Goal: Task Accomplishment & Management: Manage account settings

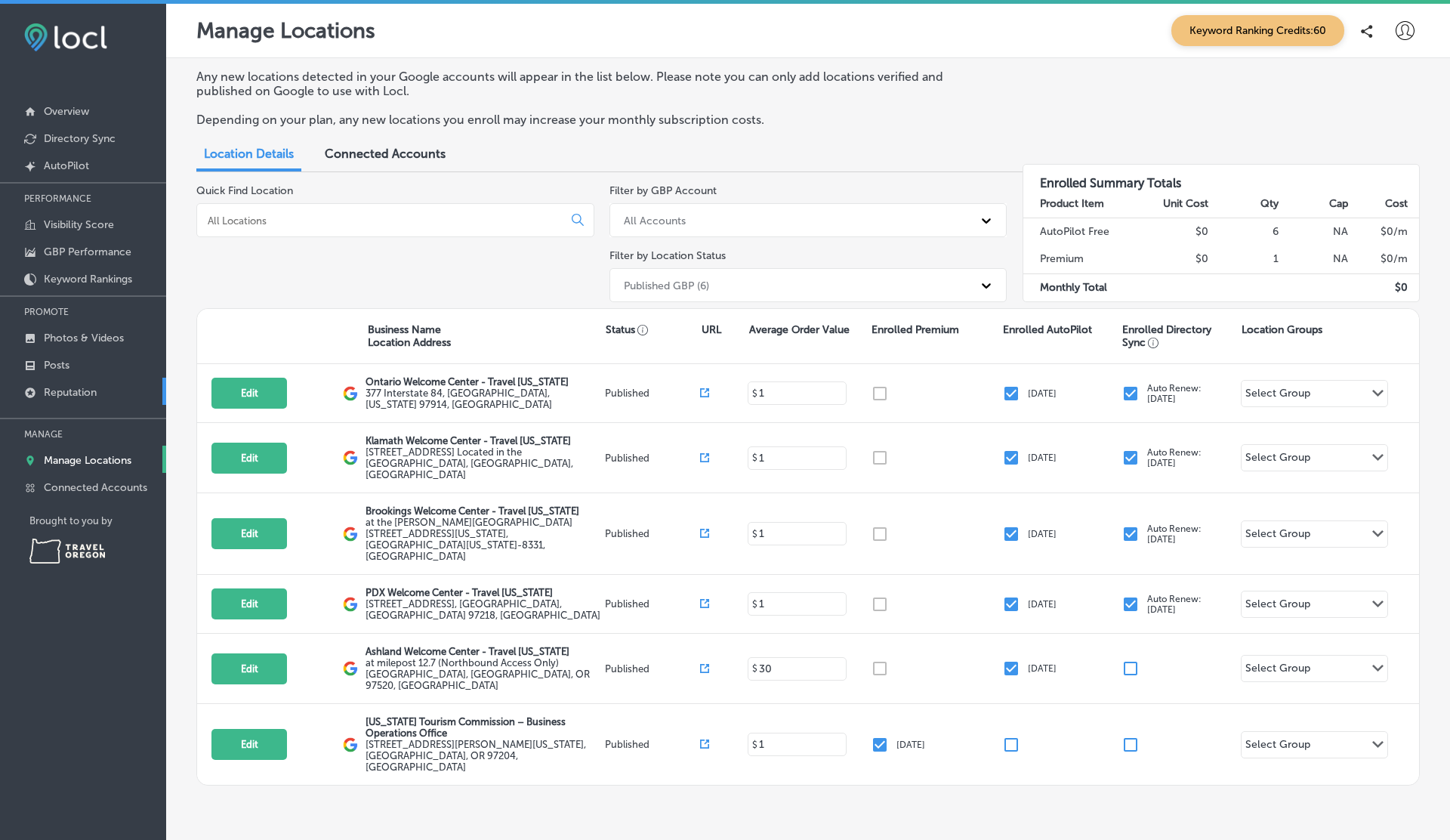
click at [66, 391] on p "Reputation" at bounding box center [70, 393] width 53 height 13
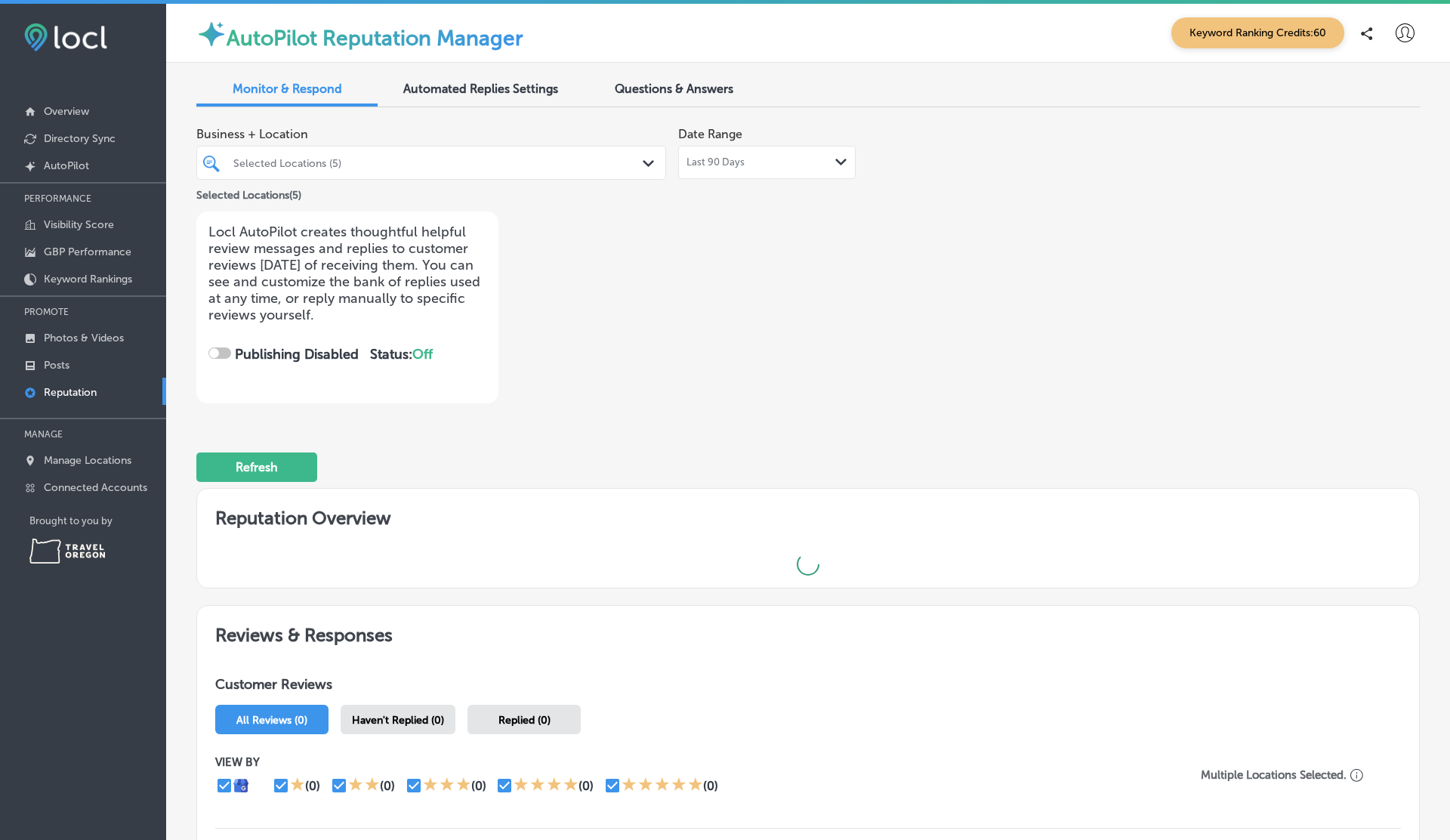
checkbox input "true"
click at [61, 360] on p "Posts" at bounding box center [57, 365] width 25 height 13
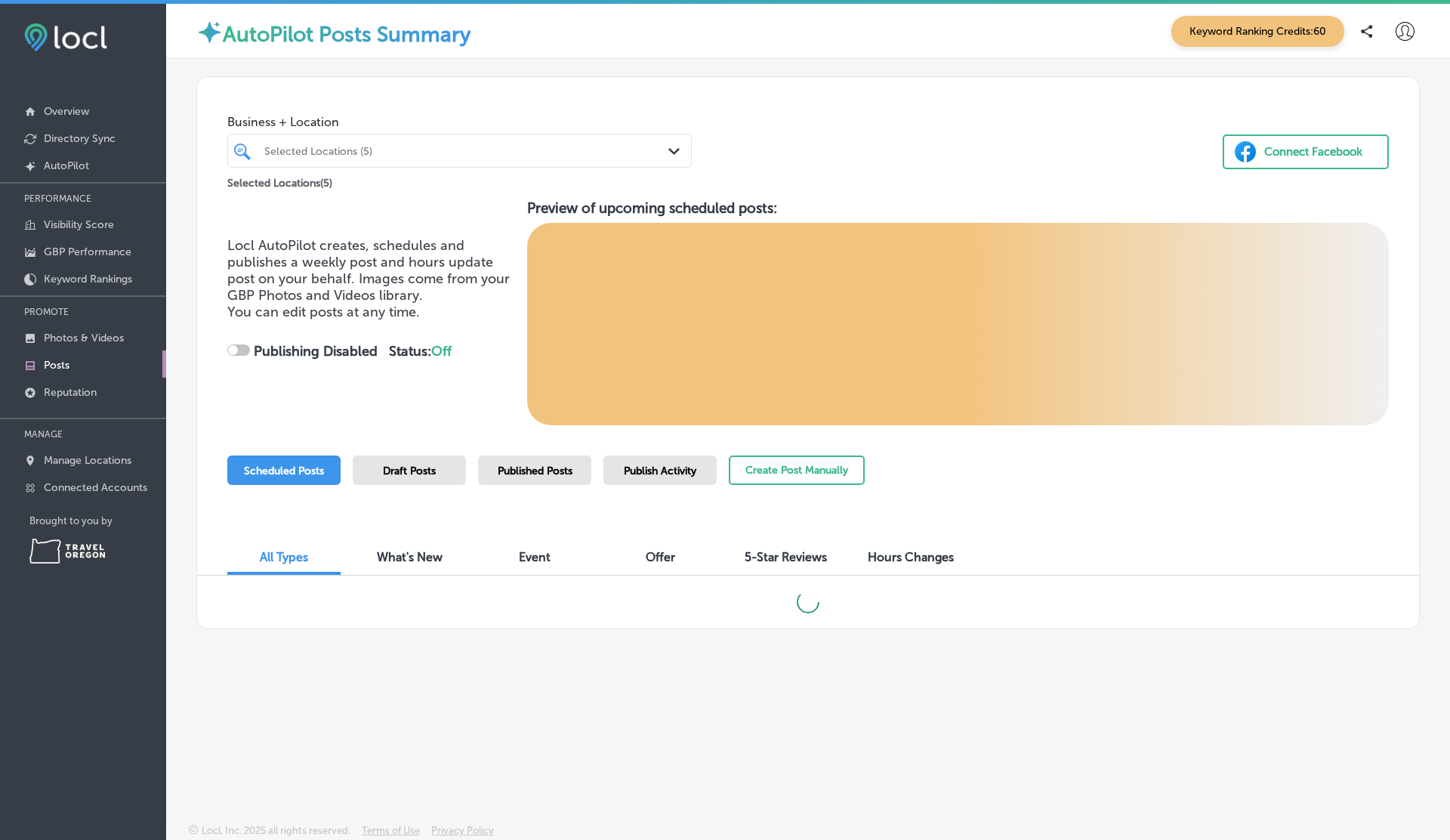
checkbox input "true"
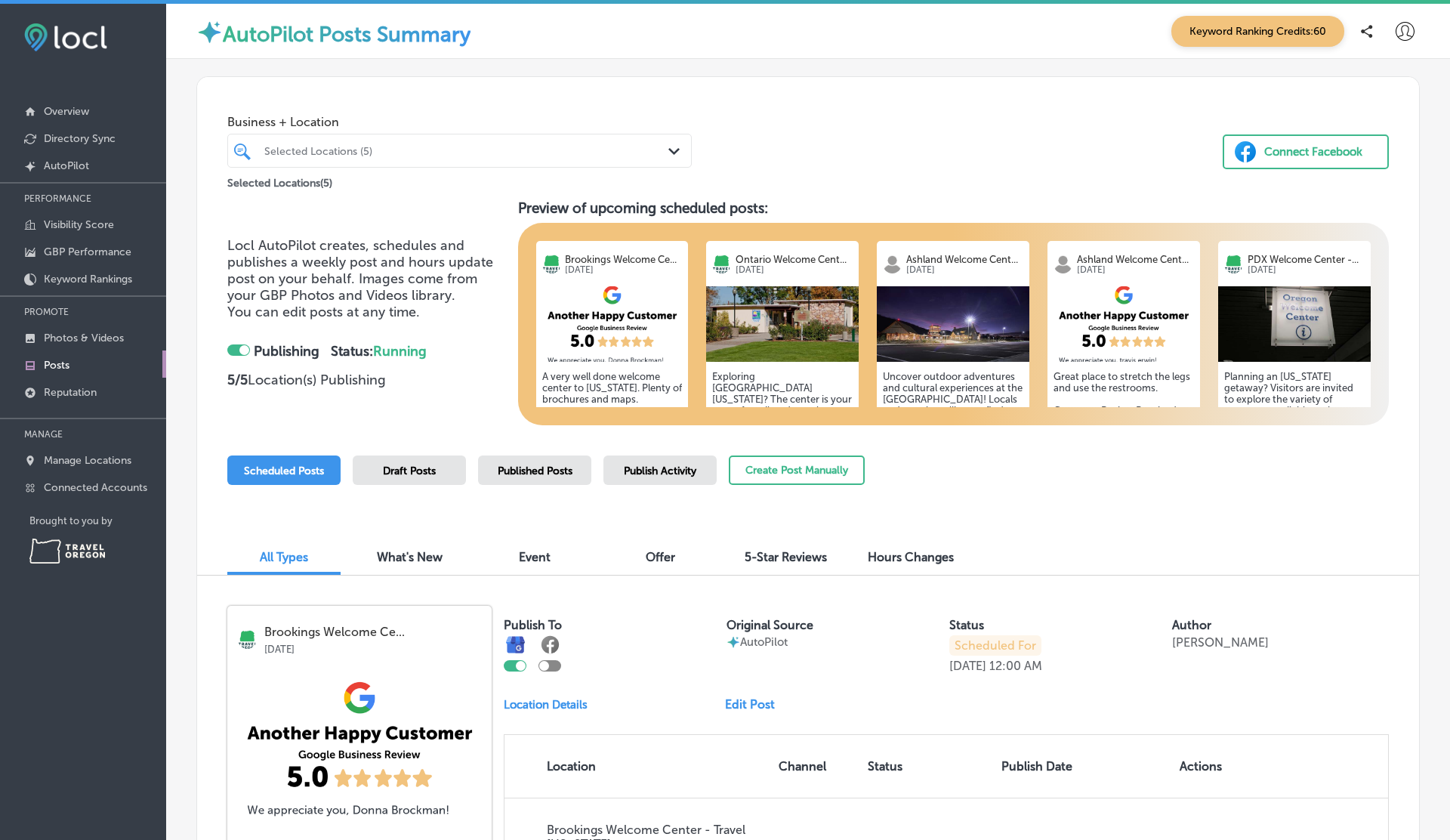
click at [889, 86] on div "Business + Location Selected Locations (5) Path Created with Sketch. Selected L…" at bounding box center [808, 135] width 1222 height 115
click at [788, 557] on span "5-Star Reviews" at bounding box center [785, 557] width 82 height 14
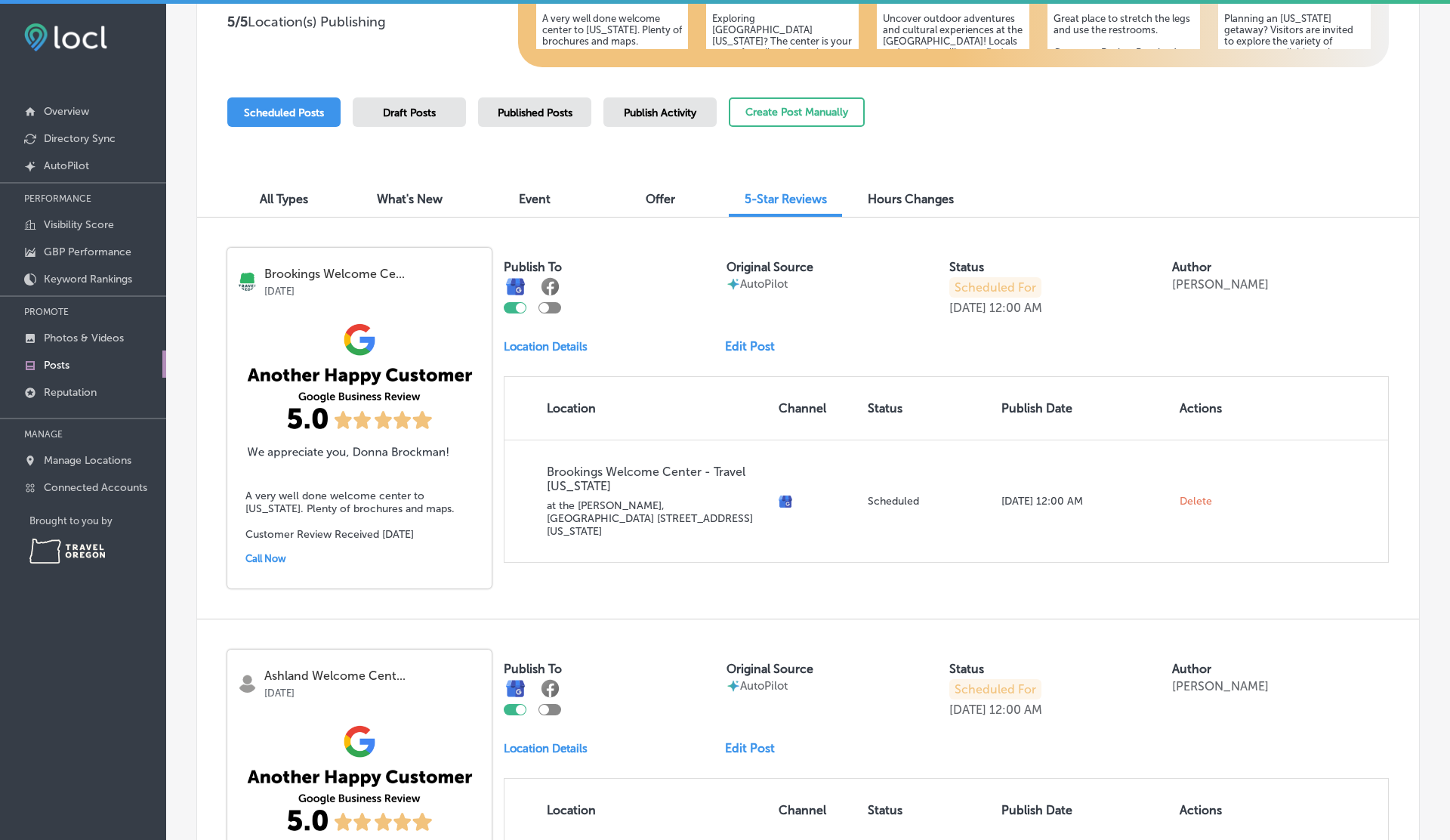
scroll to position [364, 0]
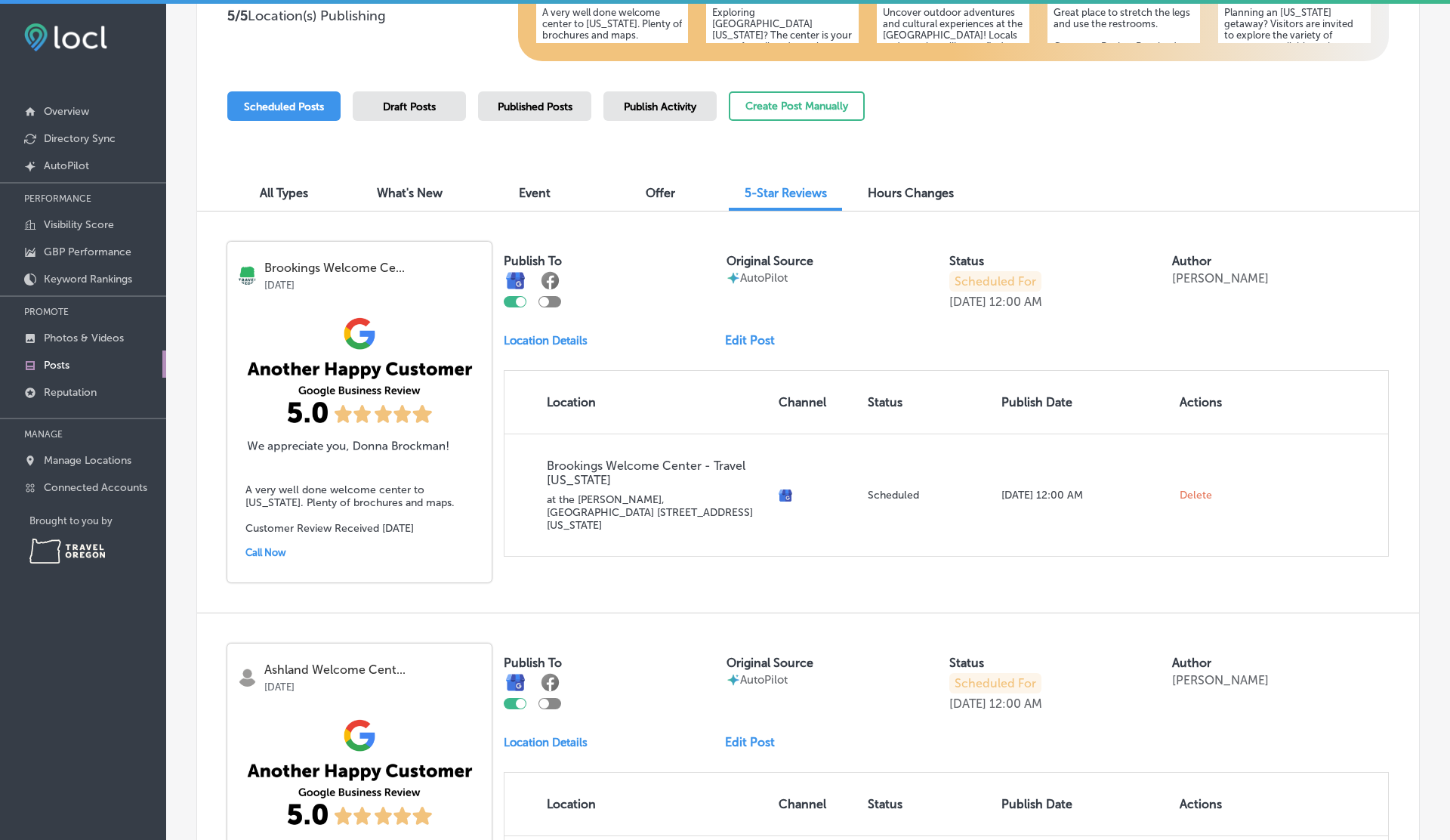
click at [424, 475] on div "A very well done welcome center to Oregon. Plenty of brochures and maps. Custom…" at bounding box center [359, 521] width 264 height 123
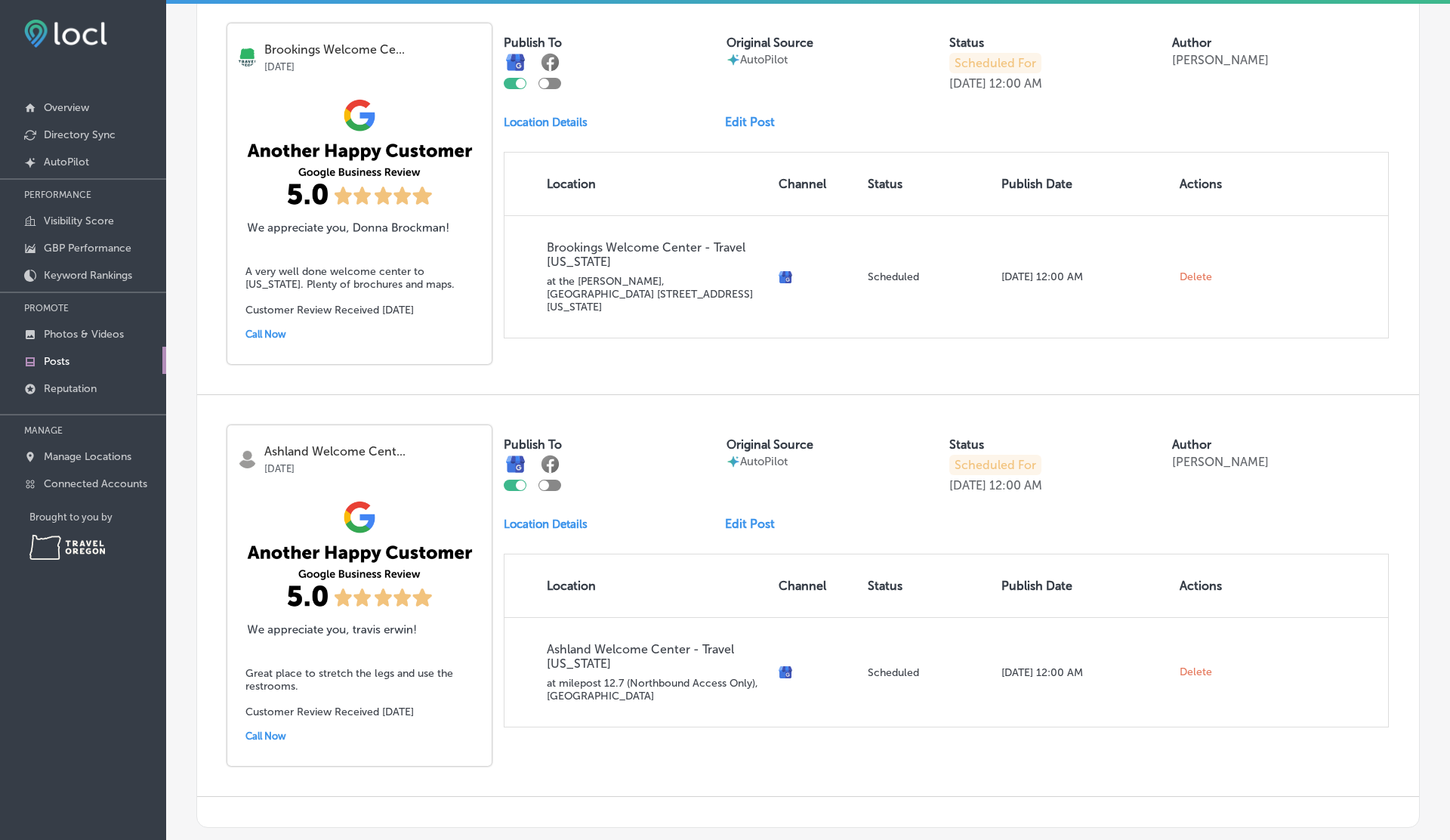
scroll to position [584, 0]
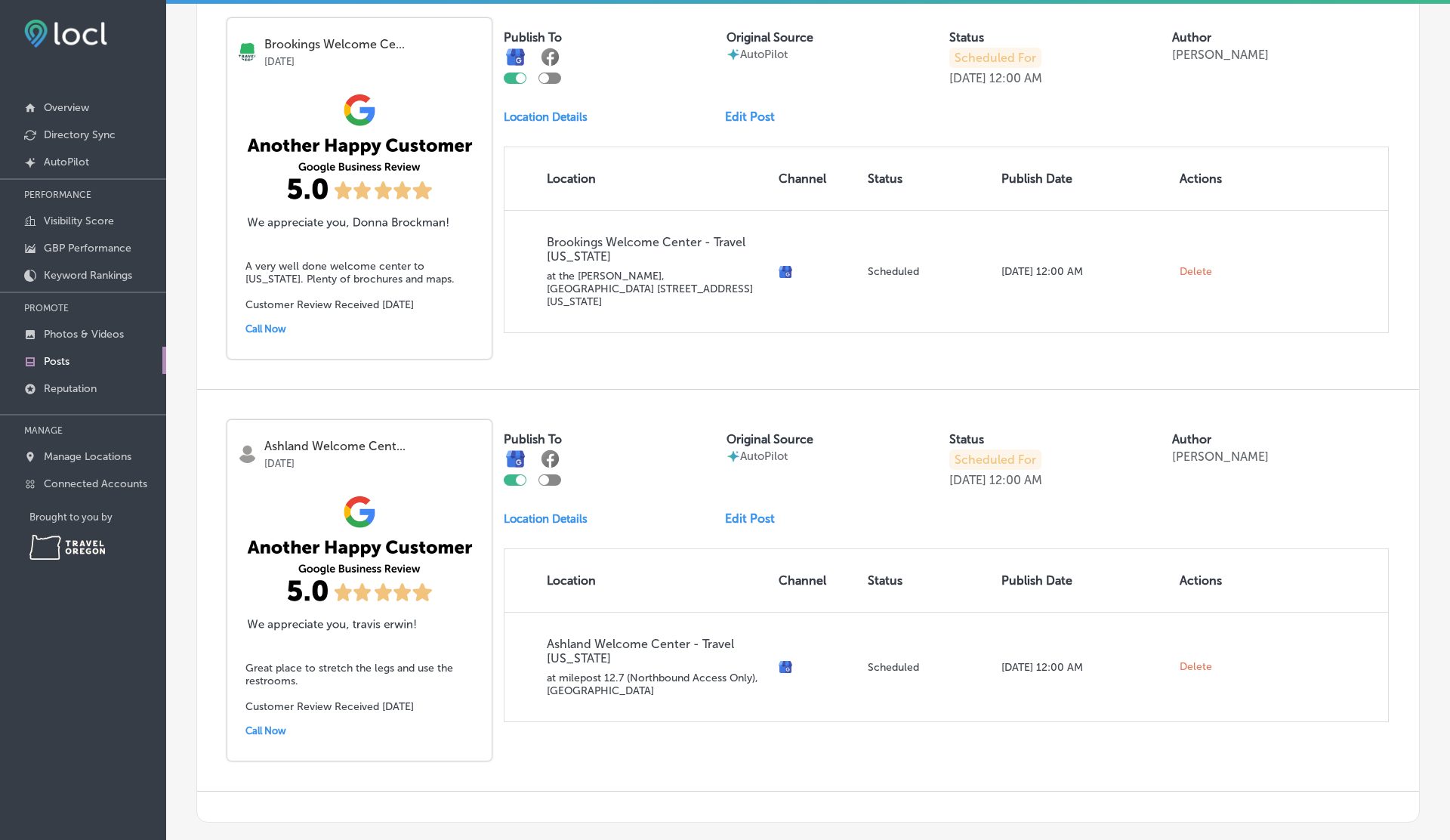
click at [757, 114] on link "Edit Post" at bounding box center [756, 117] width 62 height 14
click at [737, 517] on link "Edit Post" at bounding box center [756, 518] width 62 height 14
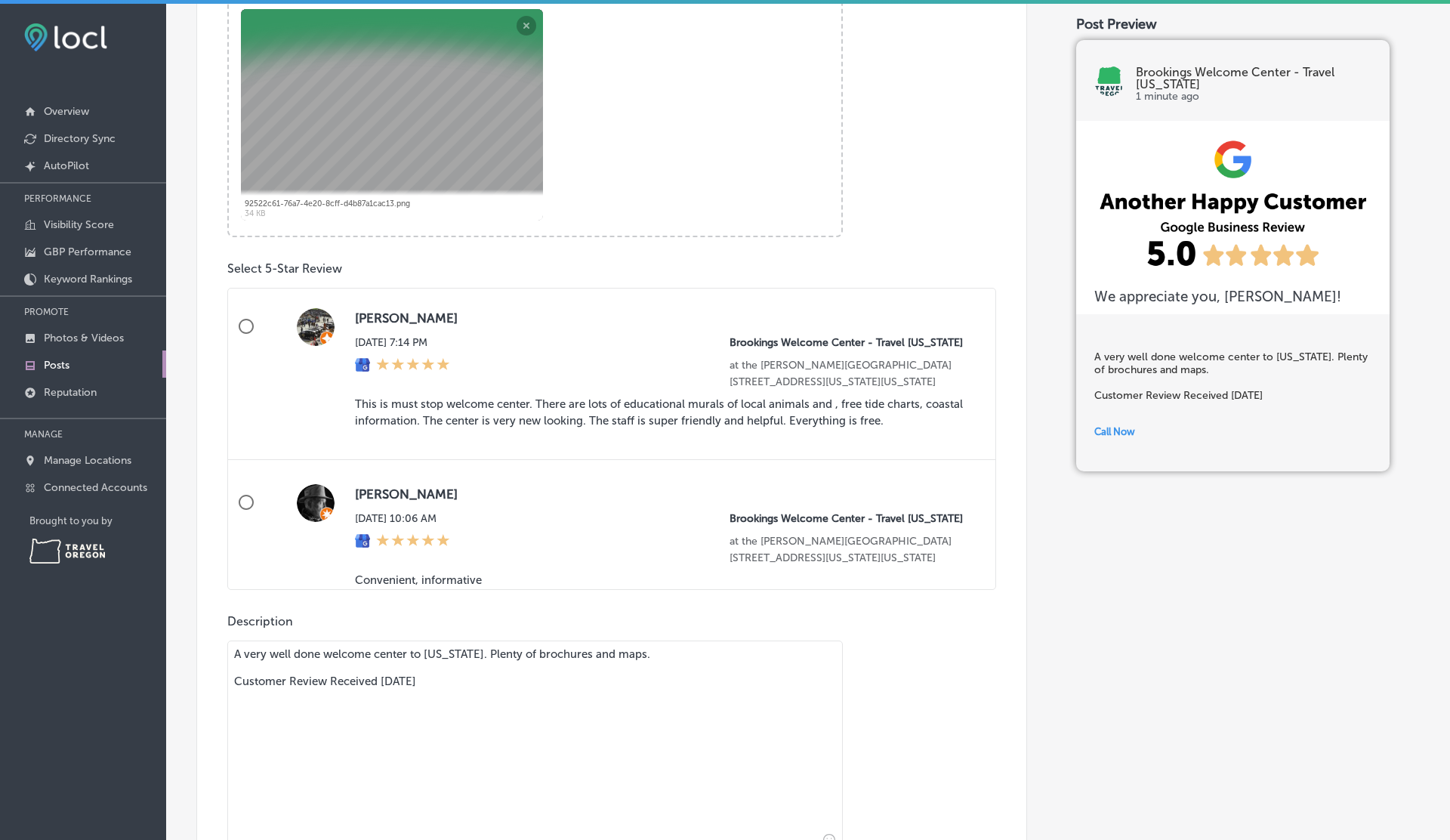
scroll to position [348, 0]
click at [252, 344] on input "Janet Riegel Tue, Aug 12, 2025 7:14 PM Brookings Welcome Center - Travel Oregon…" at bounding box center [246, 326] width 37 height 37
radio input "true"
type textarea "This is must stop welcome center. There are lots of educational murals of local…"
radio input "false"
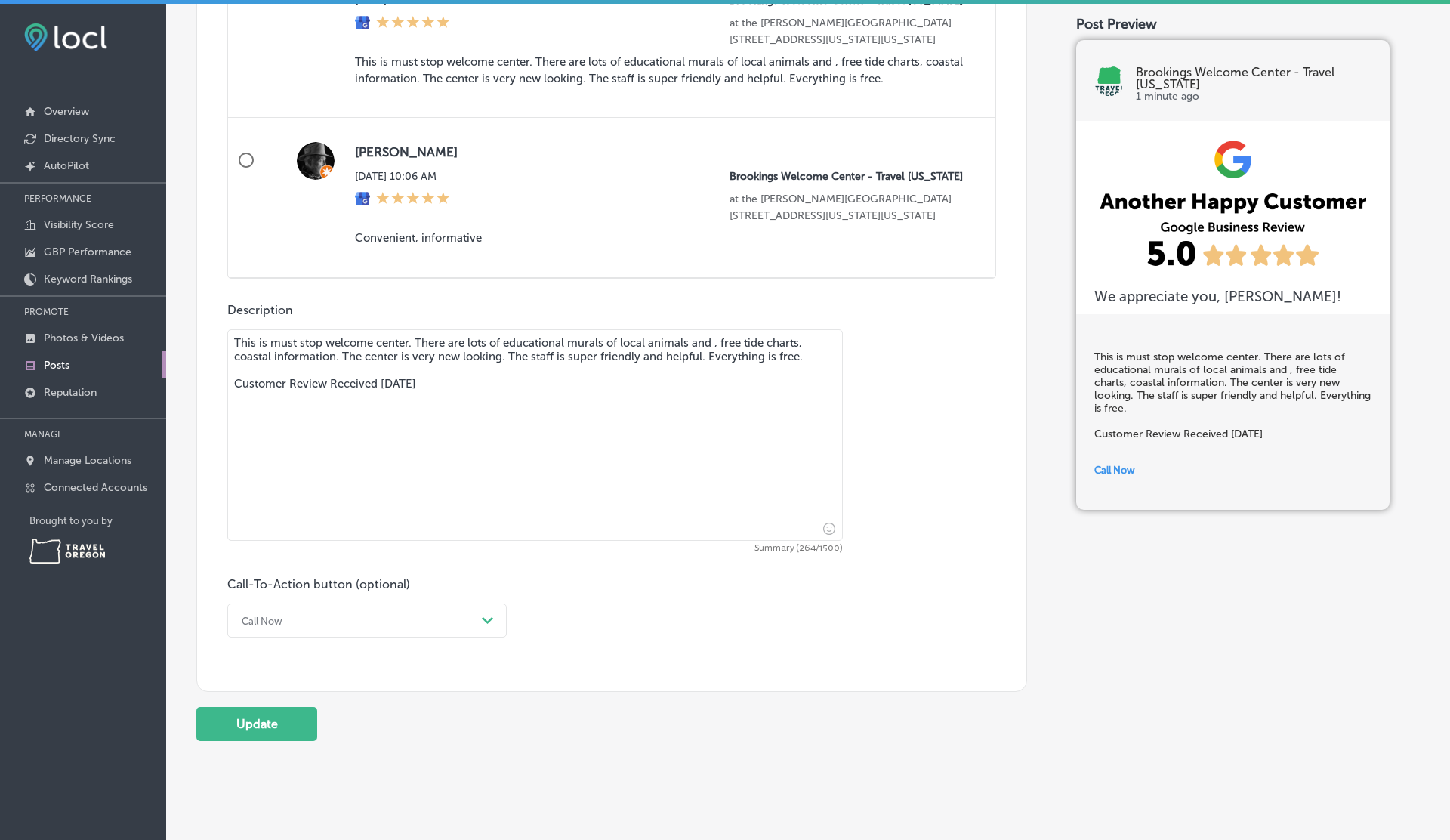
scroll to position [929, 0]
click at [365, 613] on div "Call Now" at bounding box center [355, 619] width 242 height 23
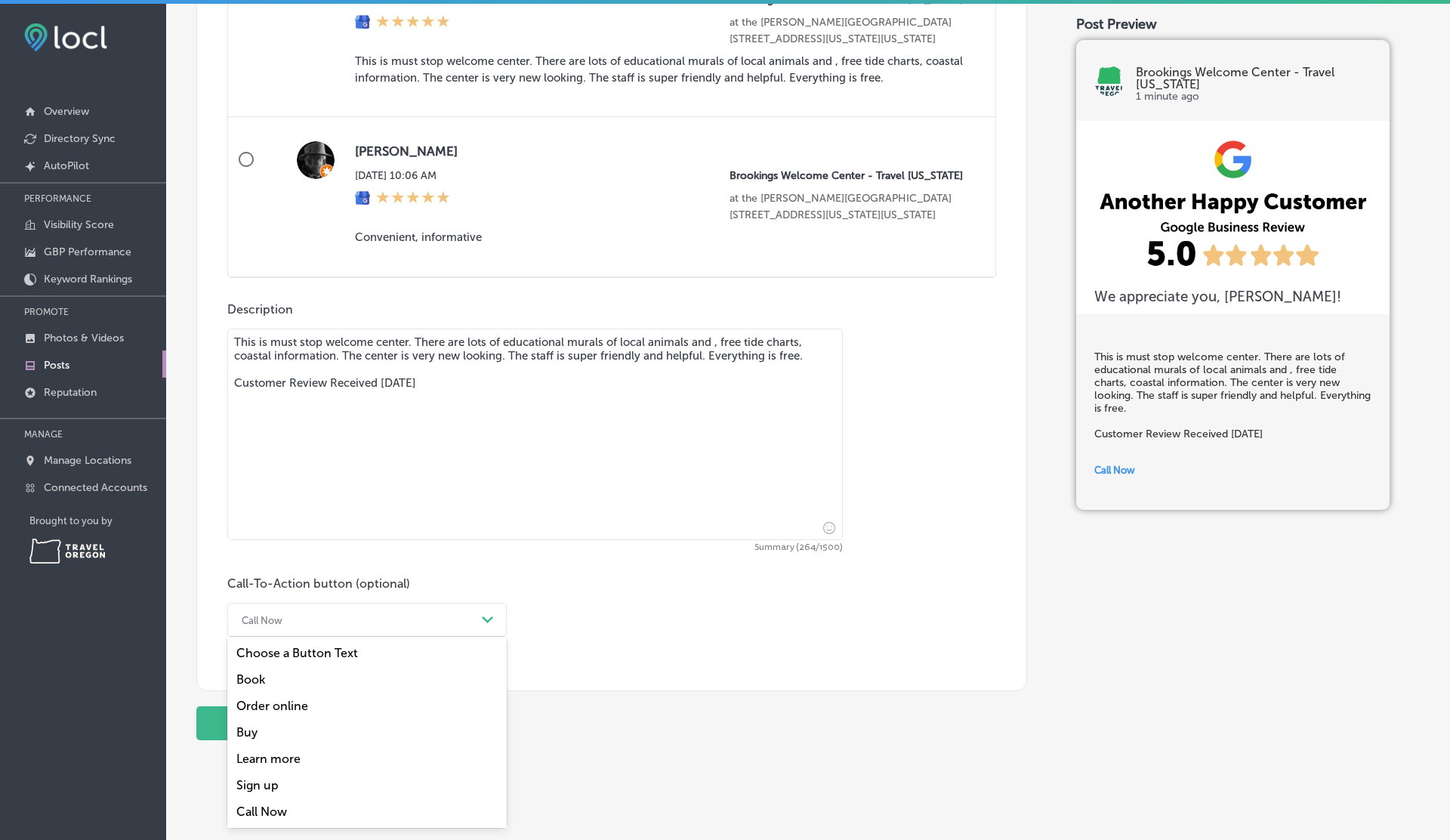
click at [285, 623] on div "Call Now" at bounding box center [355, 619] width 242 height 23
click at [288, 760] on div "Learn more" at bounding box center [366, 758] width 279 height 26
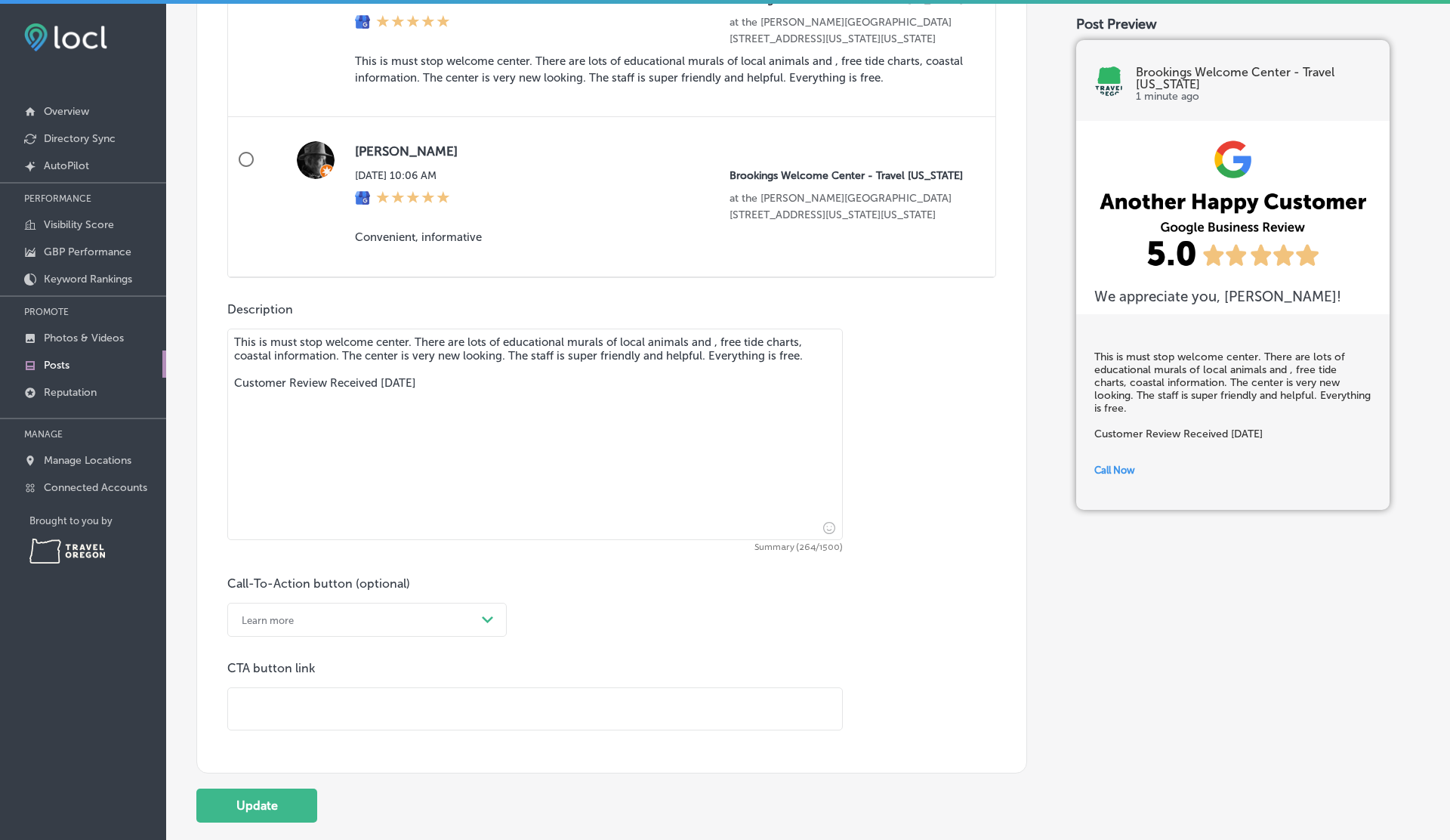
click at [377, 710] on input "text" at bounding box center [534, 709] width 614 height 41
type input "https://esketchers.com/contacts/"
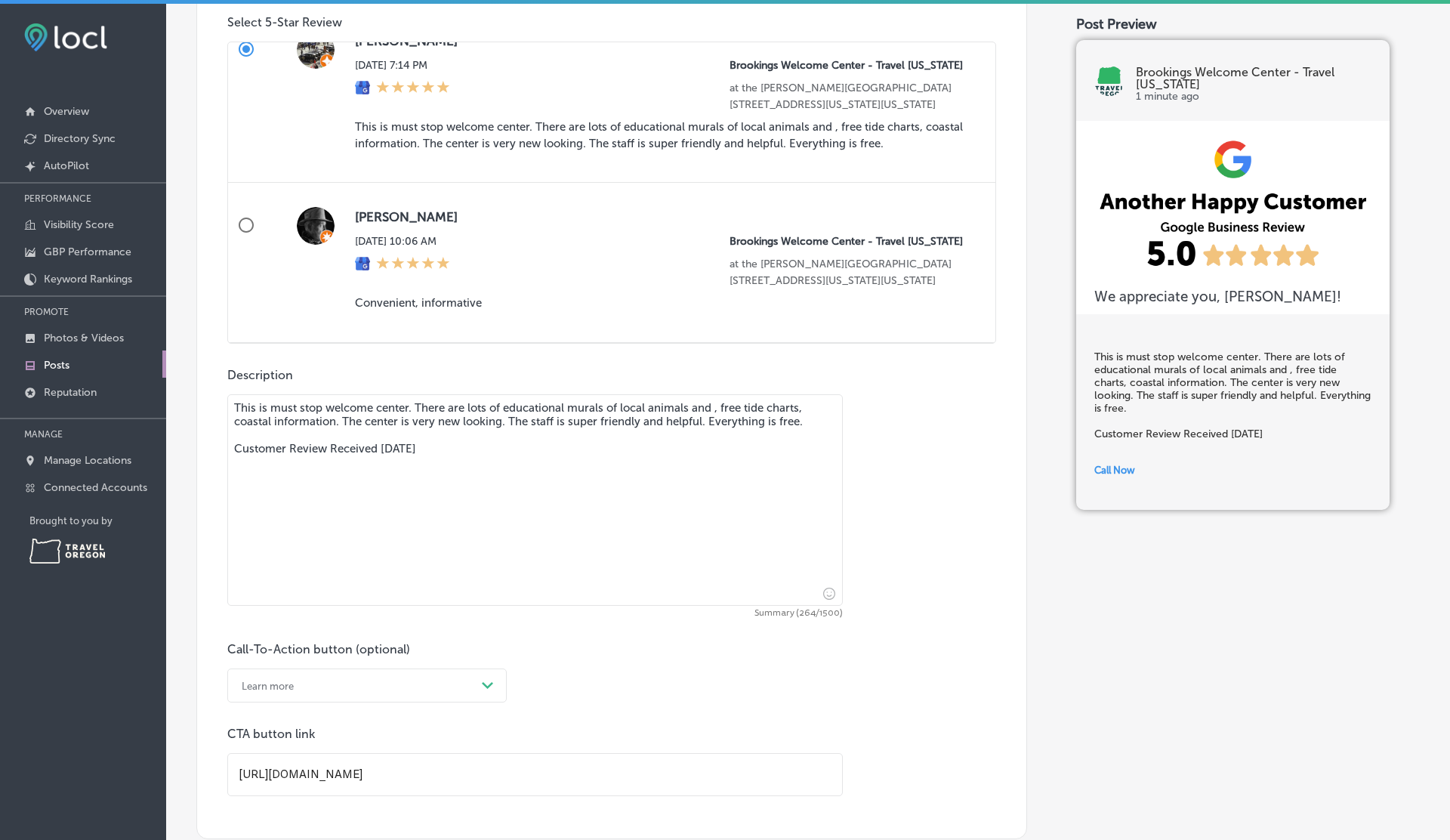
scroll to position [858, 0]
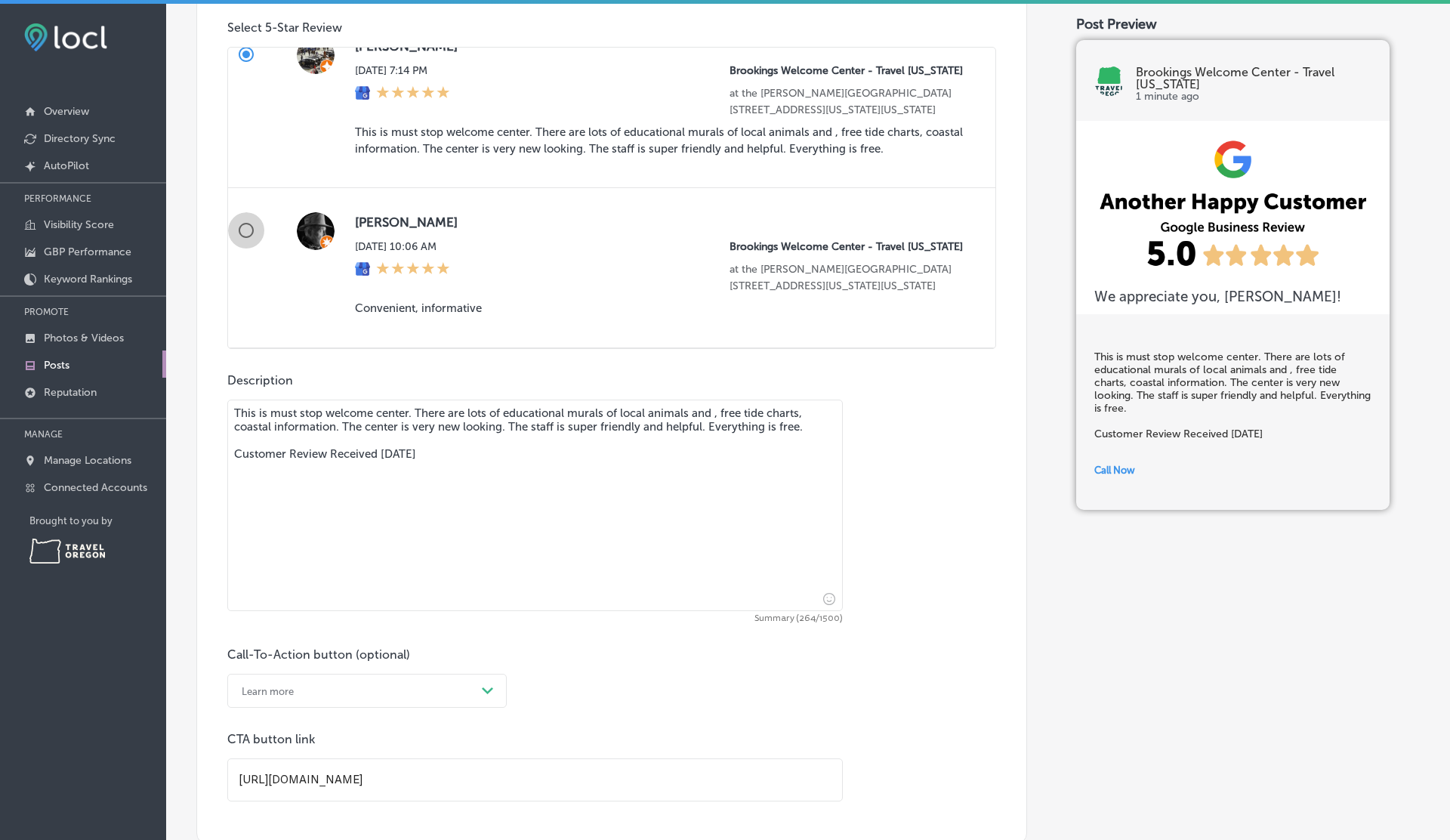
click at [240, 248] on input "William Biesele Wed, Jul 30, 2025 10:06 AM Brookings Welcome Center - Travel Or…" at bounding box center [246, 231] width 37 height 37
radio input "true"
type textarea "Convenient, informative Customer Review Received Jul 30, 2025"
radio input "false"
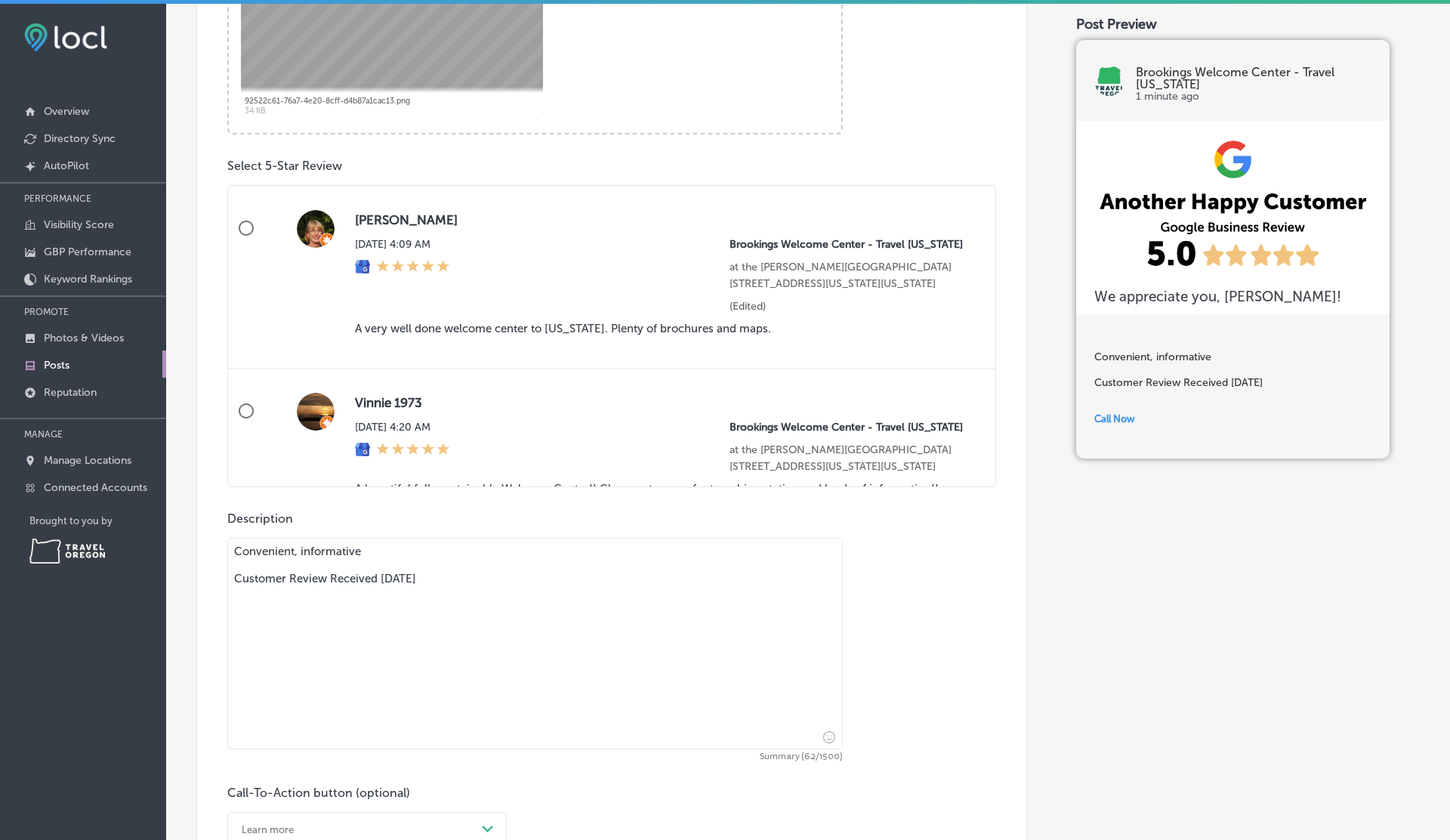
scroll to position [712, 0]
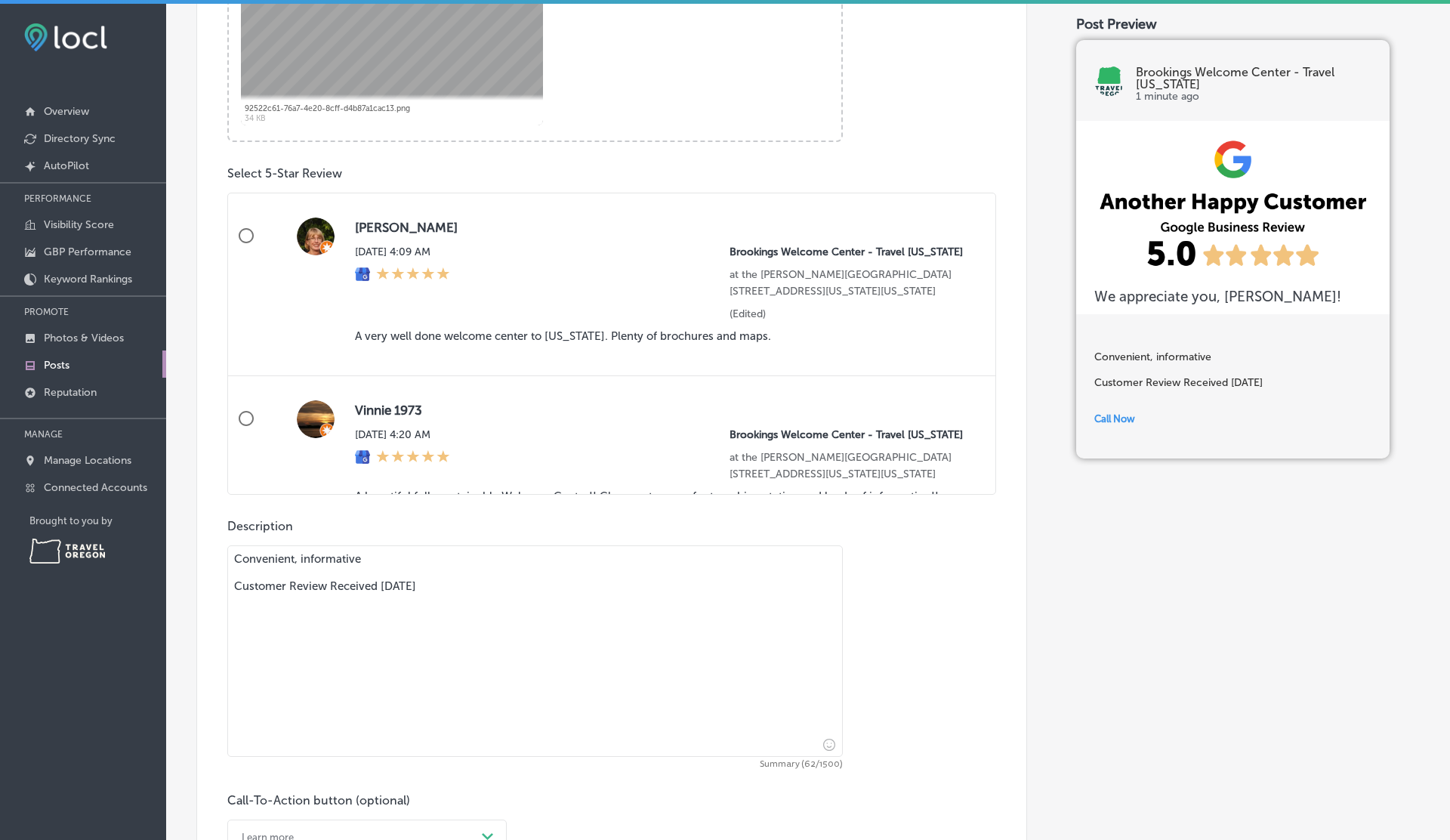
click at [269, 240] on label "Donna Brockman Tue, Aug 19, 2025 4:09 AM Brookings Welcome Center - Travel Oreg…" at bounding box center [612, 285] width 768 height 183
click at [264, 240] on input "Donna Brockman Tue, Aug 19, 2025 4:09 AM Brookings Welcome Center - Travel Oreg…" at bounding box center [246, 236] width 37 height 37
radio input "true"
type textarea "A very well done welcome center to Oregon. Plenty of brochures and maps. Custom…"
radio input "false"
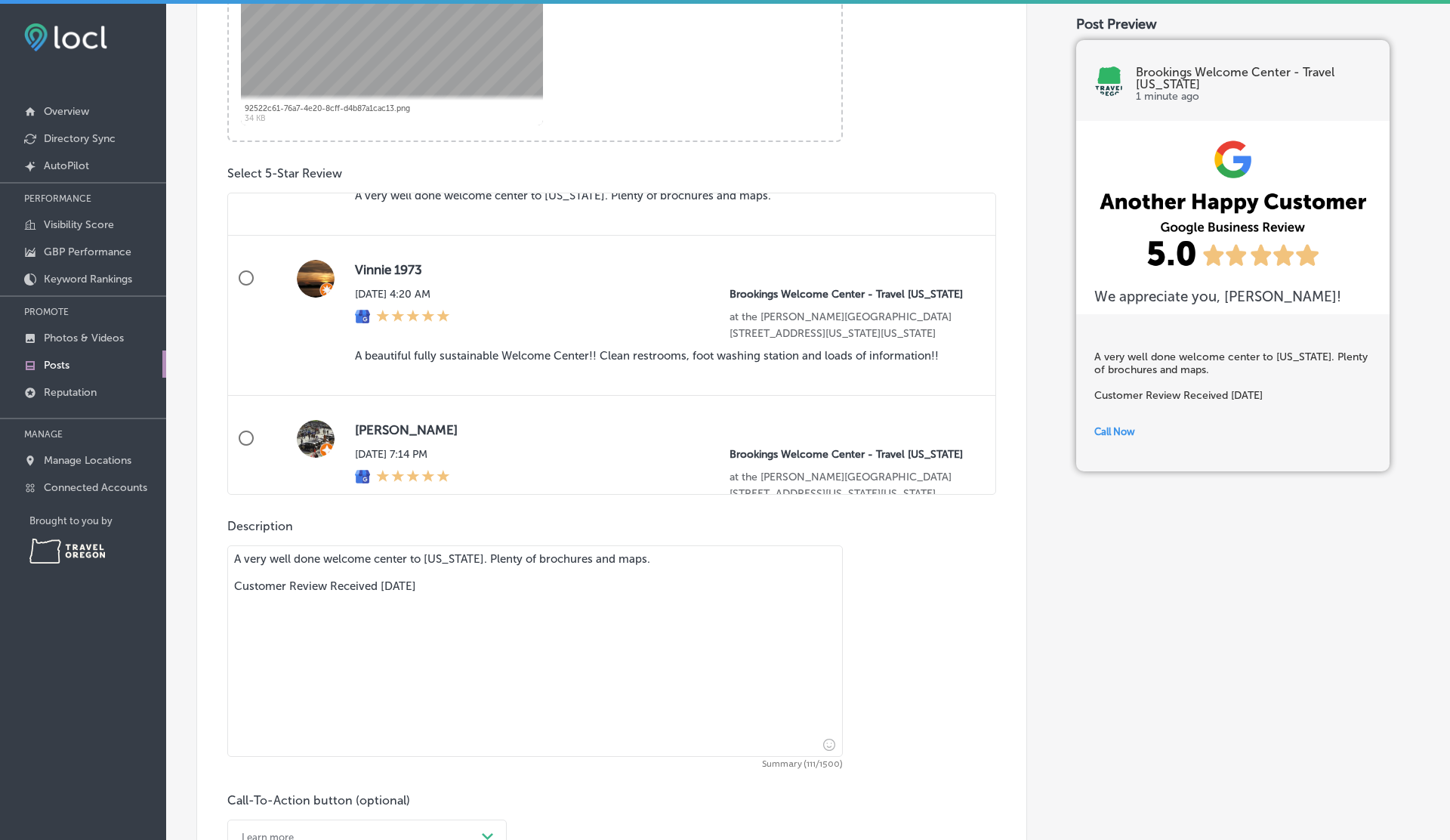
scroll to position [141, 0]
click at [259, 277] on input "Vinnie 1973 Thu, Aug 14, 2025 4:20 AM Brookings Welcome Center - Travel Oregon …" at bounding box center [246, 277] width 37 height 37
radio input "true"
type textarea "A beautiful fully sustainable Welcome Center!! Clean restrooms, foot washing st…"
radio input "false"
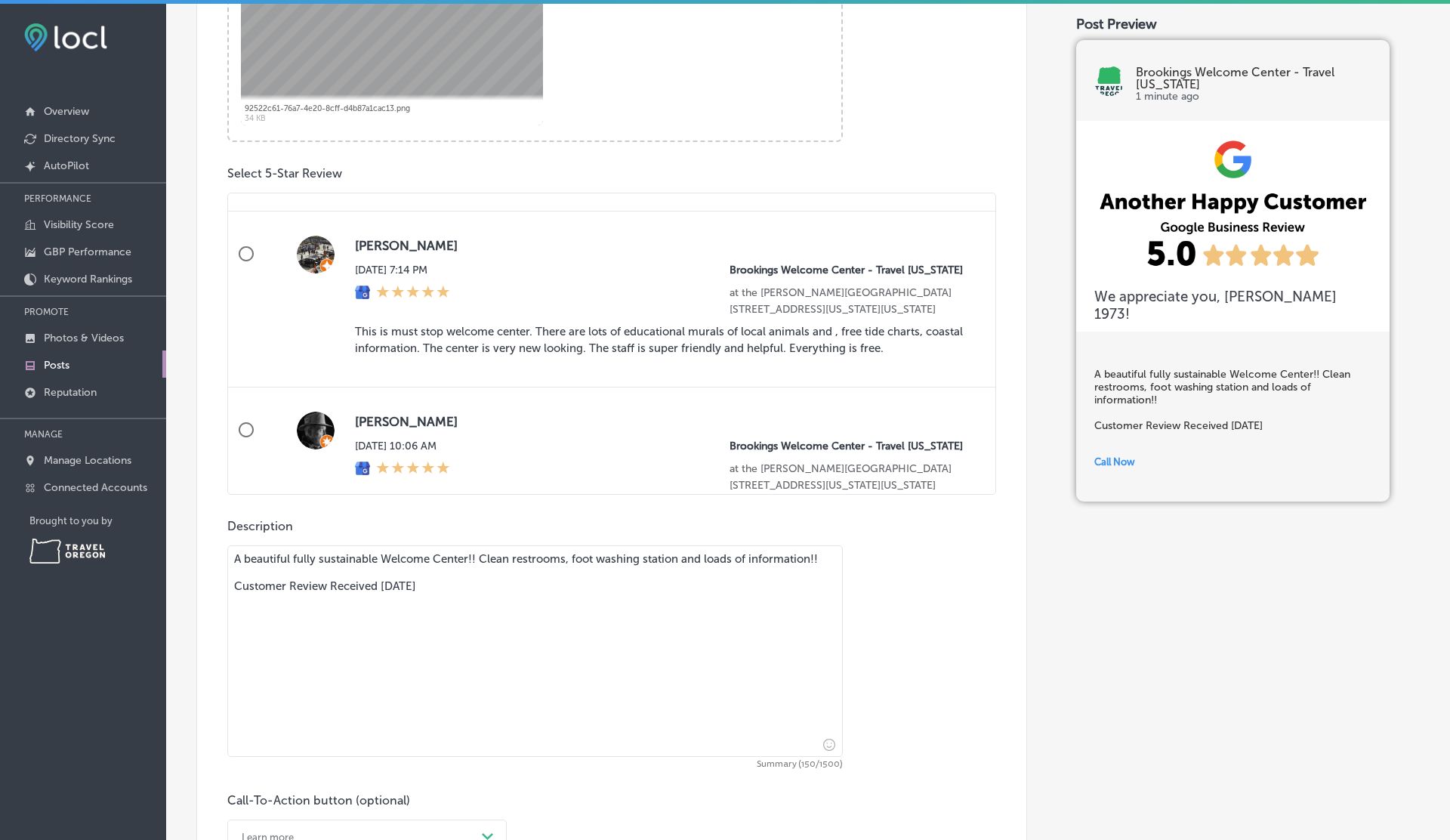
scroll to position [329, 0]
click at [264, 338] on label "Janet Riegel Tue, Aug 12, 2025 7:14 PM Brookings Welcome Center - Travel Oregon…" at bounding box center [612, 296] width 768 height 177
click at [264, 268] on input "Janet Riegel Tue, Aug 12, 2025 7:14 PM Brookings Welcome Center - Travel Oregon…" at bounding box center [246, 250] width 37 height 37
radio input "true"
type textarea "This is must stop welcome center. There are lots of educational murals of local…"
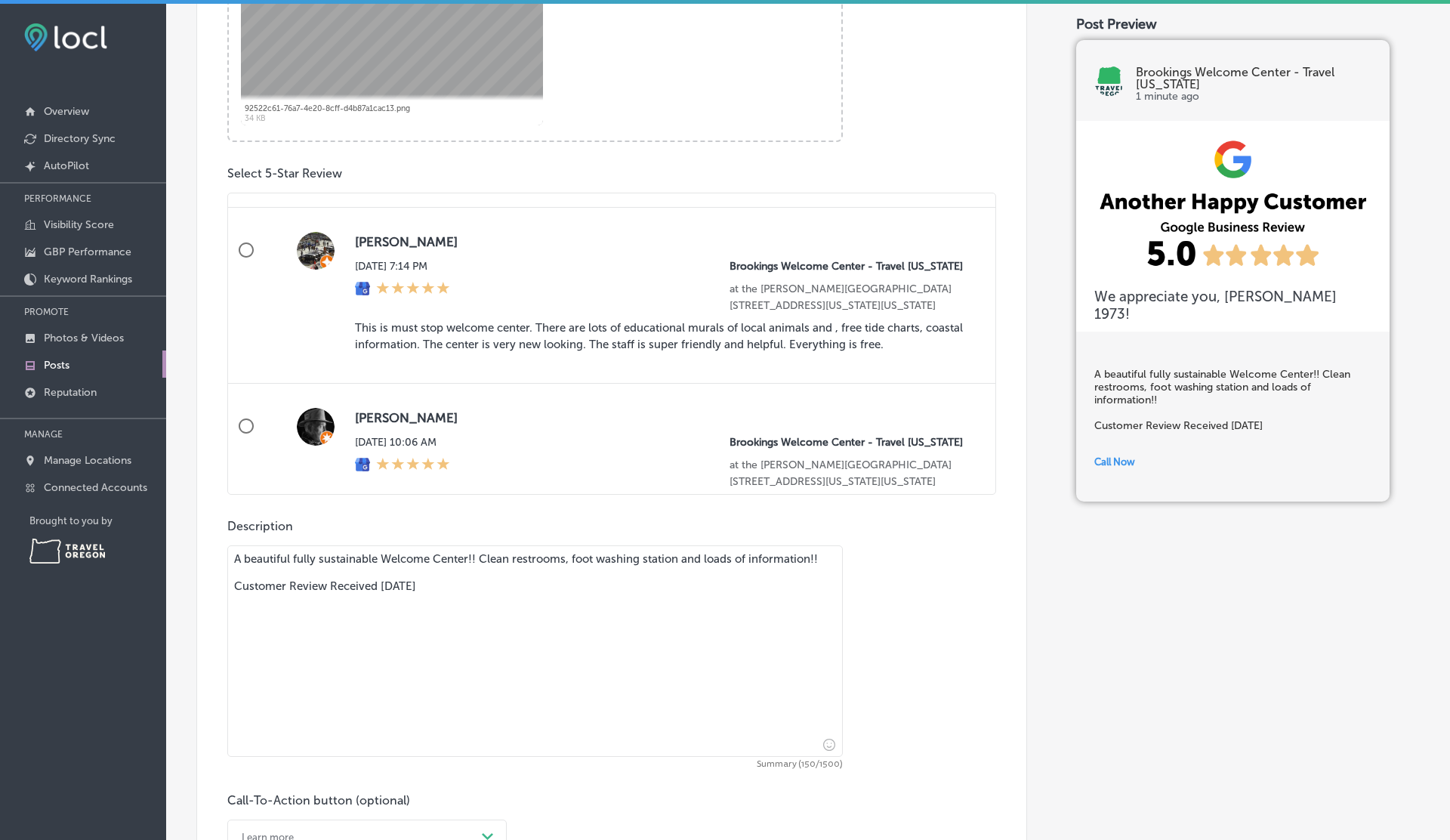
radio input "false"
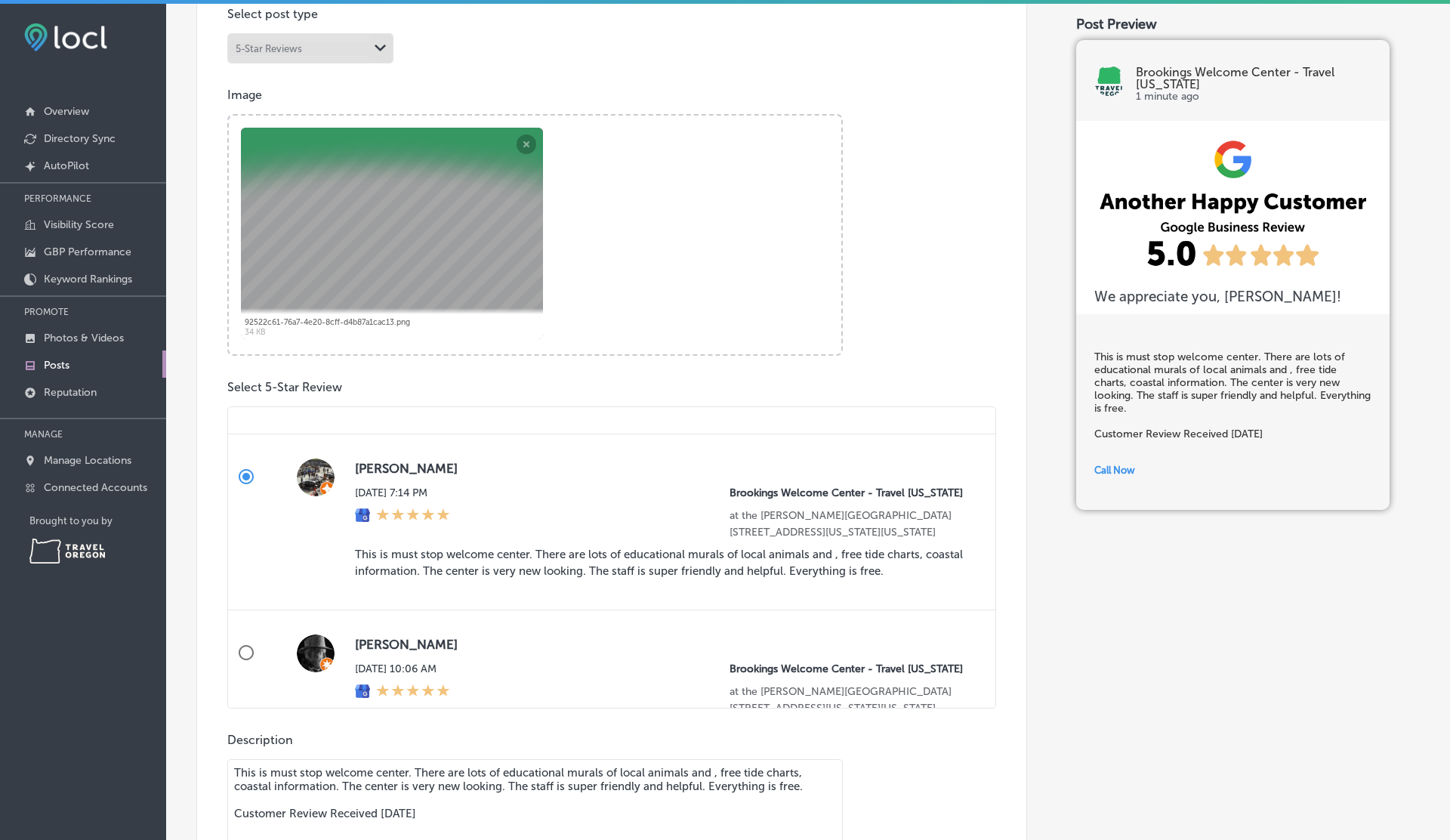
scroll to position [1039, 0]
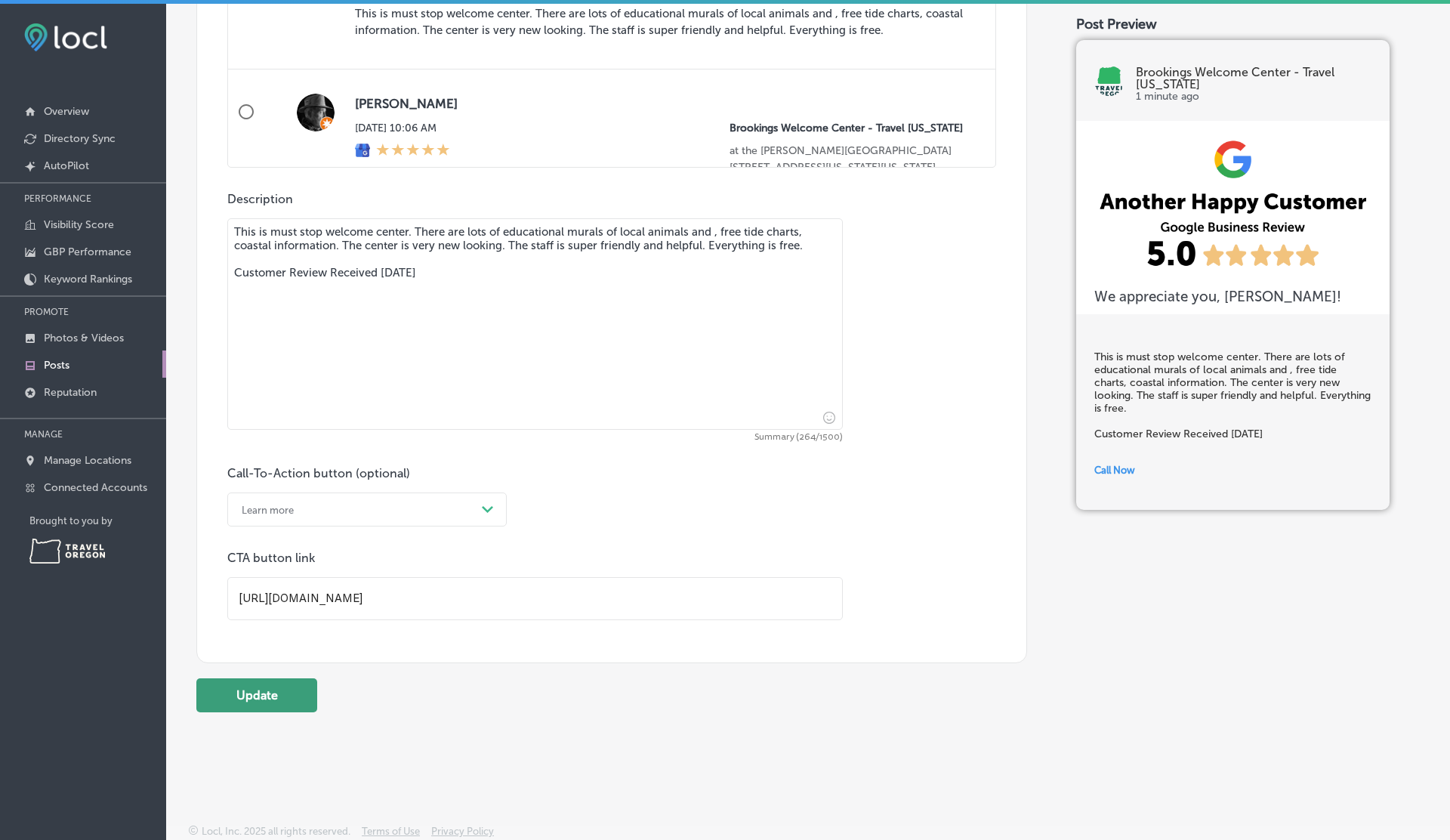
click at [249, 699] on button "Update" at bounding box center [257, 695] width 121 height 34
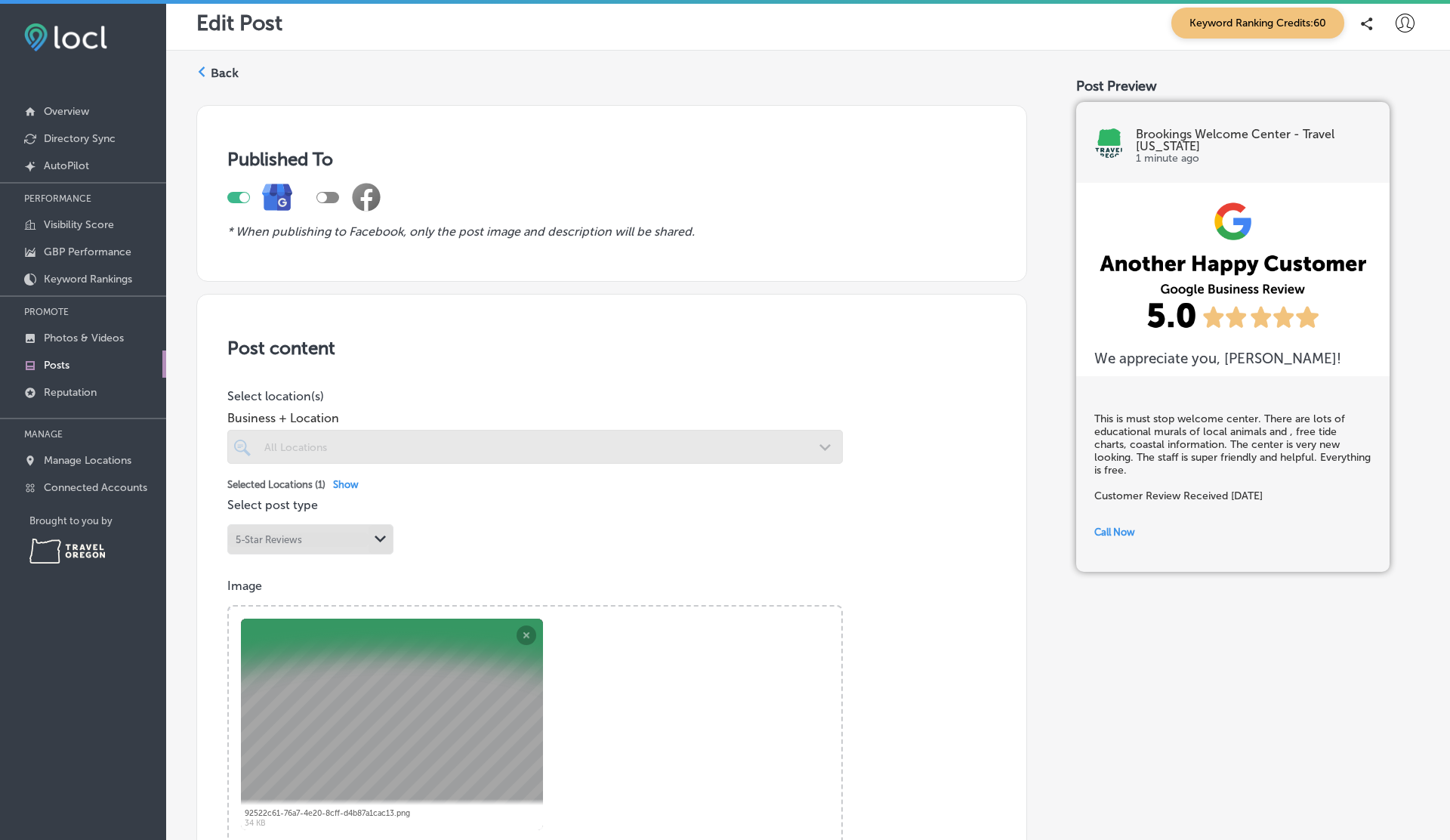
scroll to position [0, 0]
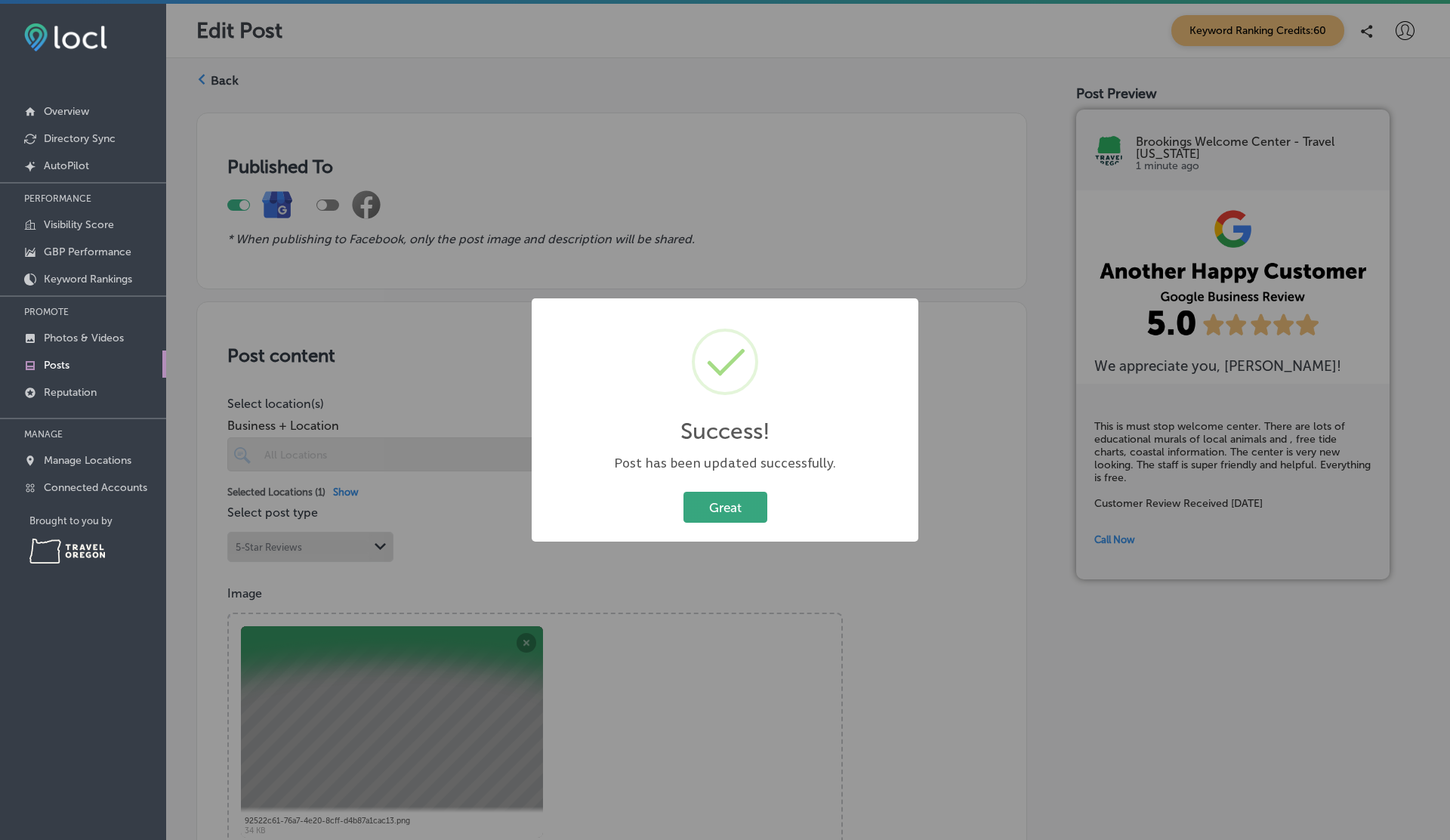
click at [704, 495] on button "Great" at bounding box center [725, 506] width 84 height 31
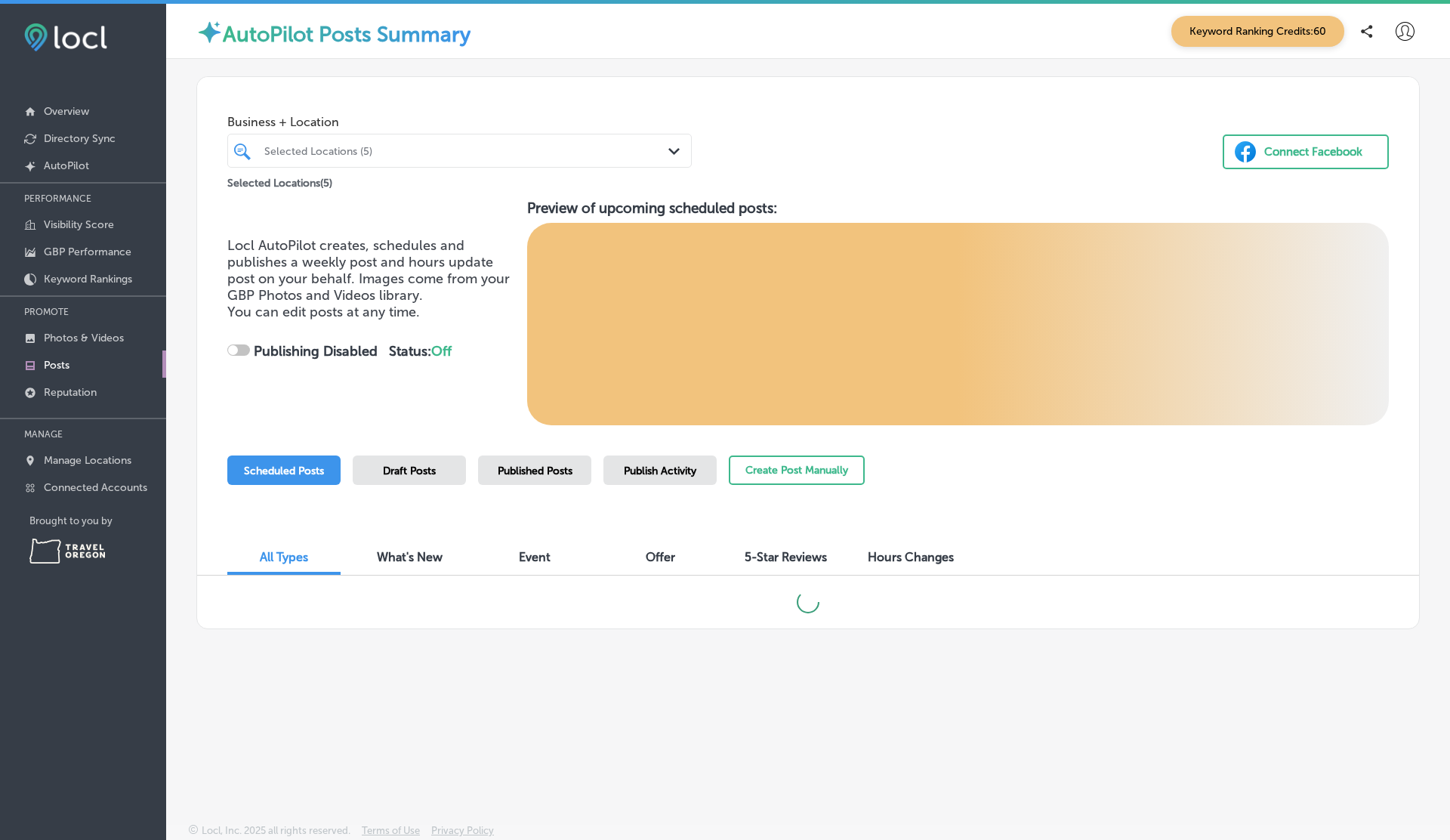
checkbox input "true"
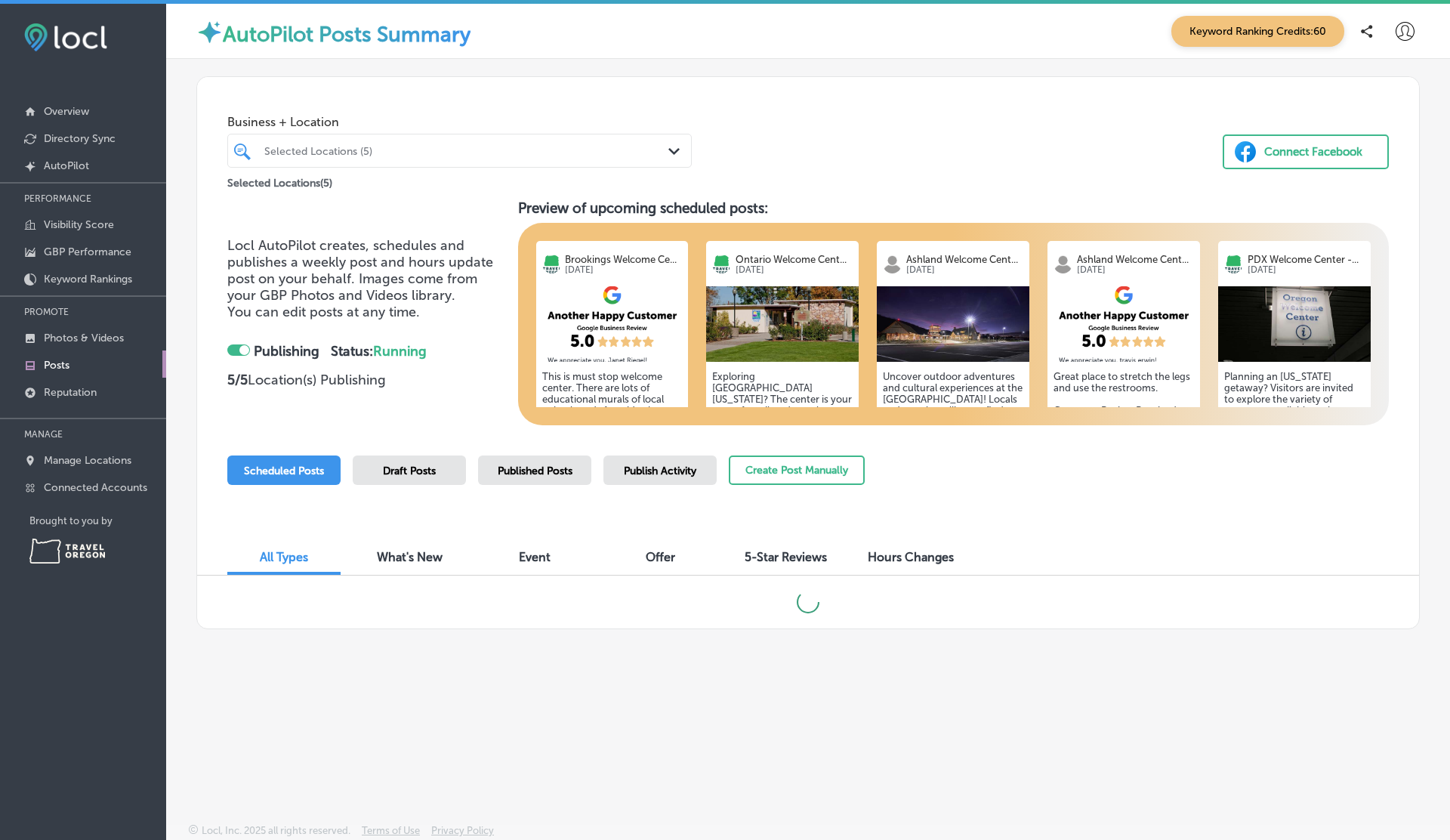
click at [795, 553] on span "5-Star Reviews" at bounding box center [785, 557] width 82 height 14
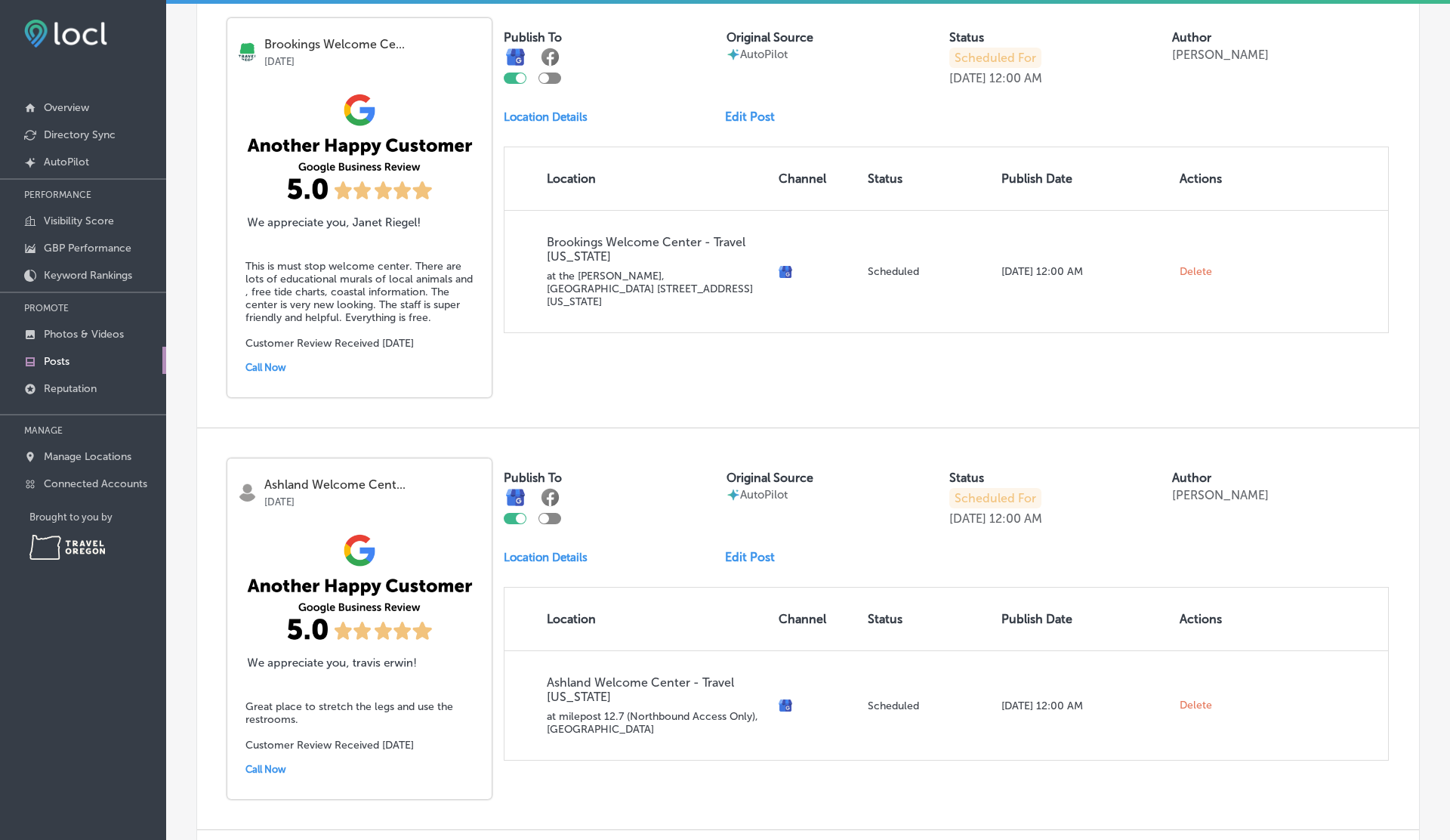
scroll to position [581, 0]
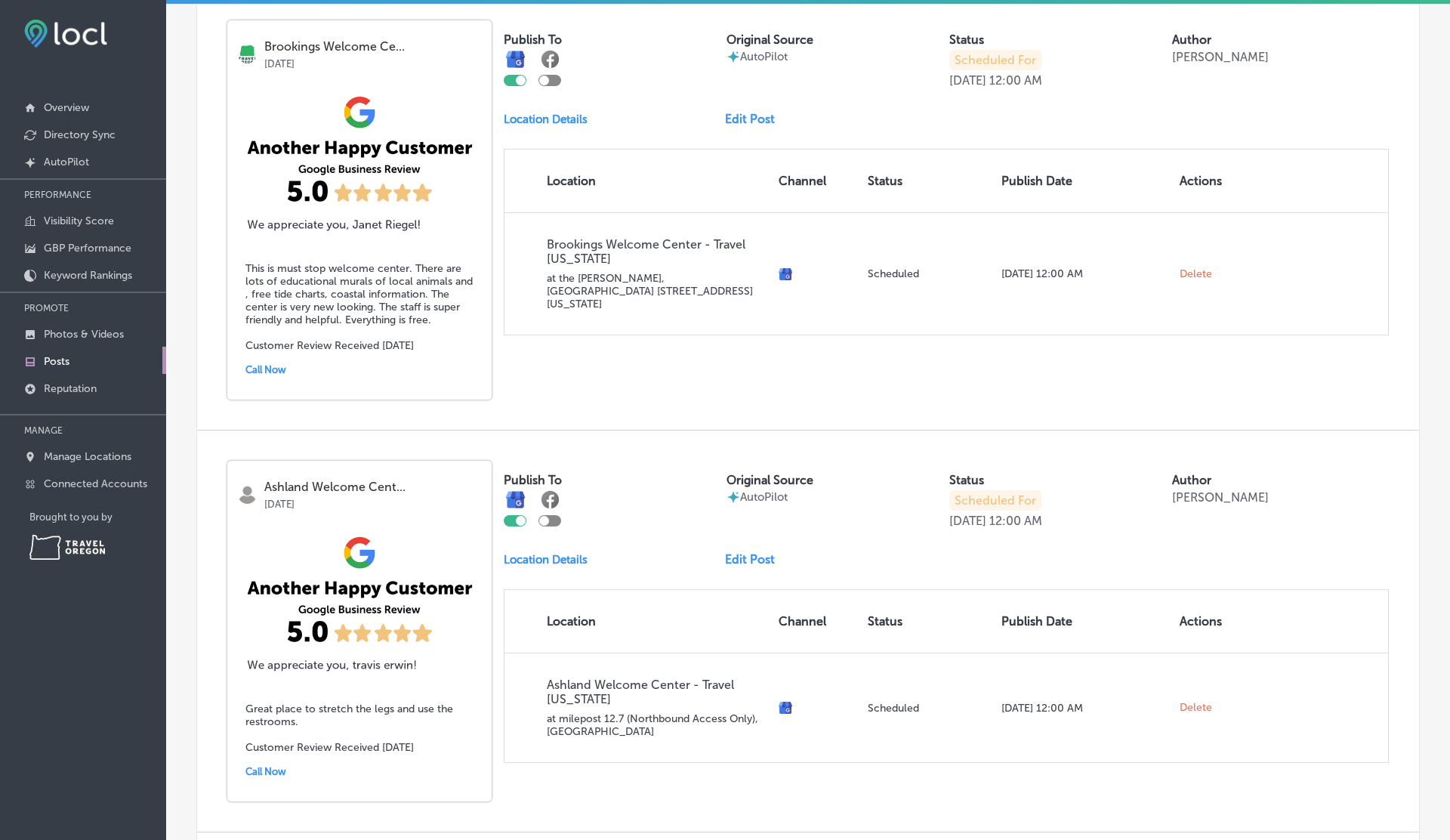
click at [353, 310] on h5 "This is must stop welcome center. There are lots of educational murals of local…" at bounding box center [359, 307] width 228 height 90
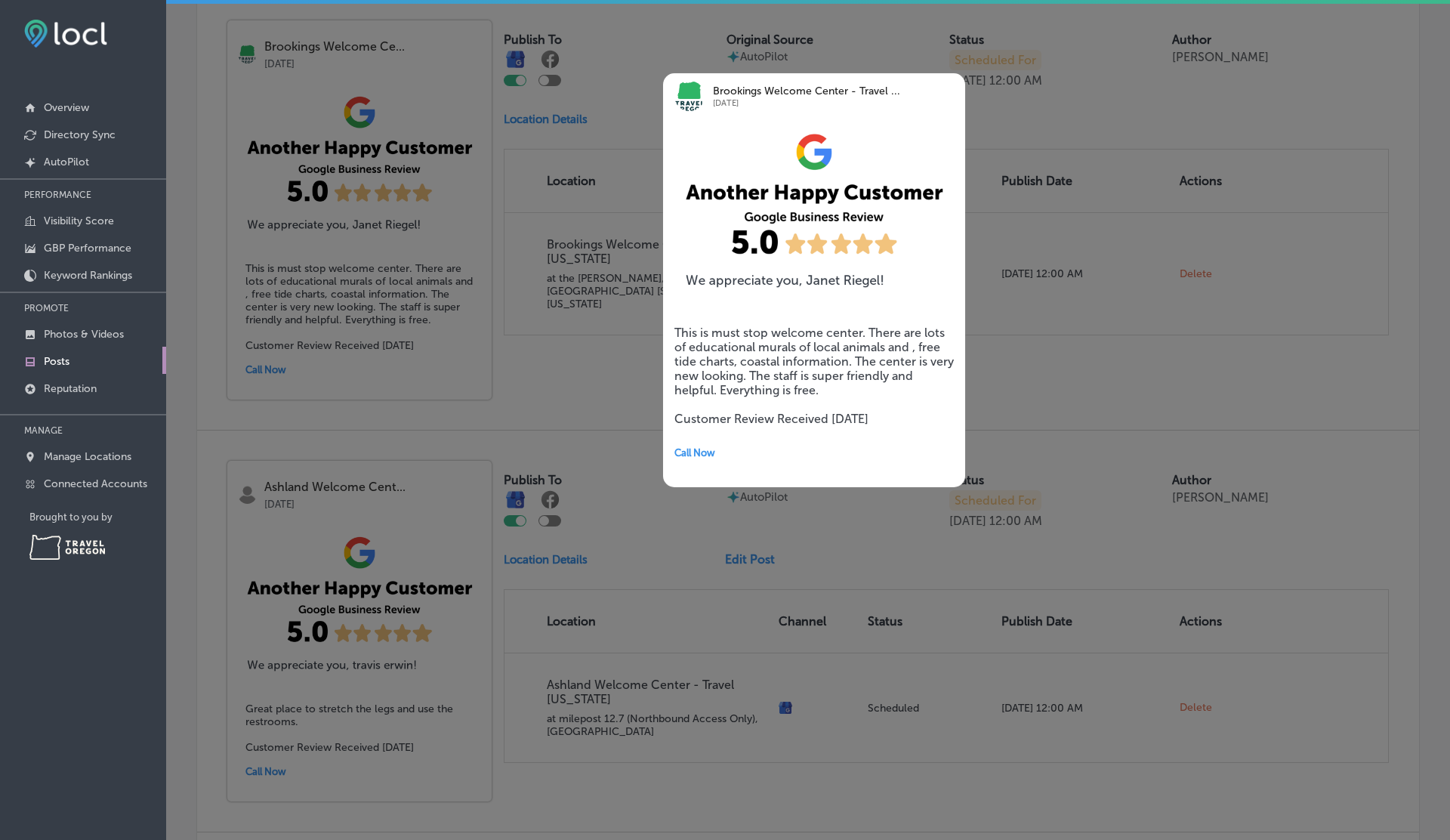
click at [698, 454] on span "Call Now" at bounding box center [694, 452] width 41 height 11
click at [1068, 382] on div at bounding box center [725, 420] width 1450 height 840
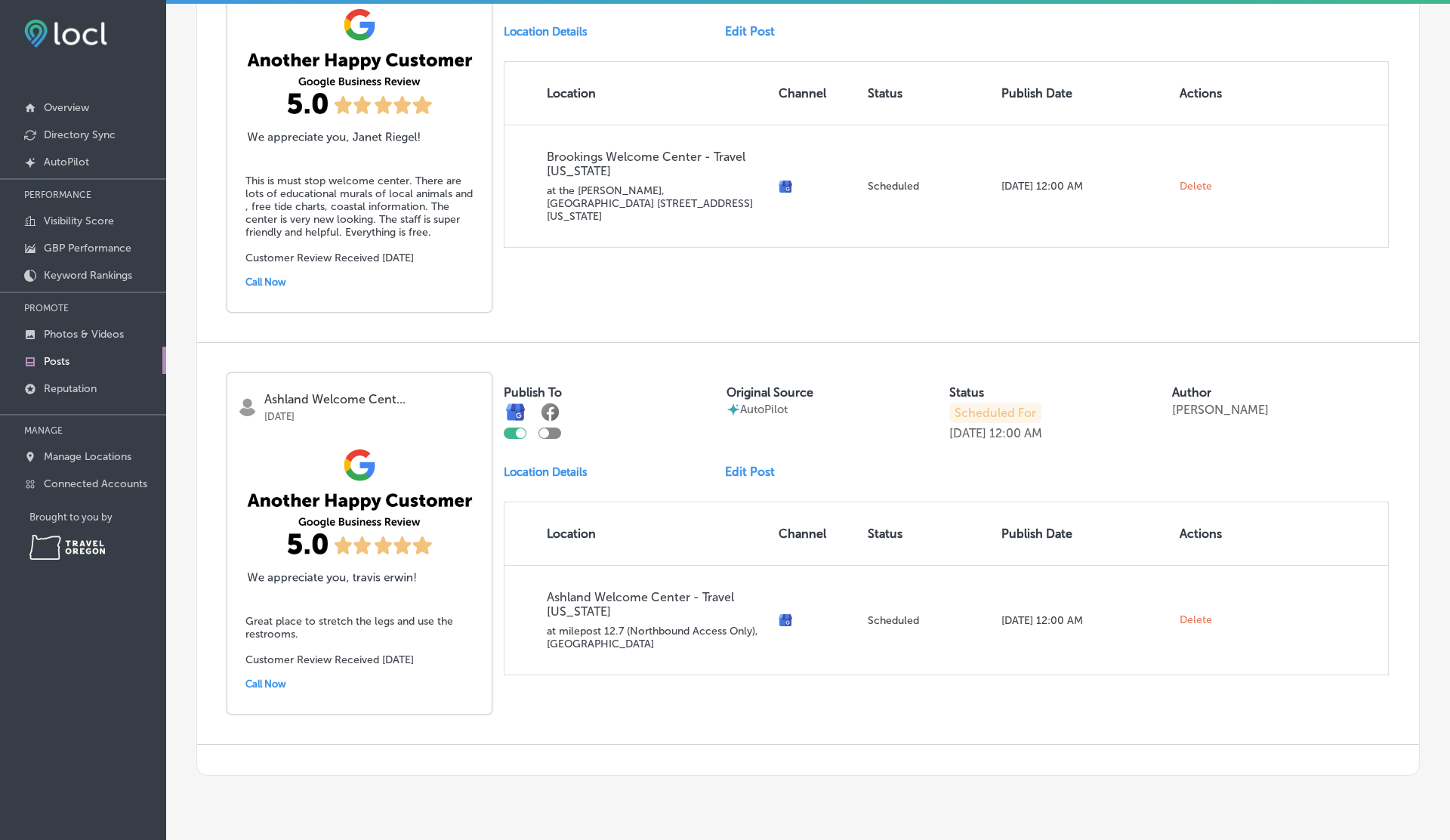
scroll to position [705, 0]
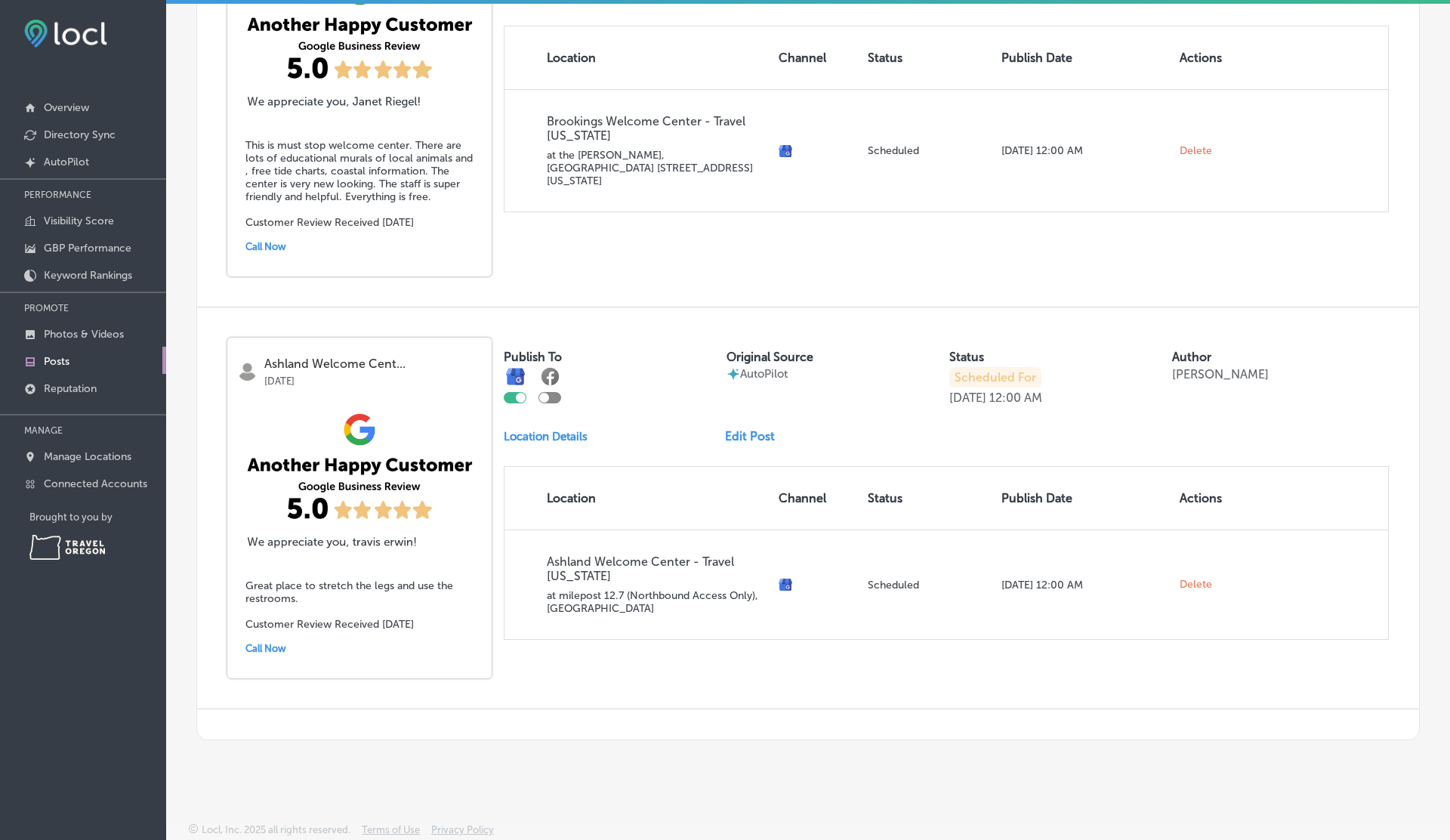
click at [256, 643] on div "Call Now" at bounding box center [359, 648] width 228 height 23
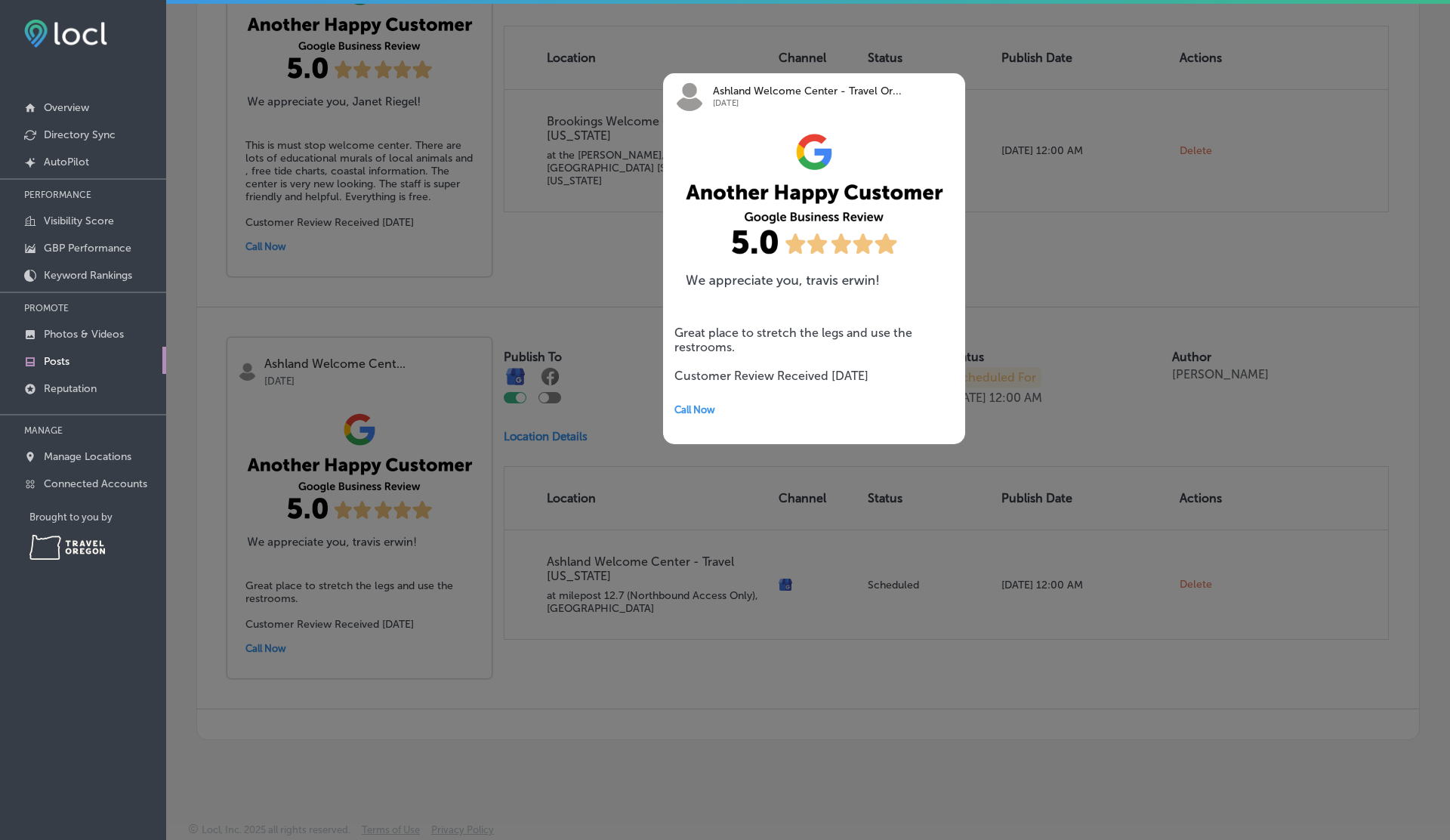
click at [740, 610] on div at bounding box center [725, 420] width 1450 height 840
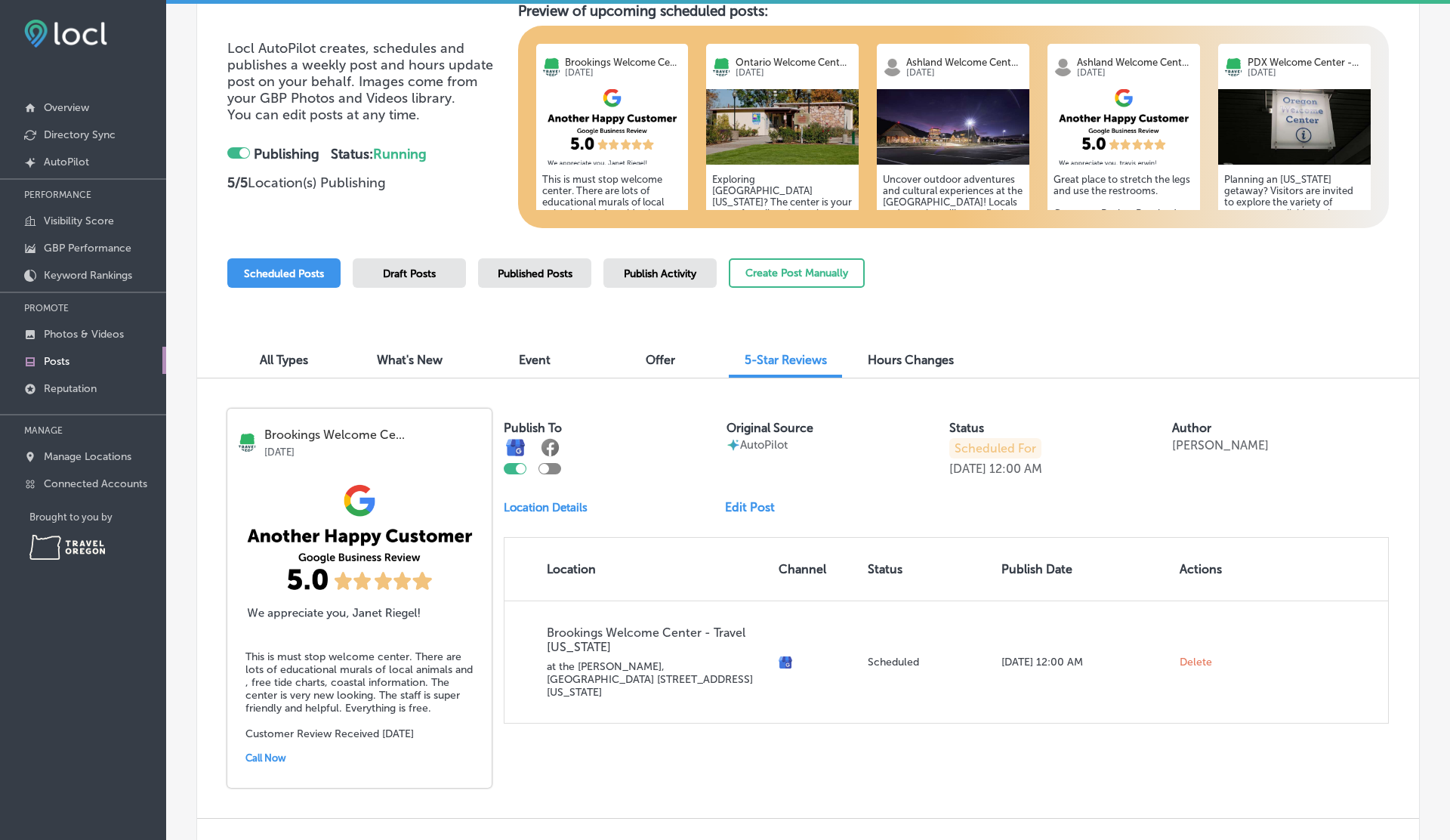
scroll to position [406, 0]
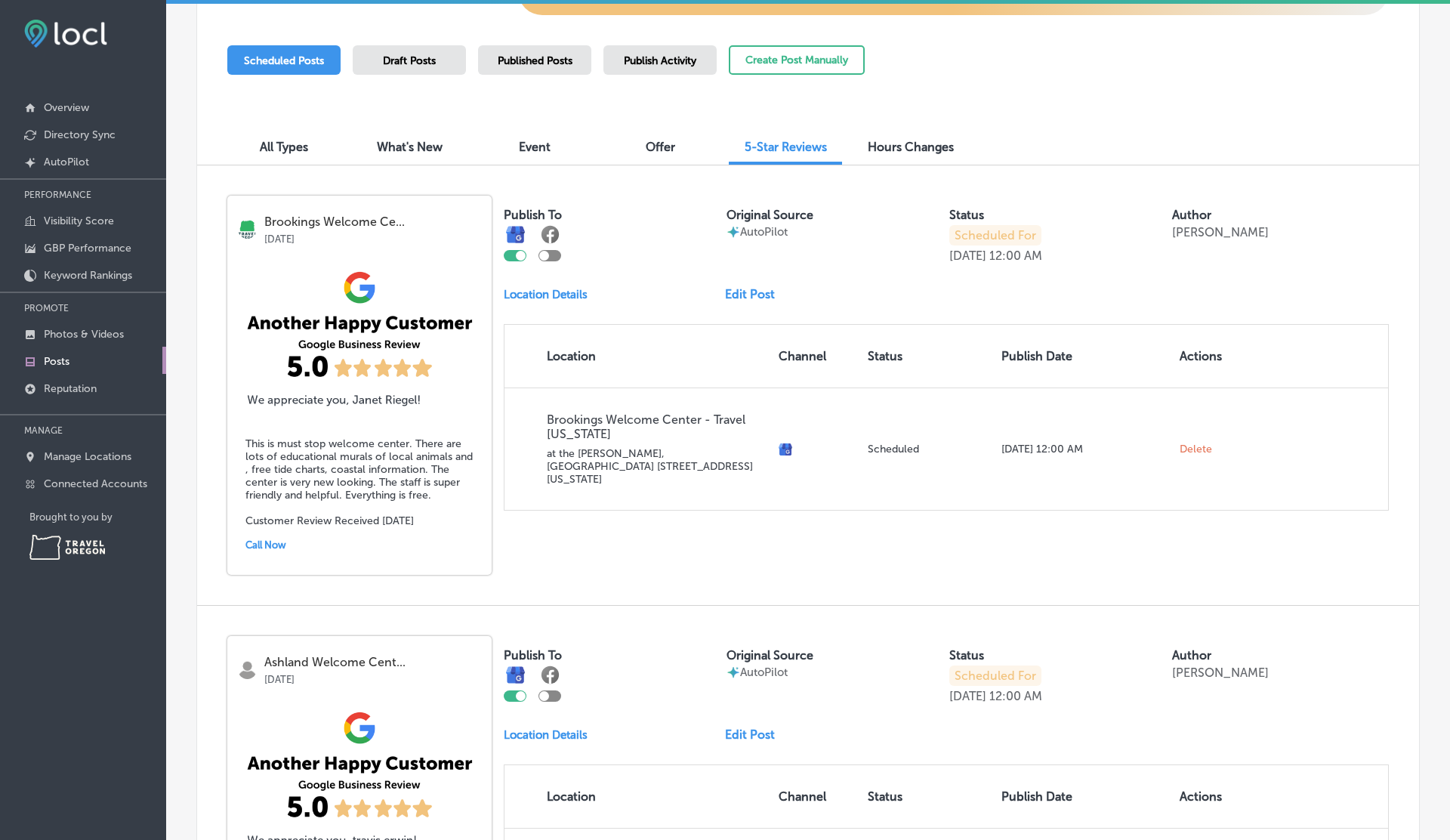
click at [741, 303] on div "Publish To Original Source AutoPilot Status Scheduled For [DATE] 12:00 AM Autho…" at bounding box center [947, 354] width 885 height 315
click at [743, 299] on link "Edit Post" at bounding box center [756, 294] width 62 height 14
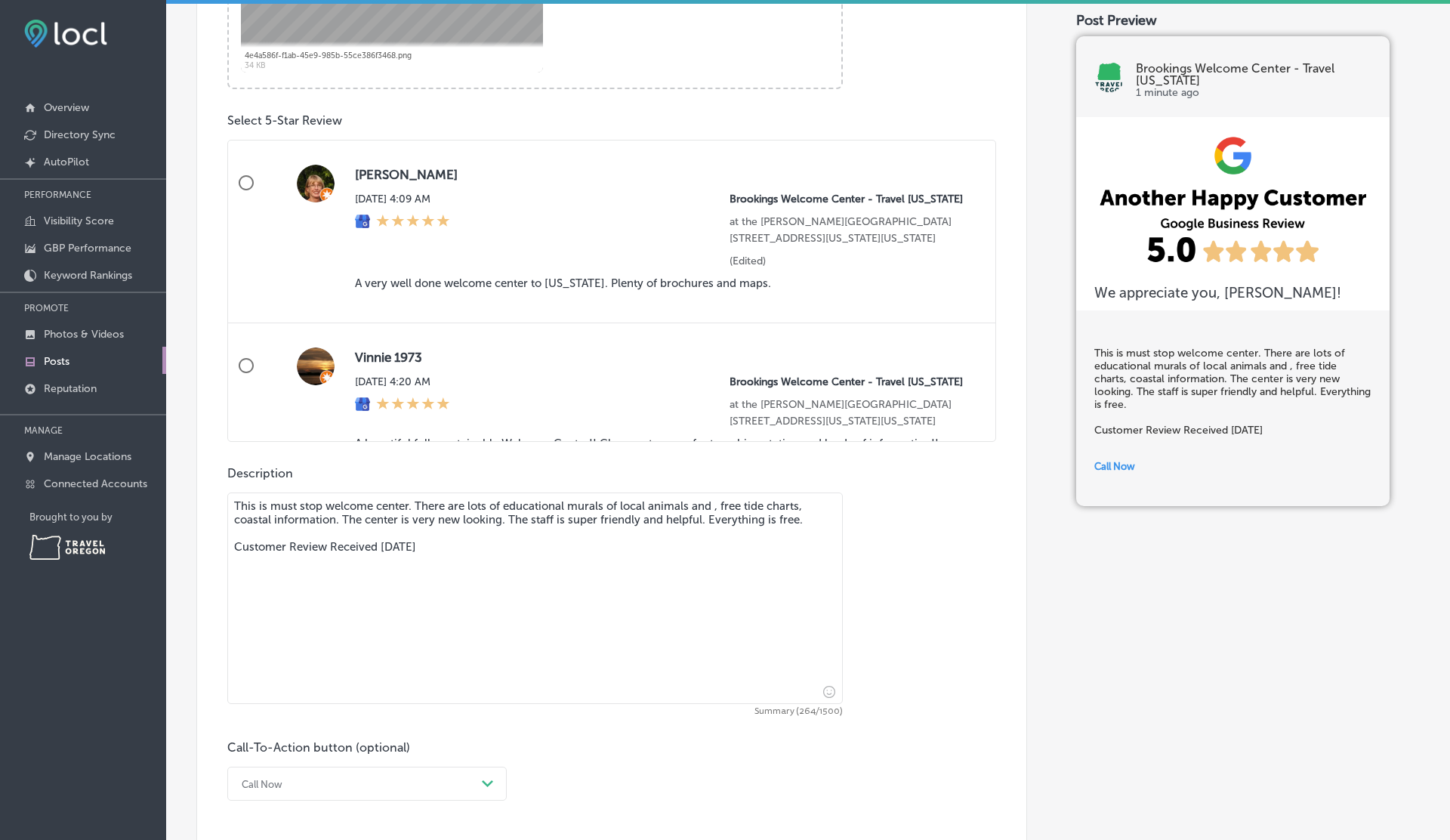
click at [249, 181] on input "Donna Brockman Tue, Aug 19, 2025 4:09 AM Brookings Welcome Center - Travel Oreg…" at bounding box center [246, 183] width 37 height 37
radio input "true"
type textarea "A very well done welcome center to [US_STATE]. Plenty of brochures and maps. Cu…"
radio input "false"
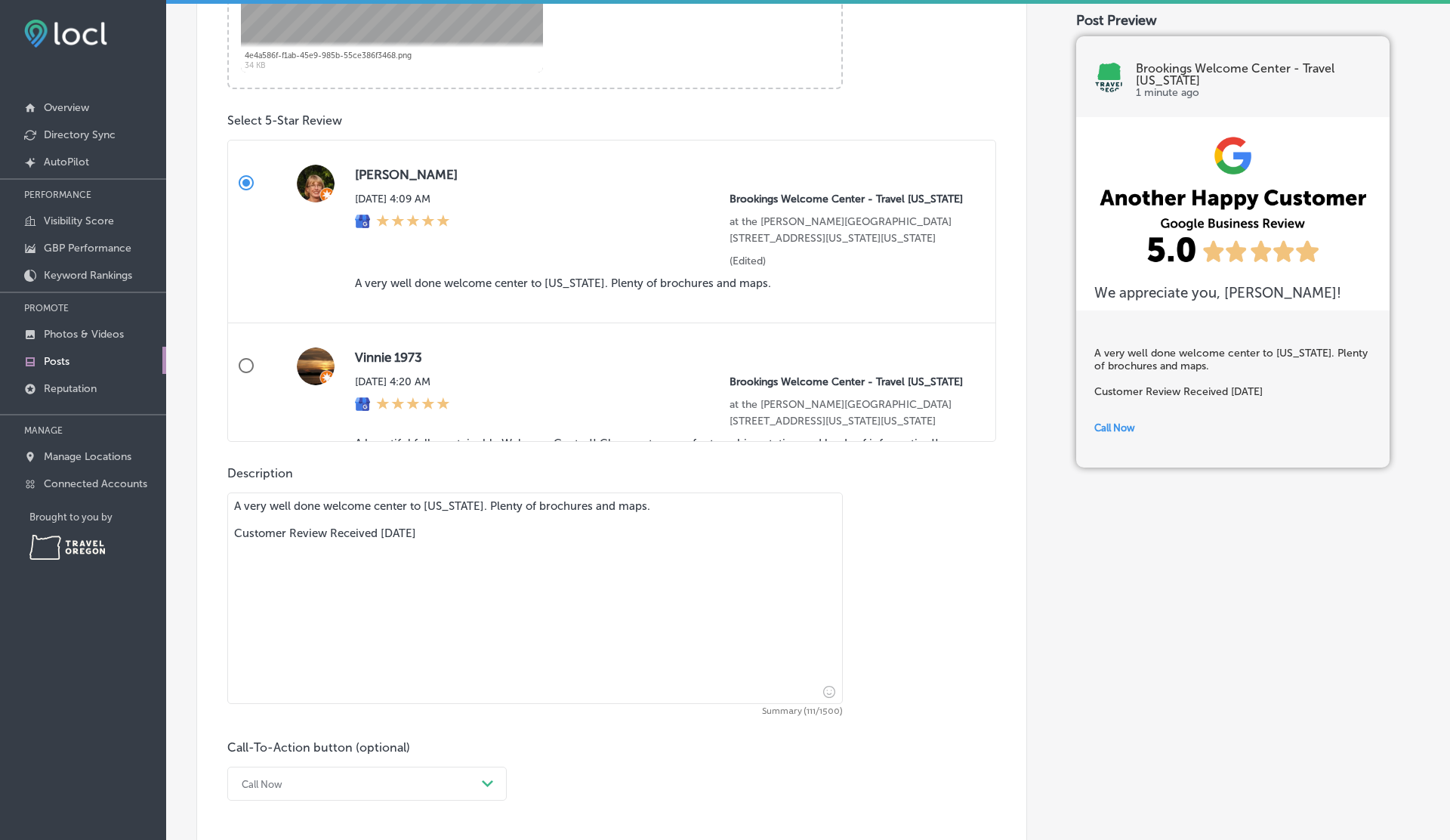
scroll to position [957, 0]
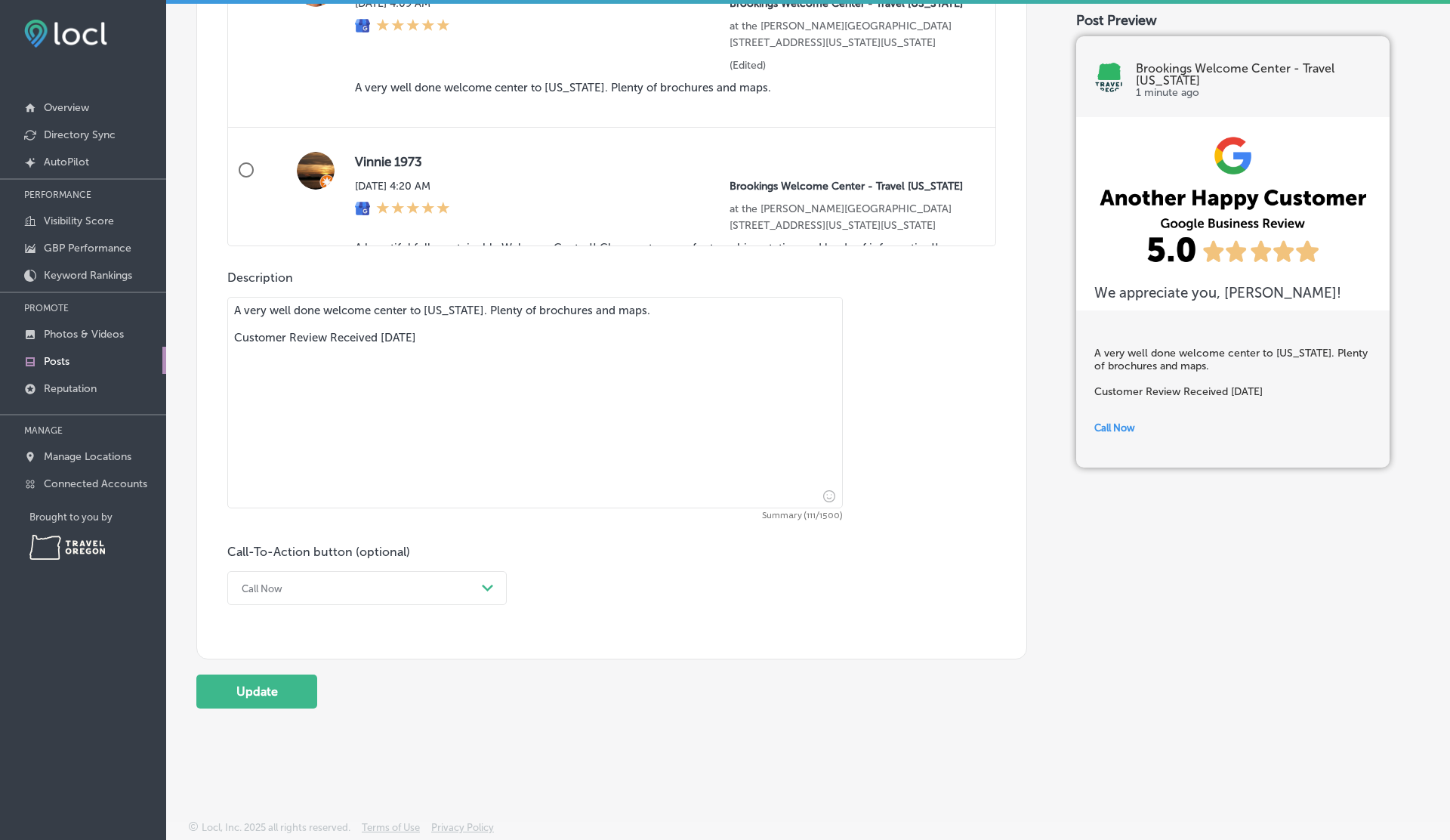
click at [311, 584] on div "Call Now" at bounding box center [355, 588] width 242 height 23
click at [311, 584] on div "Call Now" at bounding box center [355, 588] width 242 height 23
click at [254, 692] on button "Update" at bounding box center [257, 691] width 121 height 34
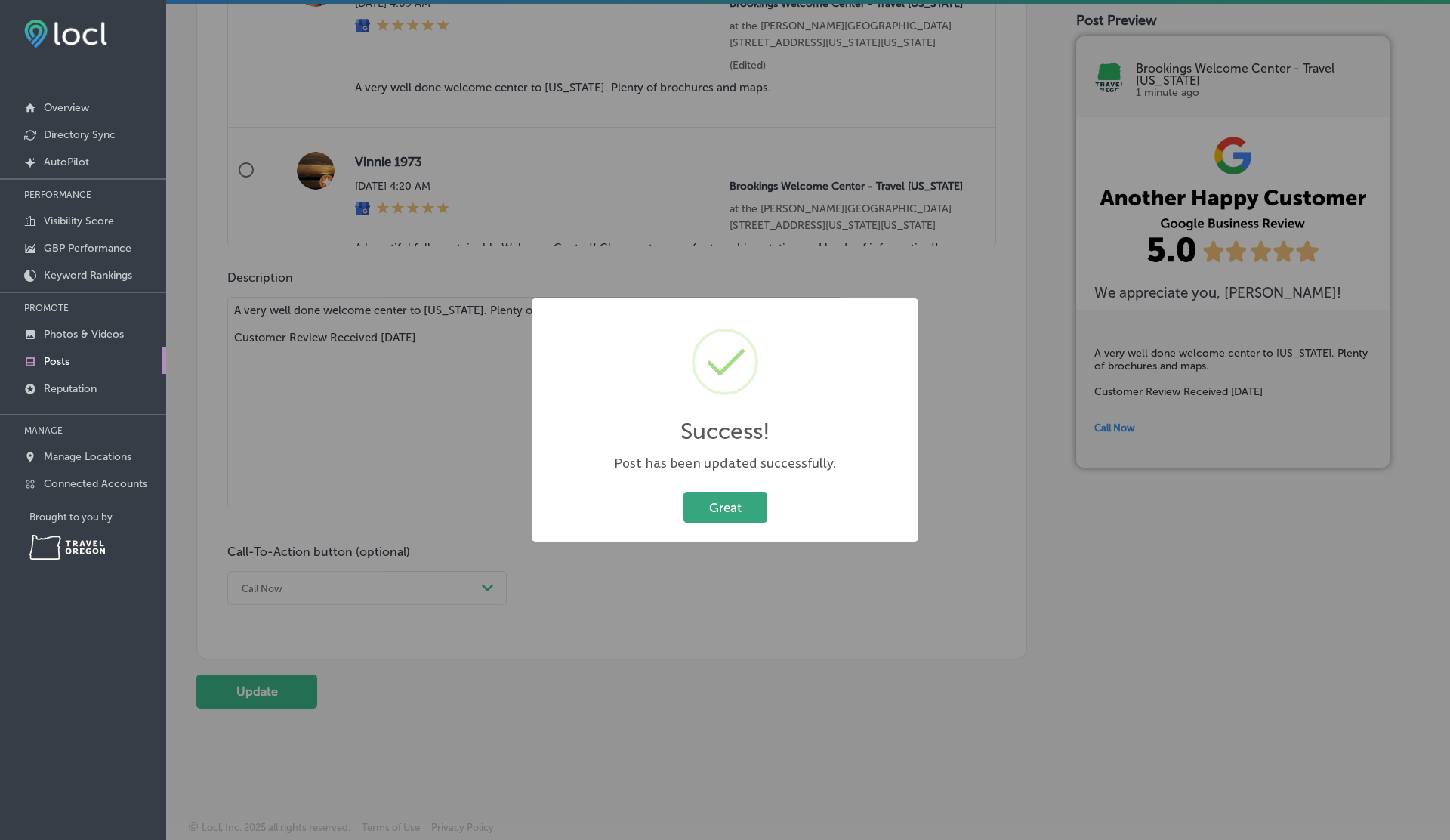
click at [741, 516] on button "Great" at bounding box center [725, 506] width 84 height 31
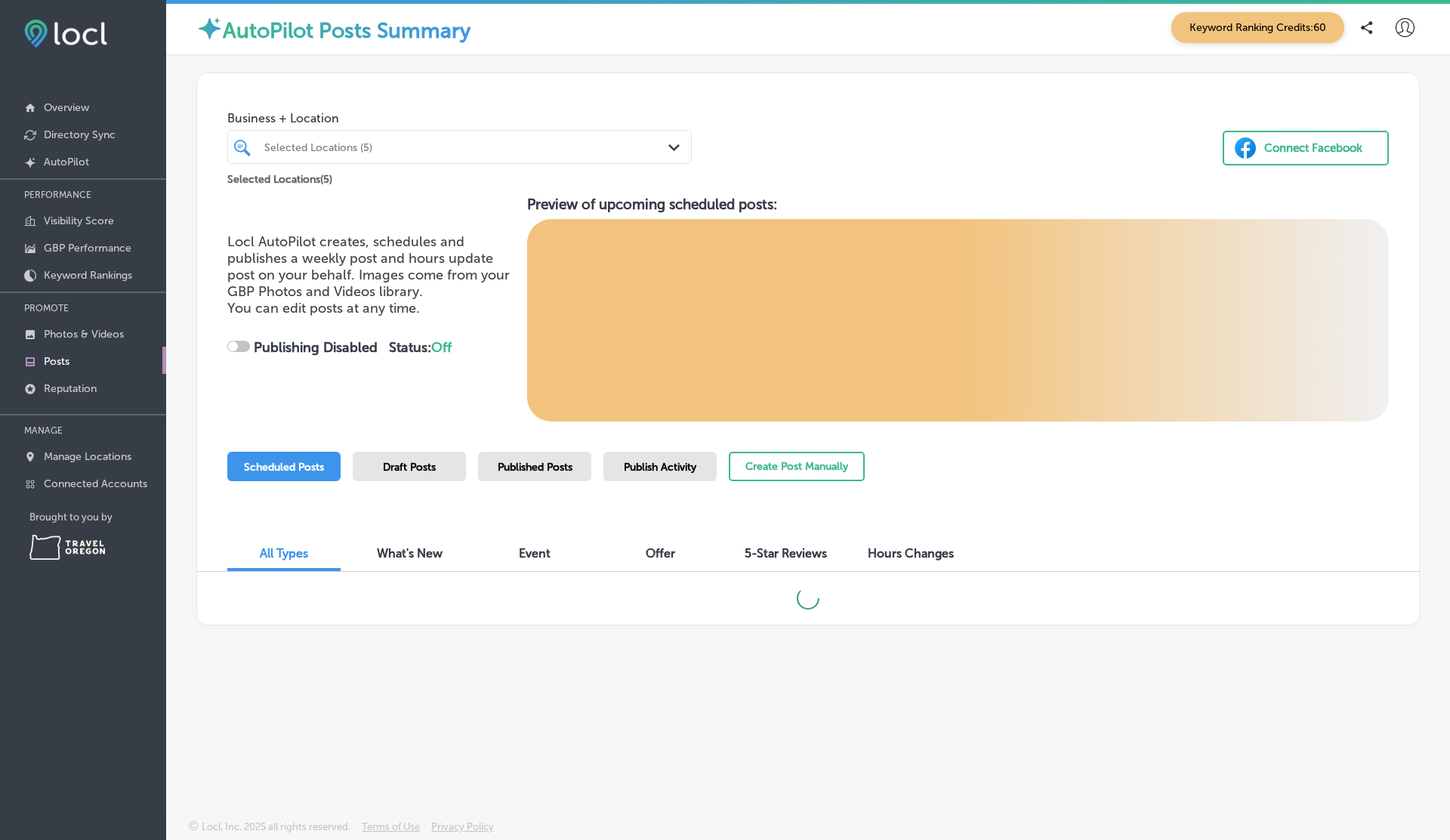
checkbox input "true"
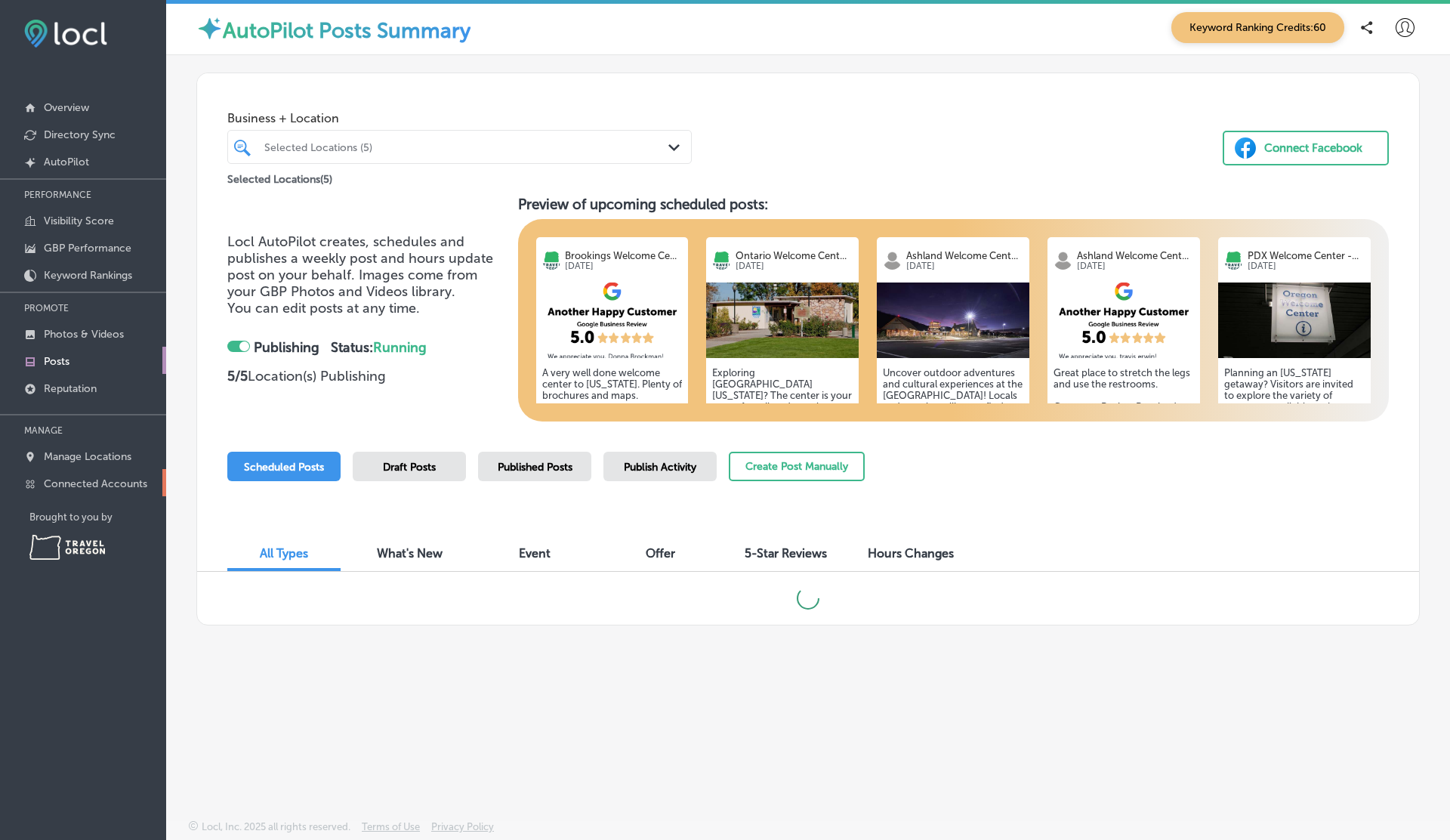
click at [107, 474] on link "Connected Accounts" at bounding box center [83, 483] width 166 height 27
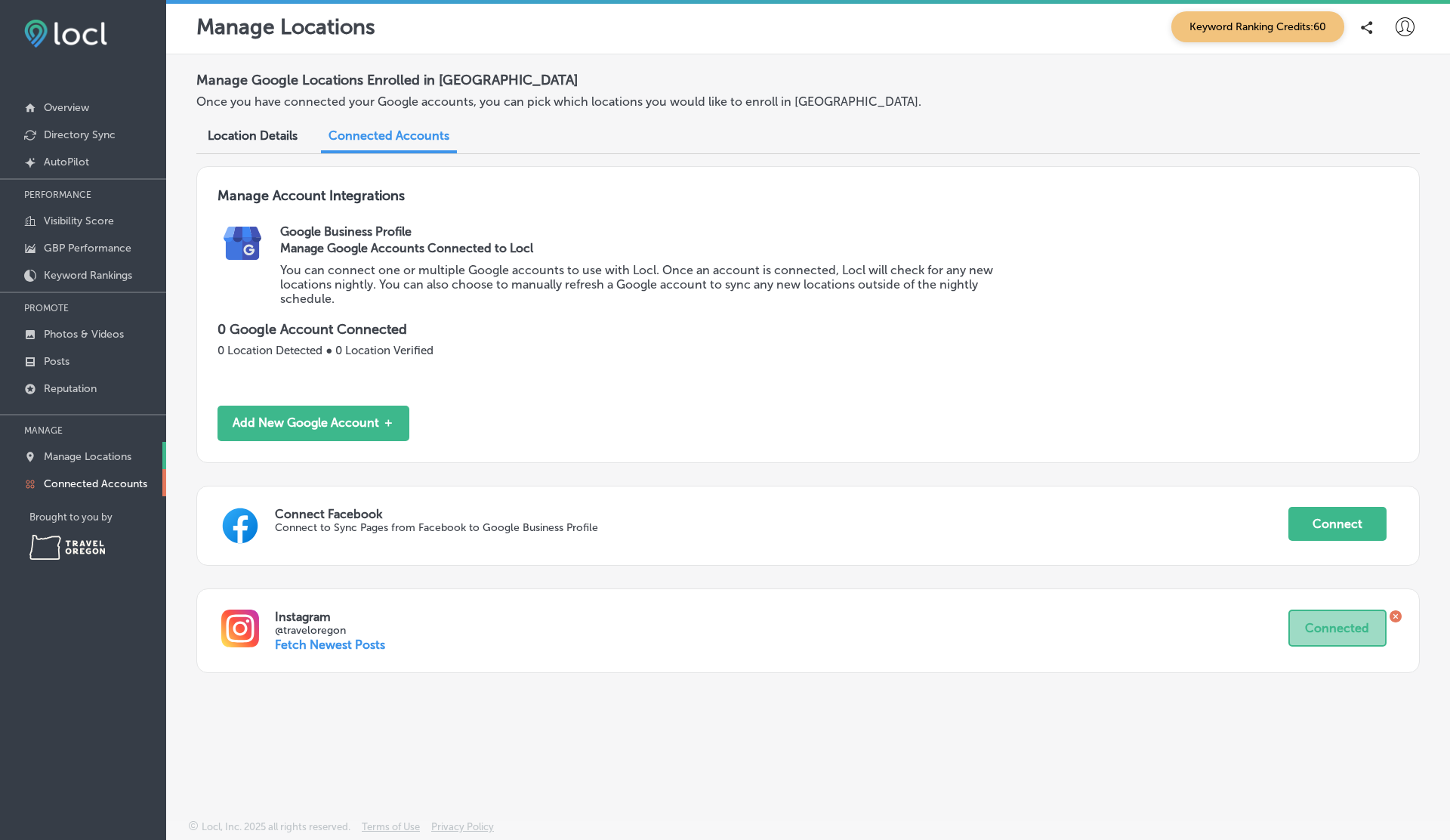
click at [95, 450] on p "Manage Locations" at bounding box center [88, 456] width 88 height 13
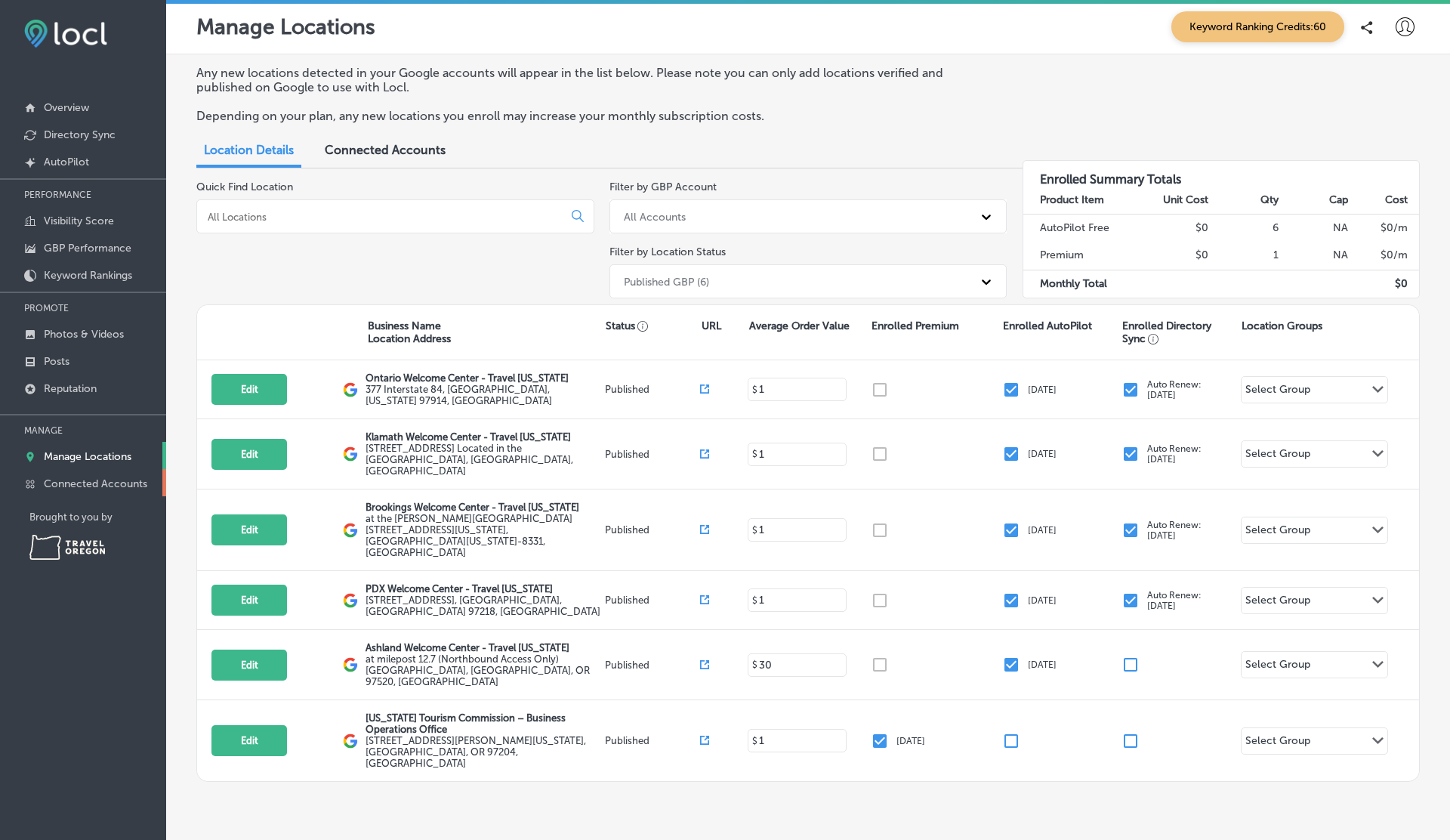
click at [88, 477] on p "Connected Accounts" at bounding box center [96, 483] width 104 height 13
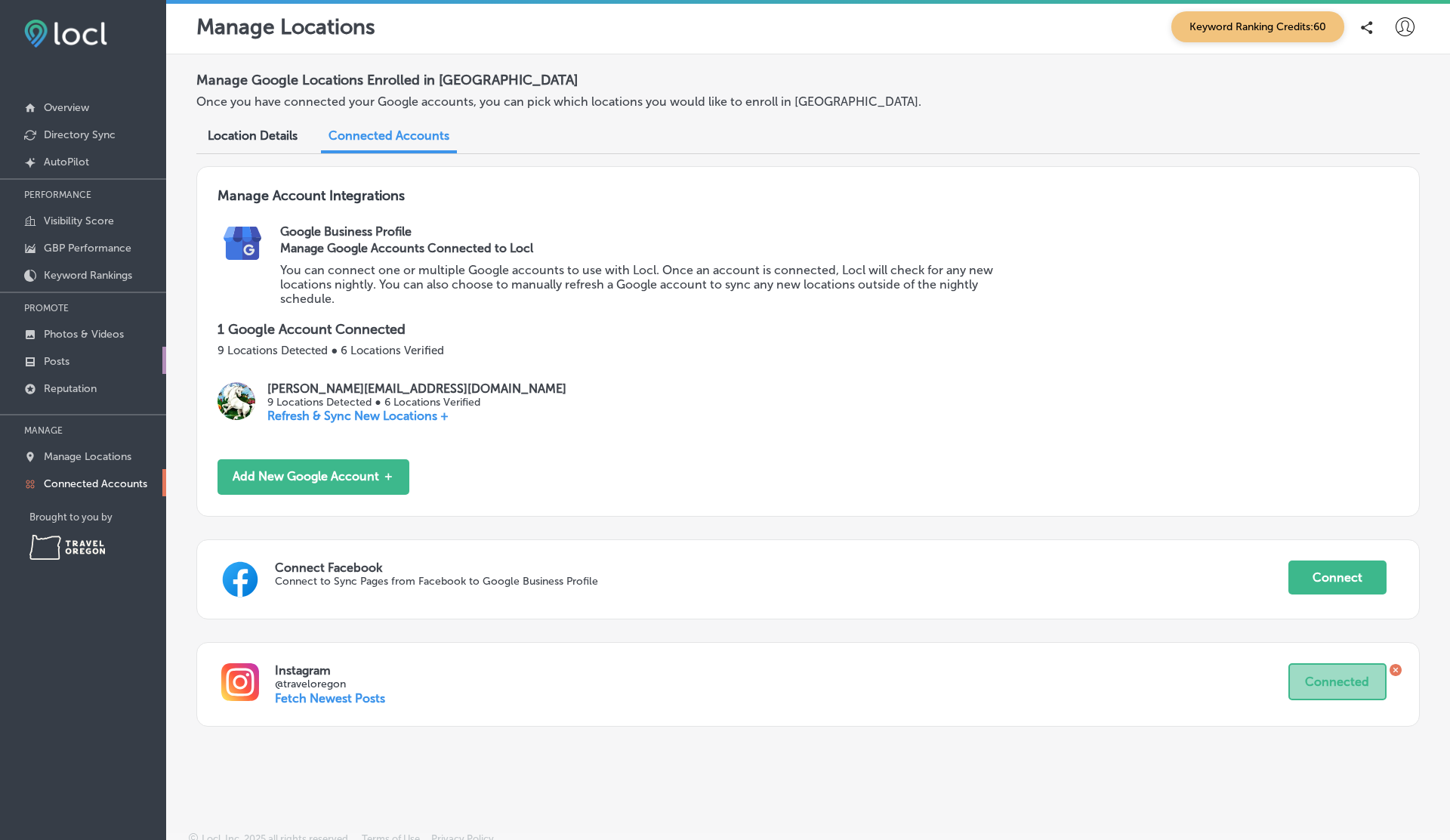
click at [75, 358] on link "Posts" at bounding box center [83, 360] width 166 height 27
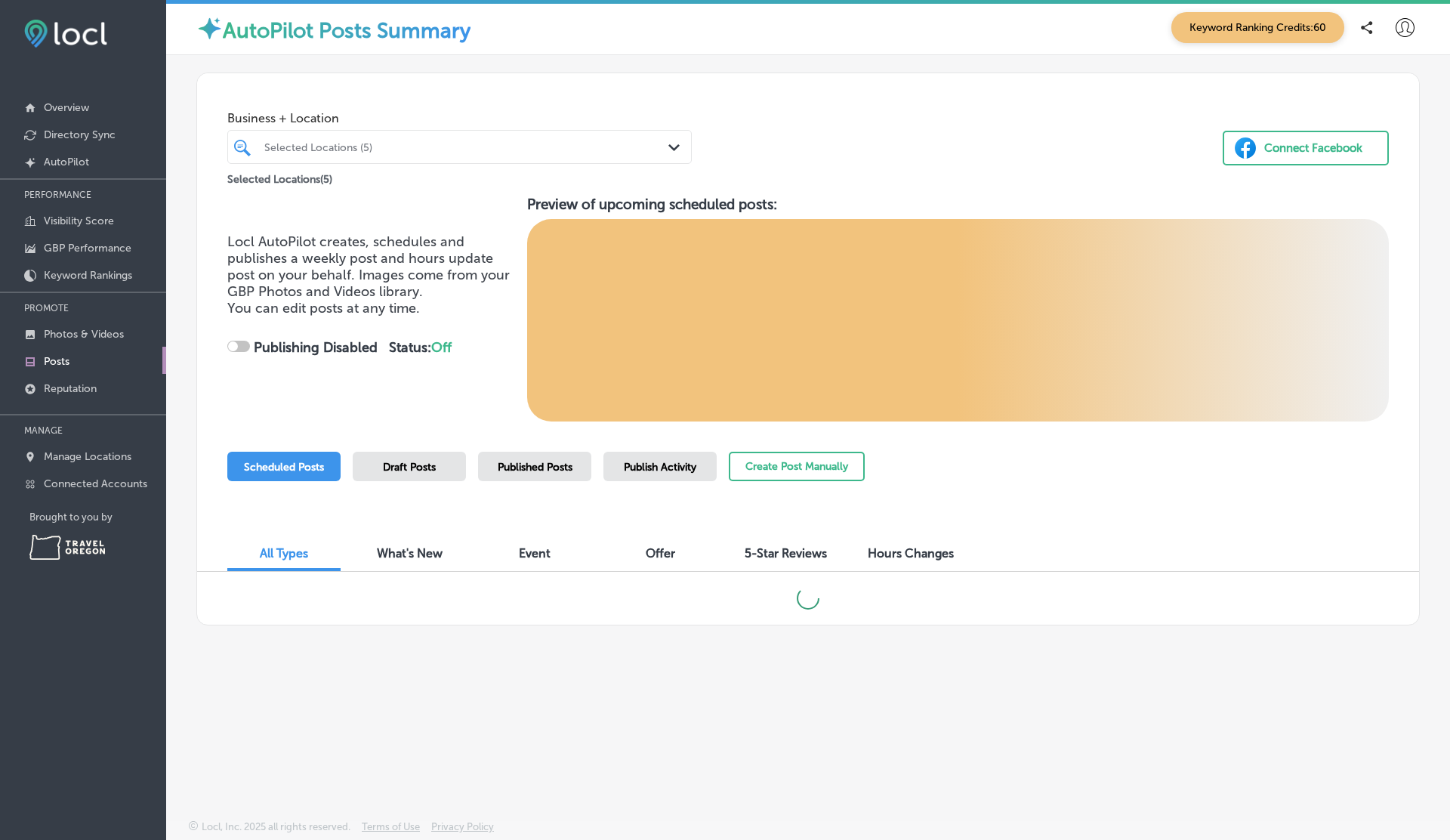
click at [447, 146] on div "Selected Locations (5)" at bounding box center [467, 147] width 405 height 13
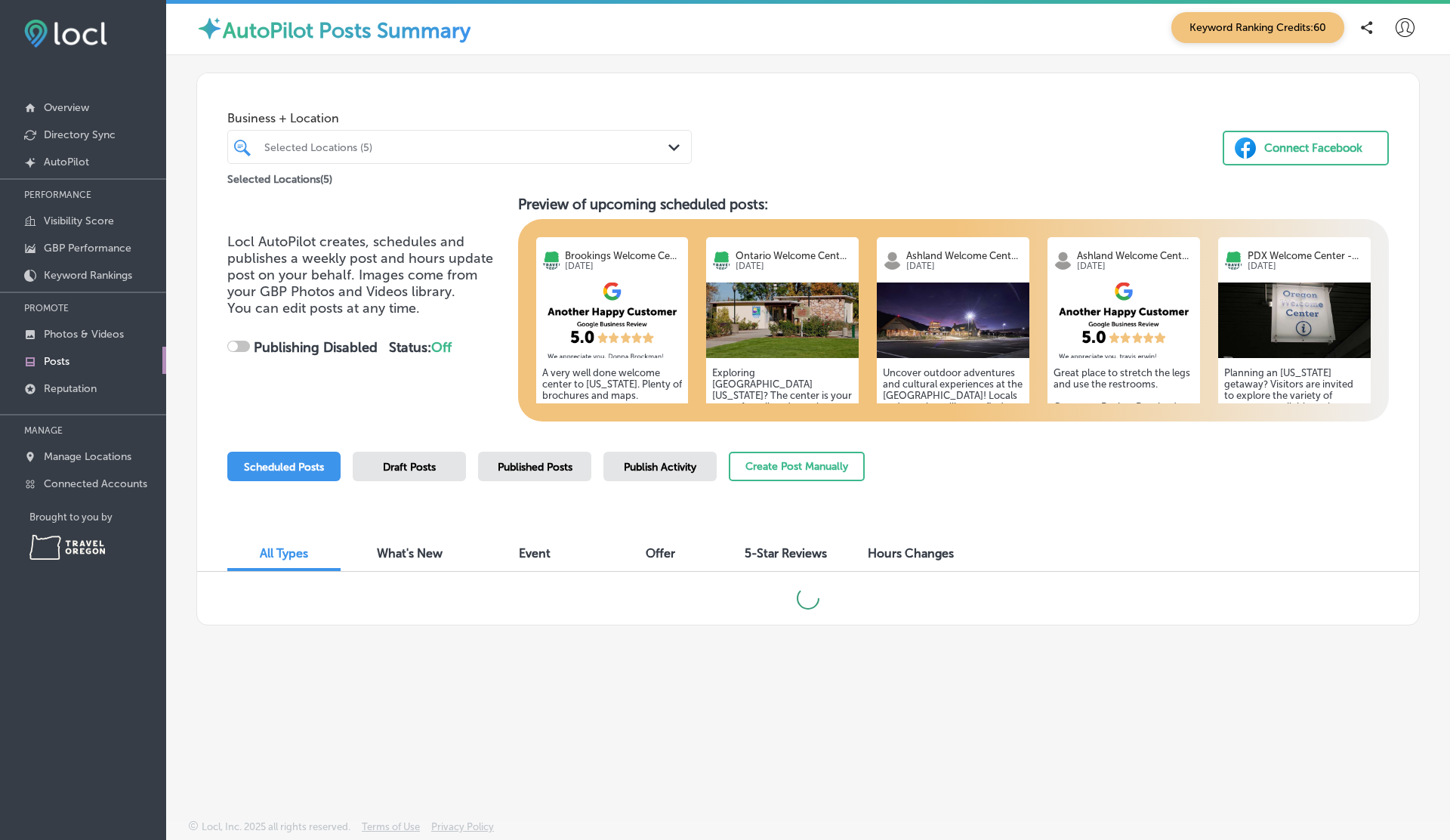
click at [841, 78] on div "Business + Location Selected Locations (5) Path Created with Sketch. Selected L…" at bounding box center [808, 131] width 1222 height 115
click at [783, 549] on span "5-Star Reviews" at bounding box center [785, 553] width 82 height 14
checkbox input "true"
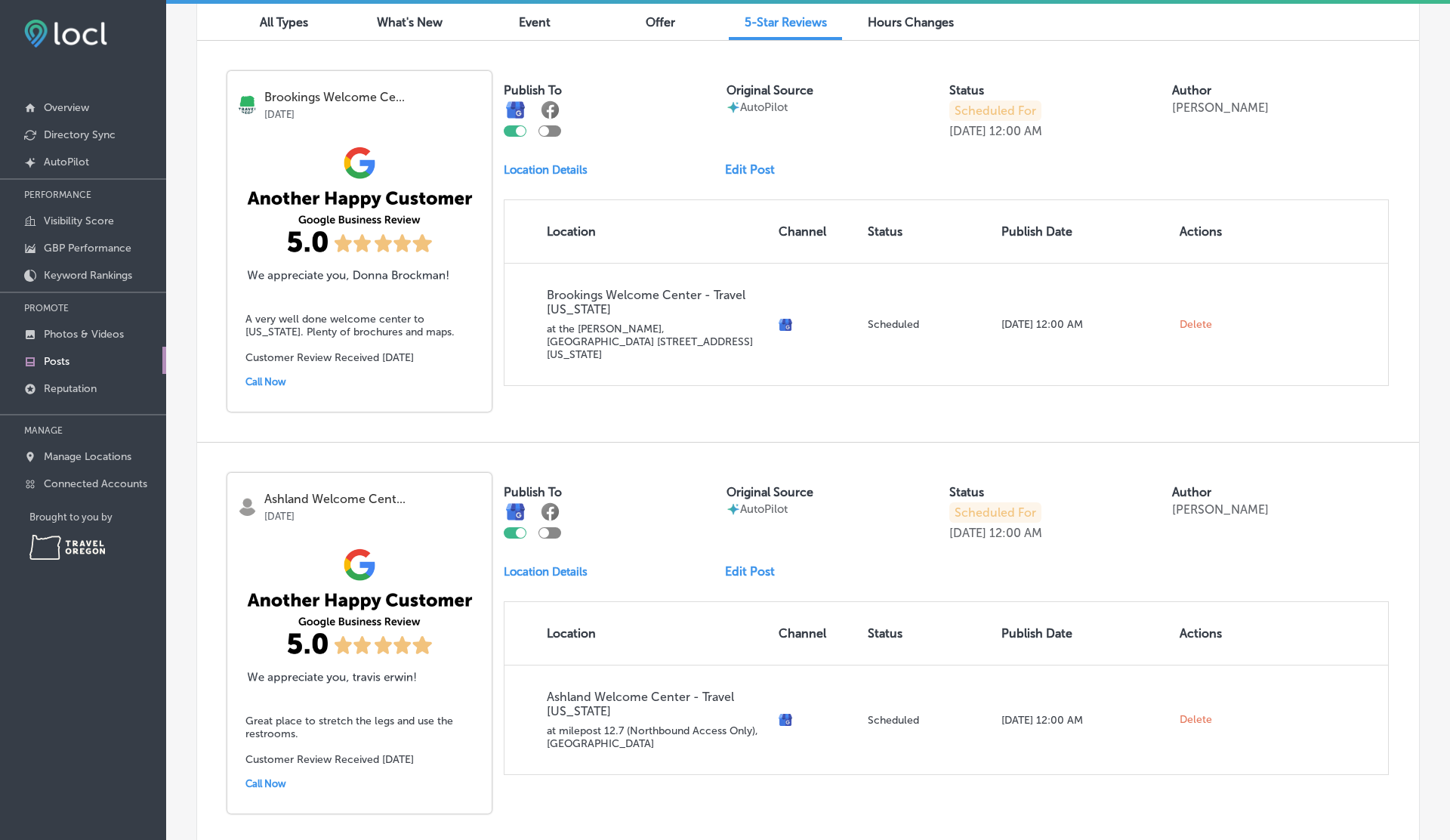
scroll to position [520, 0]
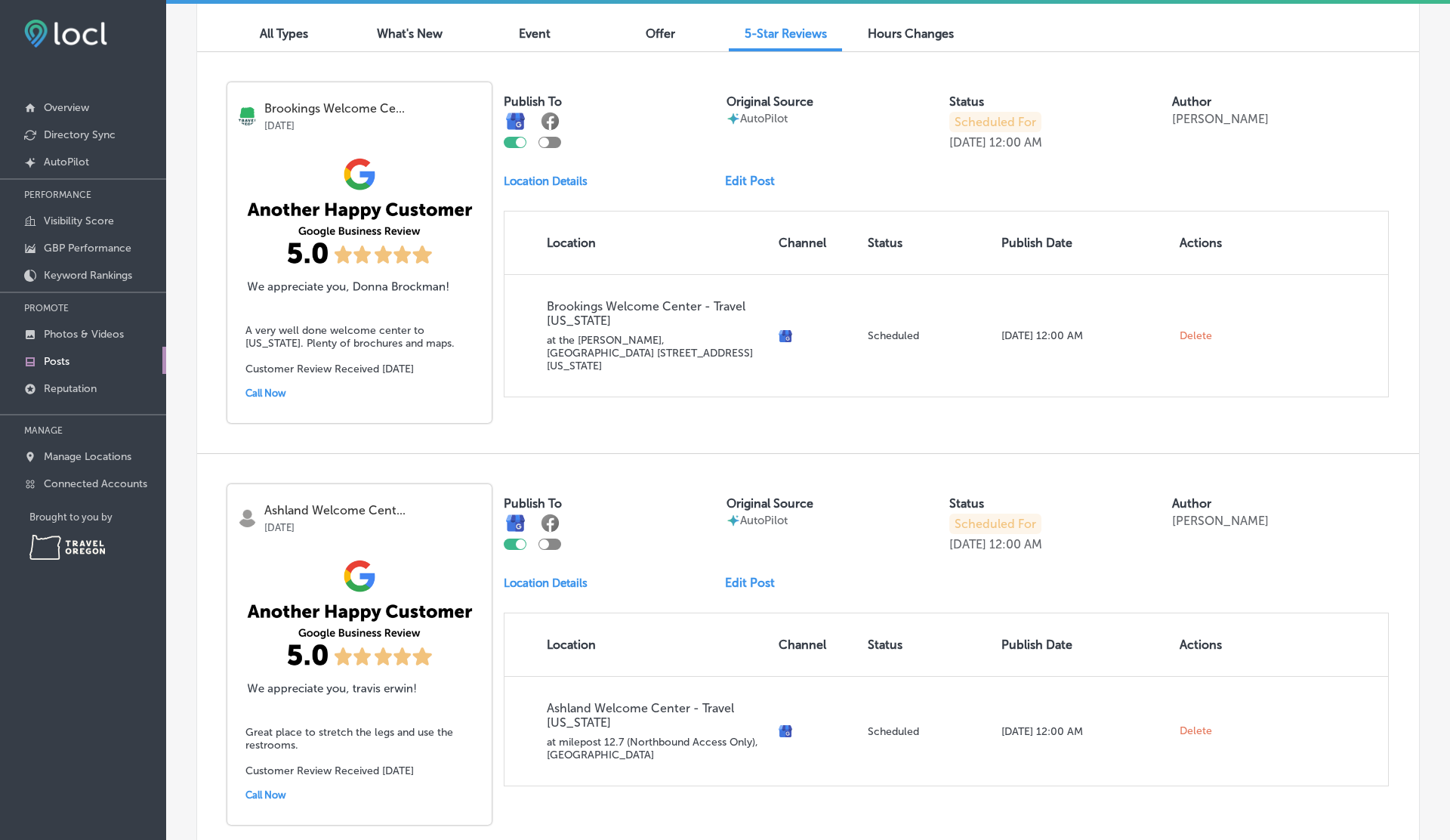
click at [742, 178] on link "Edit Post" at bounding box center [756, 181] width 62 height 14
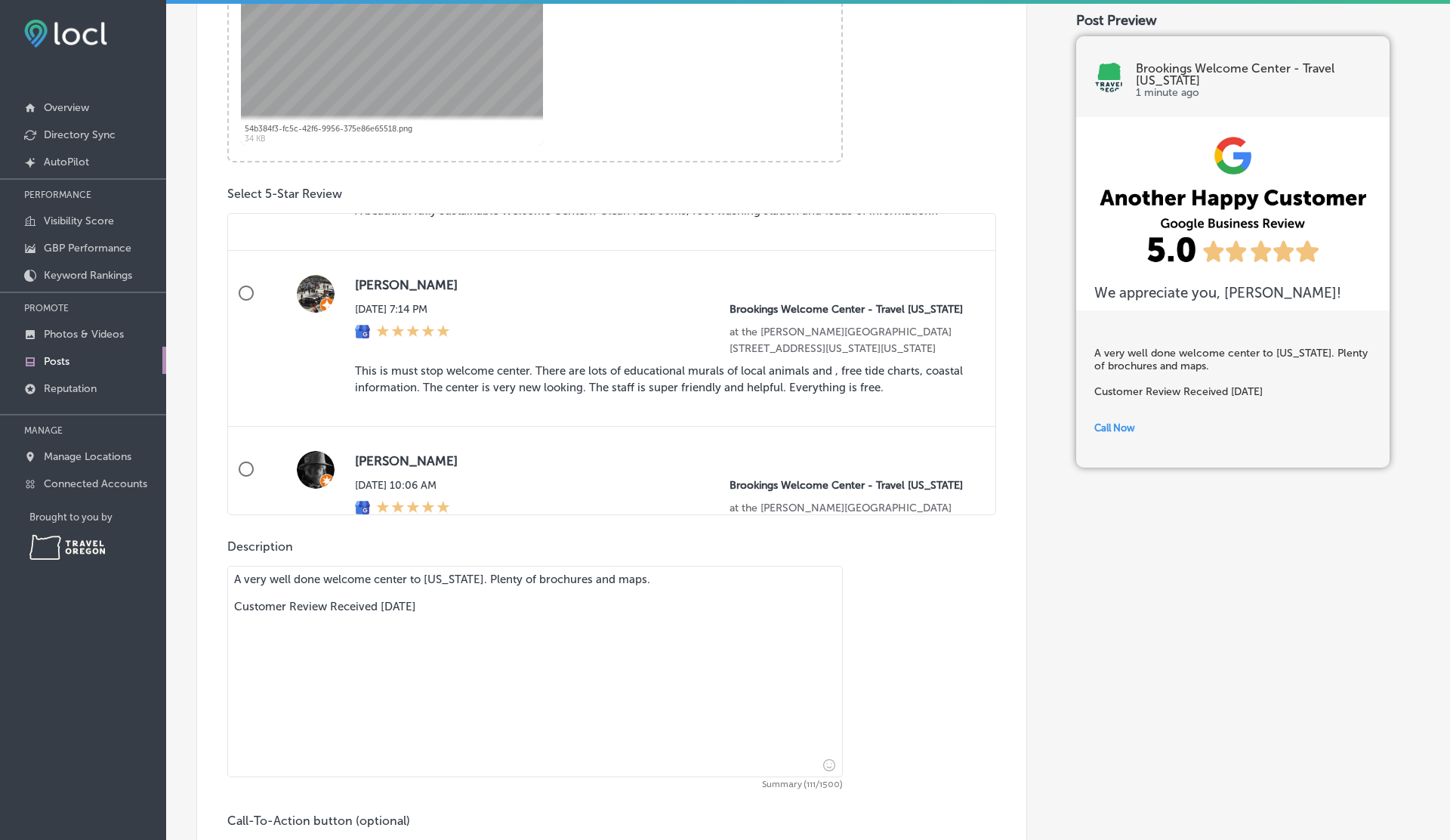
scroll to position [314, 0]
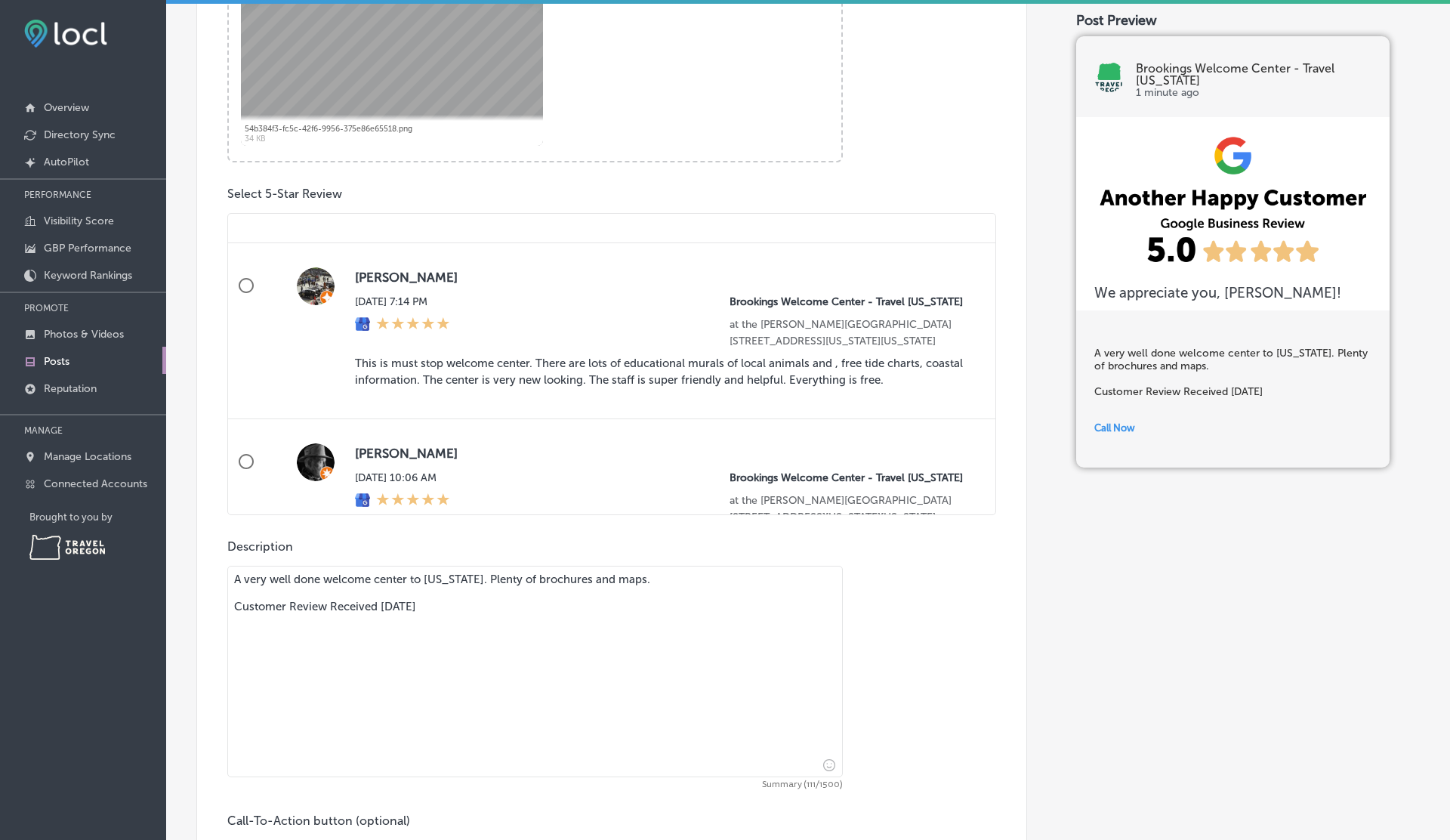
click at [248, 303] on input "Janet Riegel Tue, Aug 12, 2025 7:14 PM Brookings Welcome Center - Travel Oregon…" at bounding box center [246, 286] width 37 height 37
radio input "true"
type textarea "This is must stop welcome center. There are lots of educational murals of local…"
radio input "false"
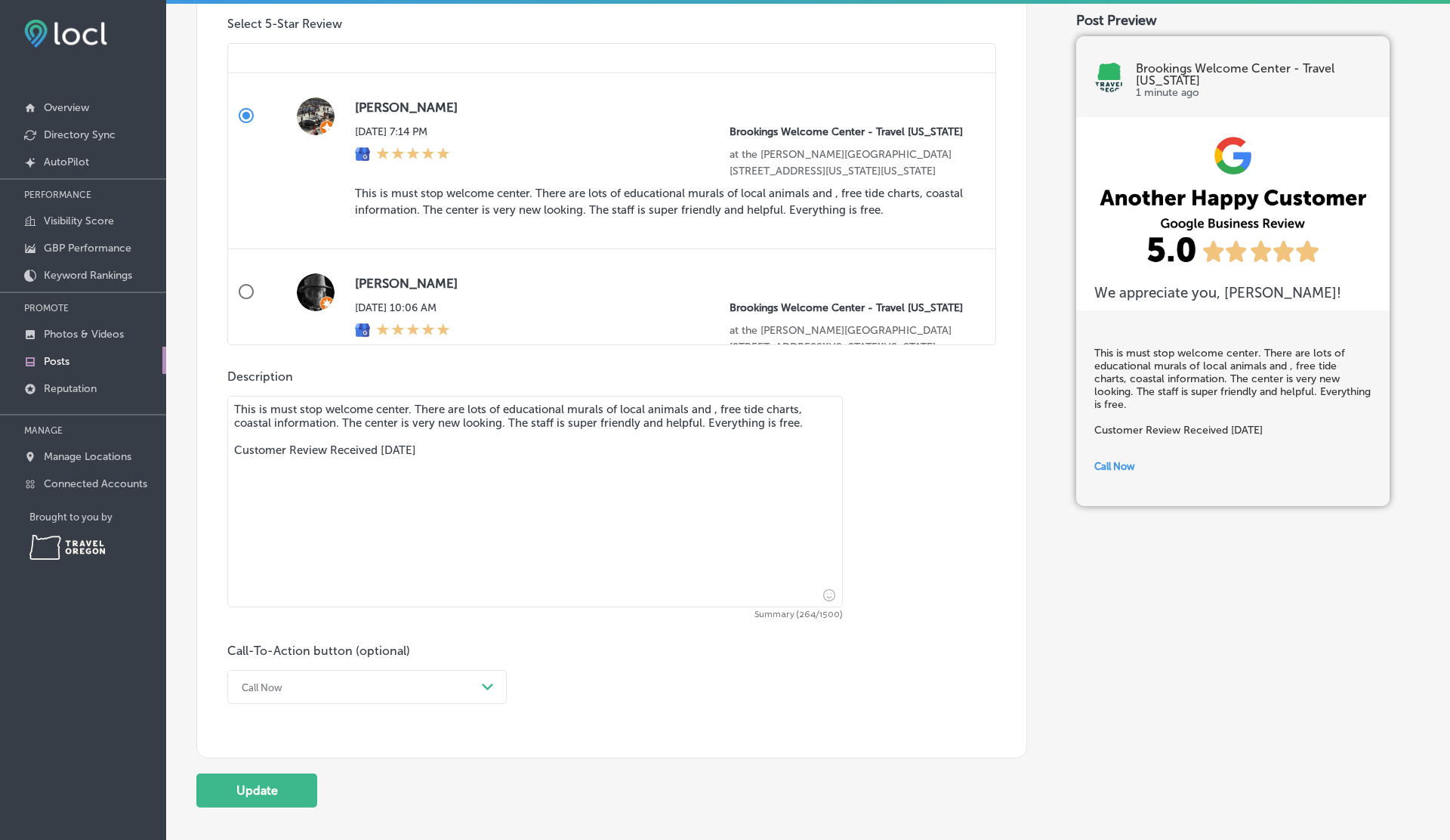
scroll to position [957, 0]
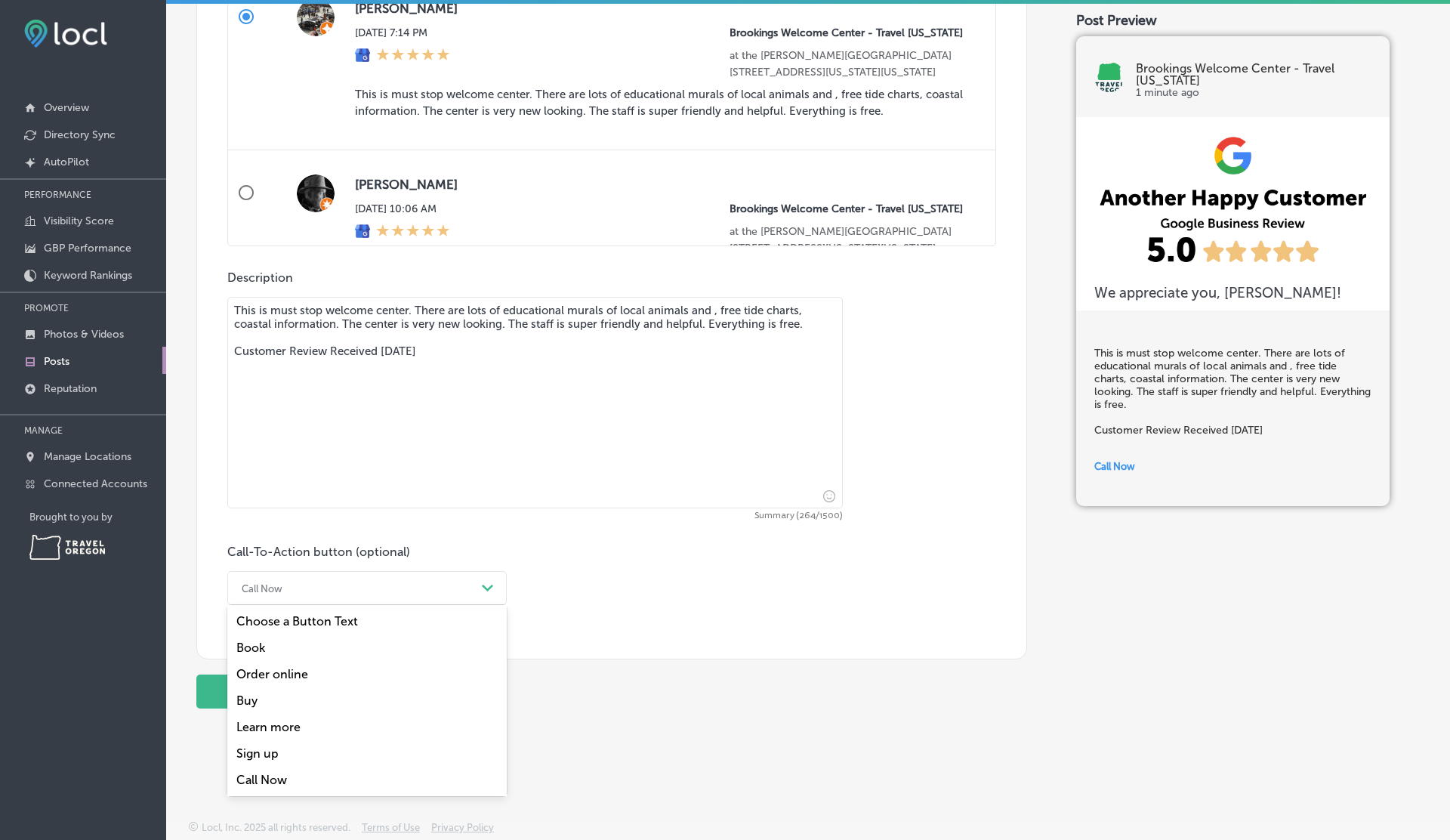
click at [378, 585] on div "Call Now" at bounding box center [355, 588] width 242 height 23
click at [256, 733] on div "Learn more" at bounding box center [366, 726] width 279 height 26
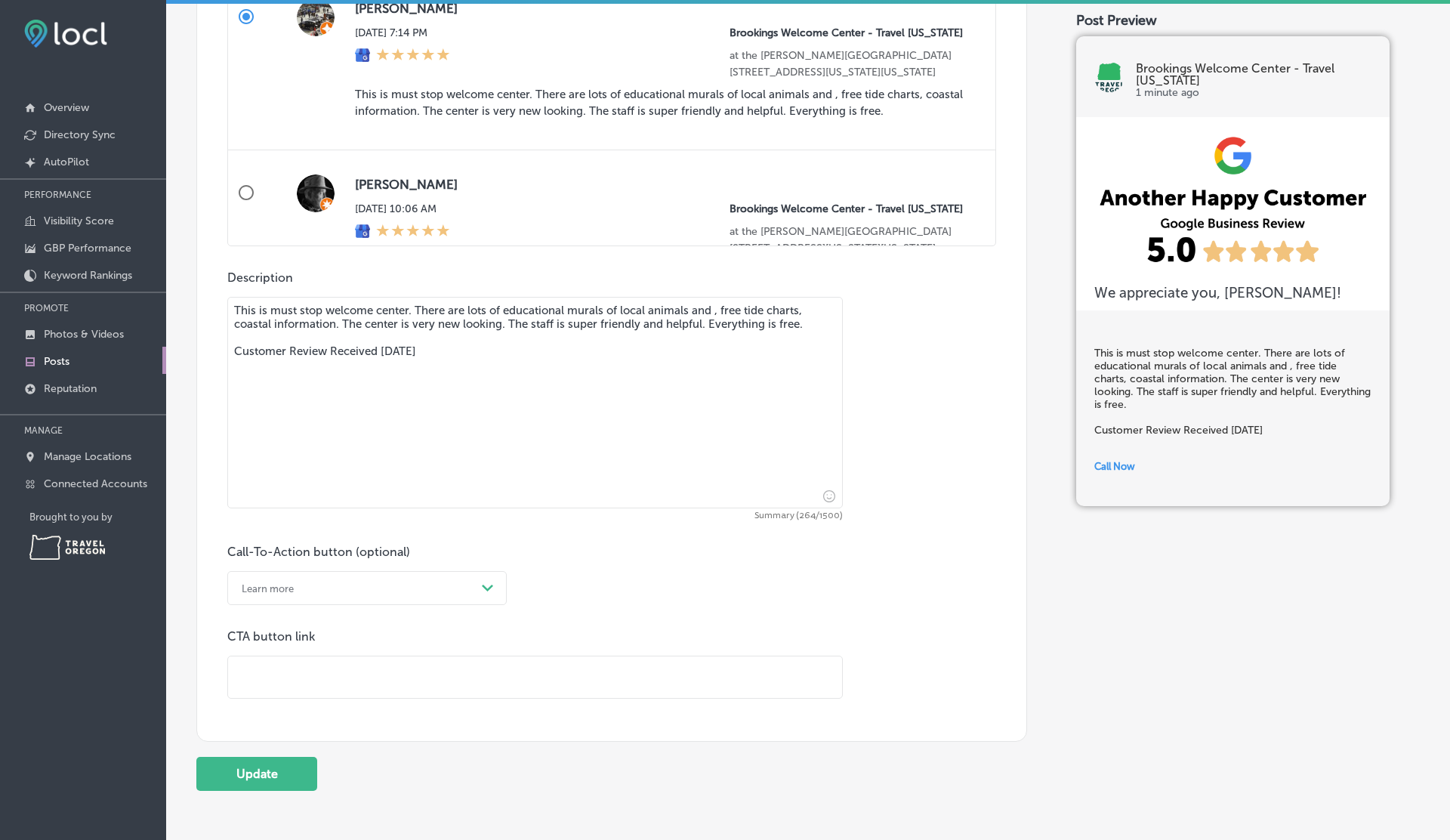
click at [315, 679] on input "text" at bounding box center [534, 677] width 614 height 41
type input "https://www.rockhavenclimbing.com/events/"
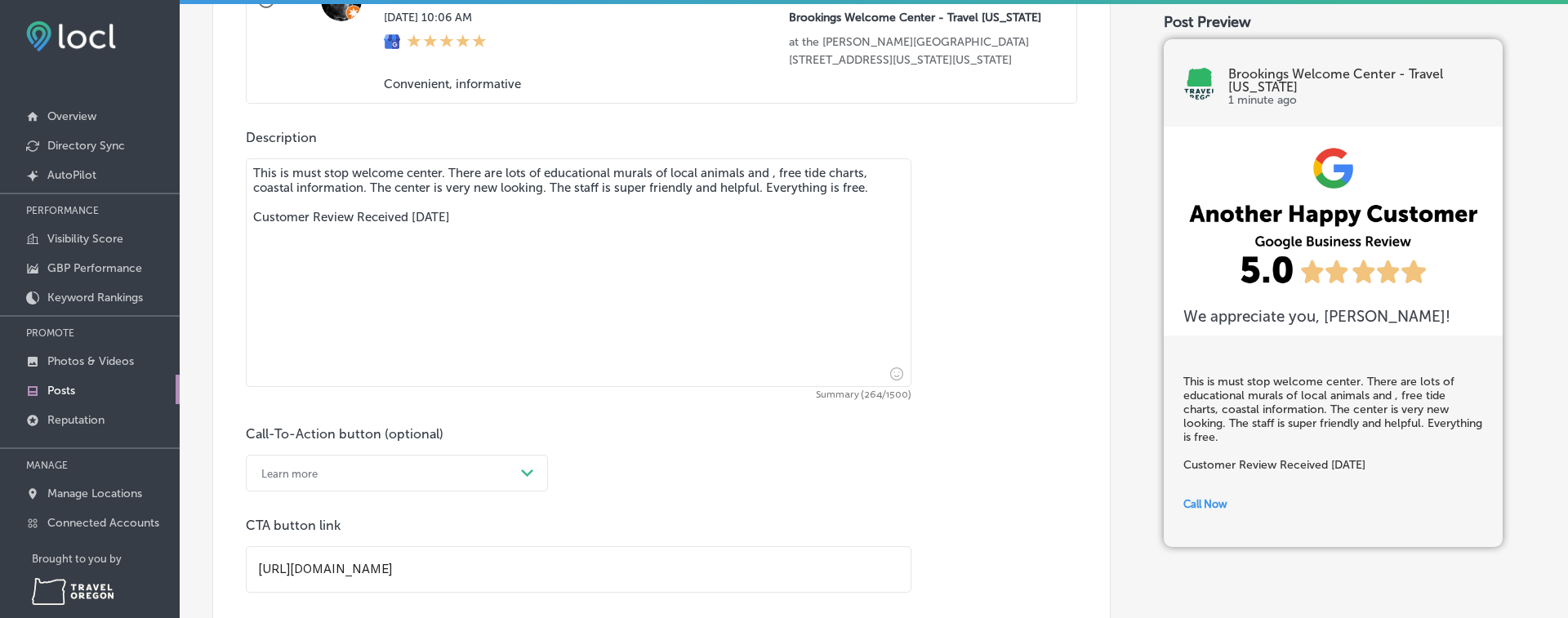
scroll to position [1206, 0]
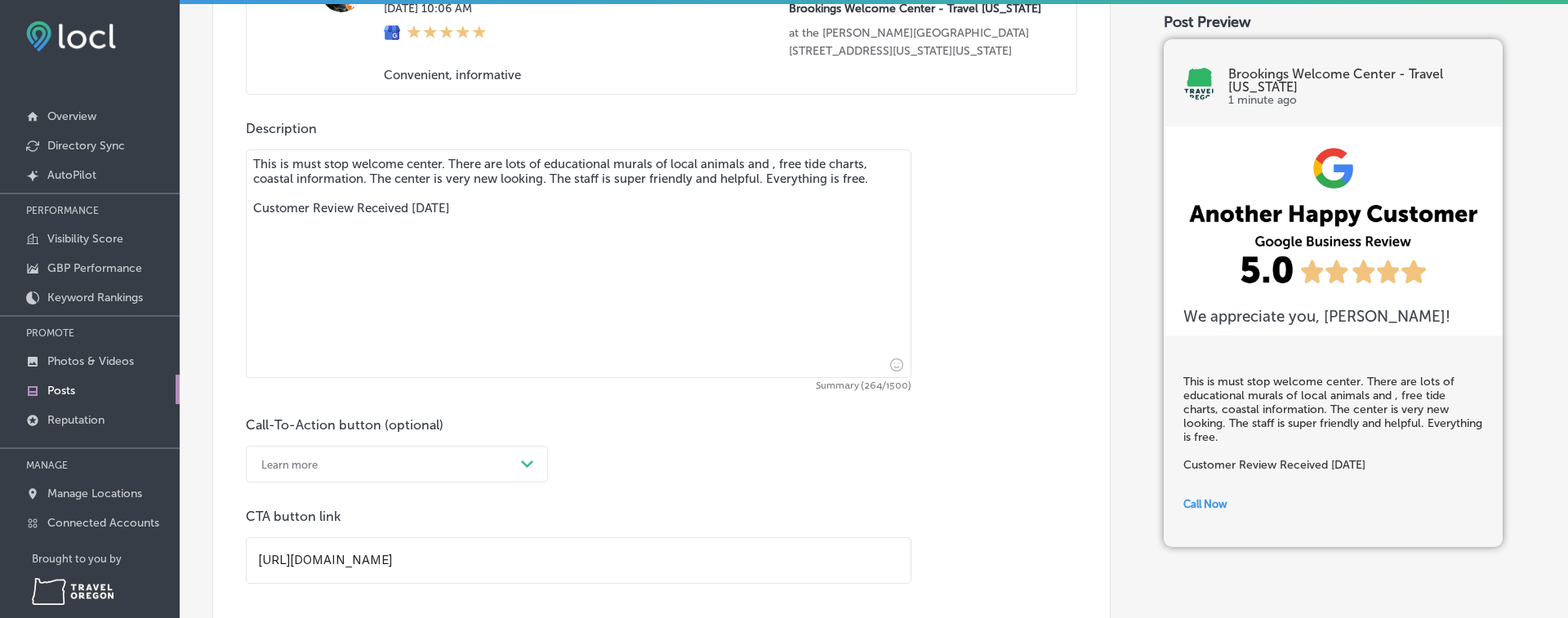
click at [1007, 482] on div "Call-To-Action button (optional) Learn more Path Created with Sketch. CTA butto…" at bounding box center [661, 500] width 832 height 166
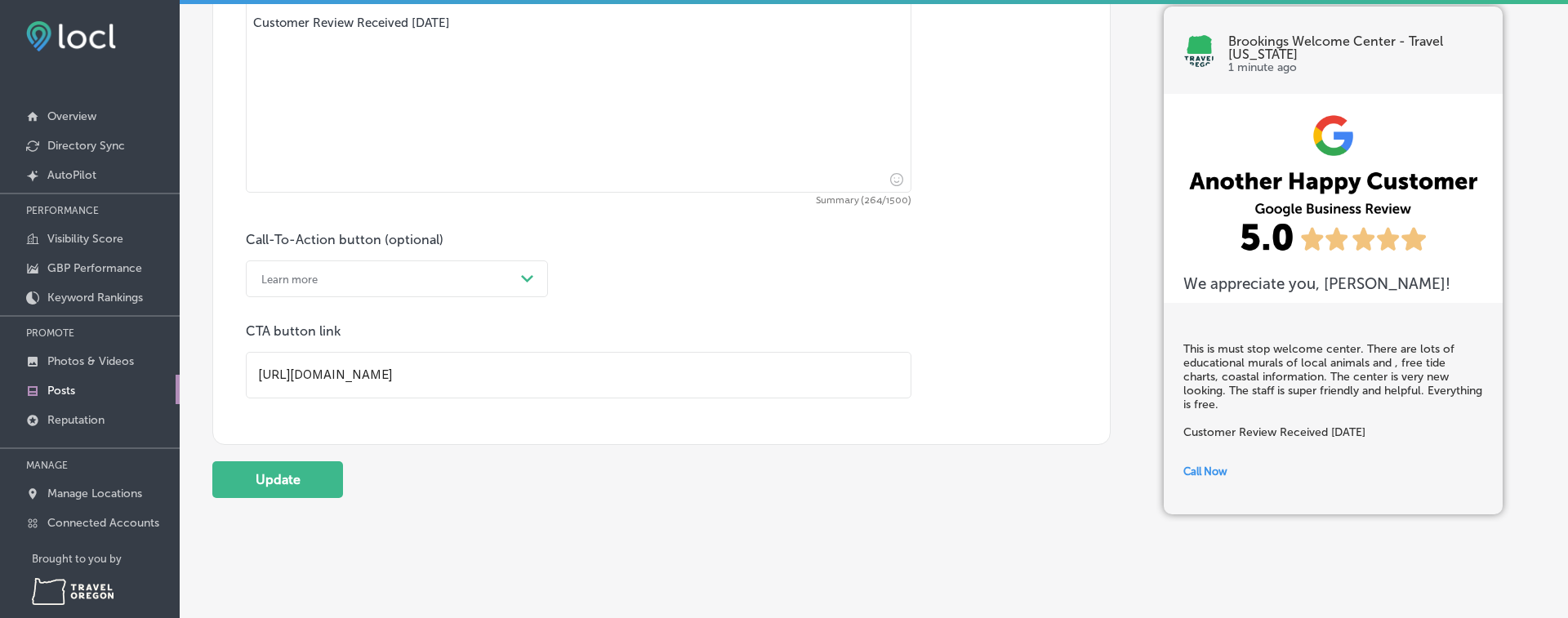
scroll to position [1393, 0]
click at [285, 479] on button "Update" at bounding box center [278, 479] width 131 height 37
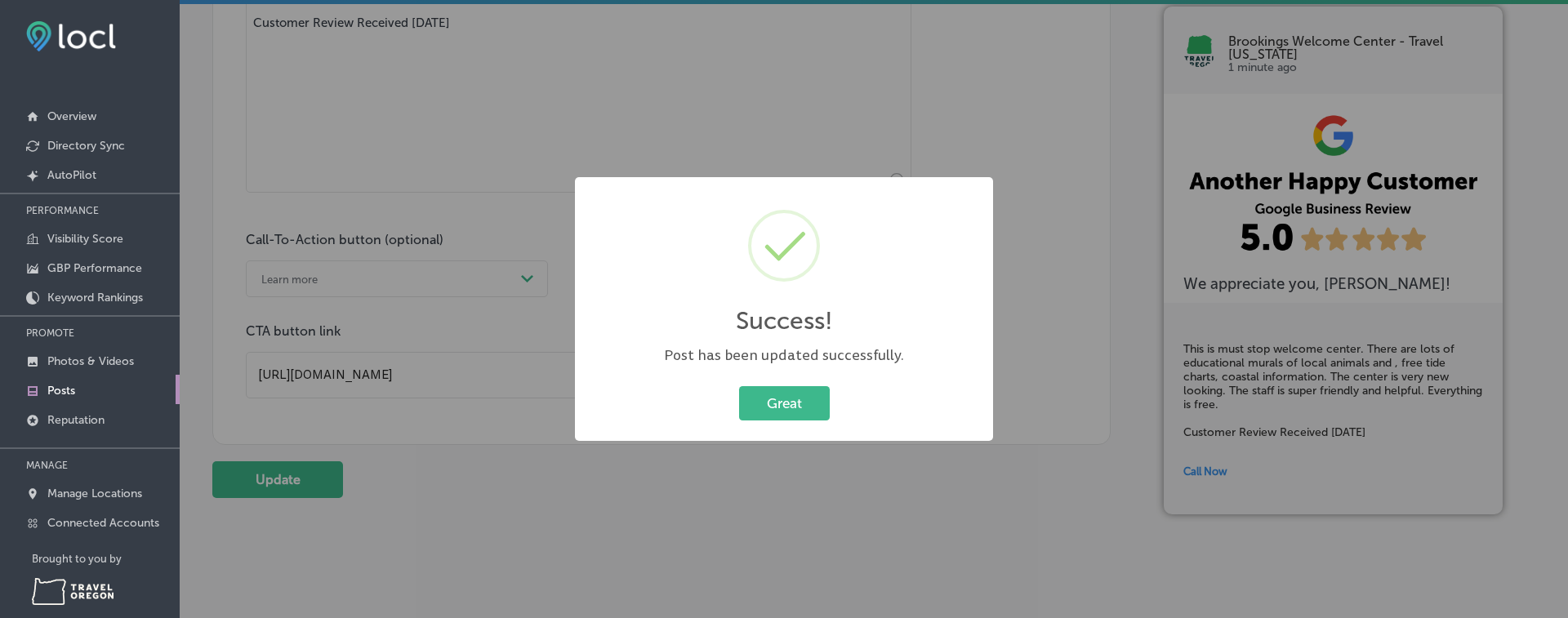
click at [762, 424] on div "Success! × Post has been updated successfully. Great Cancel" at bounding box center [784, 309] width 418 height 263
click at [793, 413] on button "Great" at bounding box center [784, 403] width 90 height 34
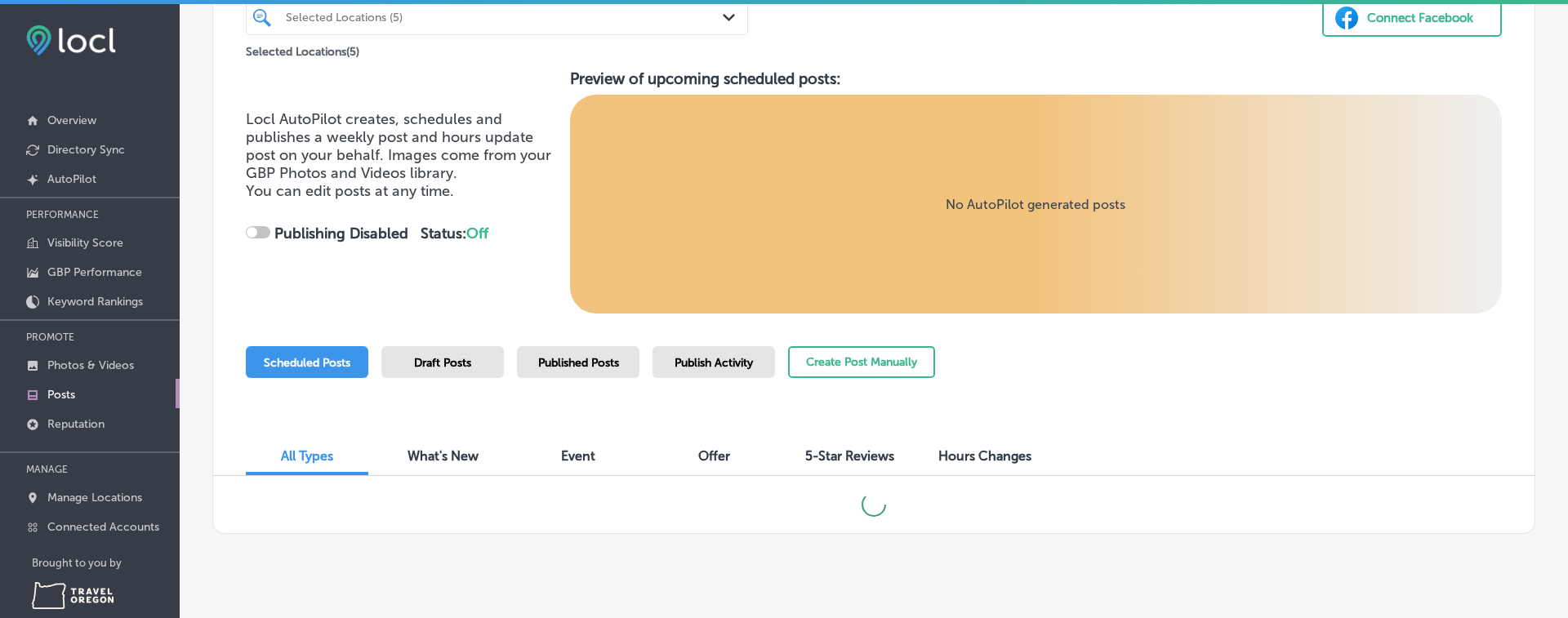
scroll to position [24, 0]
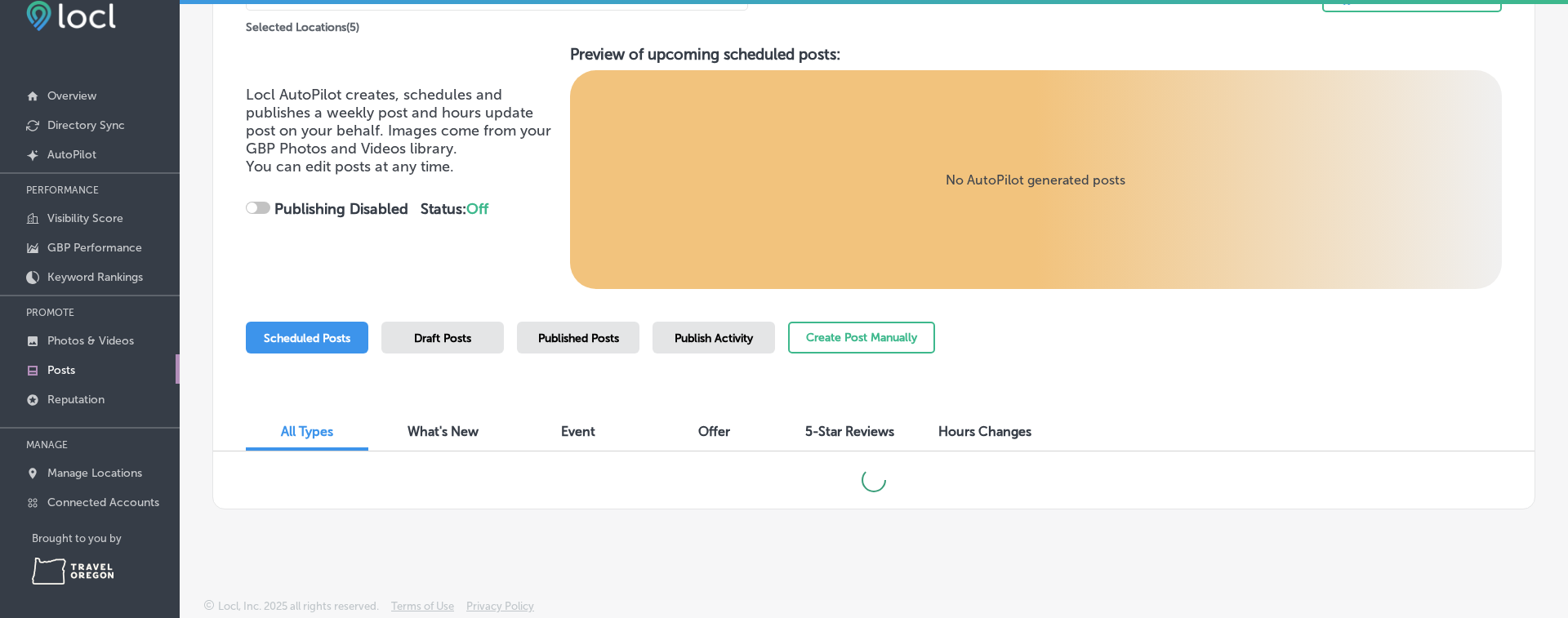
checkbox input "true"
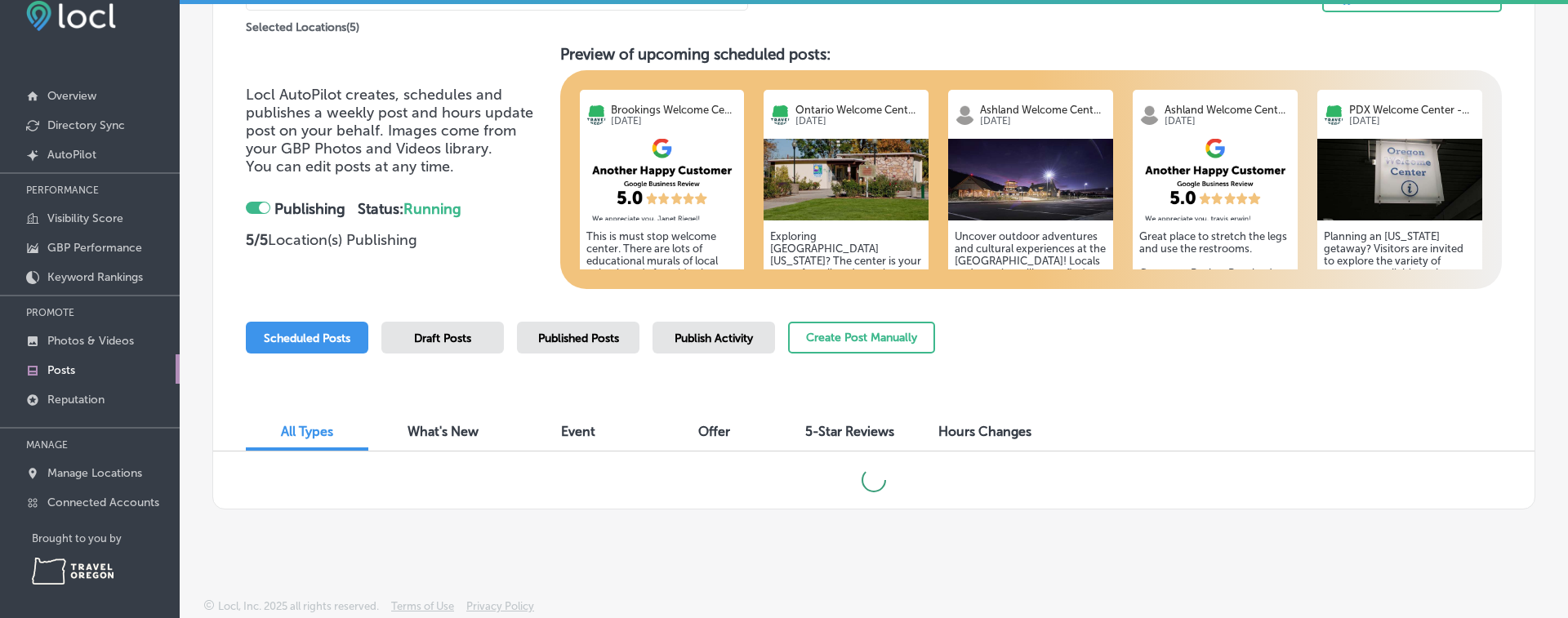
click at [852, 432] on span "5-Star Reviews" at bounding box center [849, 431] width 89 height 15
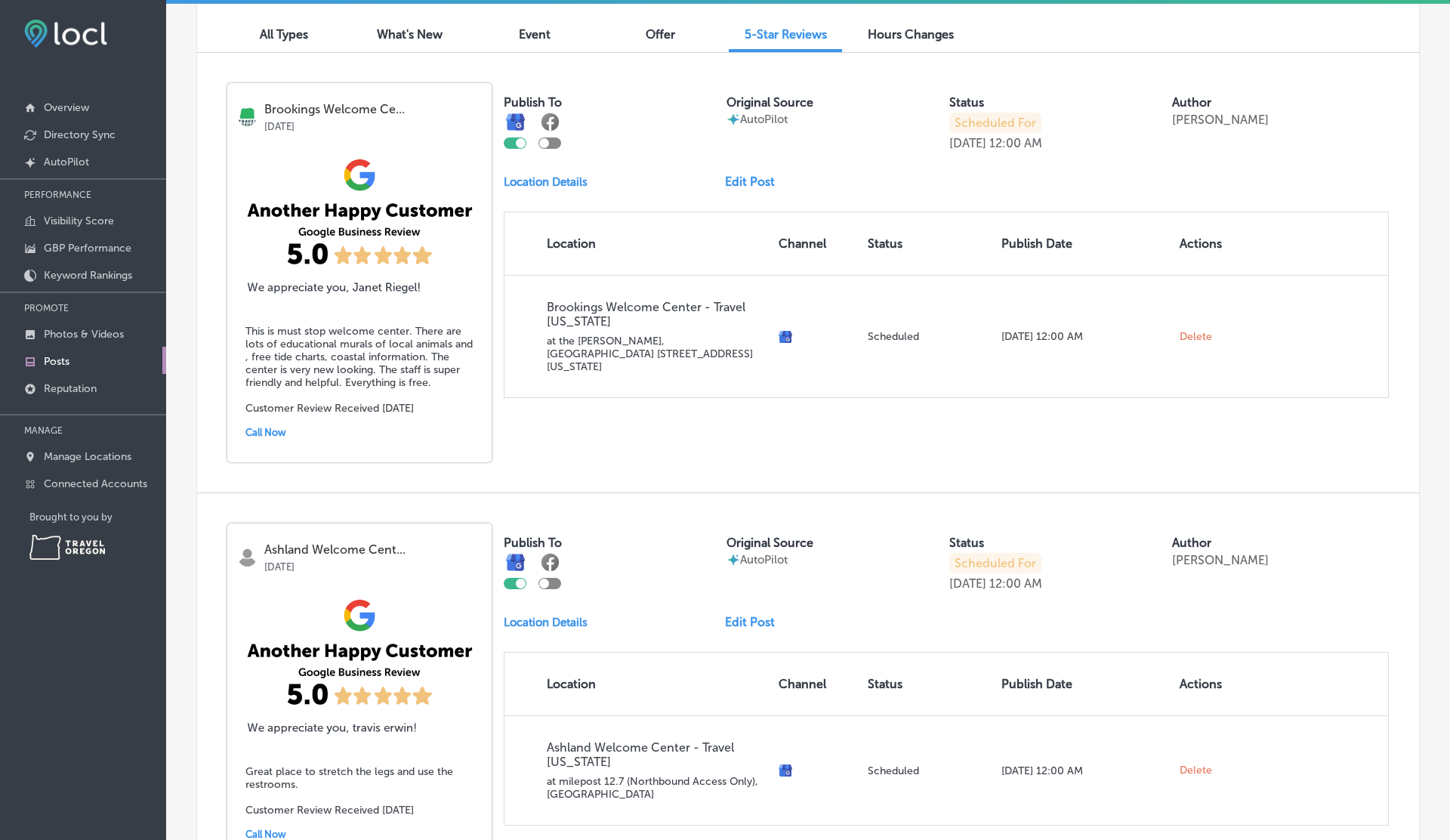
scroll to position [501, 0]
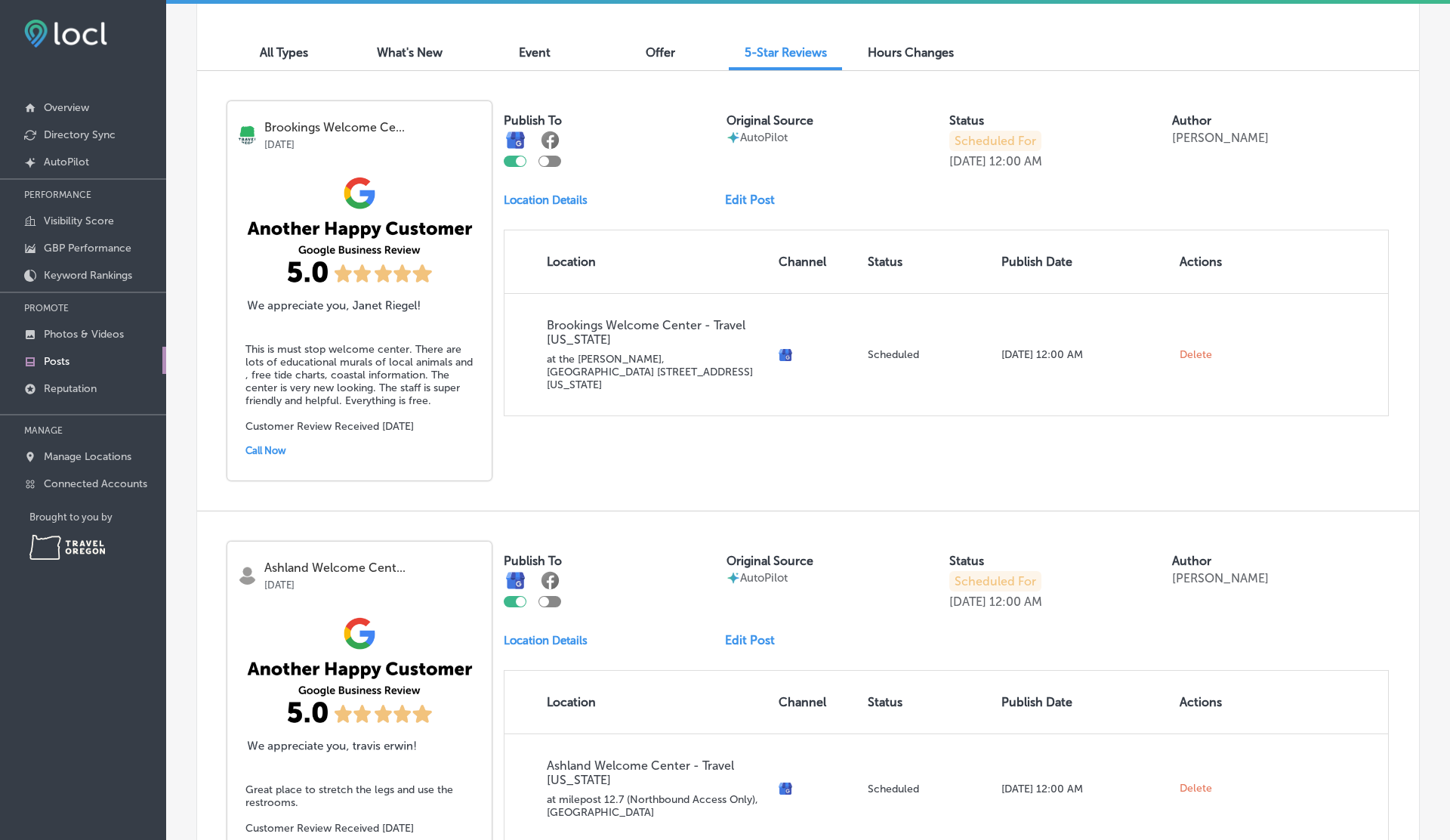
click at [745, 197] on link "Edit Post" at bounding box center [756, 200] width 62 height 14
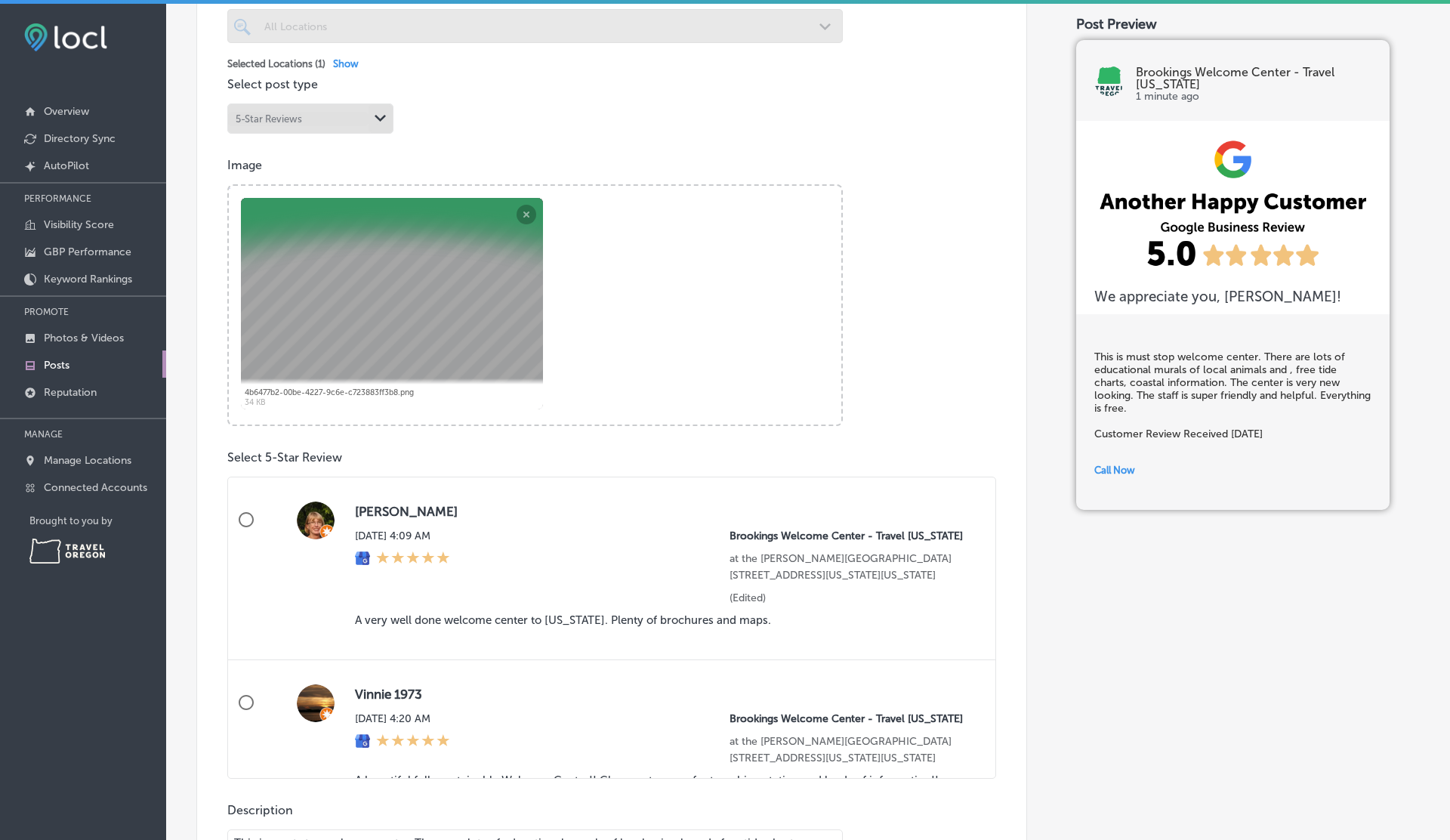
scroll to position [443, 0]
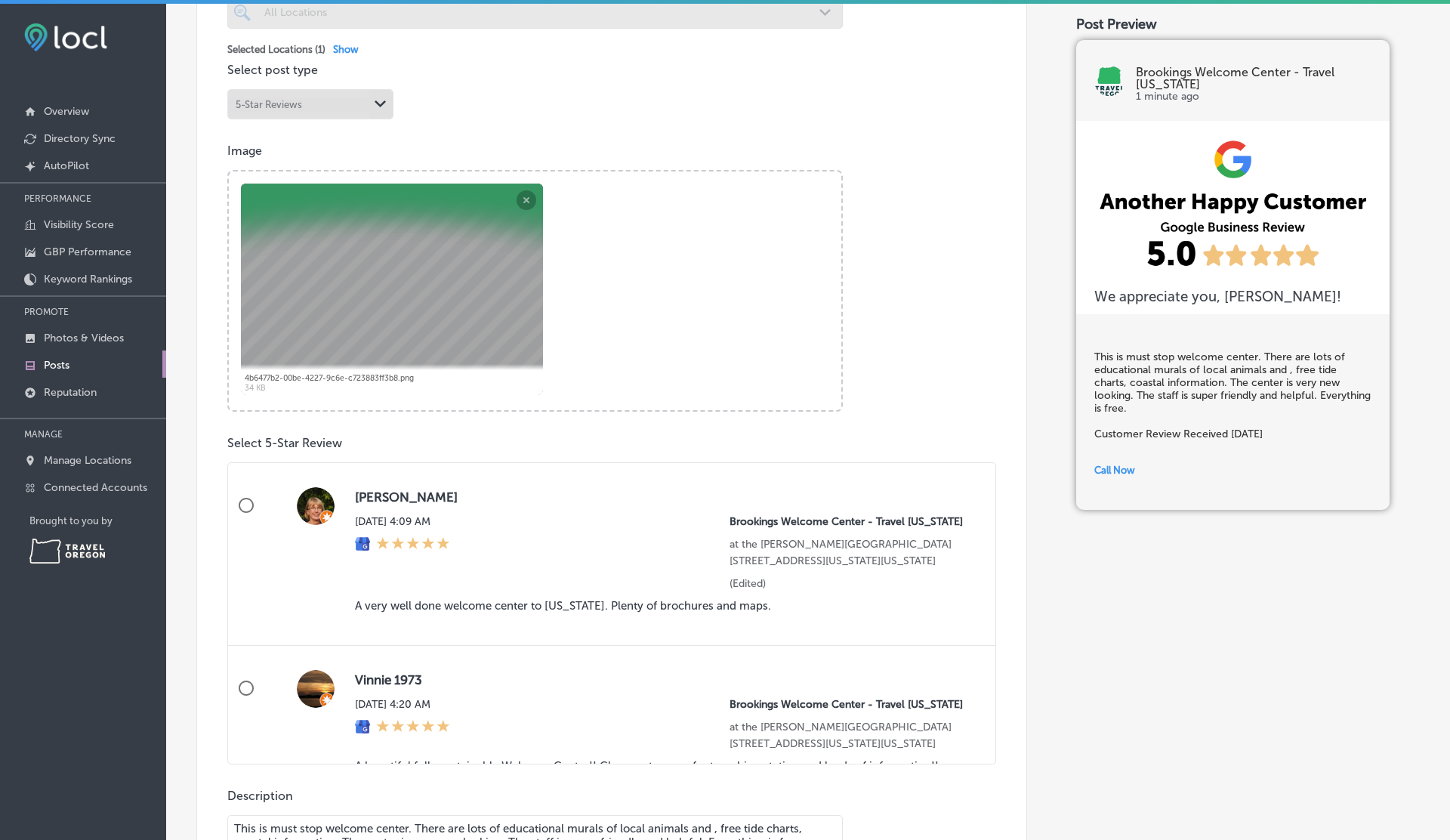
click at [307, 579] on div at bounding box center [315, 554] width 30 height 134
click at [264, 523] on input "Donna Brockman Tue, Aug 19, 2025 4:09 AM Brookings Welcome Center - Travel Oreg…" at bounding box center [246, 506] width 37 height 37
radio input "true"
type textarea "A very well done welcome center to [US_STATE]. Plenty of brochures and maps. Cu…"
radio input "false"
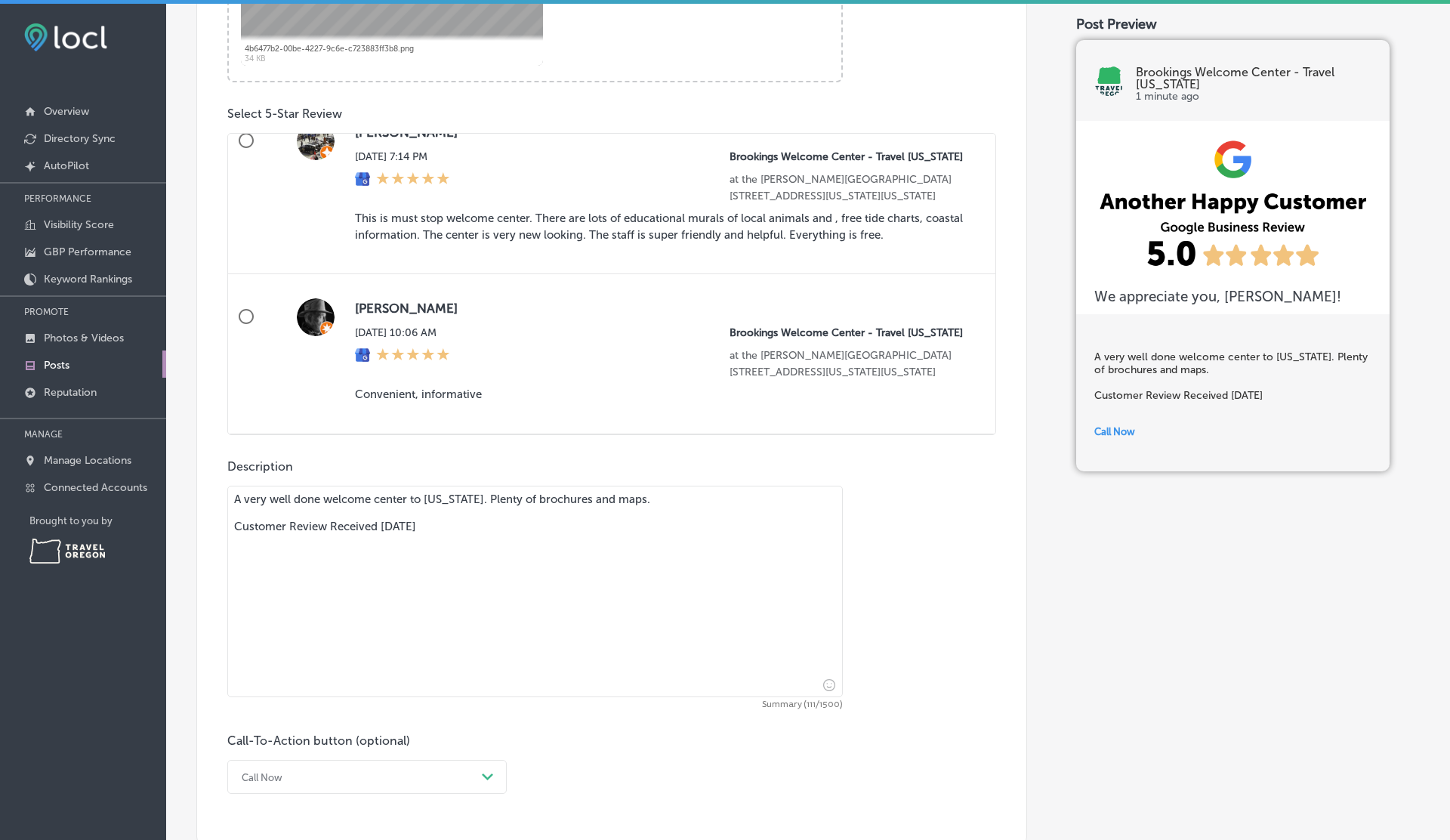
scroll to position [957, 0]
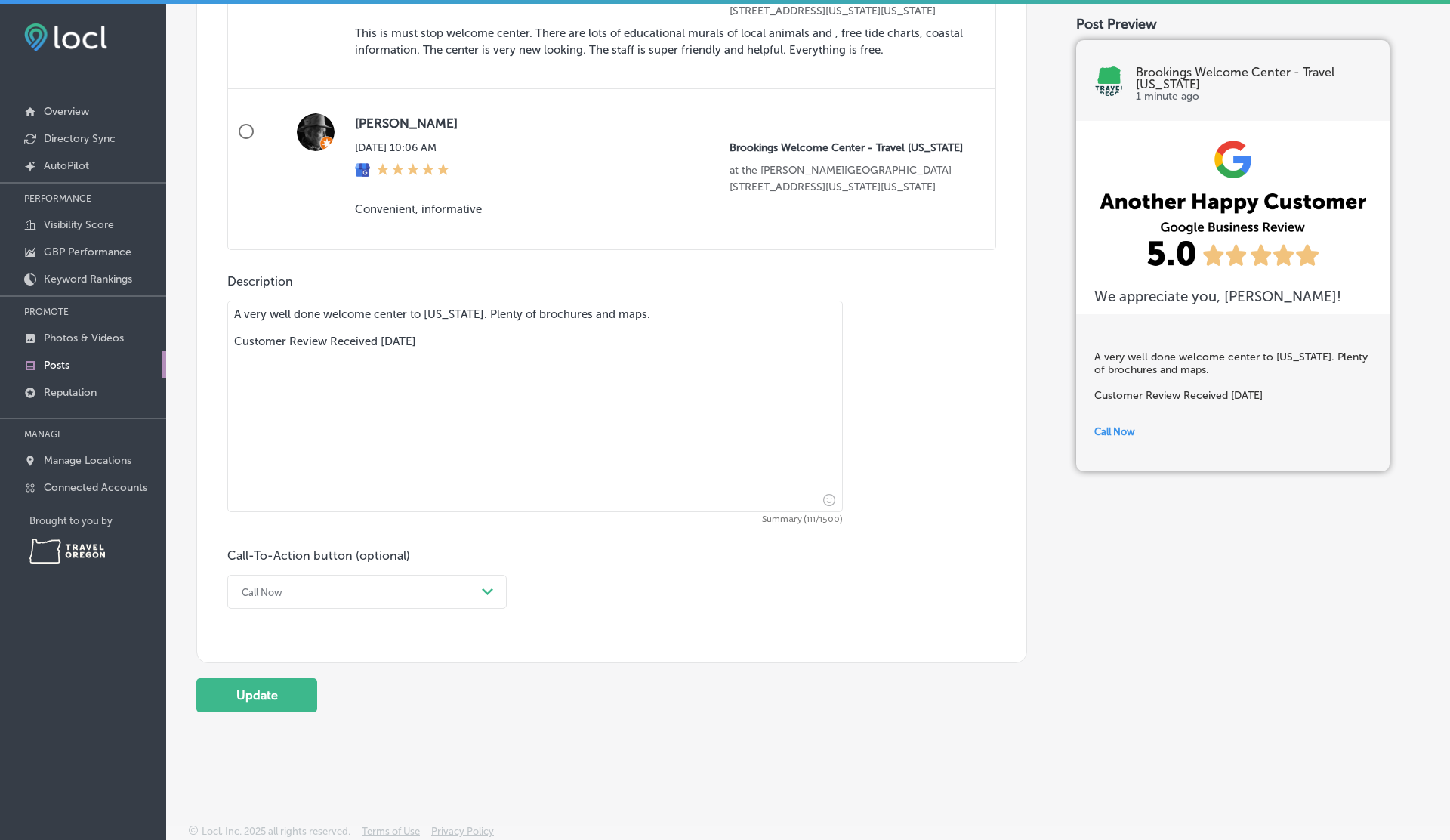
click at [351, 592] on div "Call Now" at bounding box center [355, 591] width 242 height 23
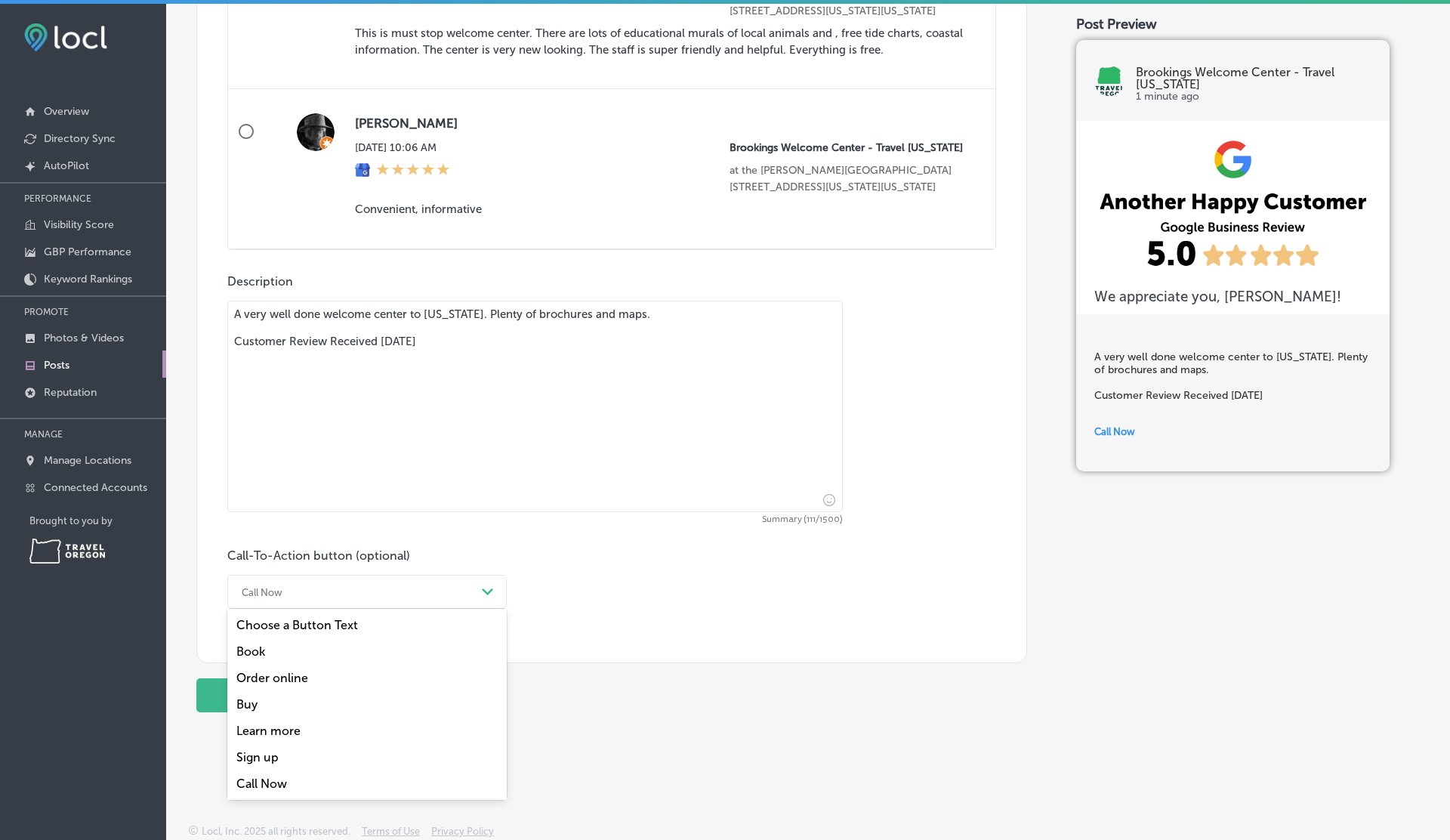
click at [351, 592] on div "Call Now" at bounding box center [355, 591] width 242 height 23
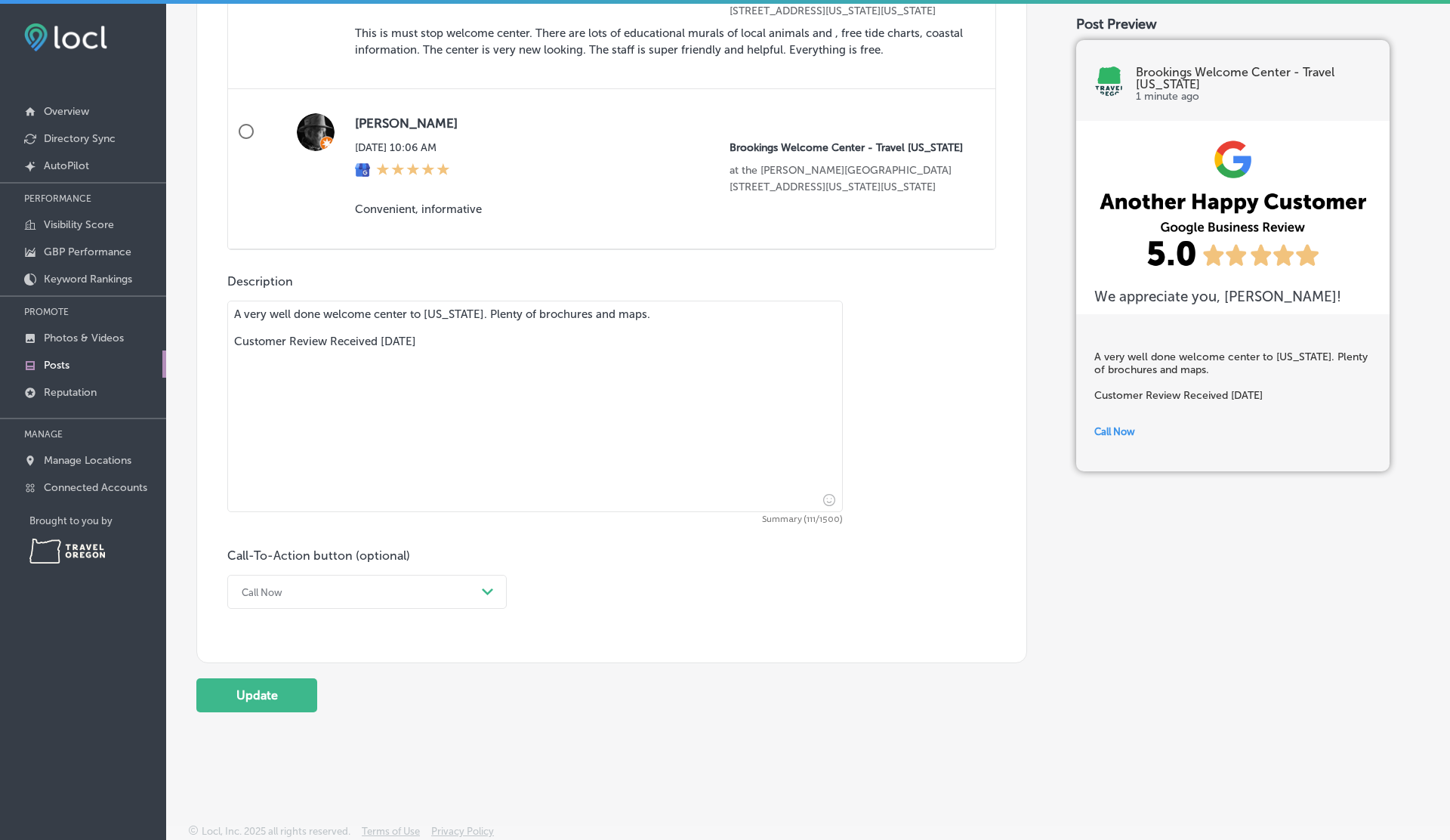
click at [264, 706] on button "Update" at bounding box center [257, 695] width 121 height 34
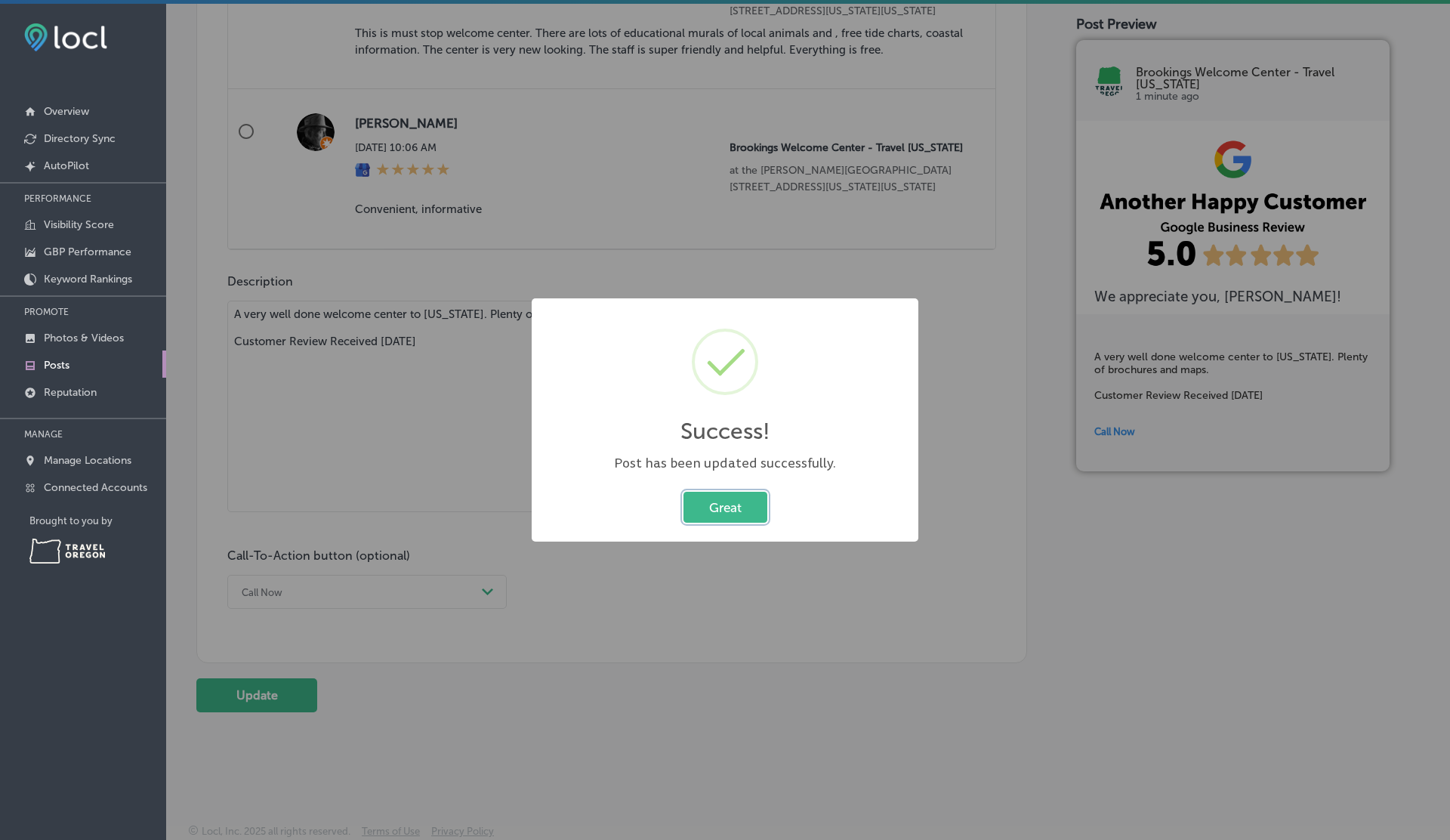
click at [683, 491] on button "Great" at bounding box center [725, 506] width 84 height 31
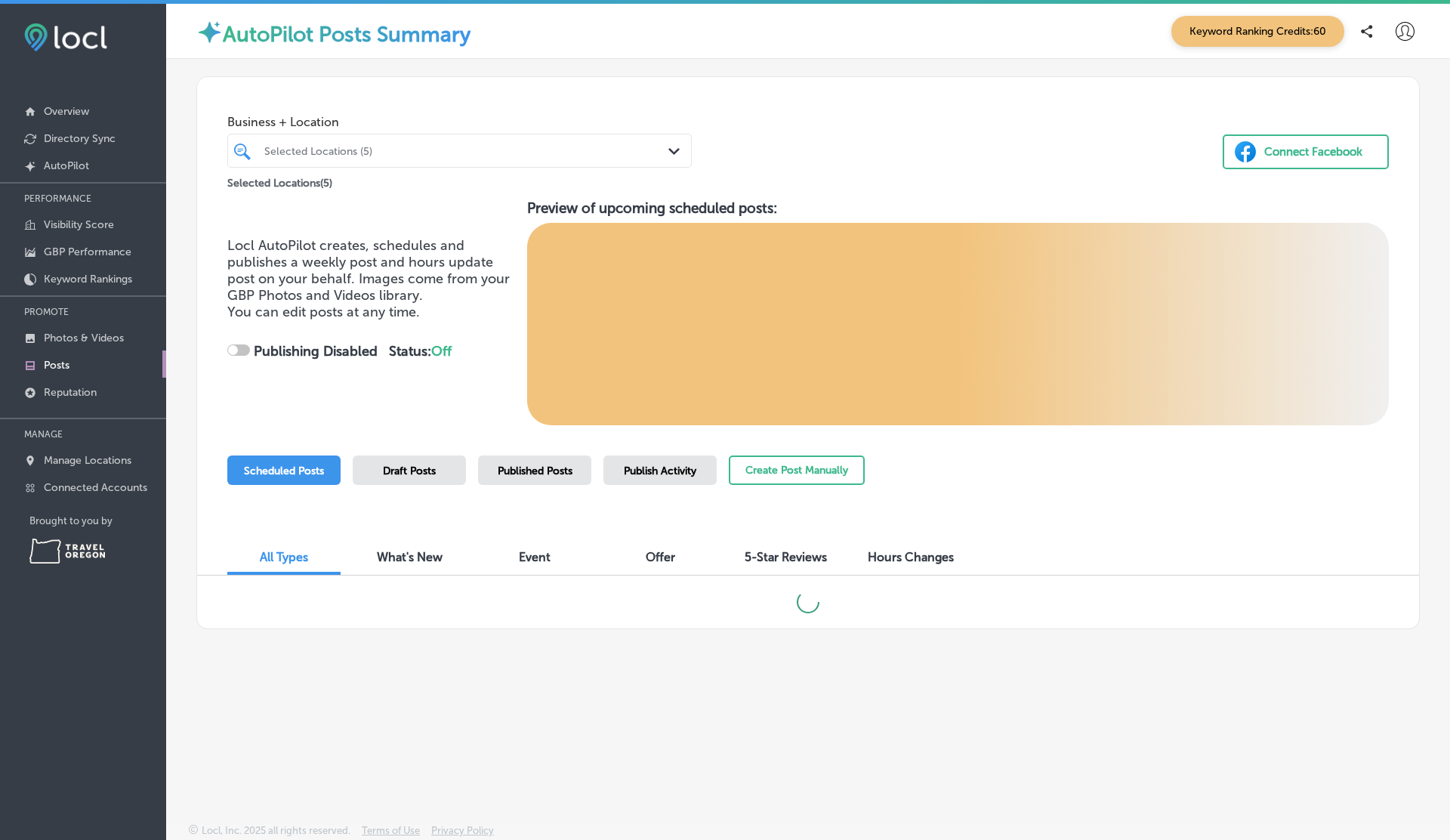
checkbox input "true"
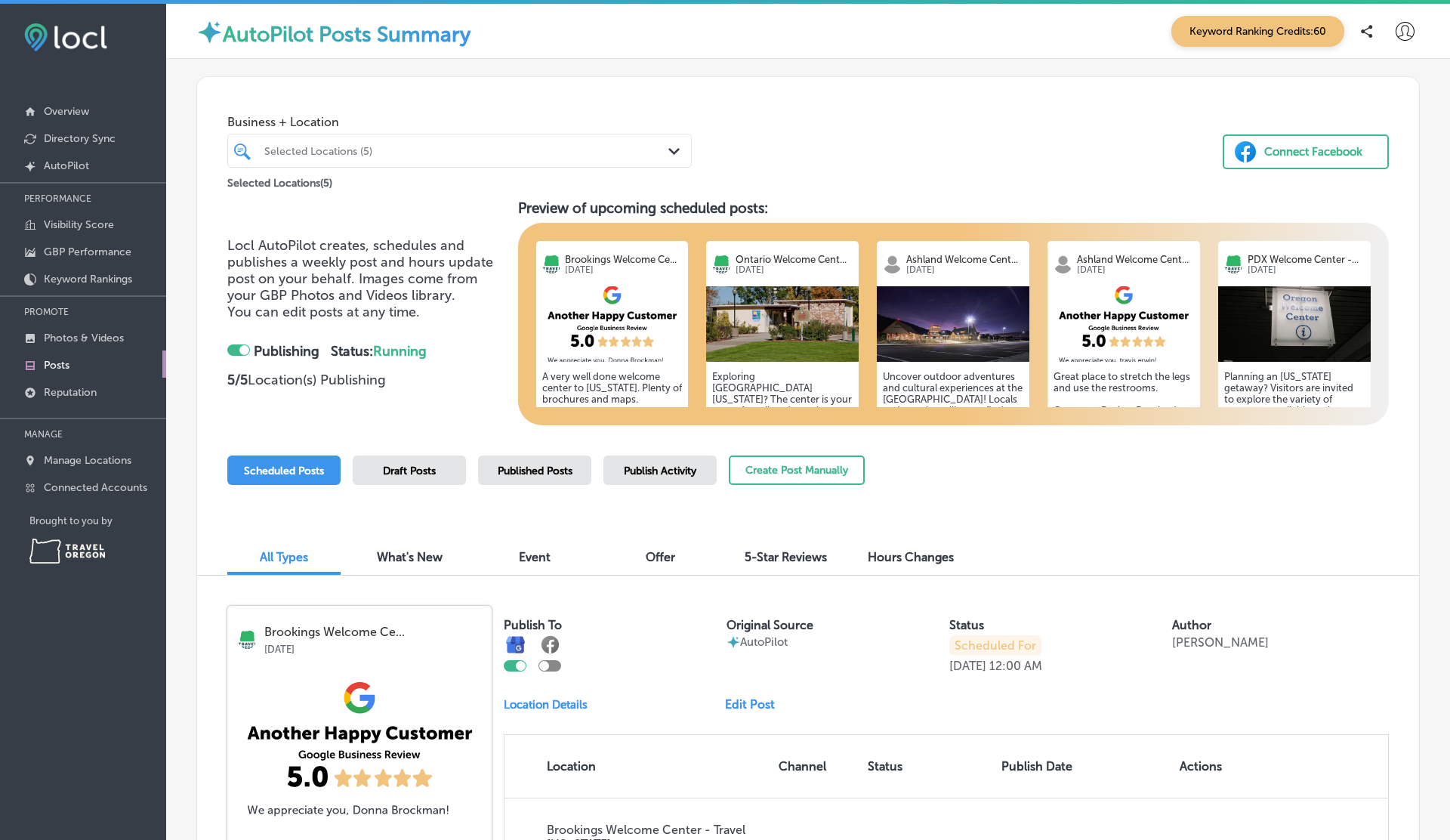
click at [1400, 23] on icon at bounding box center [1405, 32] width 19 height 19
click at [1395, 77] on p "My Account" at bounding box center [1383, 85] width 68 height 18
select select "US"
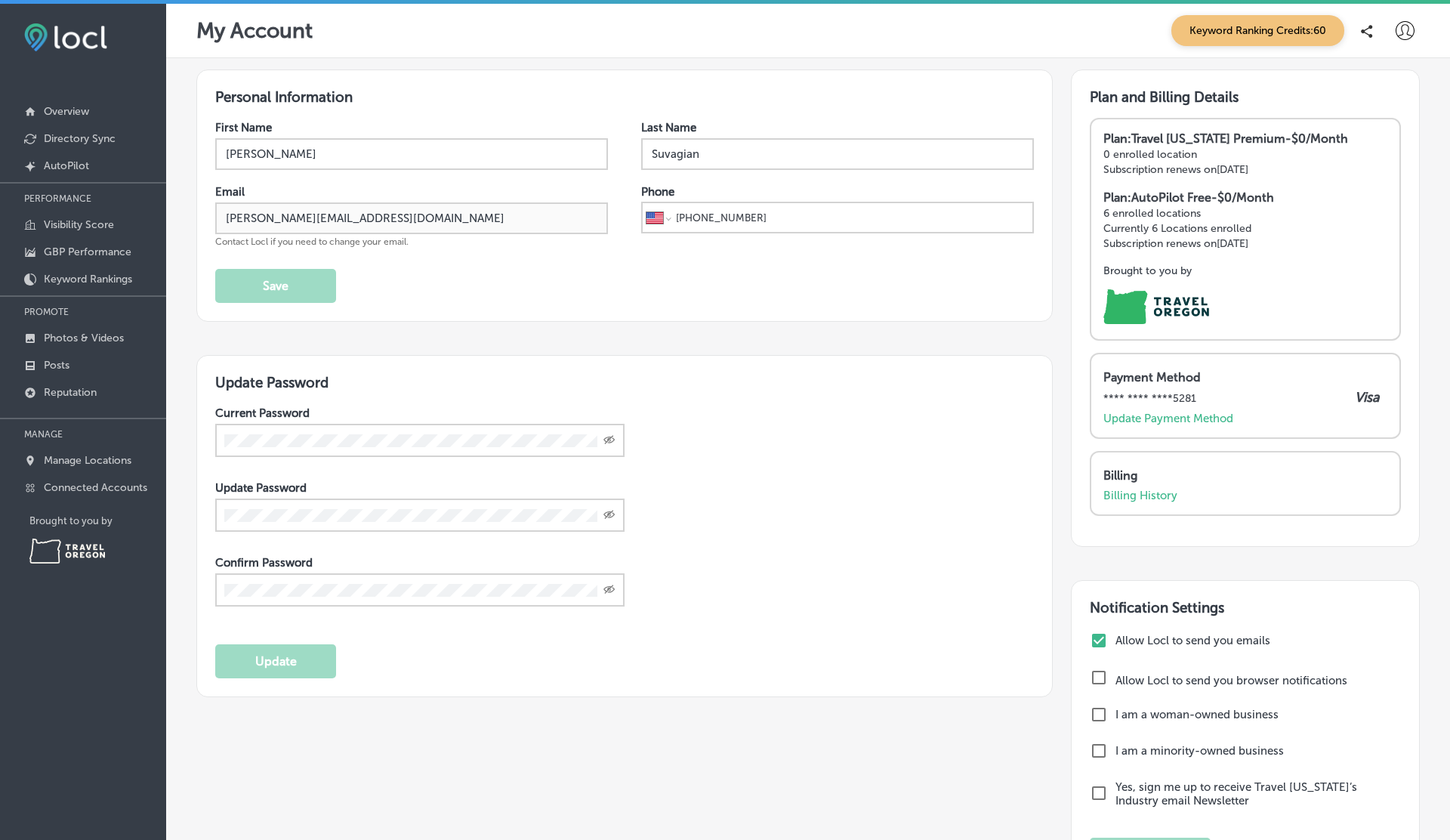
click at [657, 241] on div "Phone International Afghanistan Åland Islands Albania Algeria American Samoa An…" at bounding box center [837, 216] width 393 height 63
click at [57, 369] on p "Posts" at bounding box center [57, 365] width 25 height 13
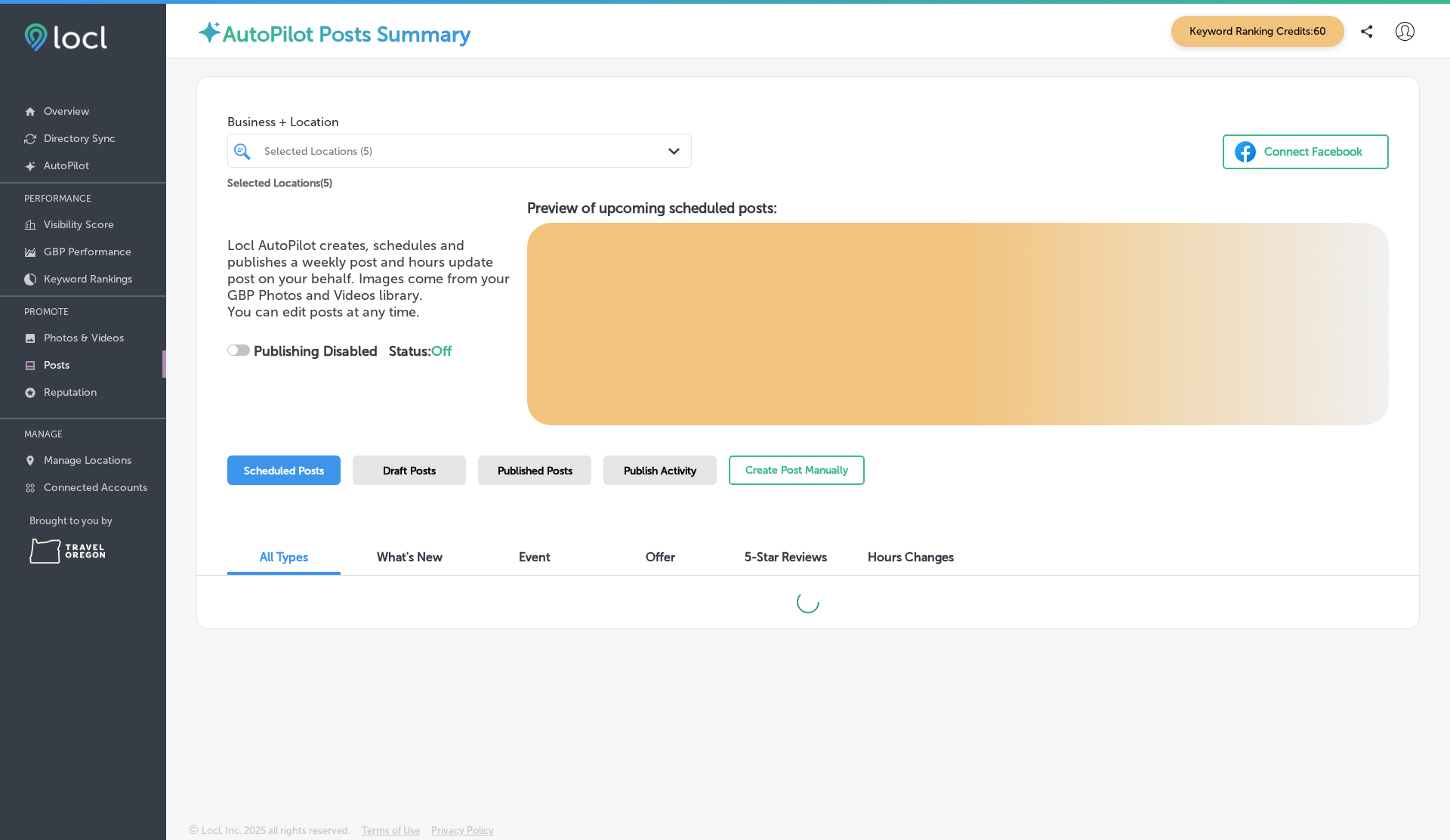
checkbox input "true"
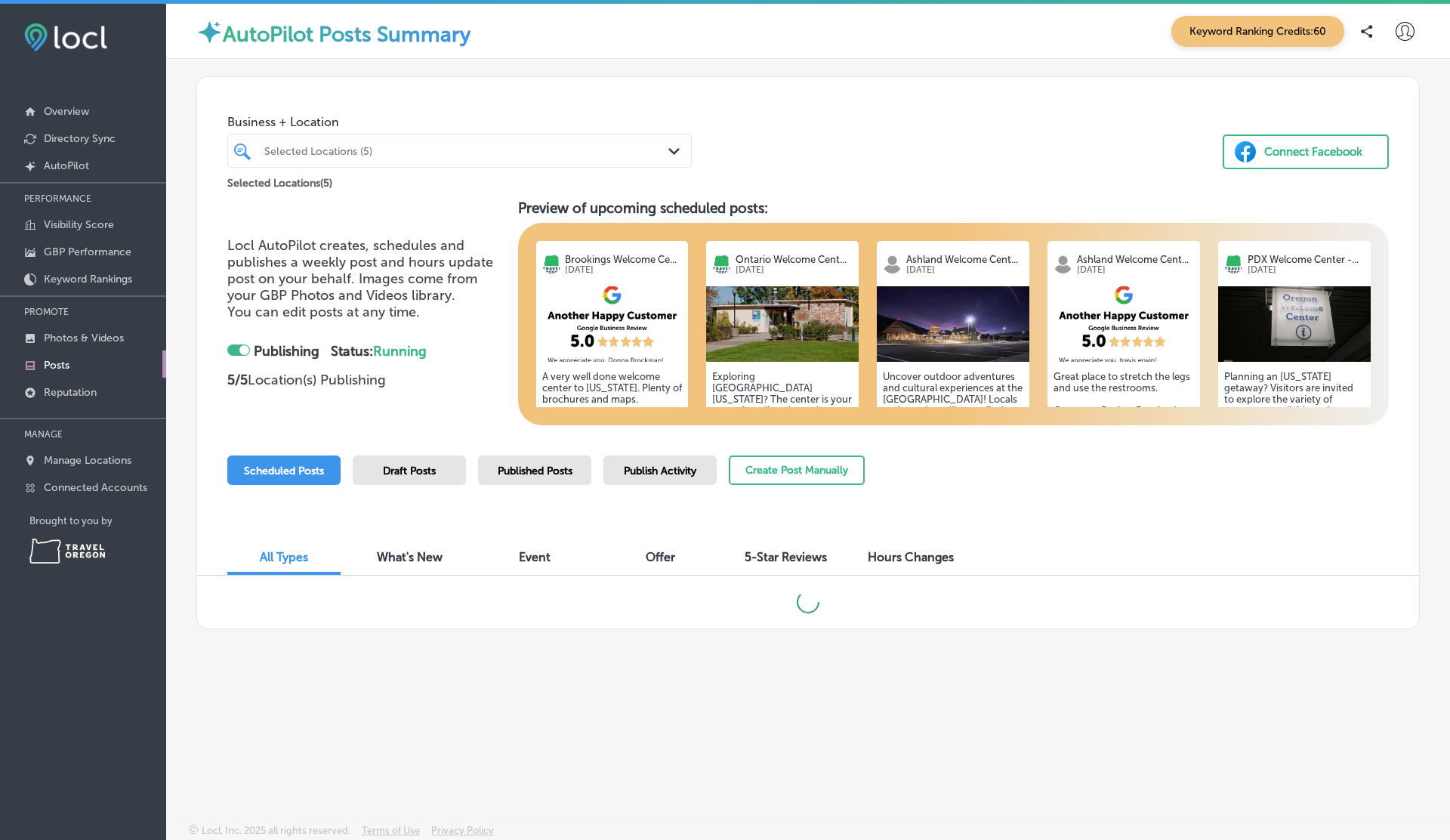
click at [627, 464] on span "Publish Activity" at bounding box center [659, 471] width 72 height 13
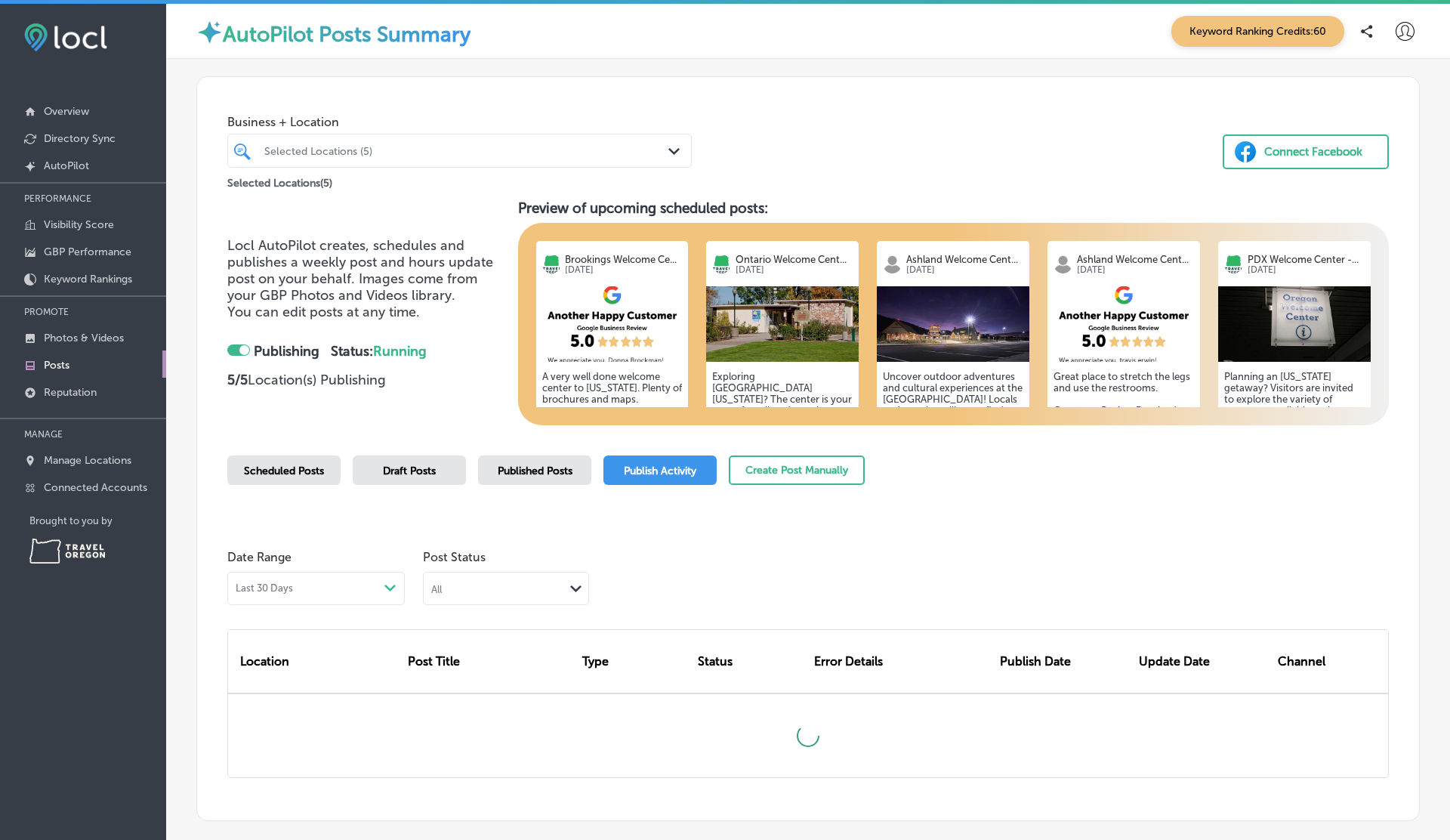
click at [558, 473] on span "Published Posts" at bounding box center [535, 471] width 75 height 13
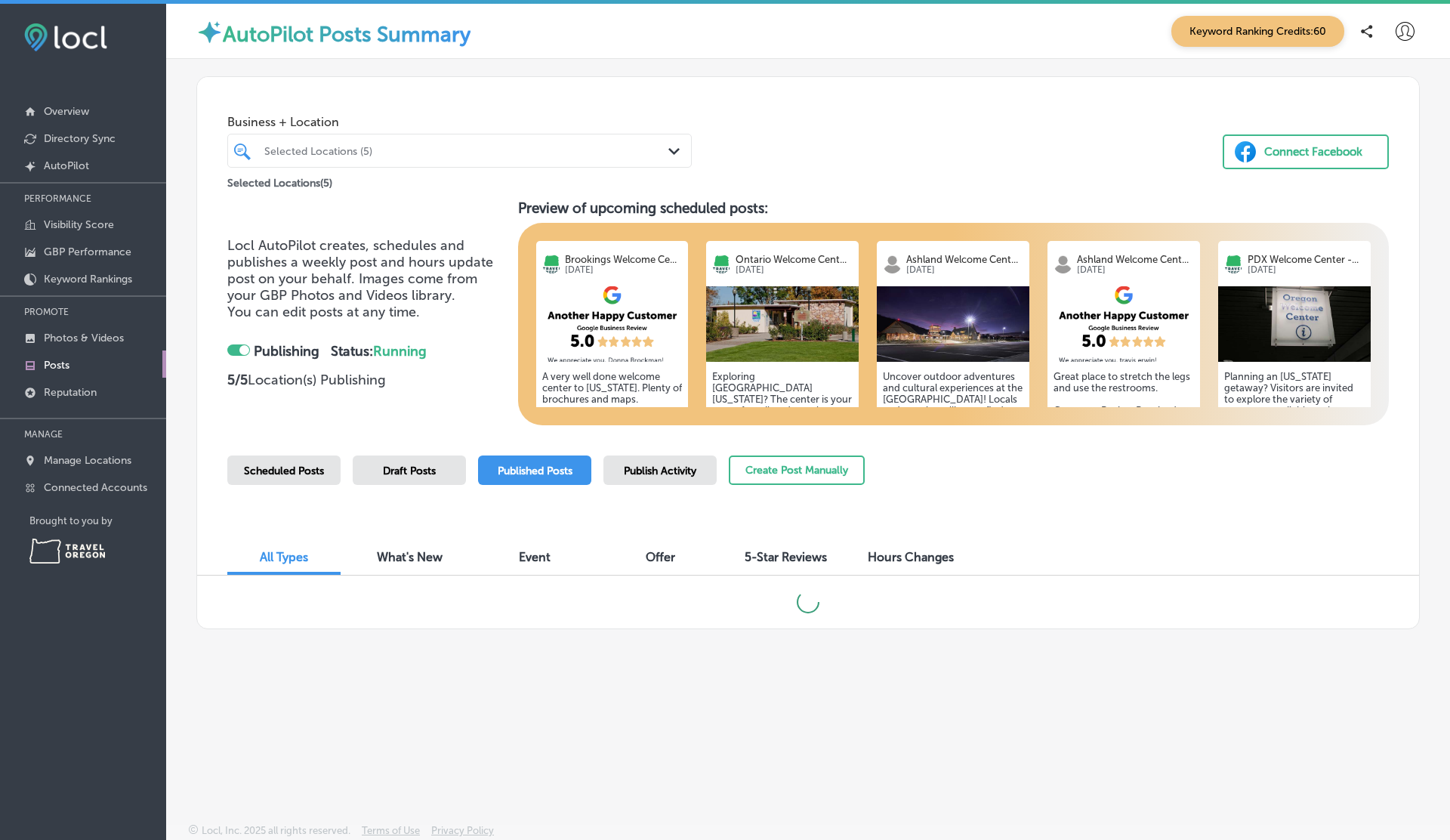
scroll to position [4, 0]
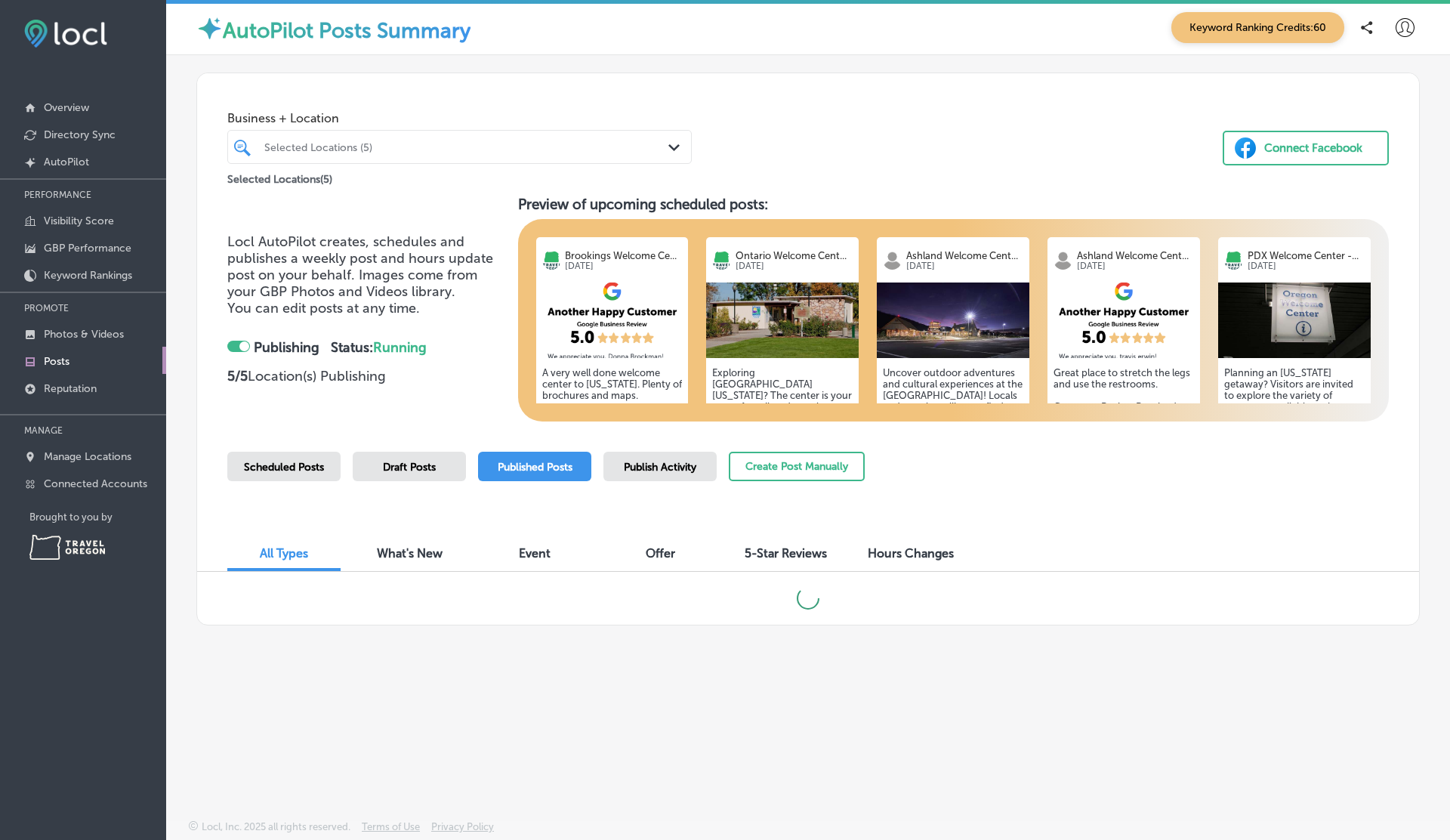
click at [769, 549] on span "5-Star Reviews" at bounding box center [785, 553] width 82 height 14
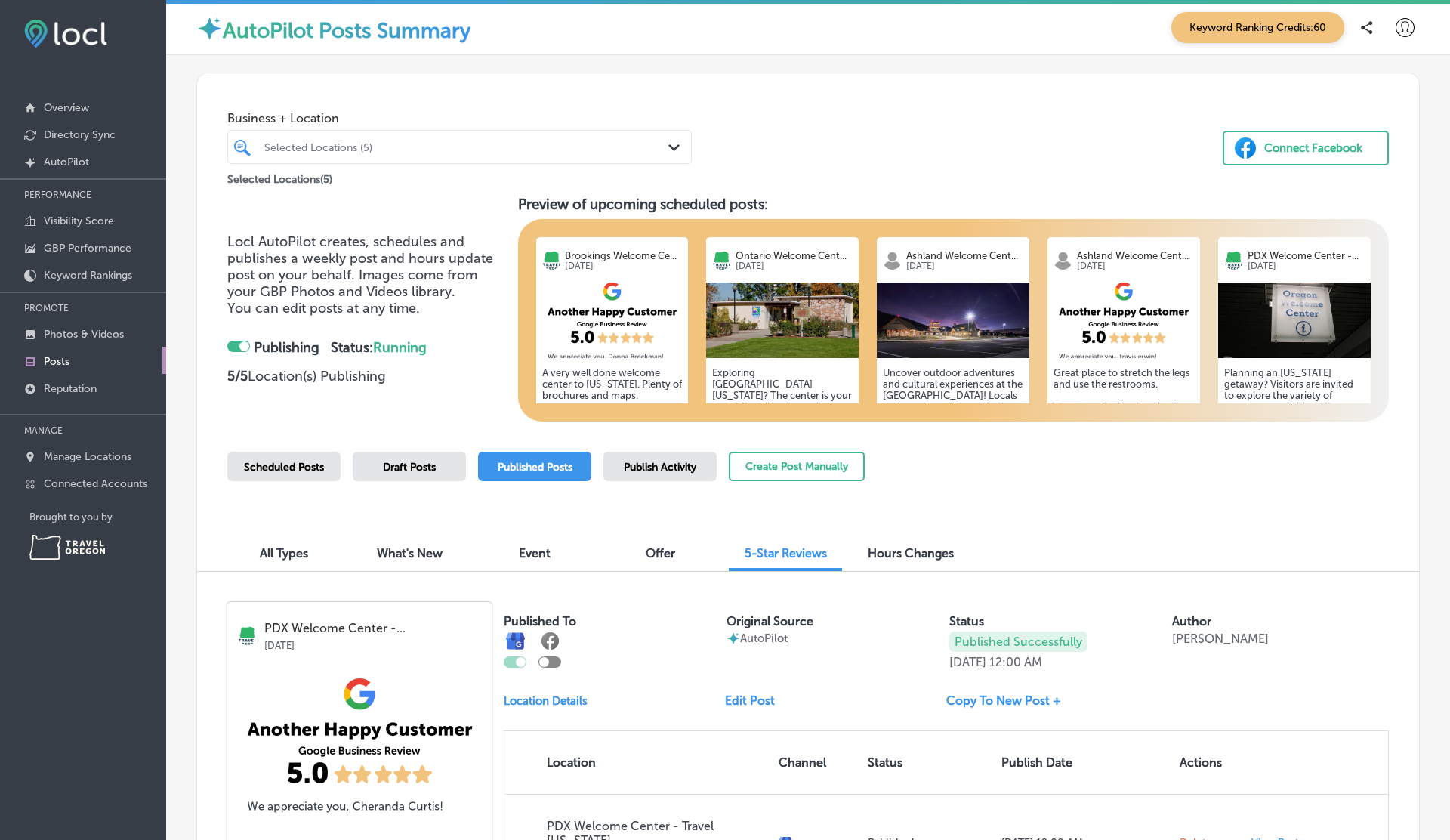
click at [353, 146] on div "Selected Locations (5)" at bounding box center [467, 147] width 405 height 13
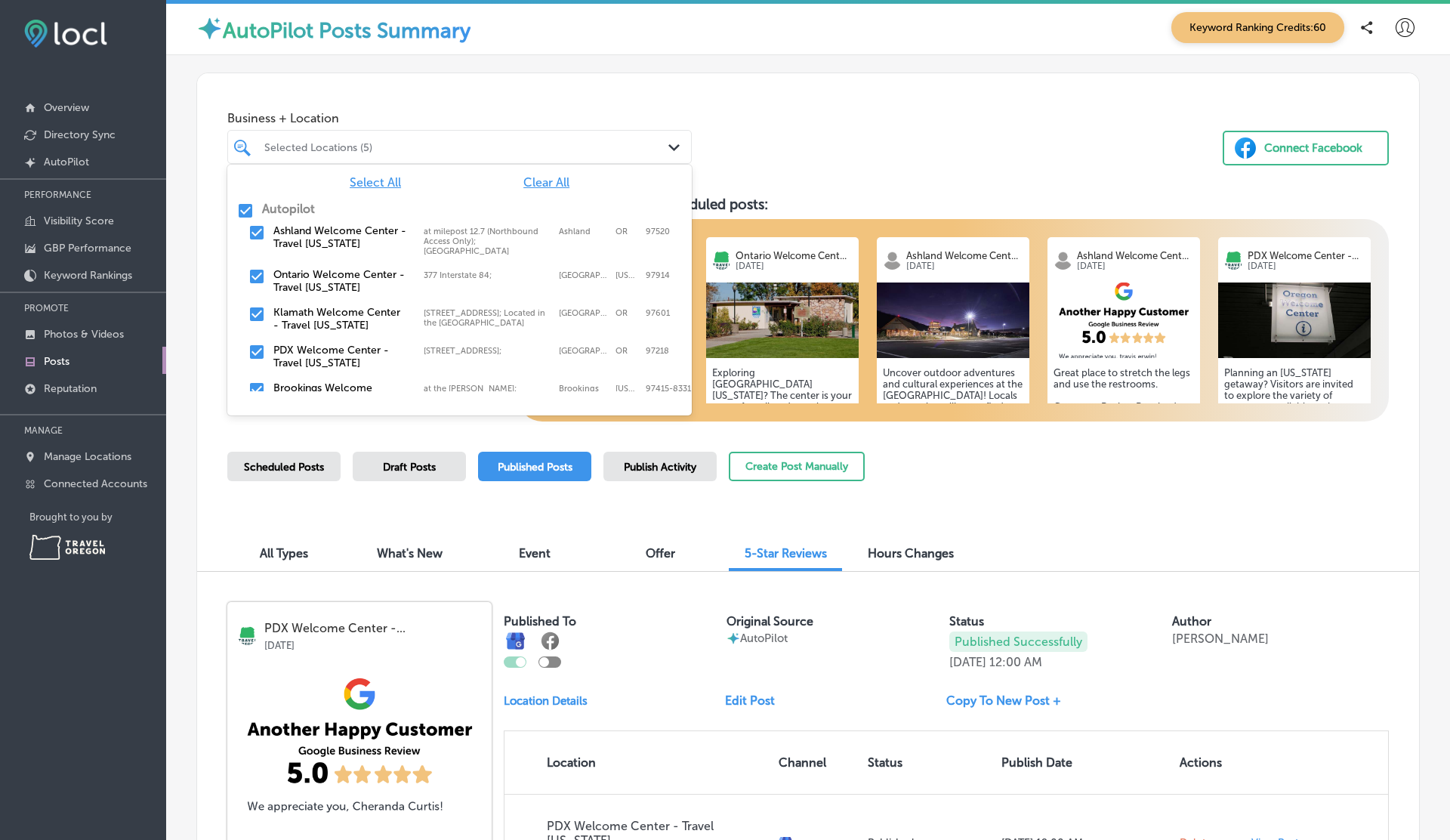
click at [534, 182] on span "Clear All" at bounding box center [546, 182] width 46 height 14
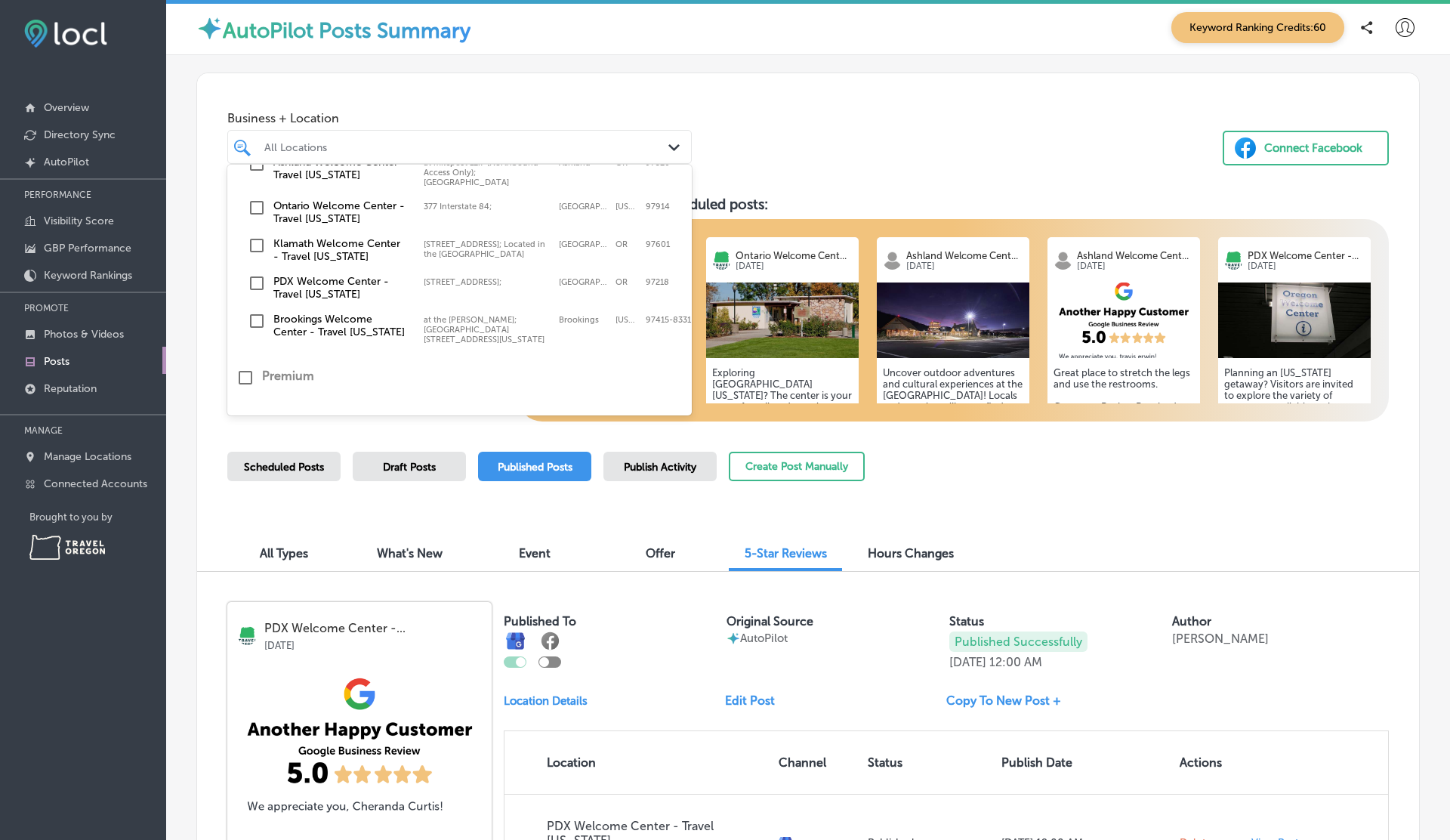
scroll to position [70, 0]
click at [253, 318] on input "checkbox" at bounding box center [256, 319] width 18 height 18
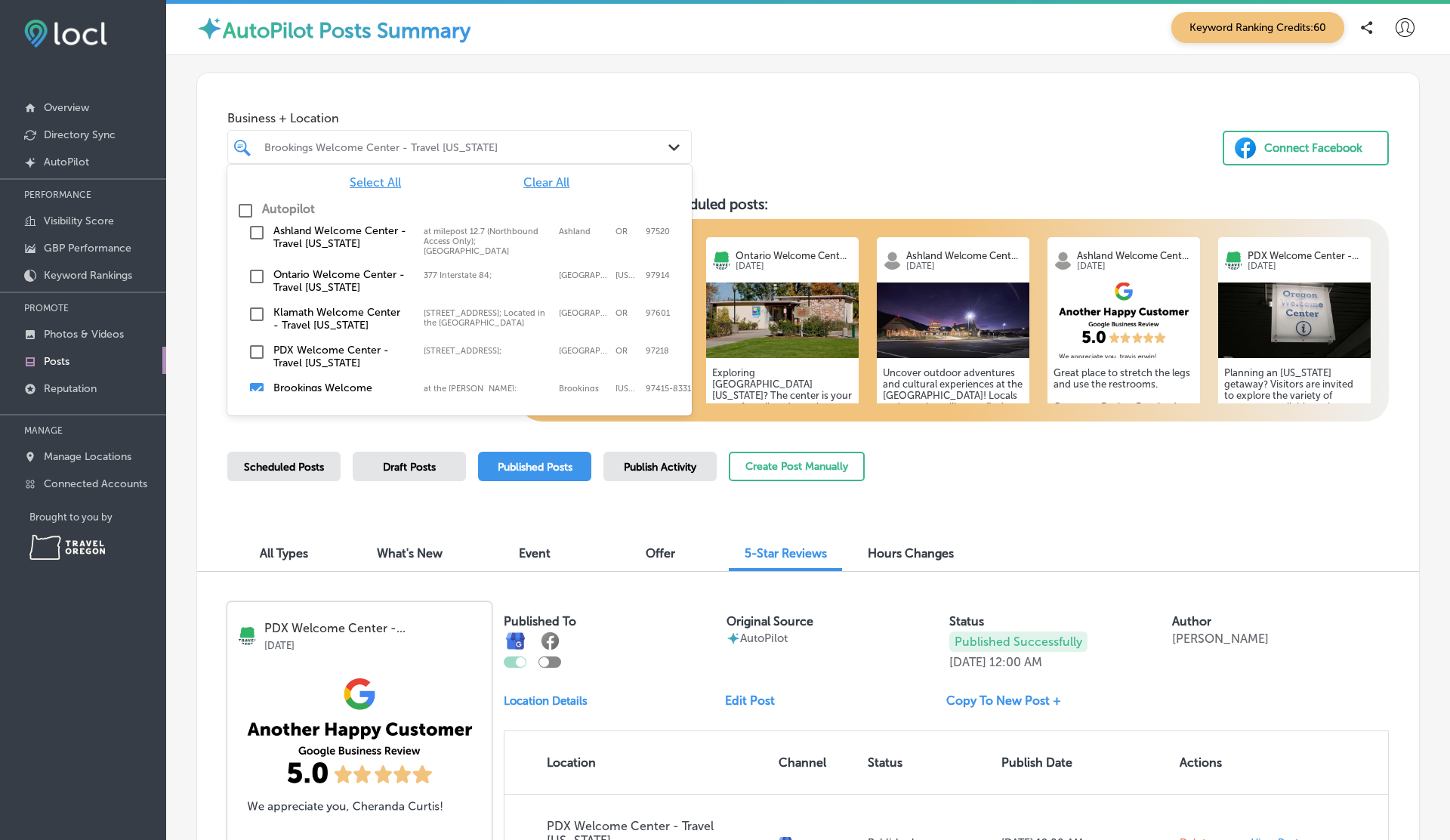
click at [999, 129] on div "Business + Location option at the Crissey; Field State Recreation Site 8331; 14…" at bounding box center [808, 131] width 1222 height 115
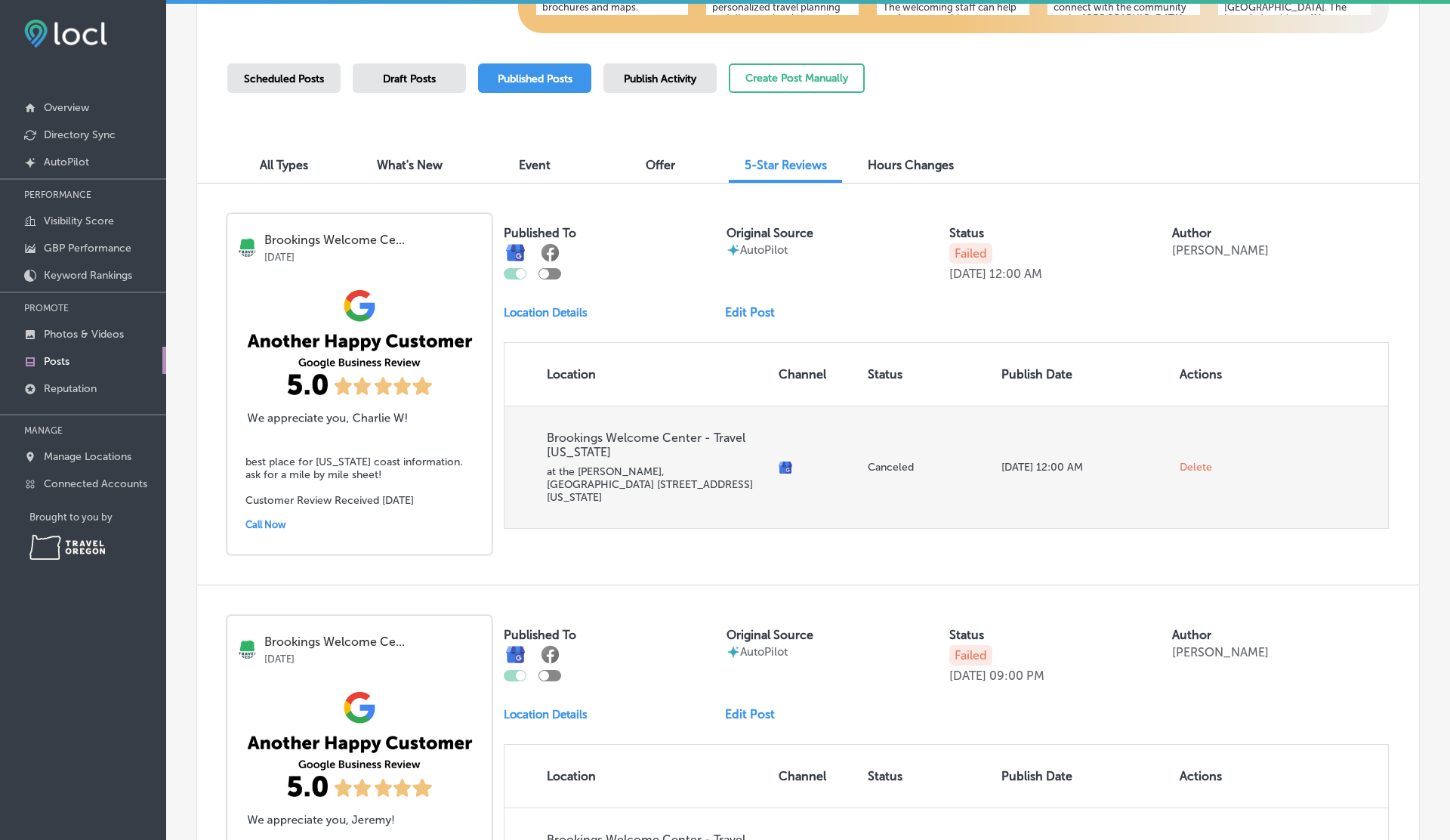
scroll to position [0, 0]
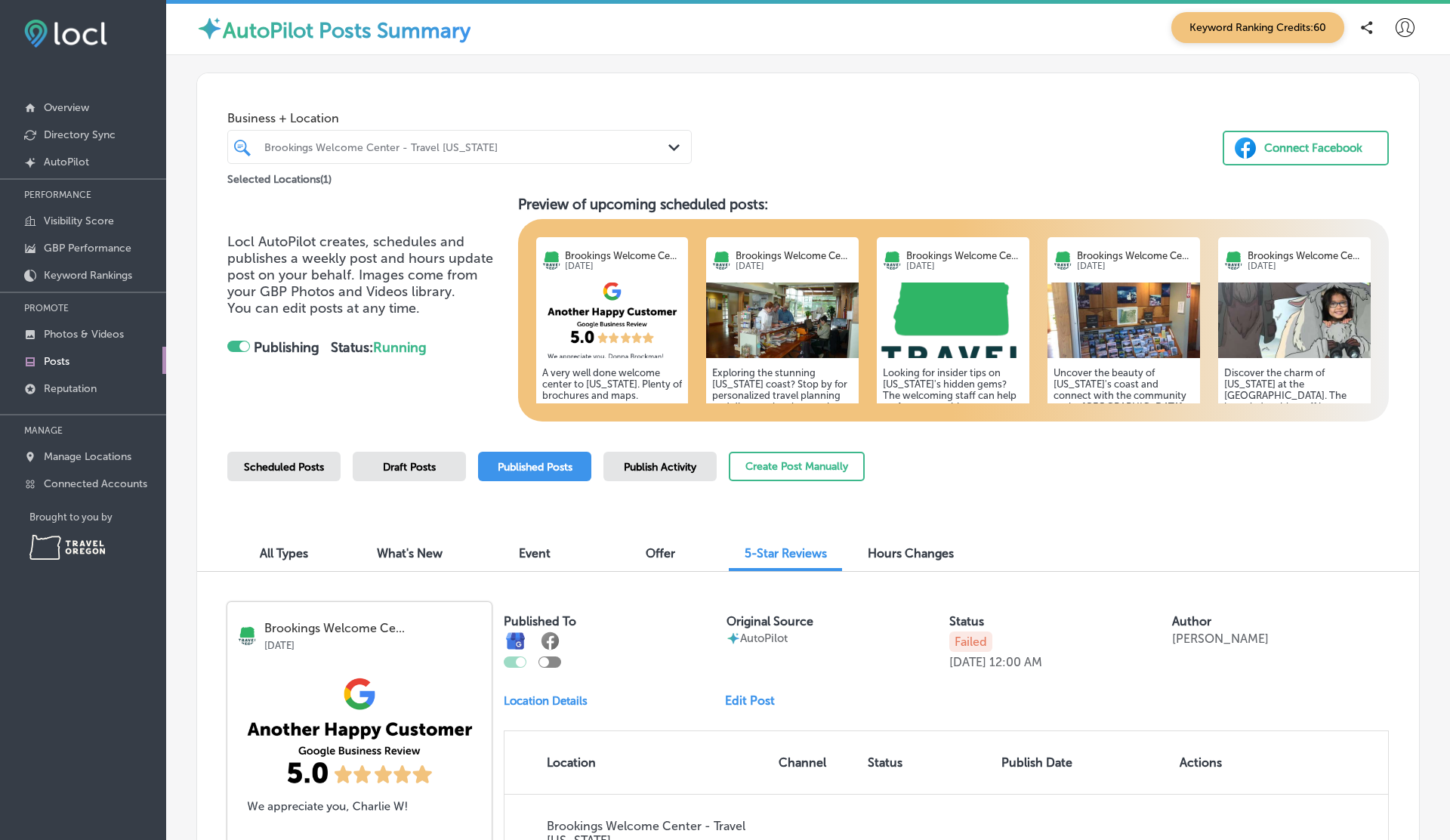
click at [282, 475] on div "Scheduled Posts" at bounding box center [283, 466] width 113 height 29
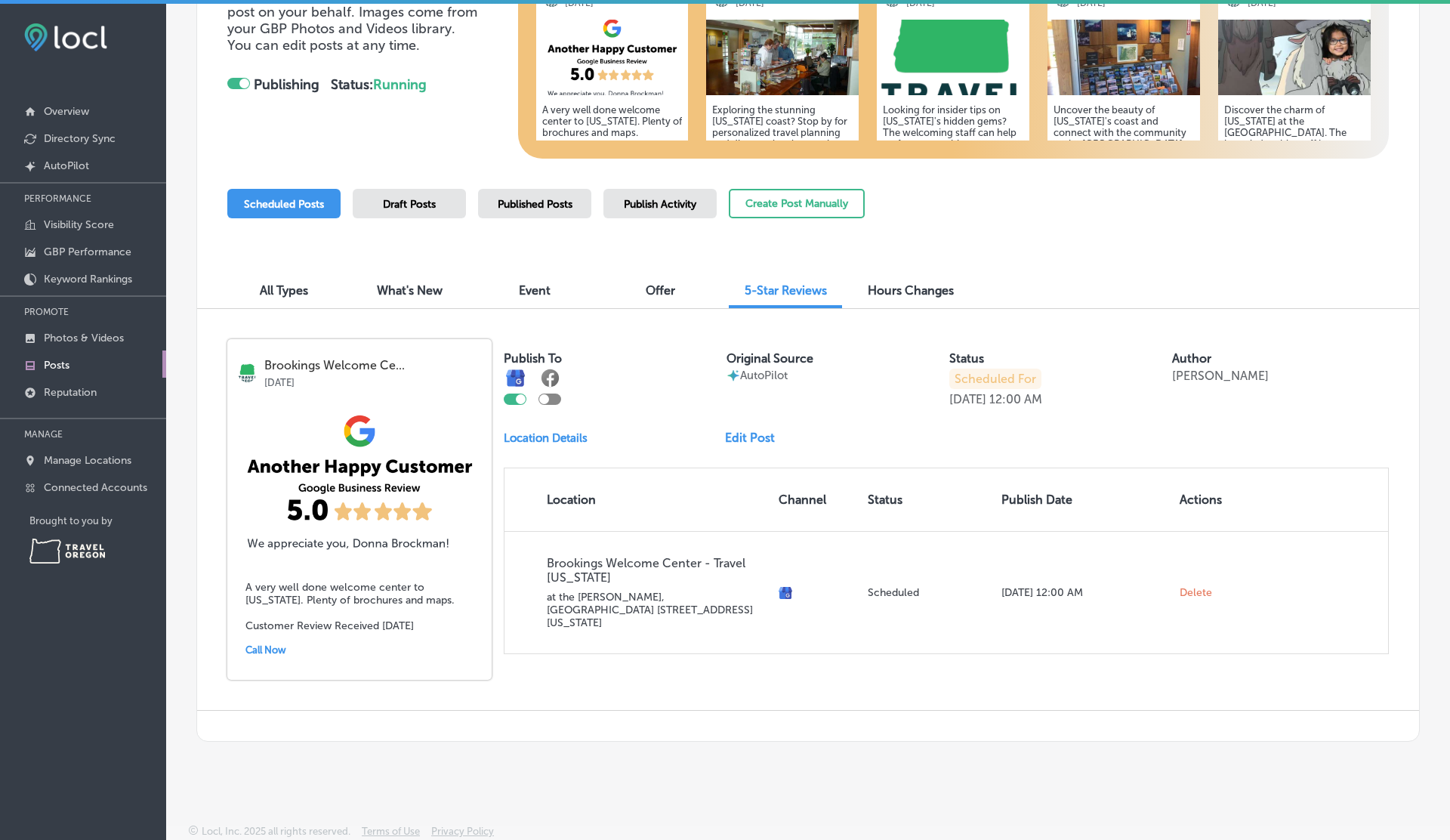
click at [746, 439] on link "Edit Post" at bounding box center [756, 438] width 62 height 14
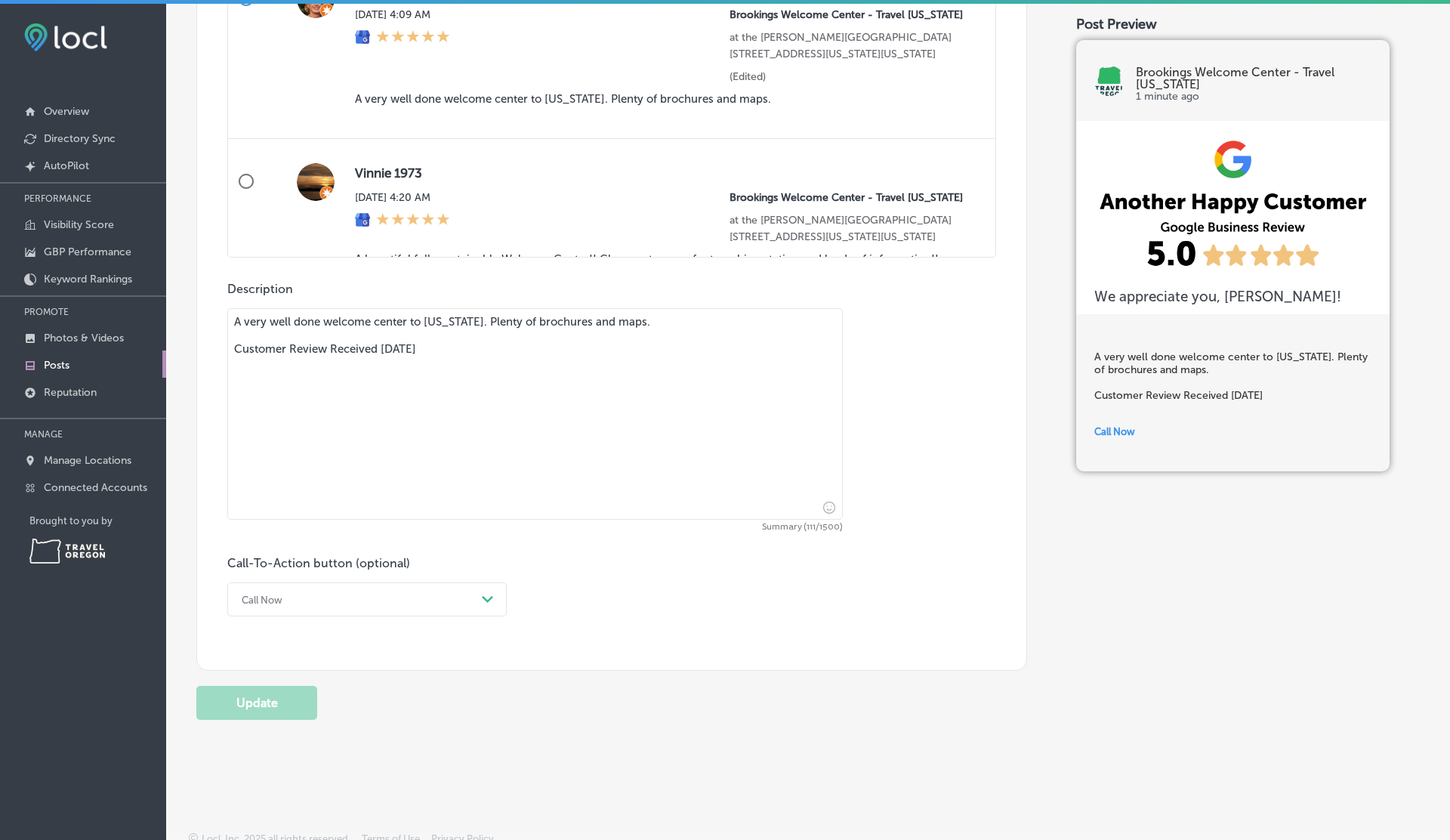
scroll to position [957, 0]
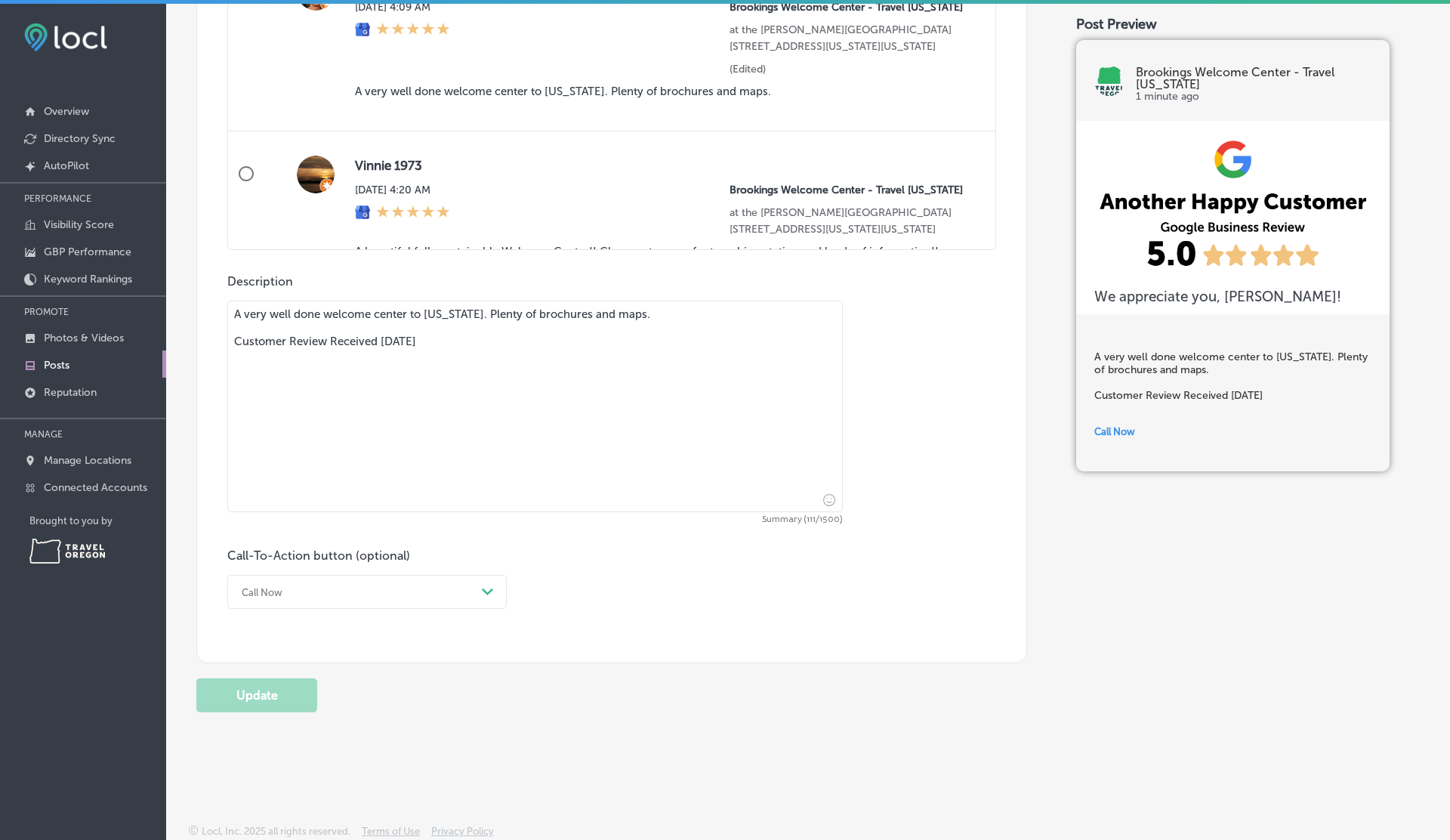
click at [411, 585] on div "Call Now" at bounding box center [355, 591] width 242 height 23
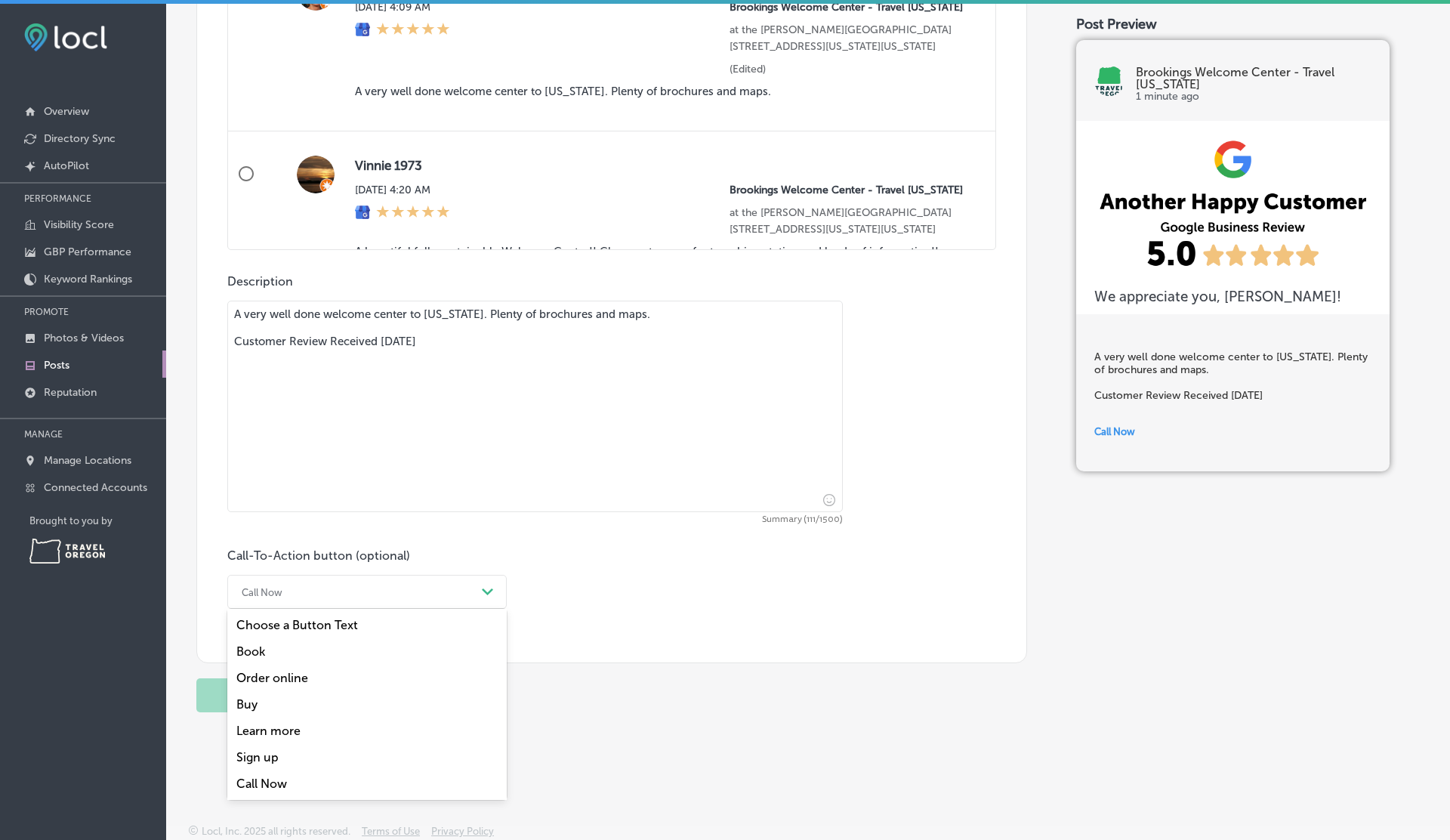
click at [411, 585] on div "Call Now" at bounding box center [355, 591] width 242 height 23
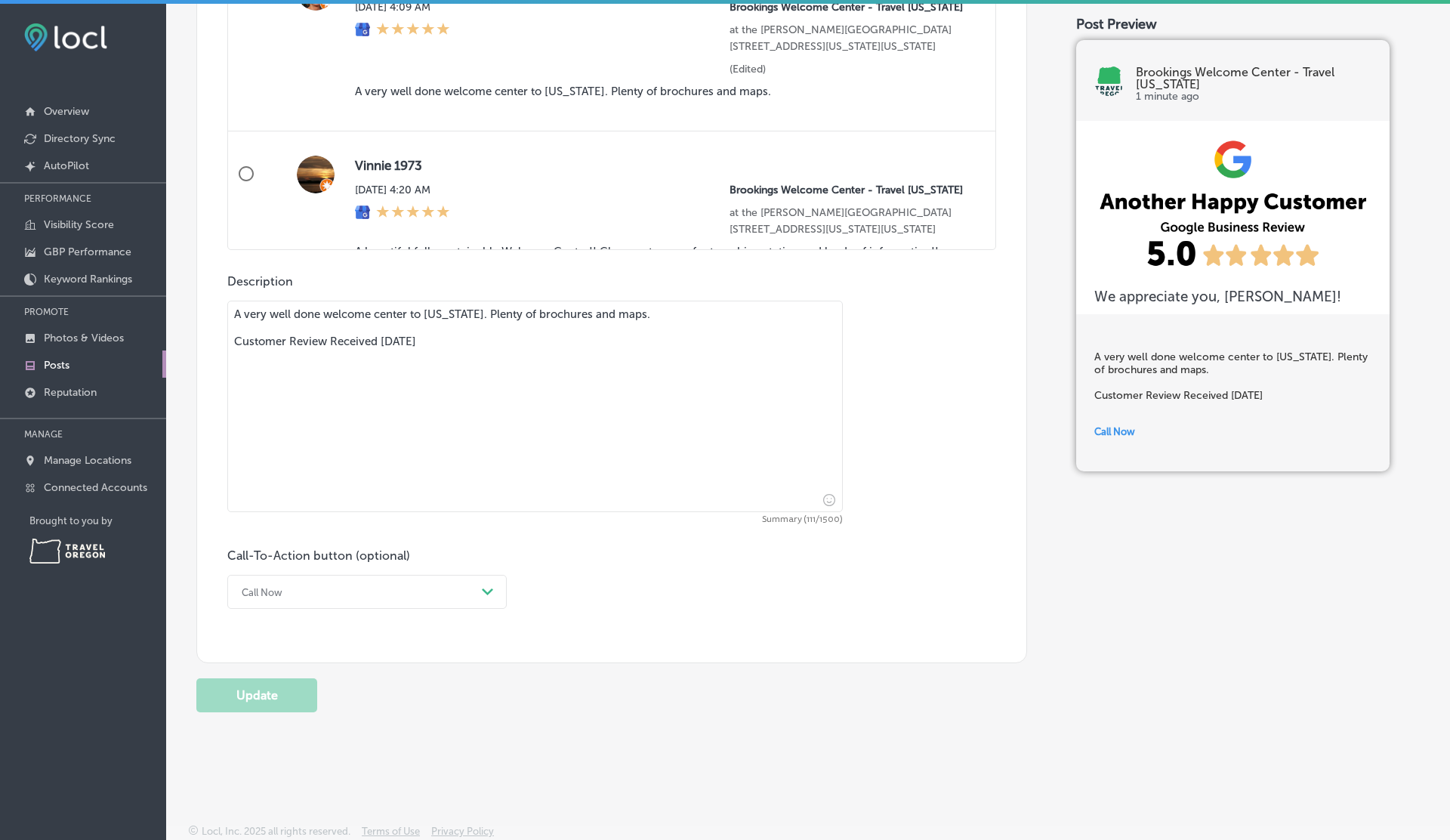
click at [411, 585] on div "Call Now" at bounding box center [355, 591] width 242 height 23
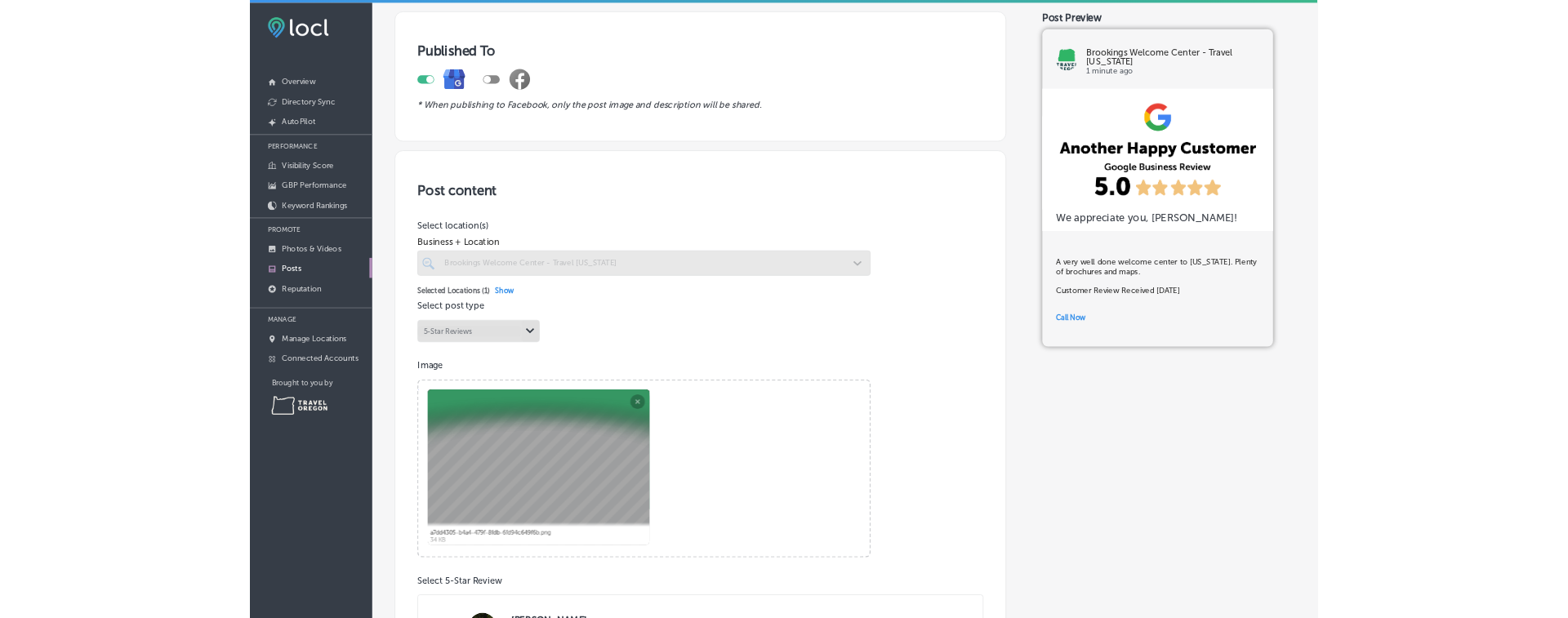
scroll to position [0, 0]
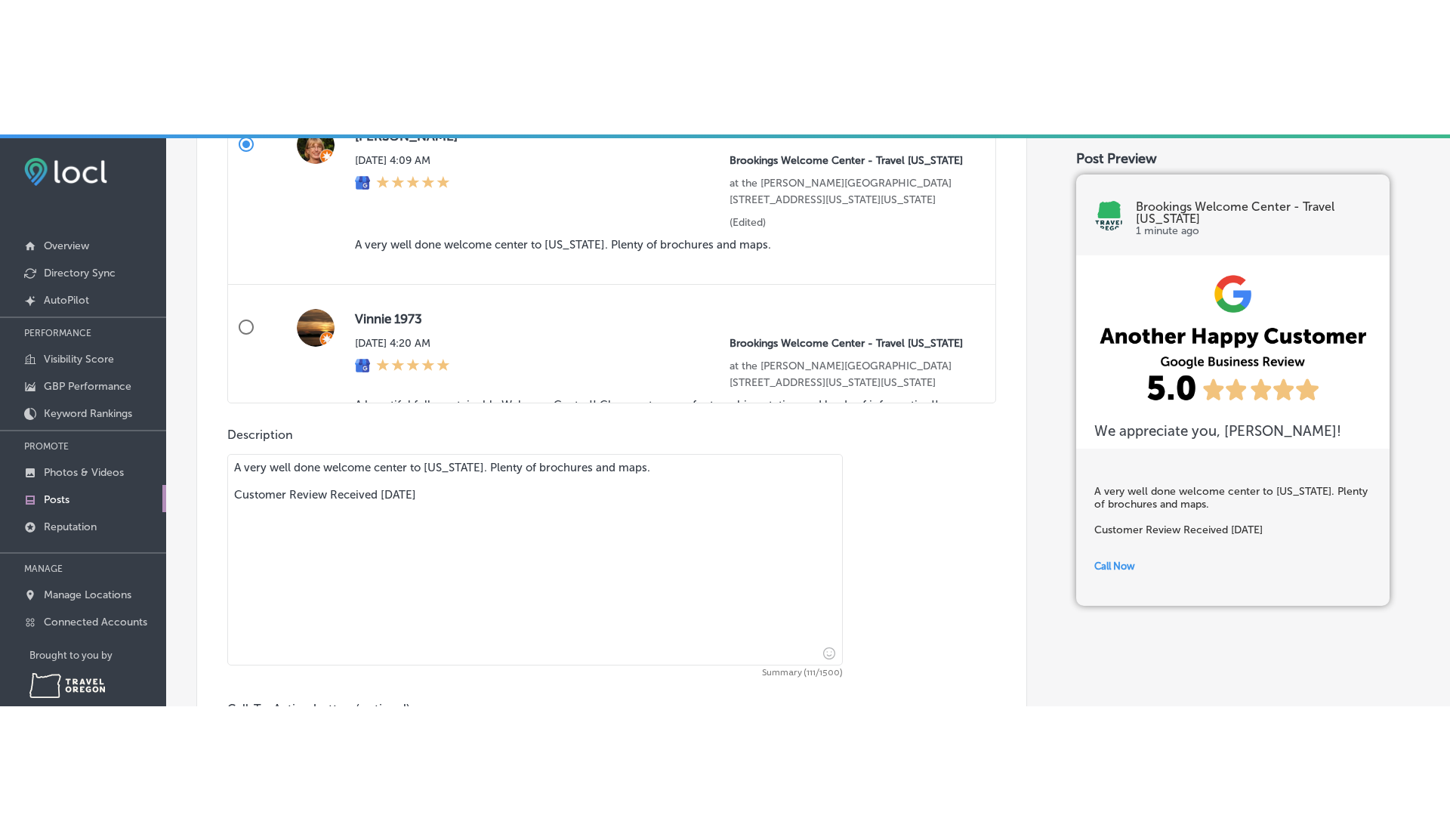
scroll to position [1206, 0]
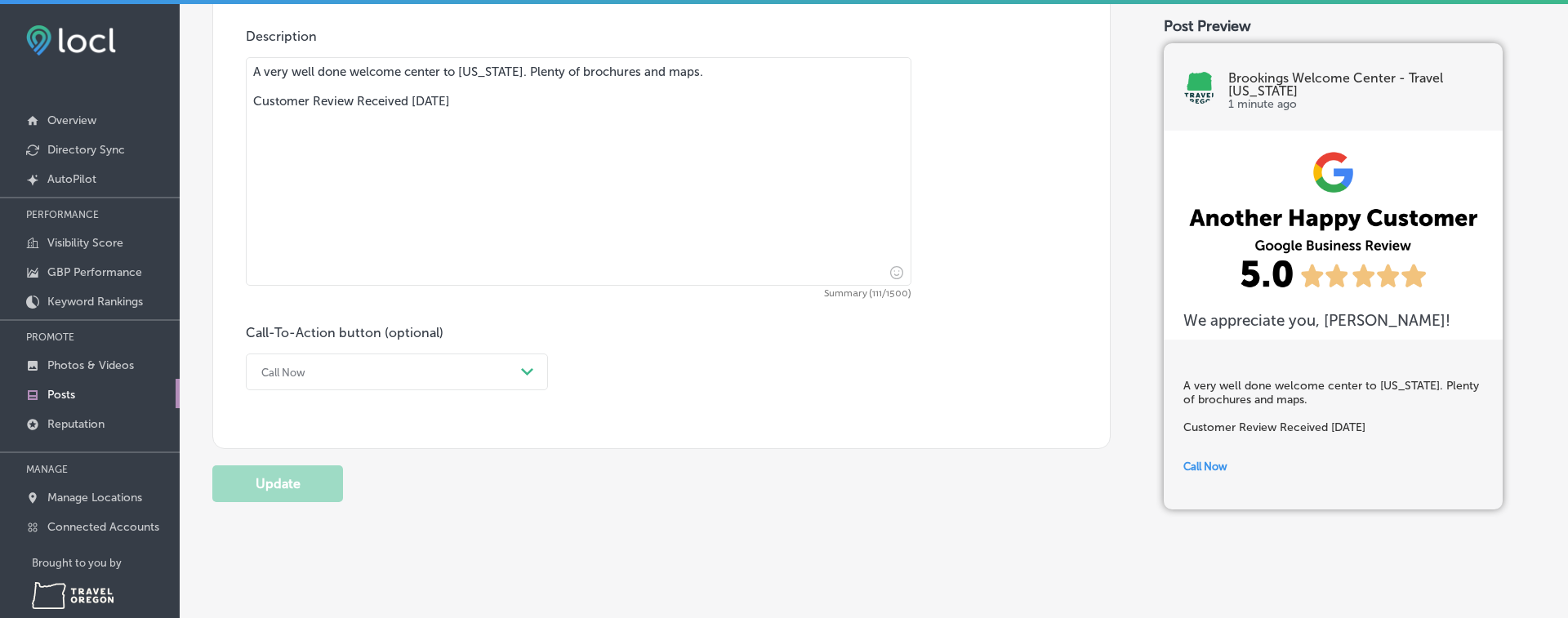
click at [358, 380] on div "Call Now" at bounding box center [384, 371] width 262 height 25
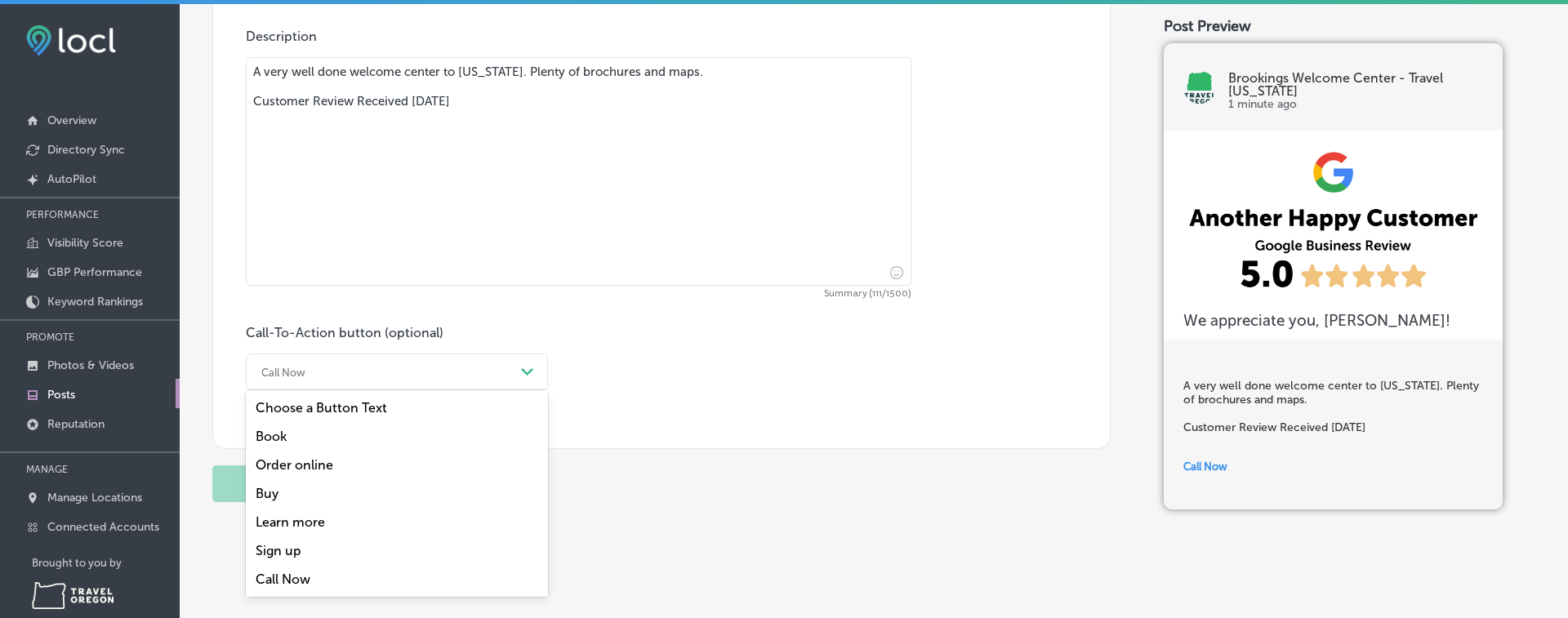
click at [300, 466] on div "Order online" at bounding box center [396, 465] width 302 height 28
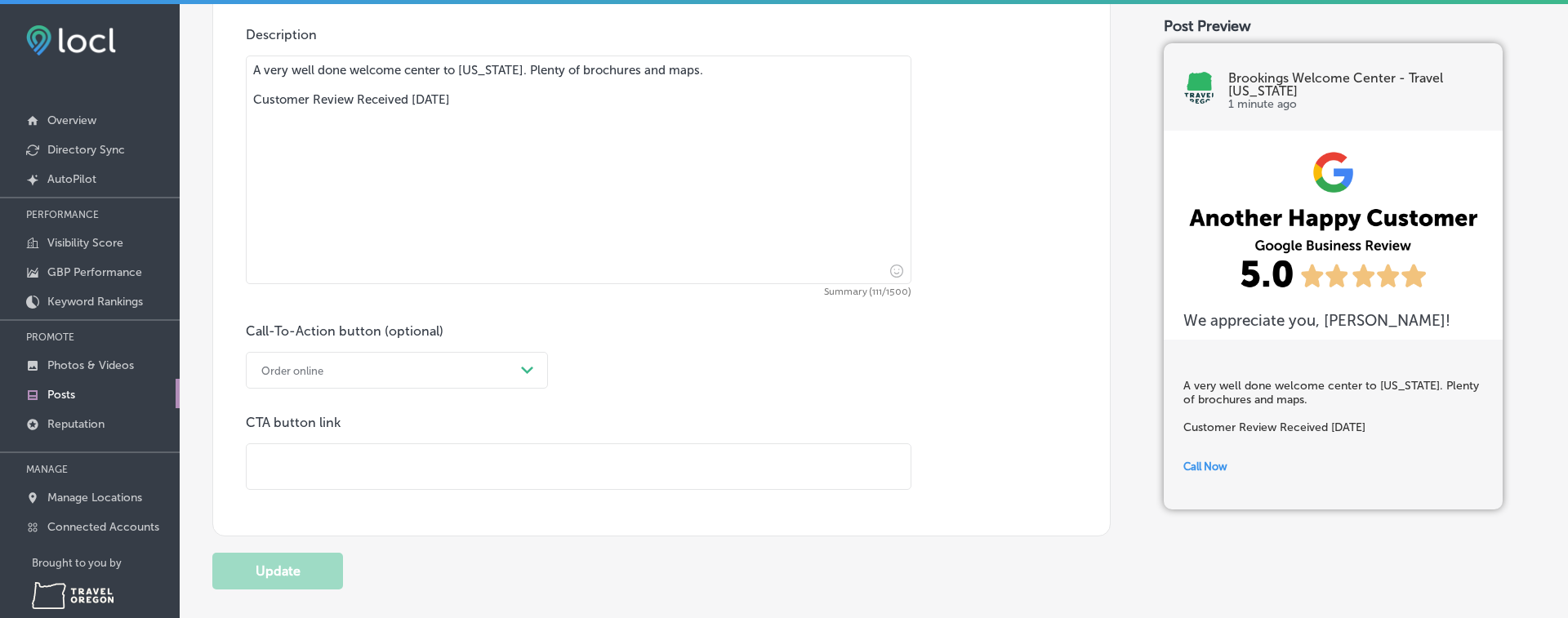
click at [334, 362] on div "Order online" at bounding box center [384, 369] width 262 height 25
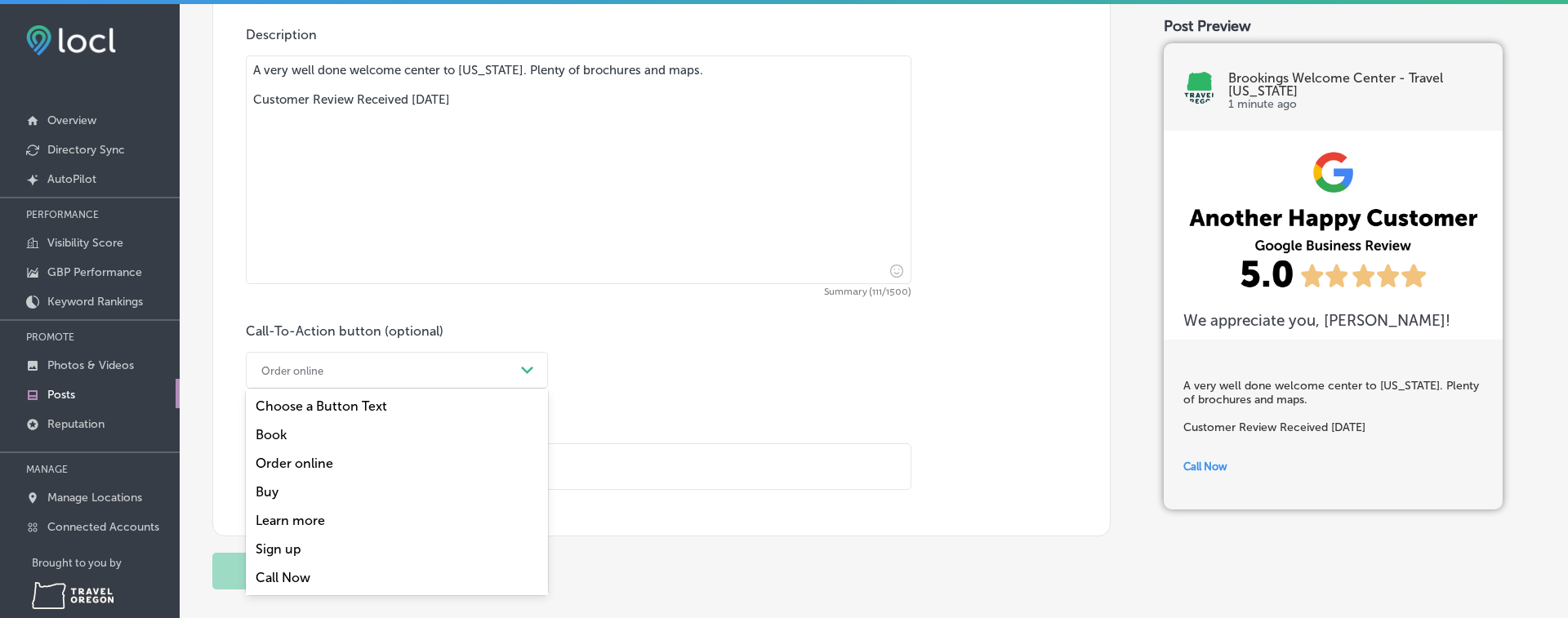
click at [288, 514] on div "Learn more" at bounding box center [396, 520] width 302 height 28
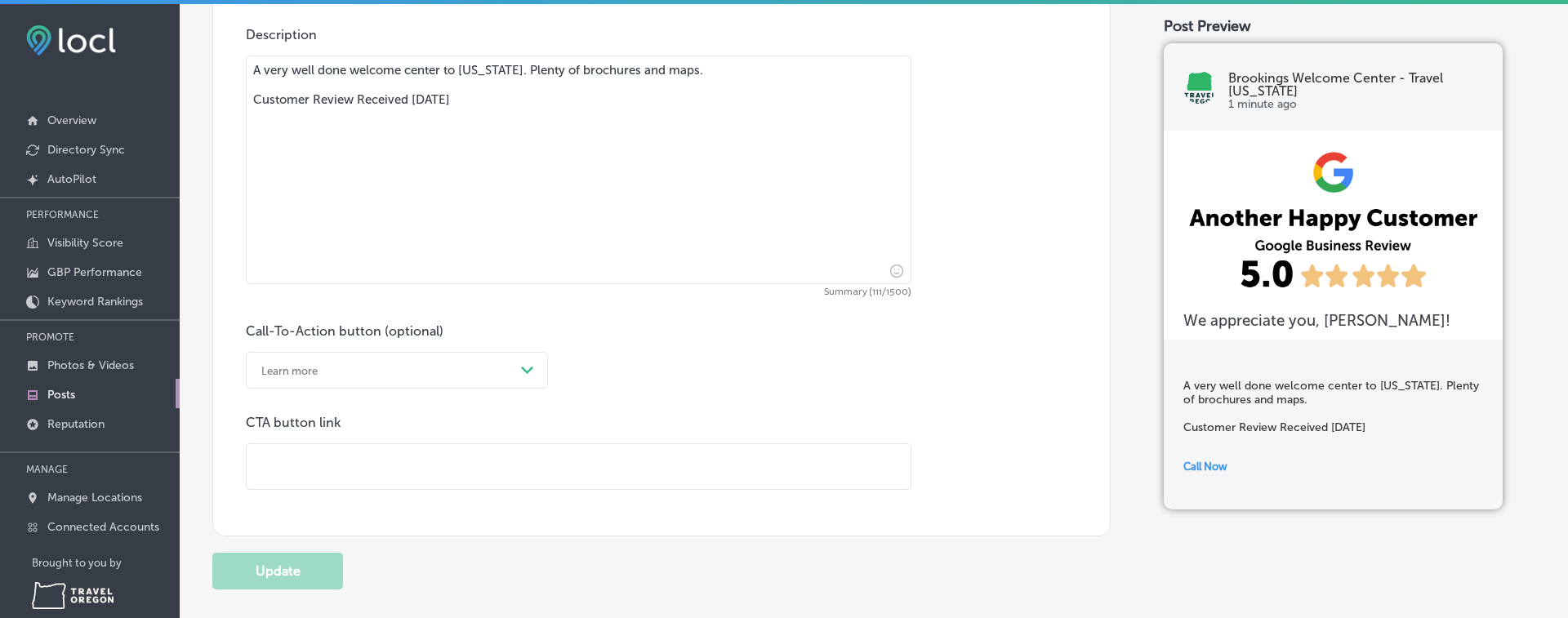
click at [325, 479] on input "text" at bounding box center [578, 467] width 664 height 45
type input "[URL][DOMAIN_NAME]"
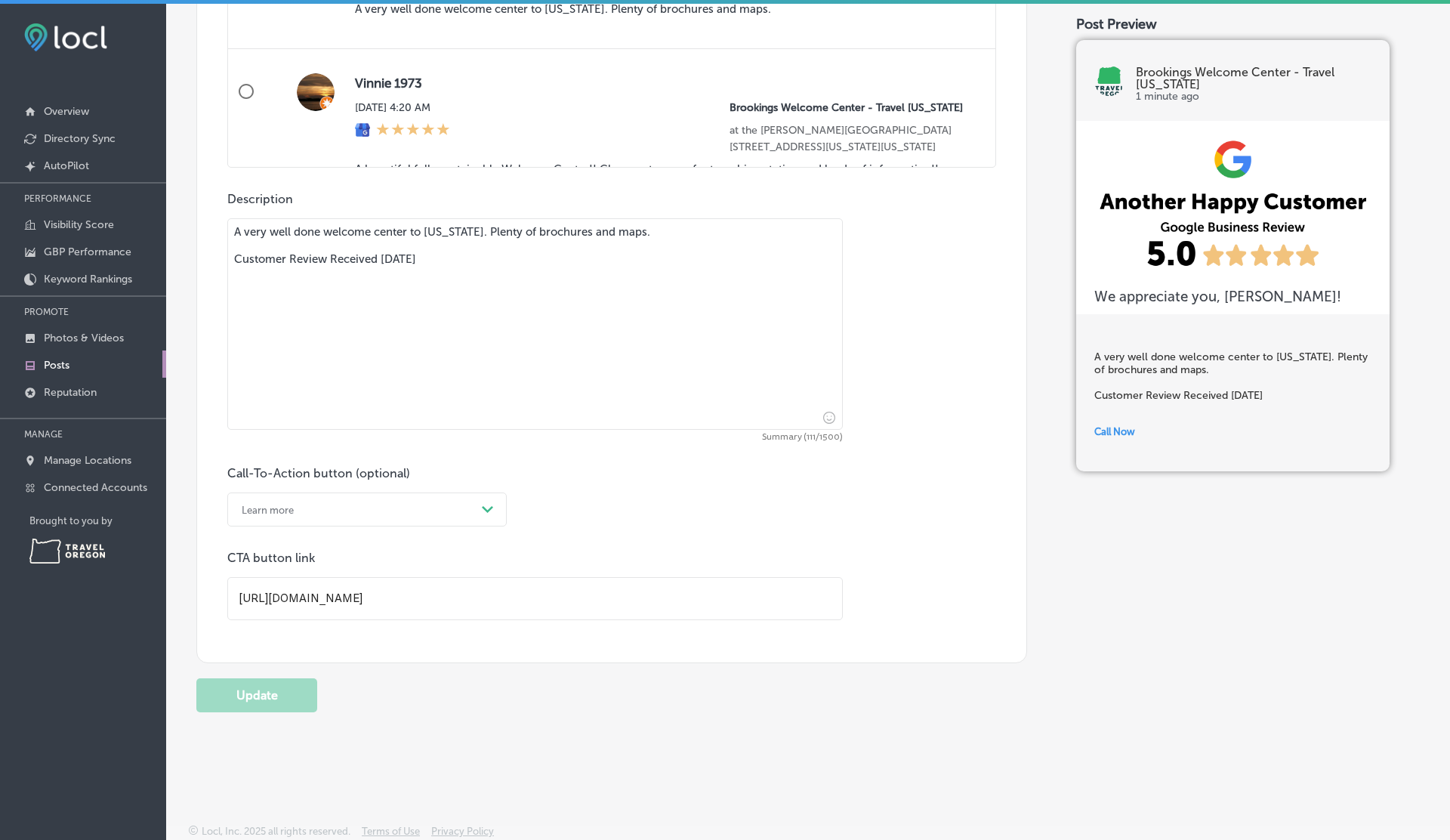
click at [490, 257] on textarea "A very well done welcome center to [US_STATE]. Plenty of brochures and maps. Cu…" at bounding box center [534, 324] width 616 height 212
type textarea "A very well done welcome center to [US_STATE]. Plenty of brochures and maps. Cu…"
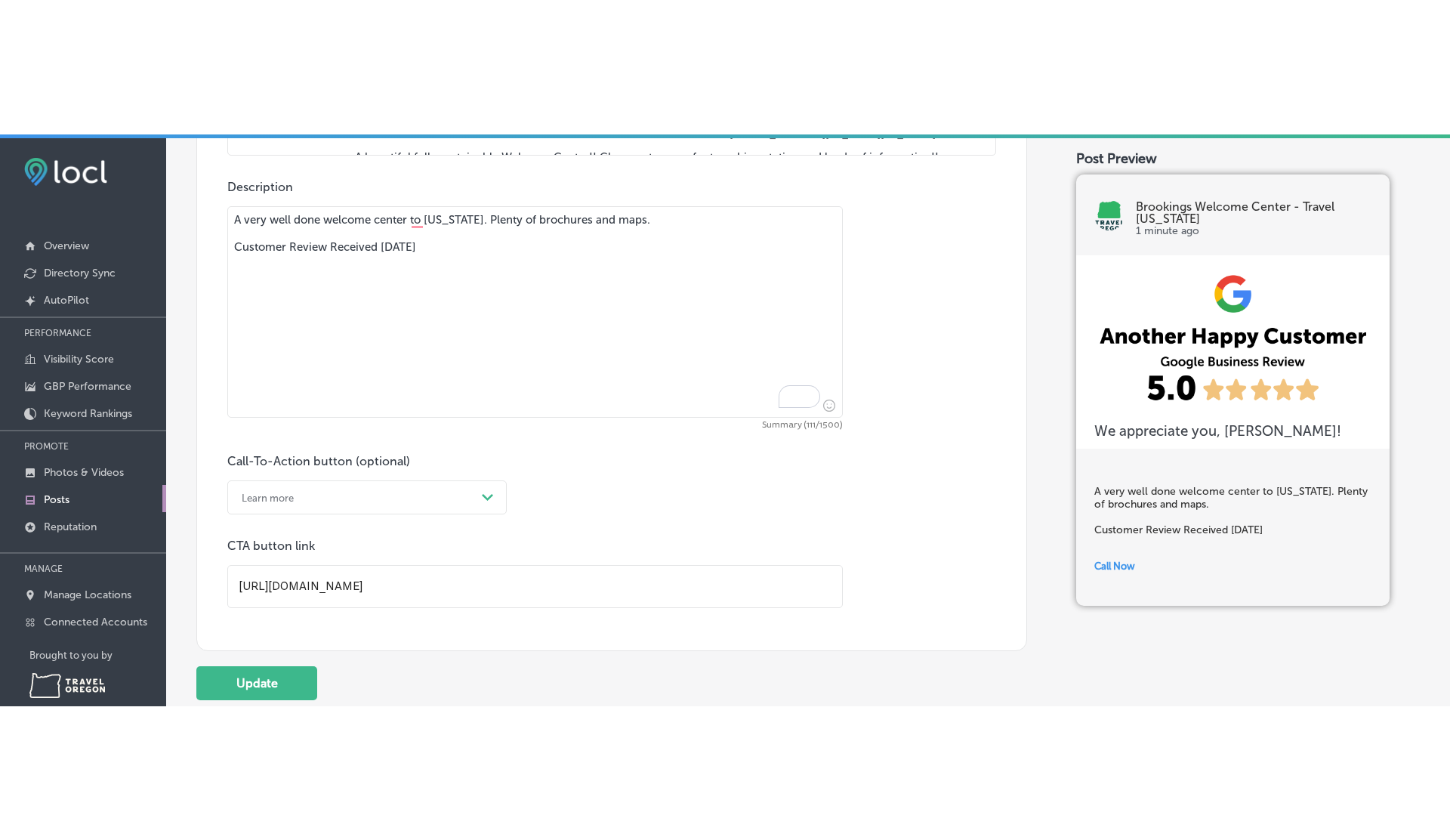
scroll to position [1189, 0]
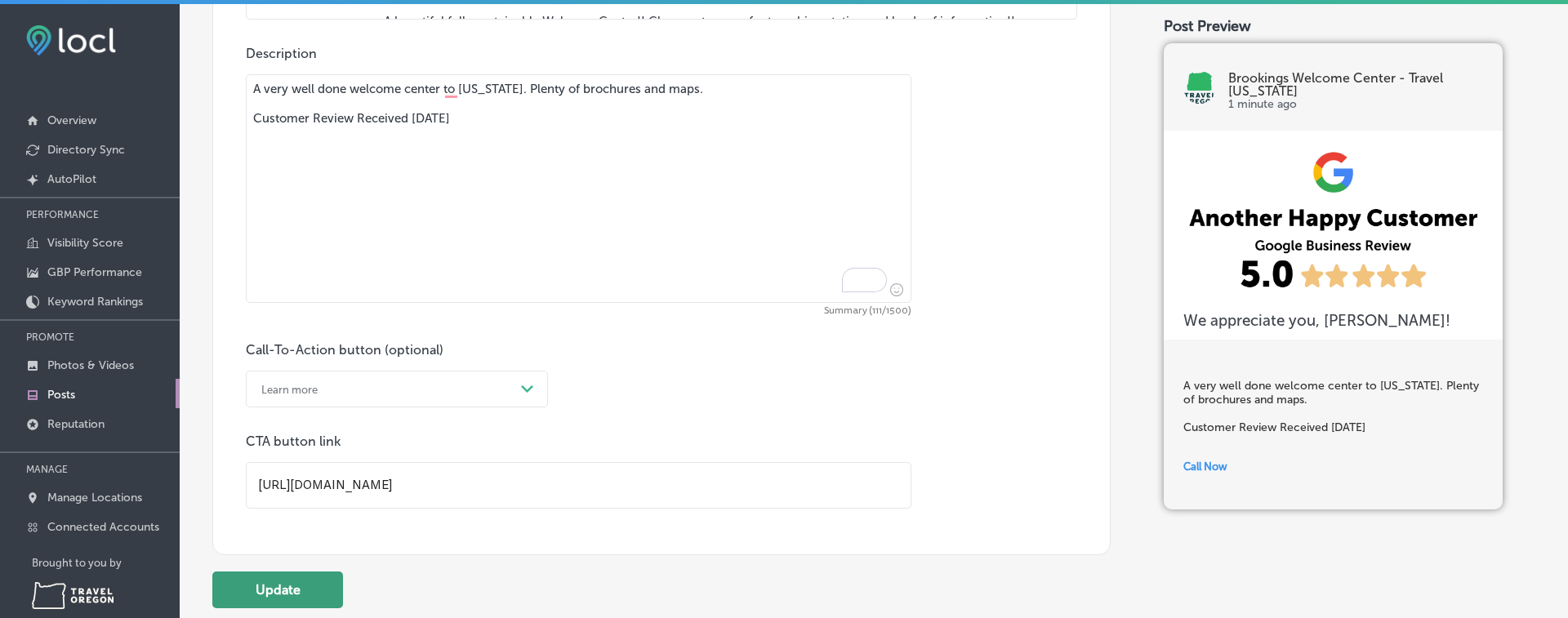
click at [292, 586] on button "Update" at bounding box center [278, 590] width 131 height 37
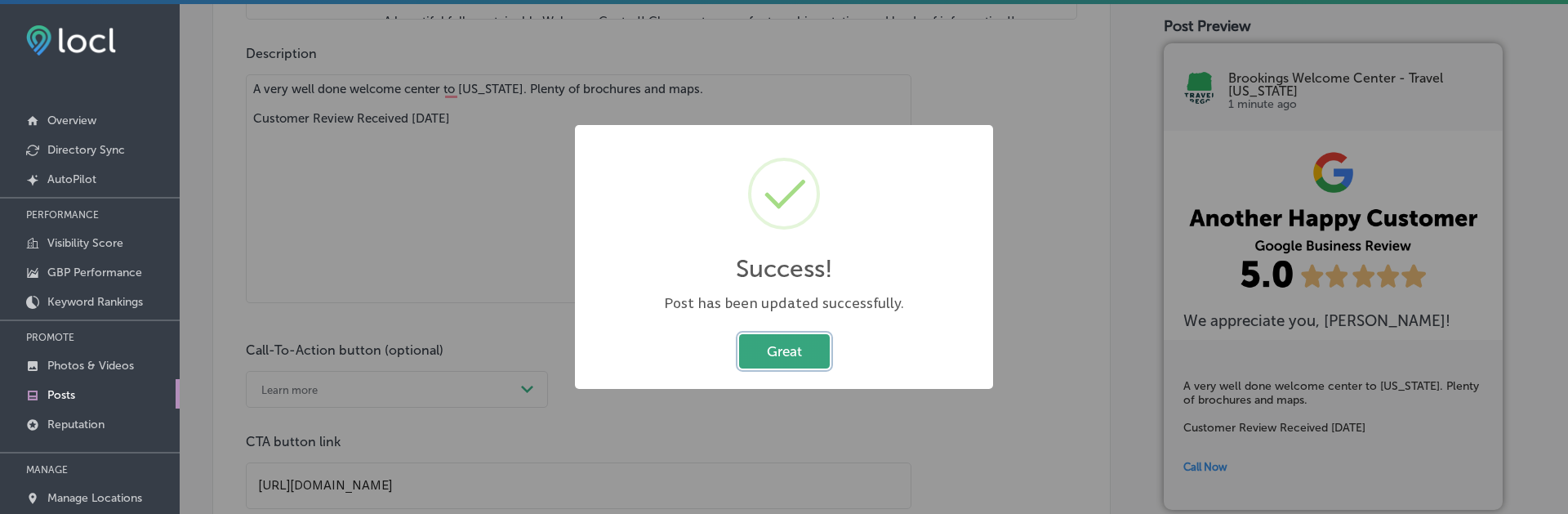
click at [788, 355] on button "Great" at bounding box center [784, 350] width 90 height 34
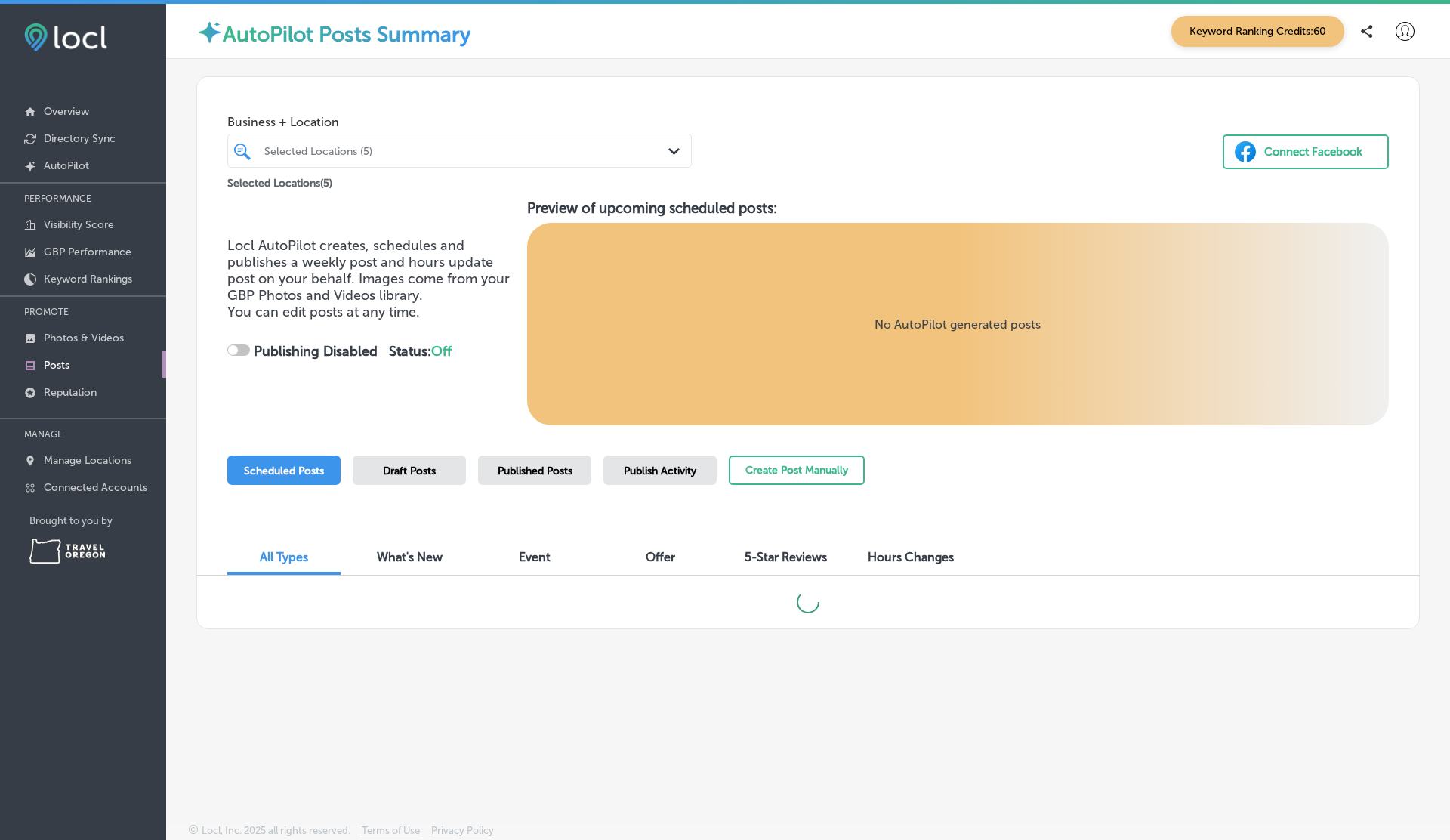
checkbox input "true"
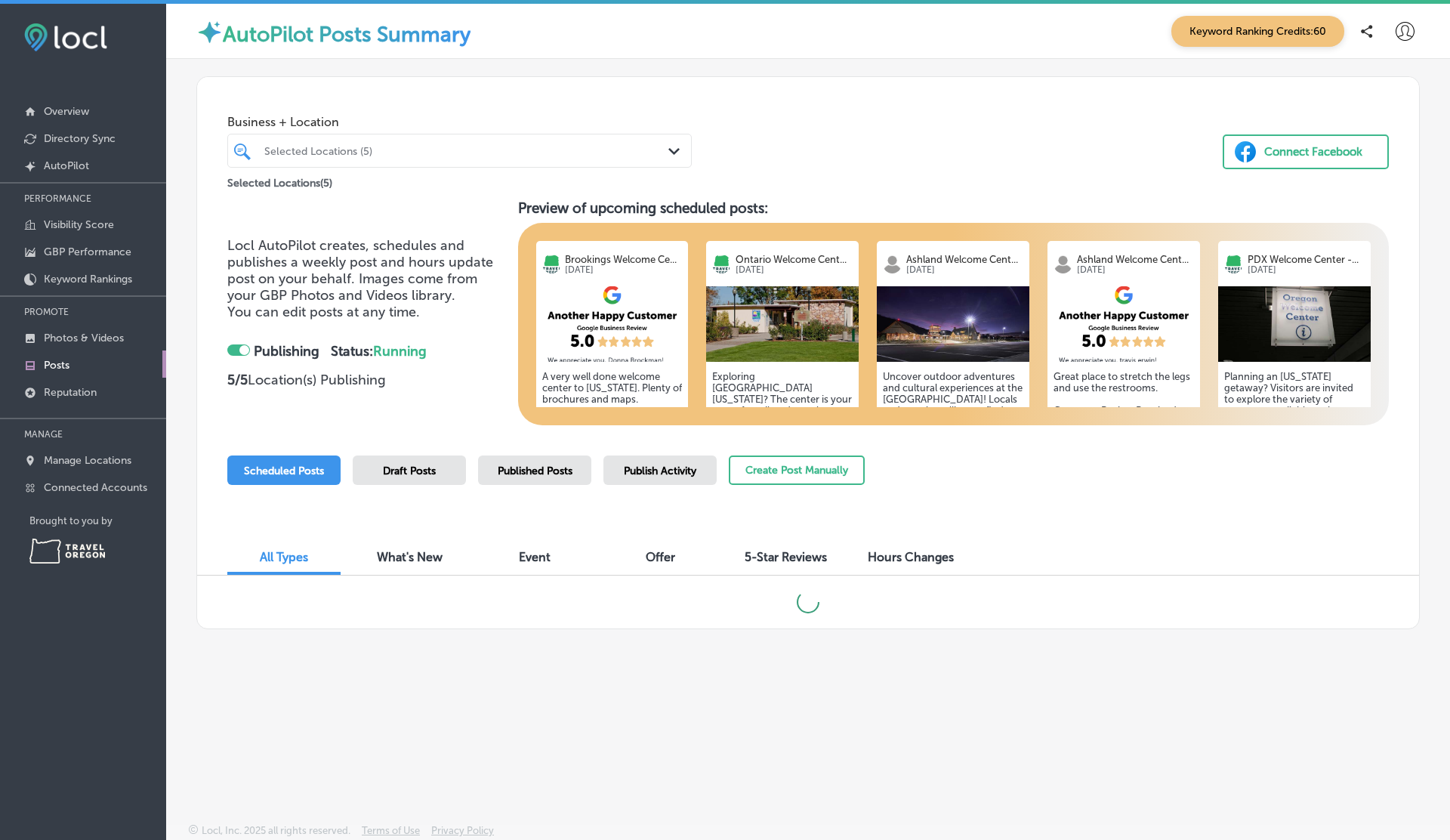
click at [779, 560] on span "5-Star Reviews" at bounding box center [785, 557] width 82 height 14
click at [430, 152] on div "Selected Locations (5)" at bounding box center [467, 150] width 405 height 13
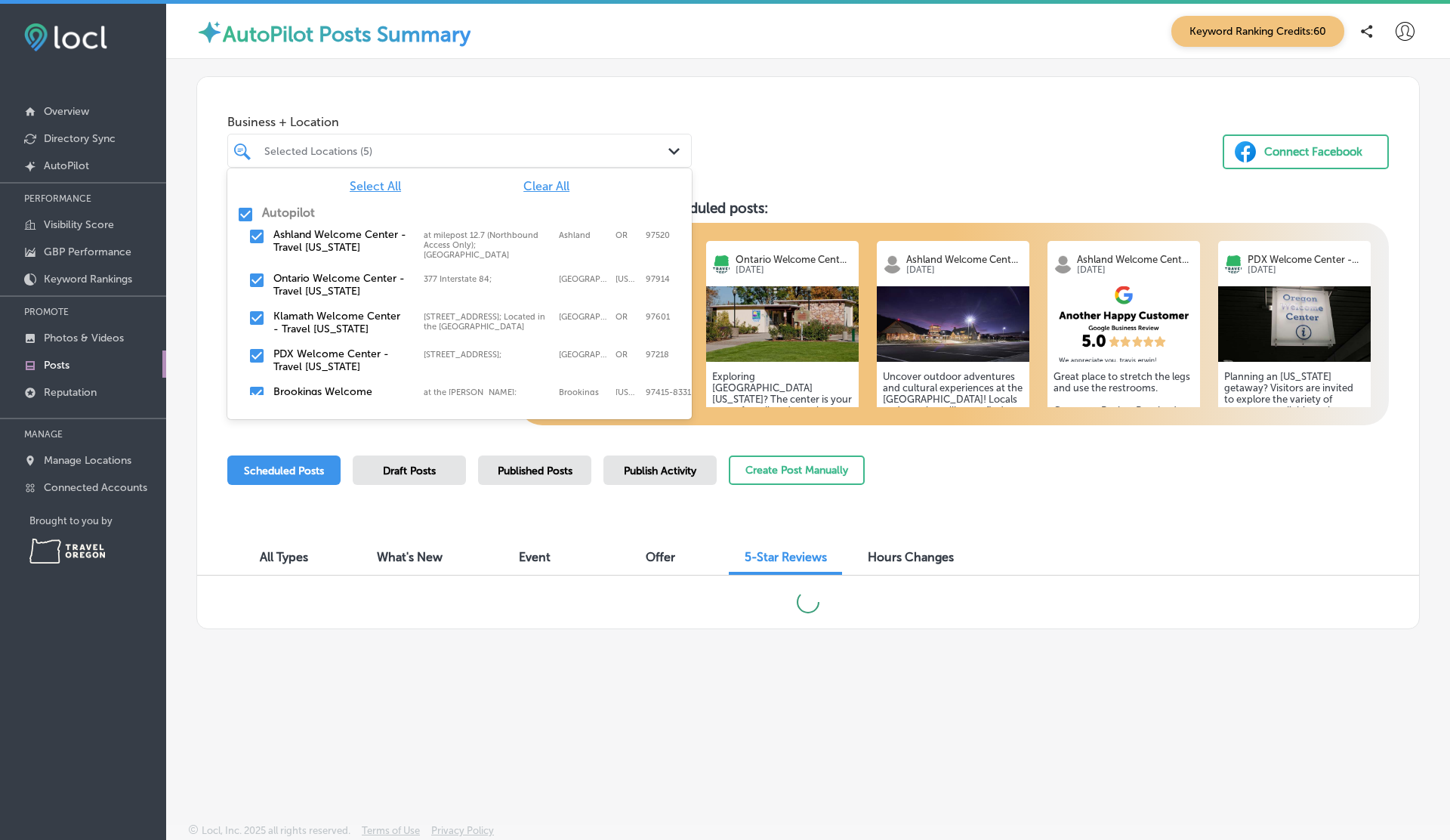
click at [291, 213] on label "Autopilot" at bounding box center [288, 213] width 53 height 14
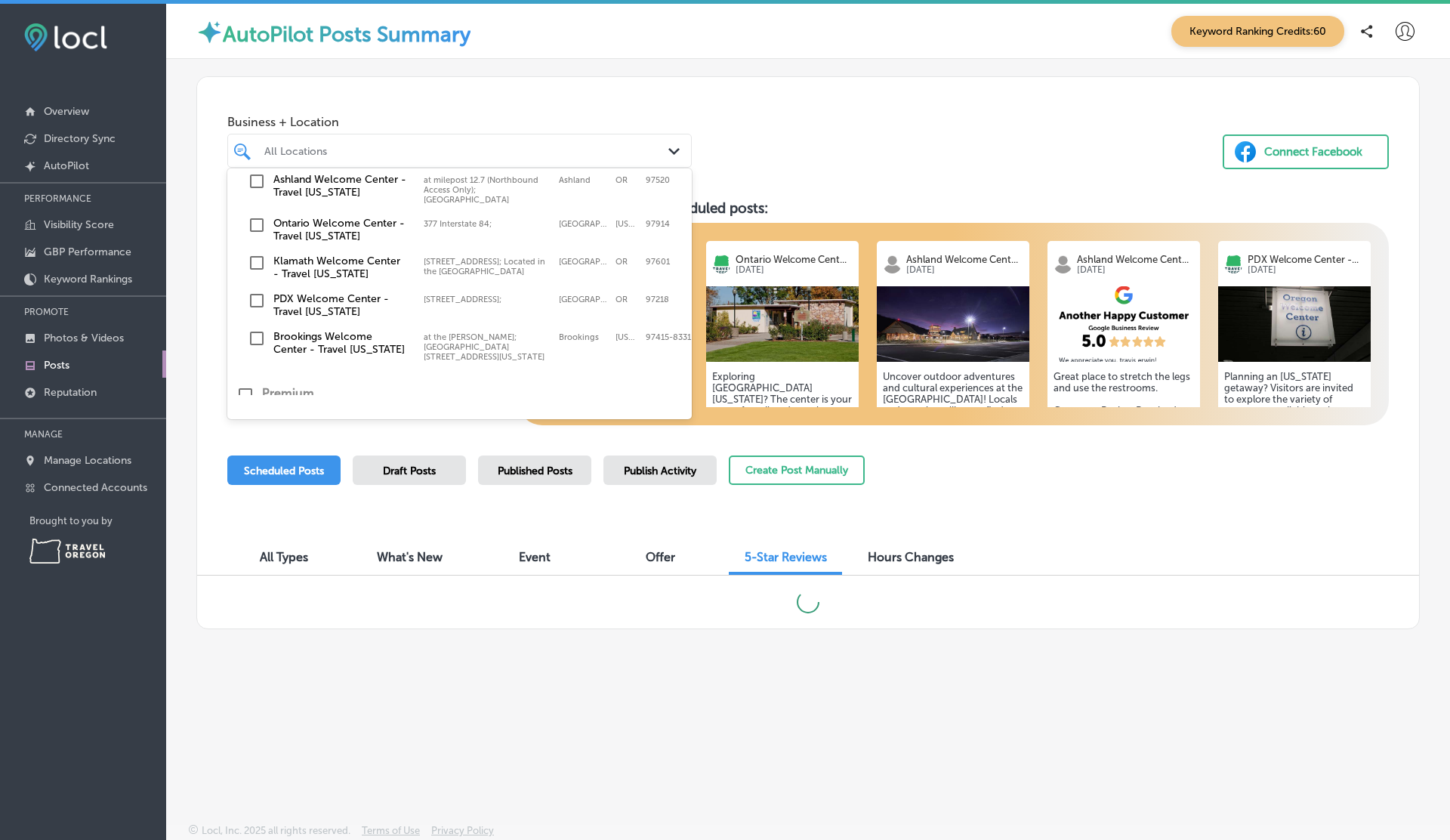
scroll to position [62, 0]
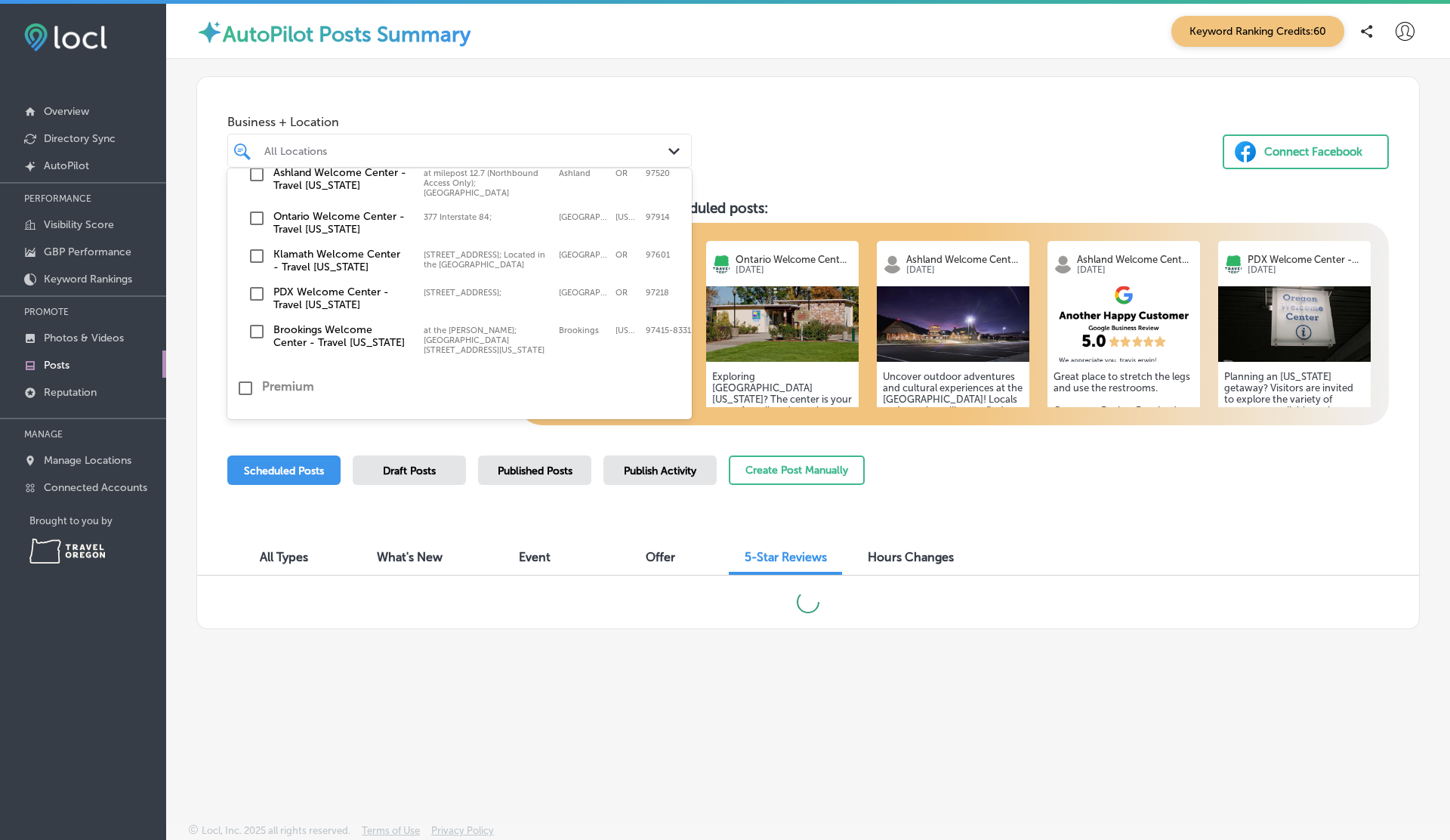
click at [334, 330] on label "Brookings Welcome Center - Travel Oregon" at bounding box center [341, 336] width 135 height 25
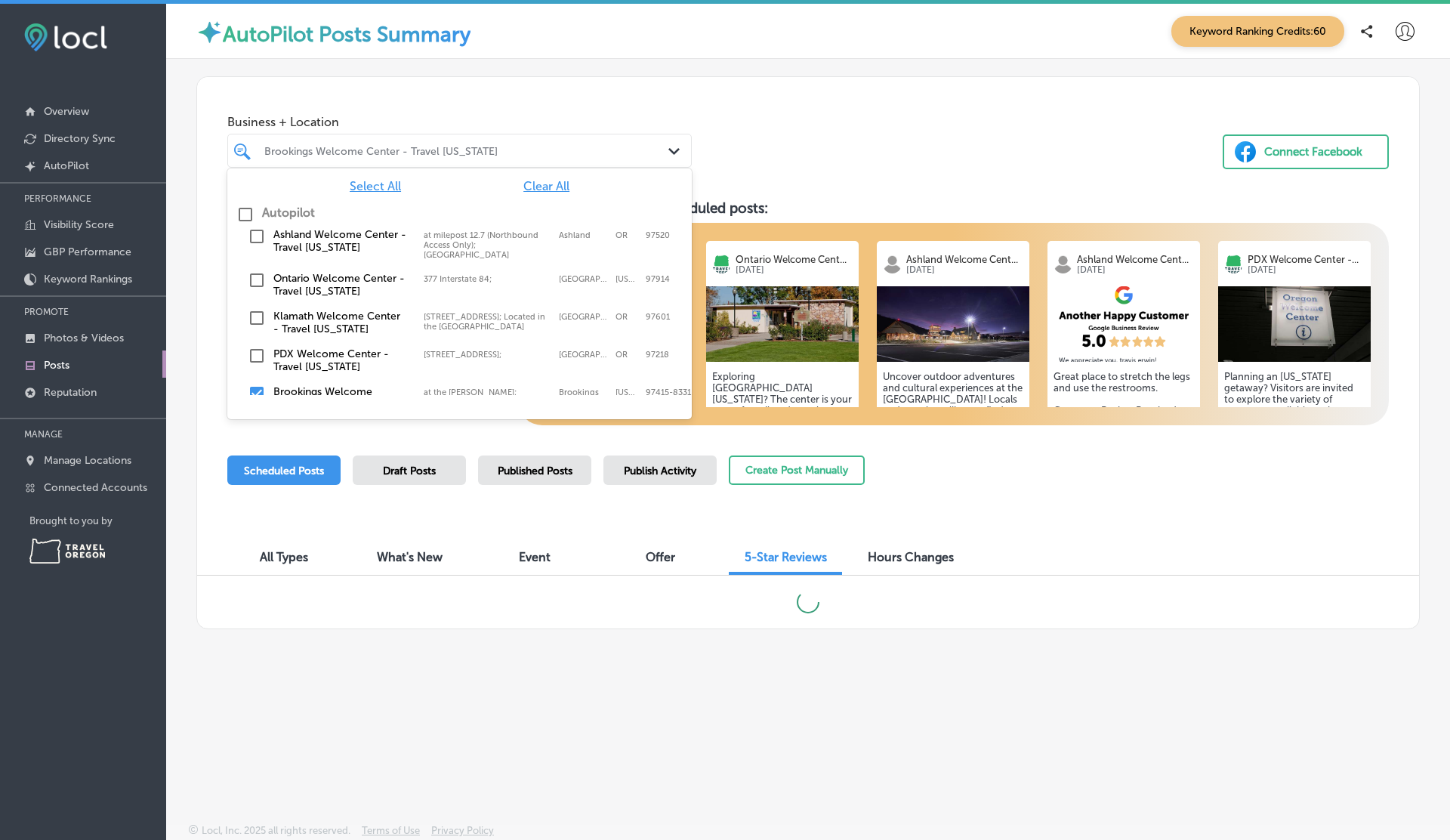
click at [885, 205] on h3 "Preview of upcoming scheduled posts:" at bounding box center [954, 208] width 872 height 18
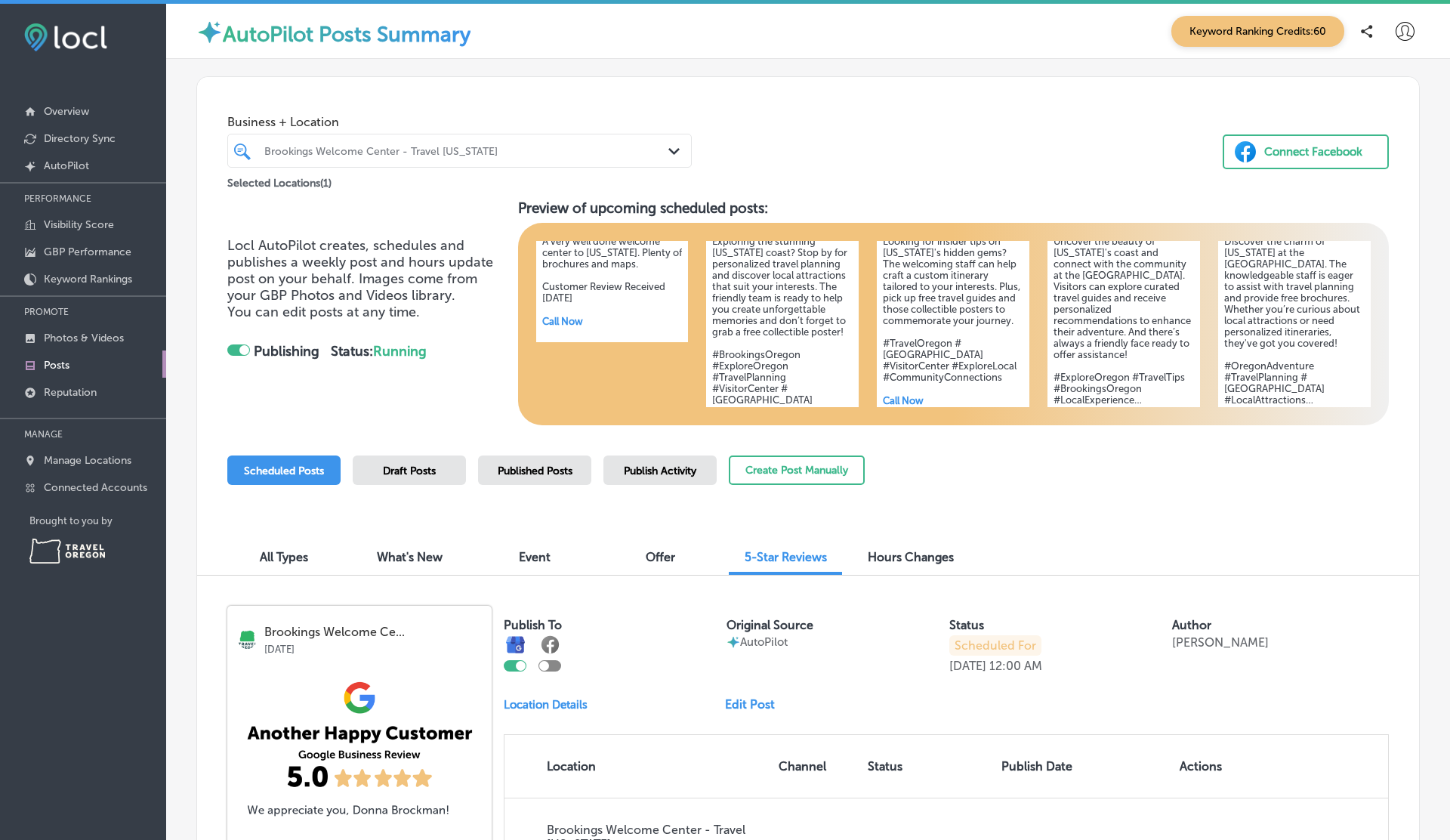
scroll to position [178, 0]
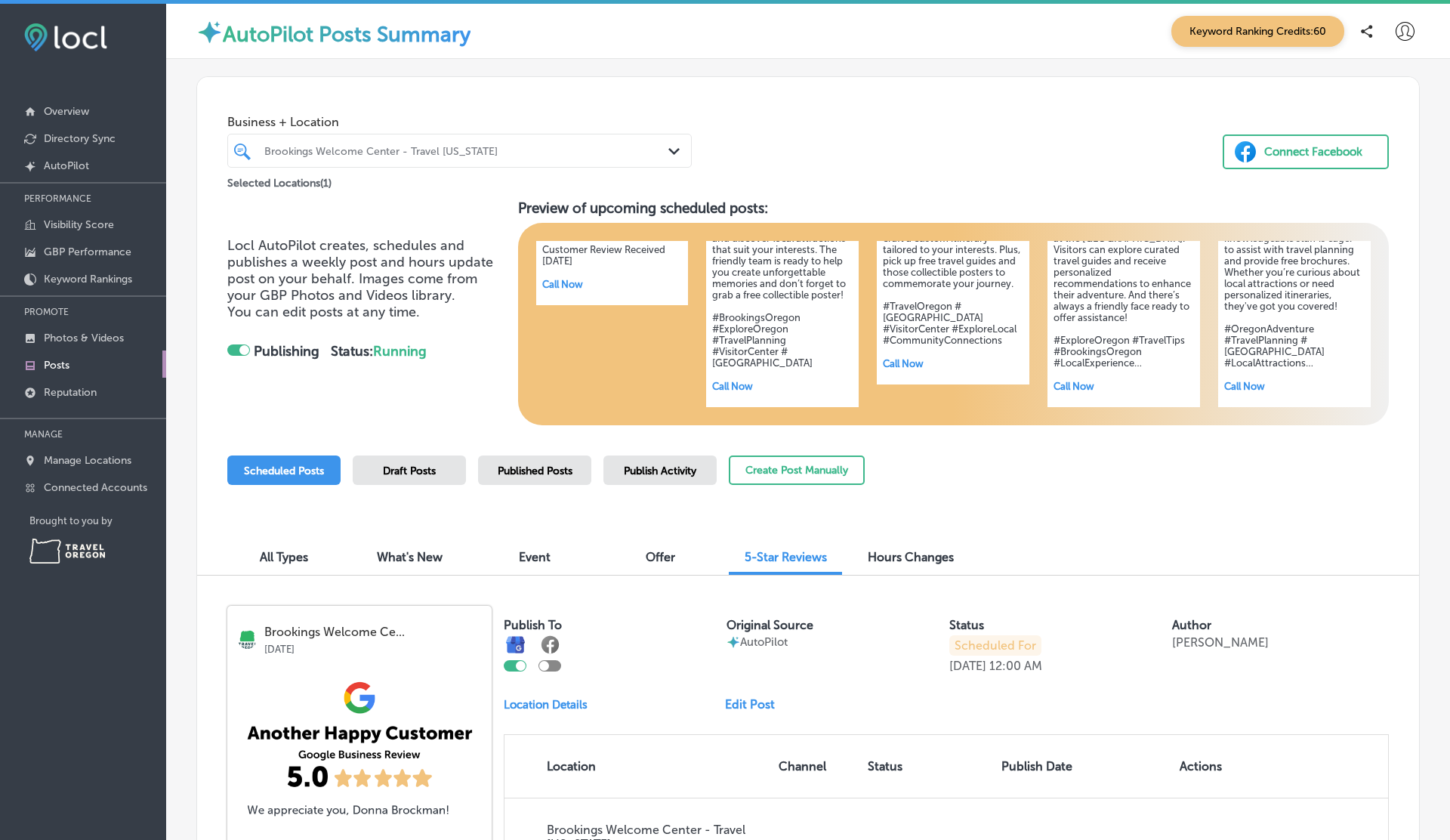
click at [549, 571] on div at bounding box center [549, 666] width 22 height 11
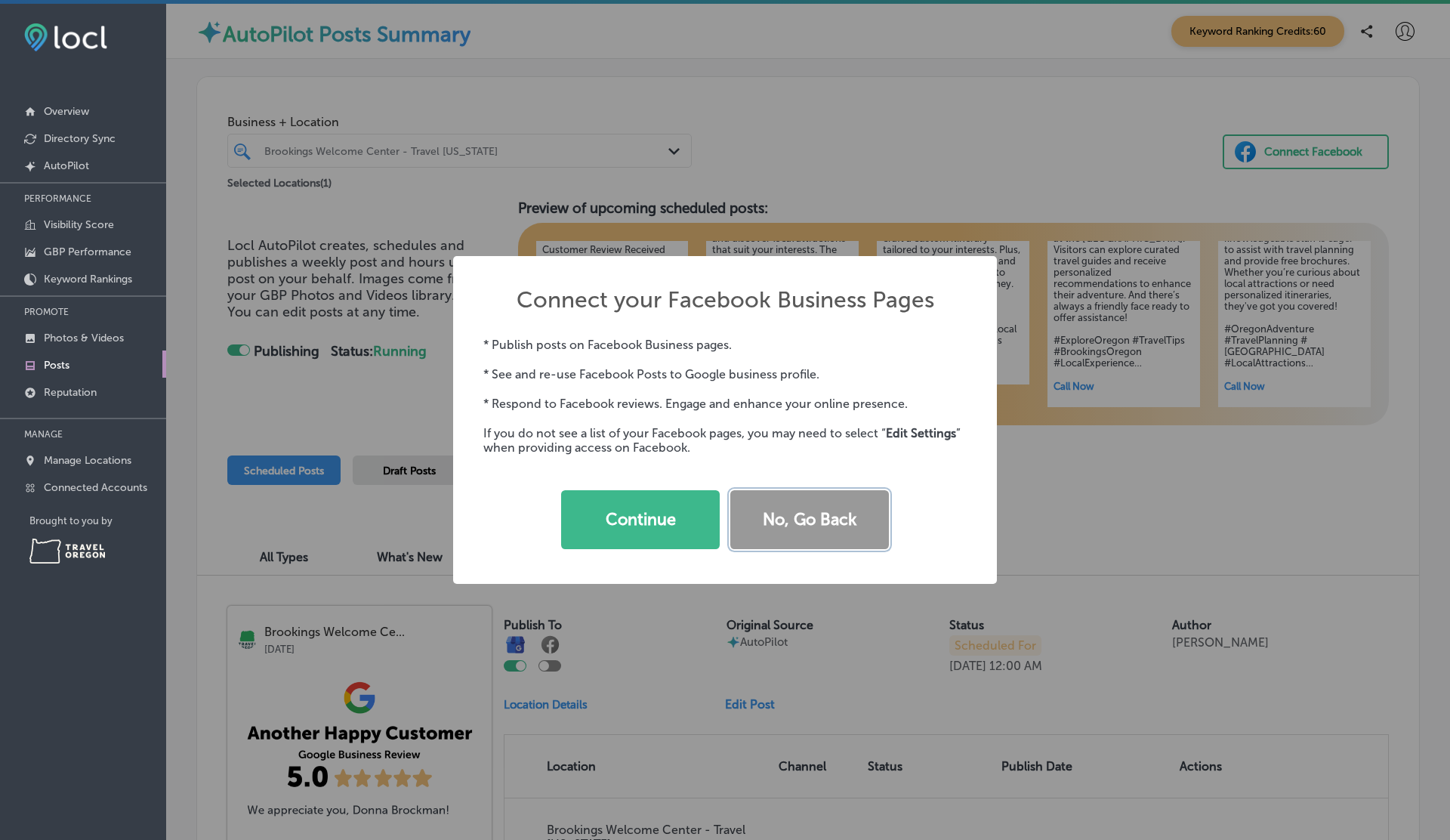
click at [815, 503] on button "No, Go Back" at bounding box center [809, 520] width 158 height 59
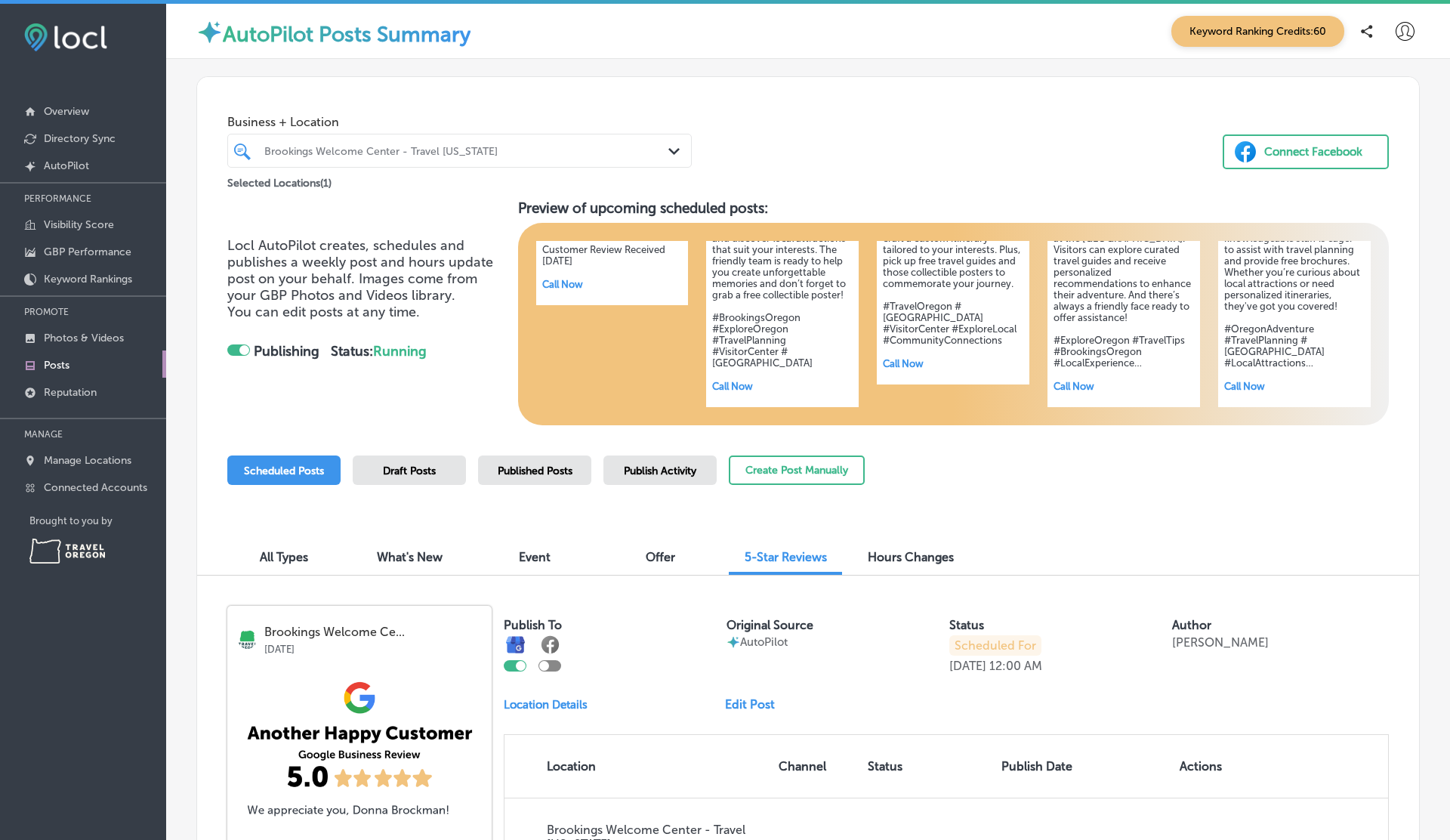
click at [1415, 25] on div at bounding box center [1405, 31] width 30 height 30
click at [1384, 154] on p "Log Out" at bounding box center [1372, 162] width 45 height 18
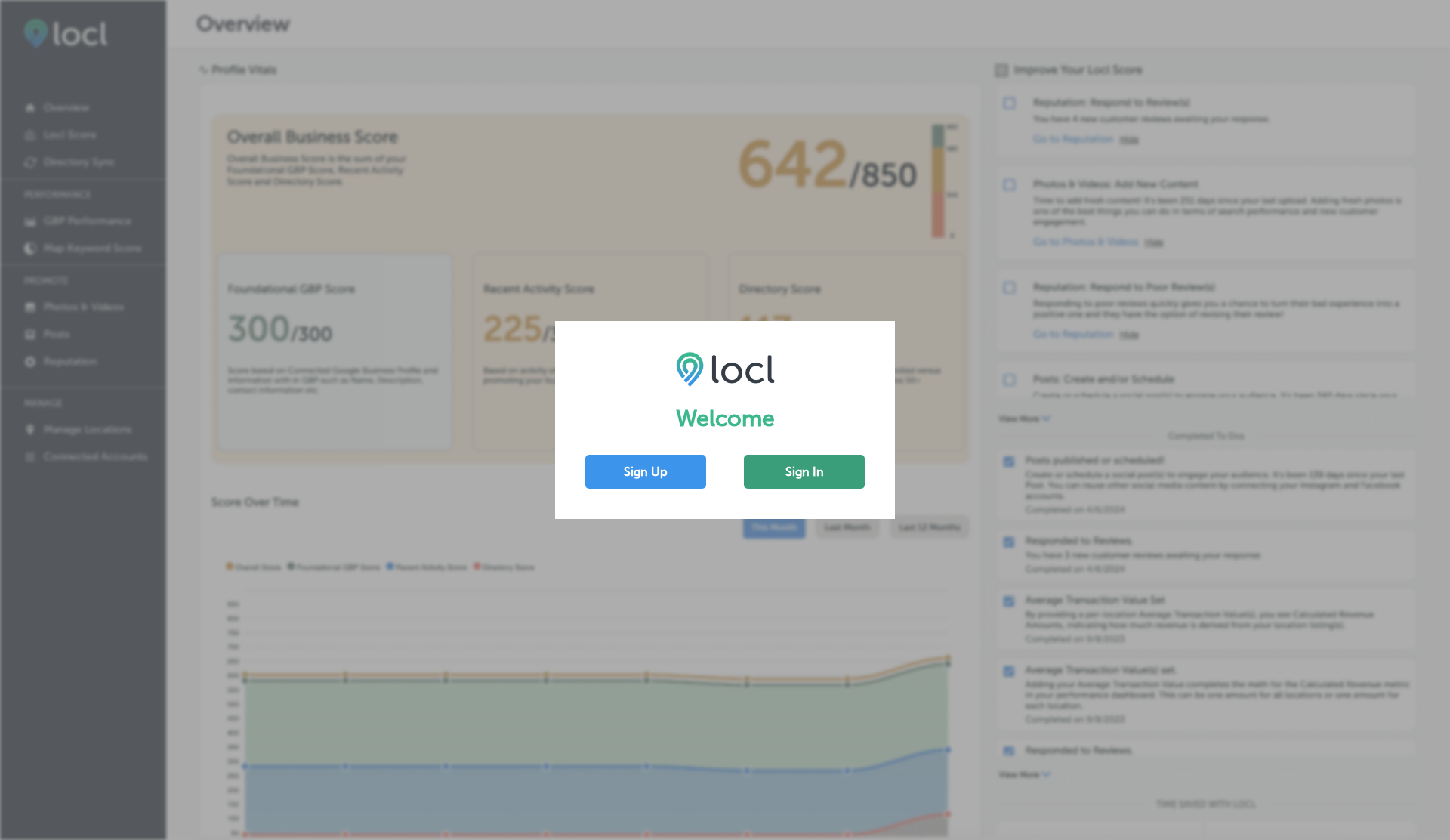
click at [771, 470] on button "Sign In" at bounding box center [804, 471] width 121 height 34
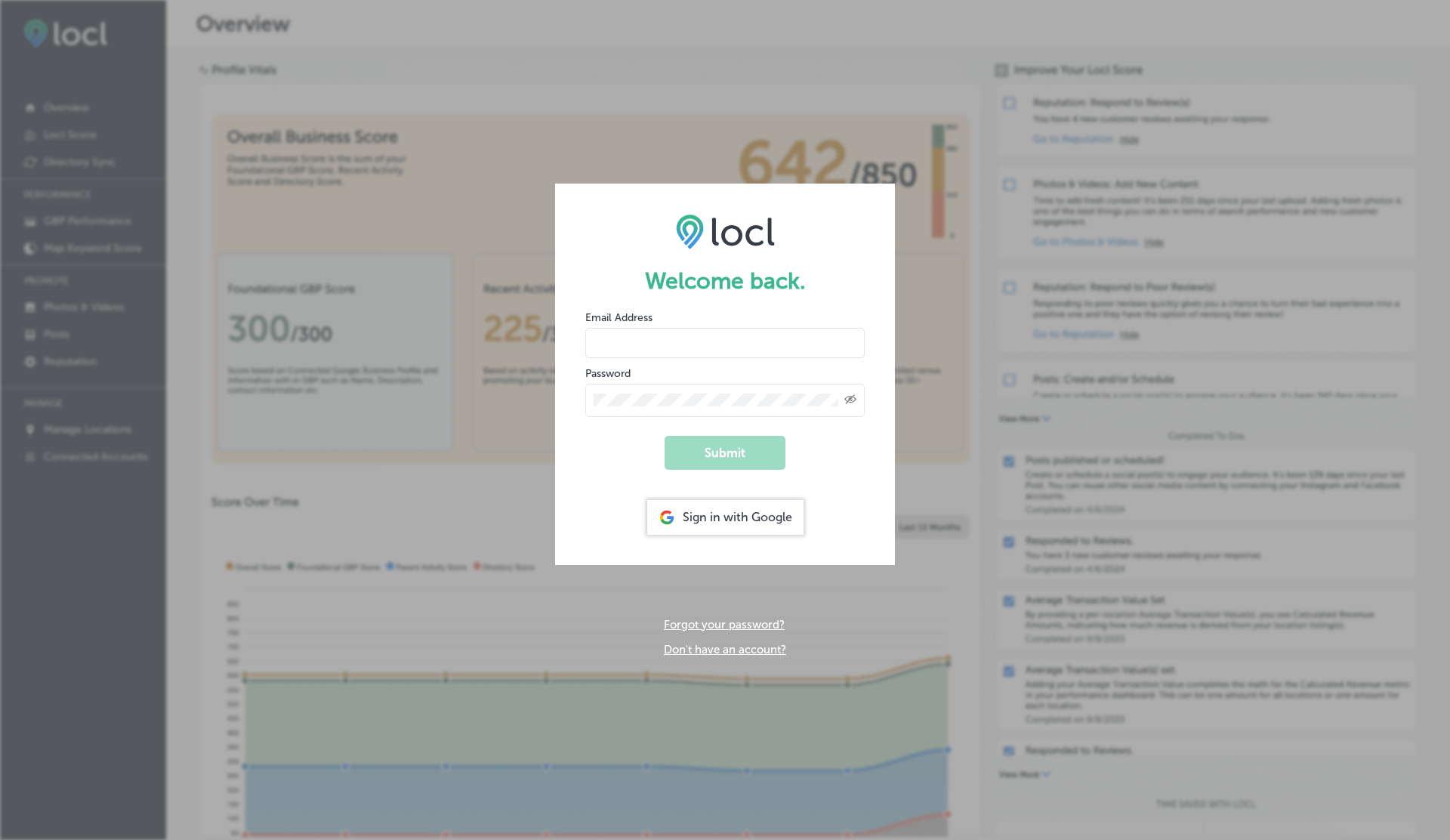
click at [626, 330] on input "email" at bounding box center [725, 343] width 279 height 30
type input "[EMAIL_ADDRESS][DOMAIN_NAME]"
click at [665, 436] on button "Submit" at bounding box center [725, 452] width 121 height 34
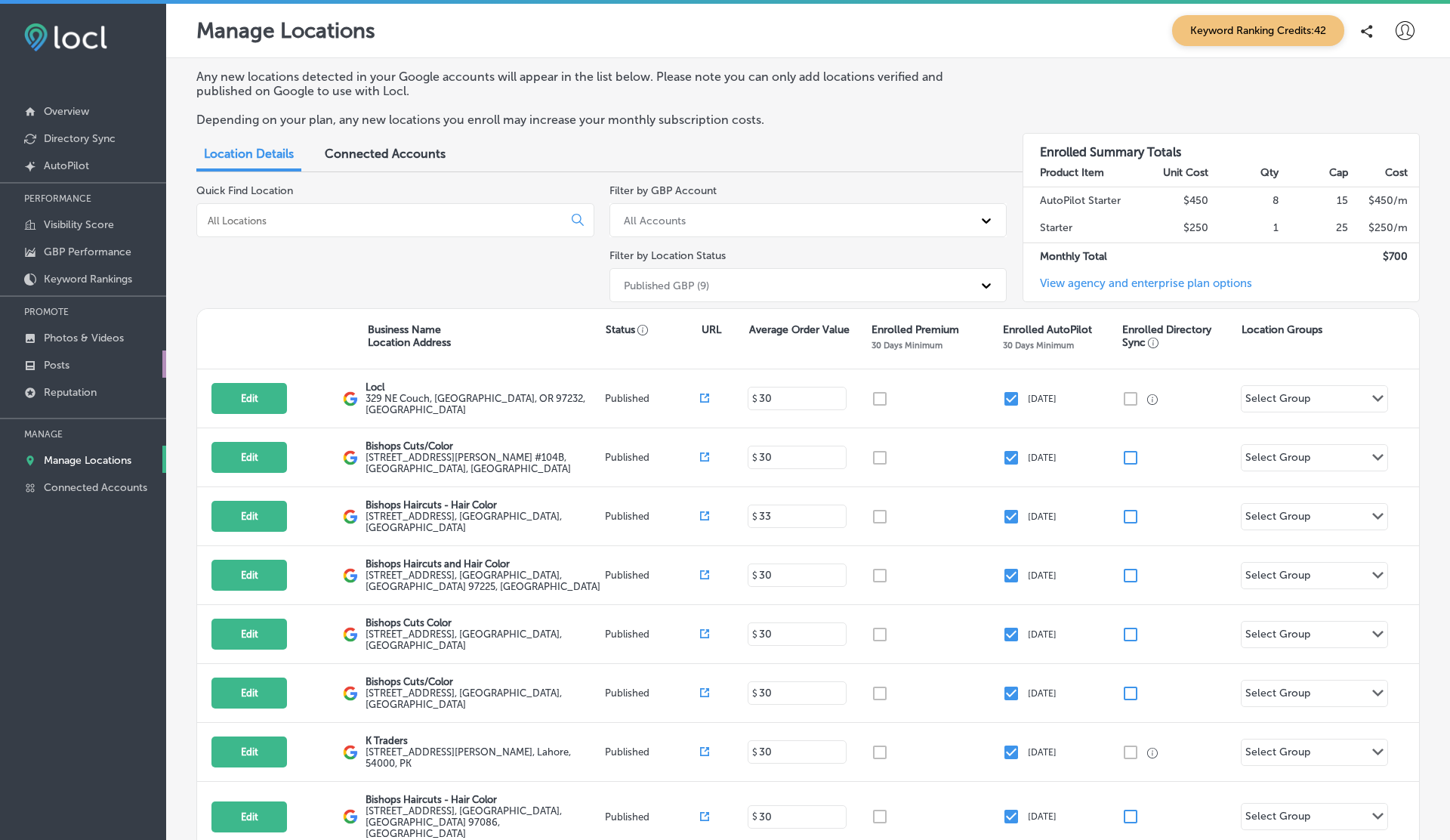
click at [61, 365] on p "Posts" at bounding box center [57, 365] width 25 height 13
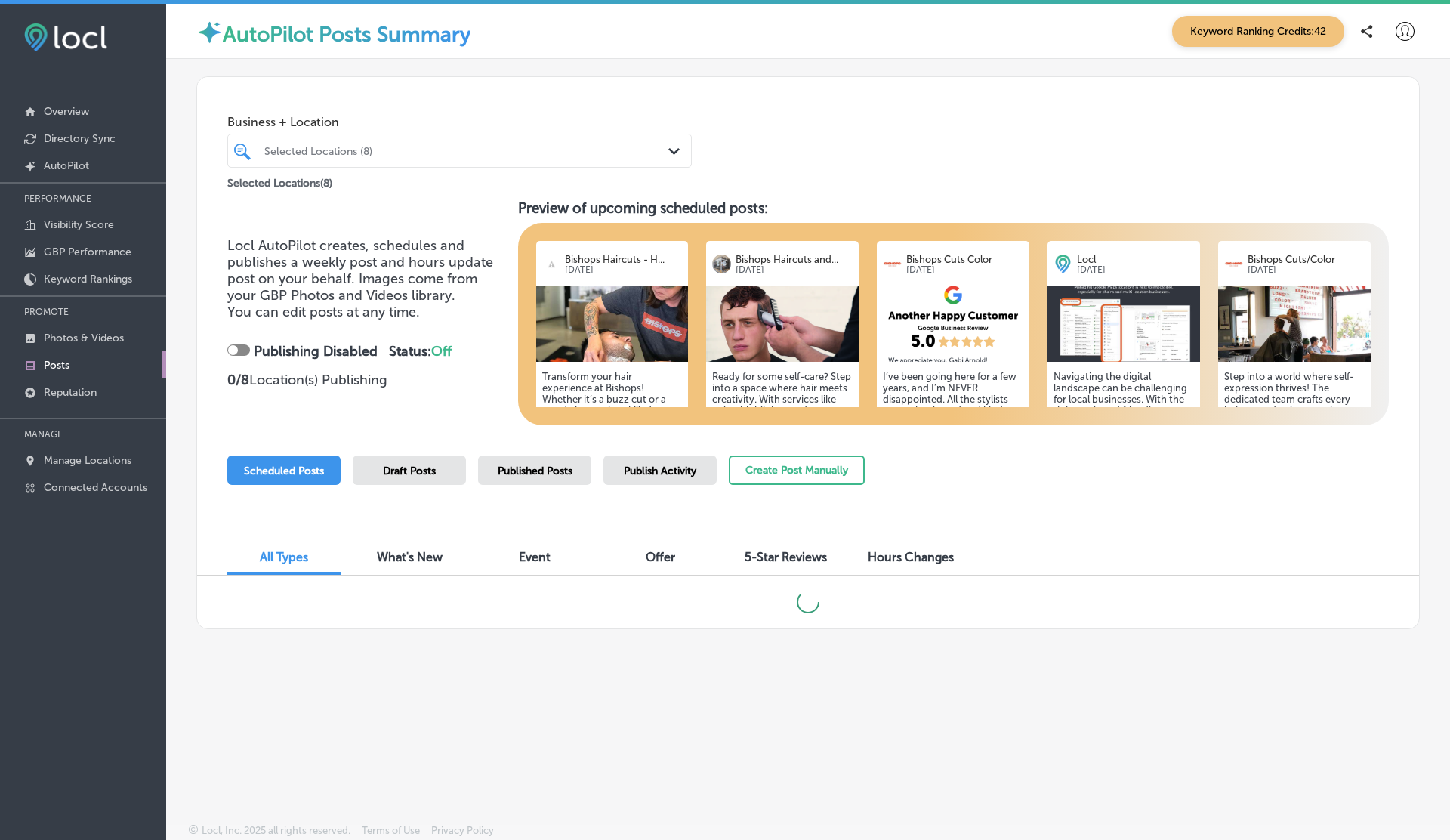
click at [779, 559] on span "5-Star Reviews" at bounding box center [785, 557] width 82 height 14
click at [390, 471] on span "Draft Posts" at bounding box center [409, 471] width 53 height 13
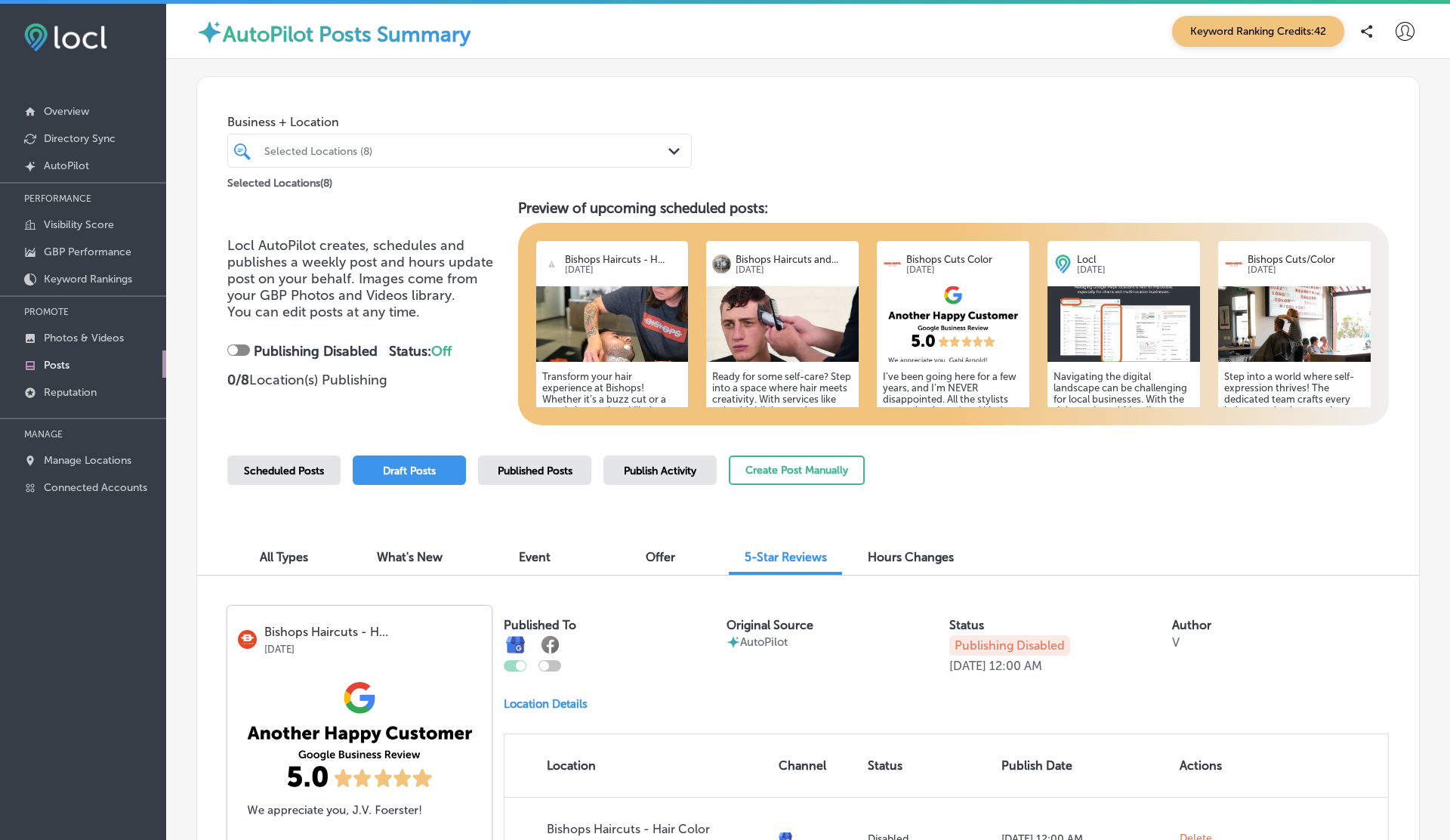
click at [315, 470] on span "Scheduled Posts" at bounding box center [283, 471] width 80 height 13
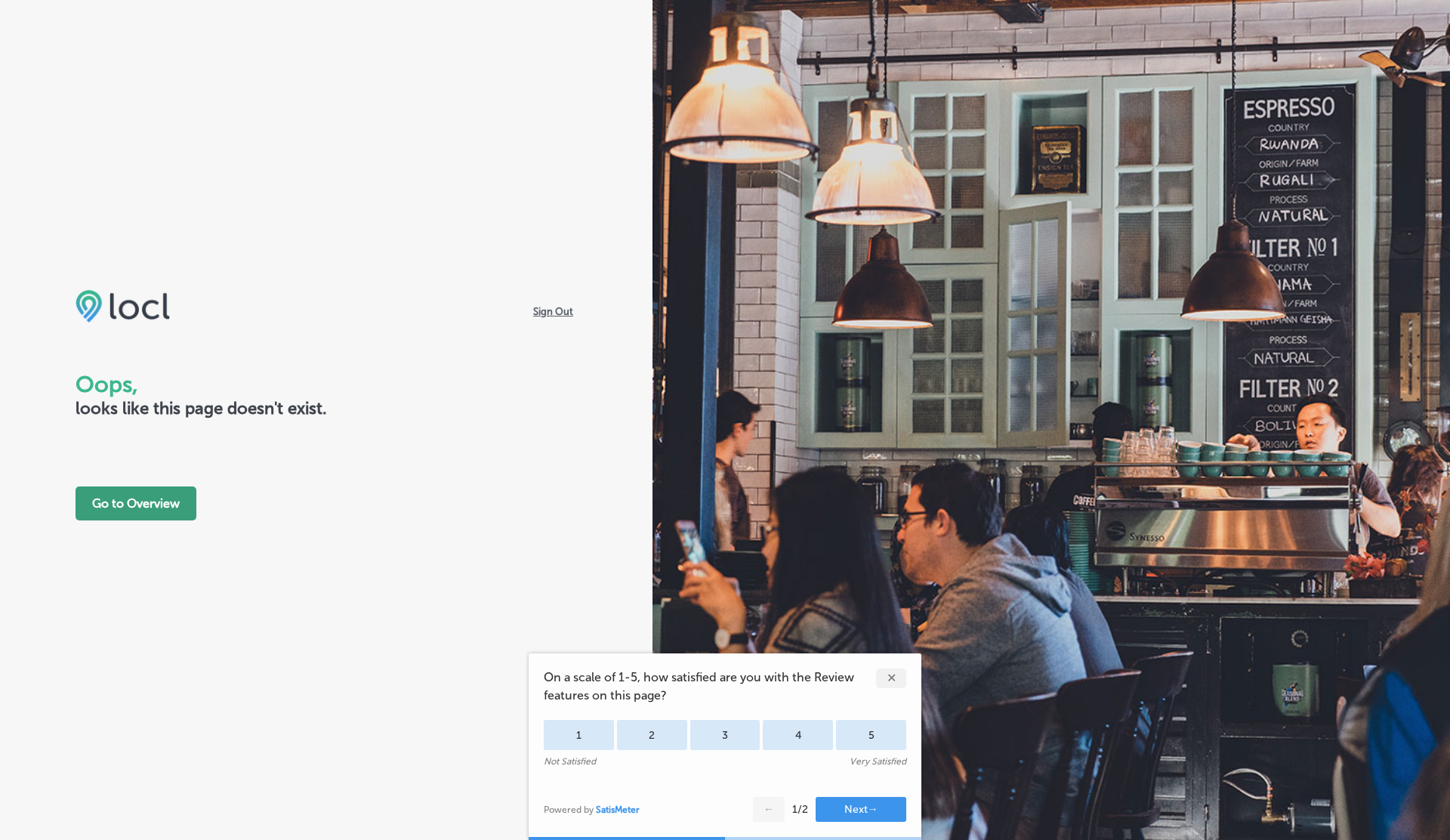
click at [101, 498] on button "Go to Overview" at bounding box center [136, 503] width 121 height 34
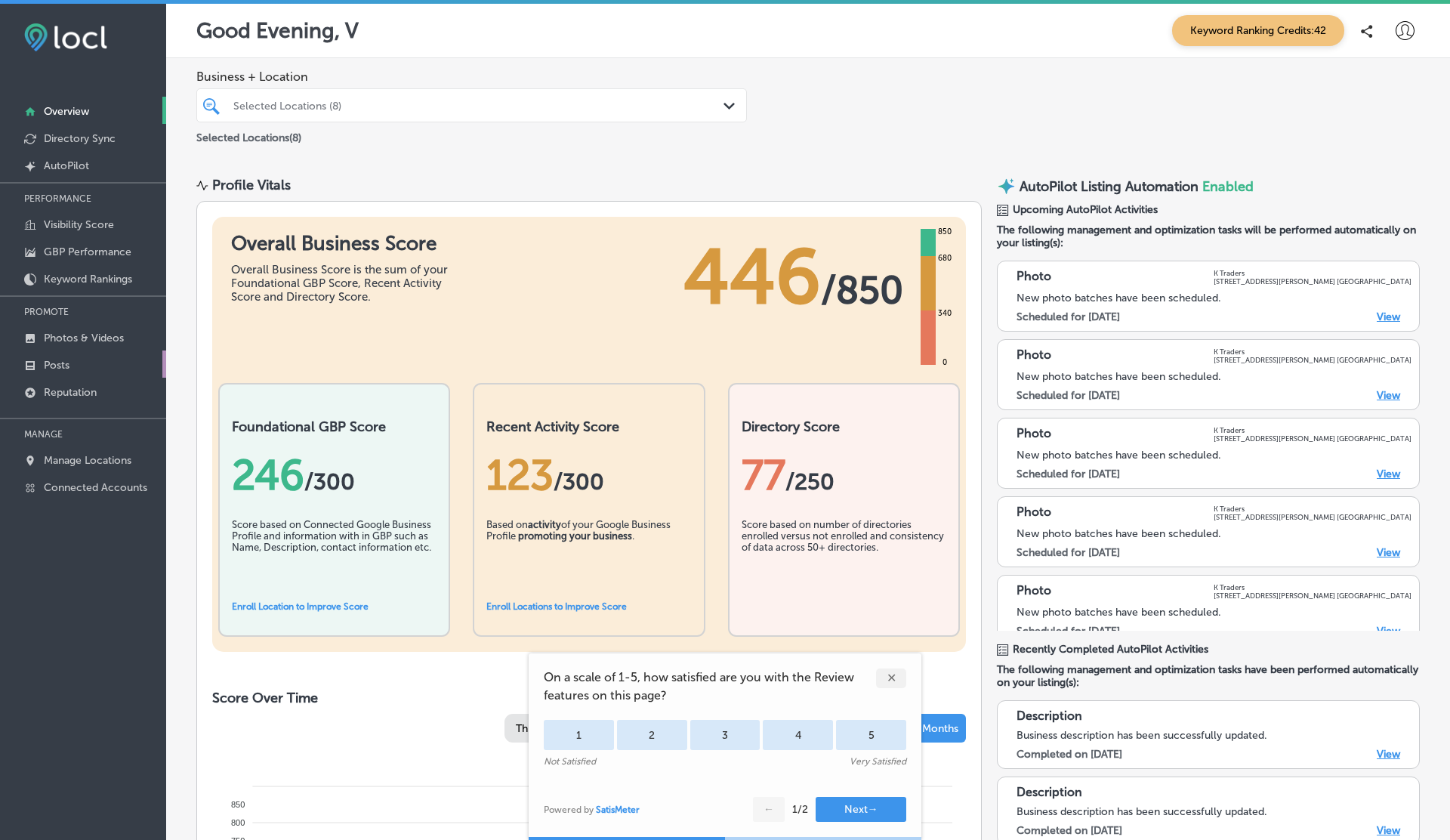
click at [66, 370] on link "Posts" at bounding box center [83, 364] width 166 height 27
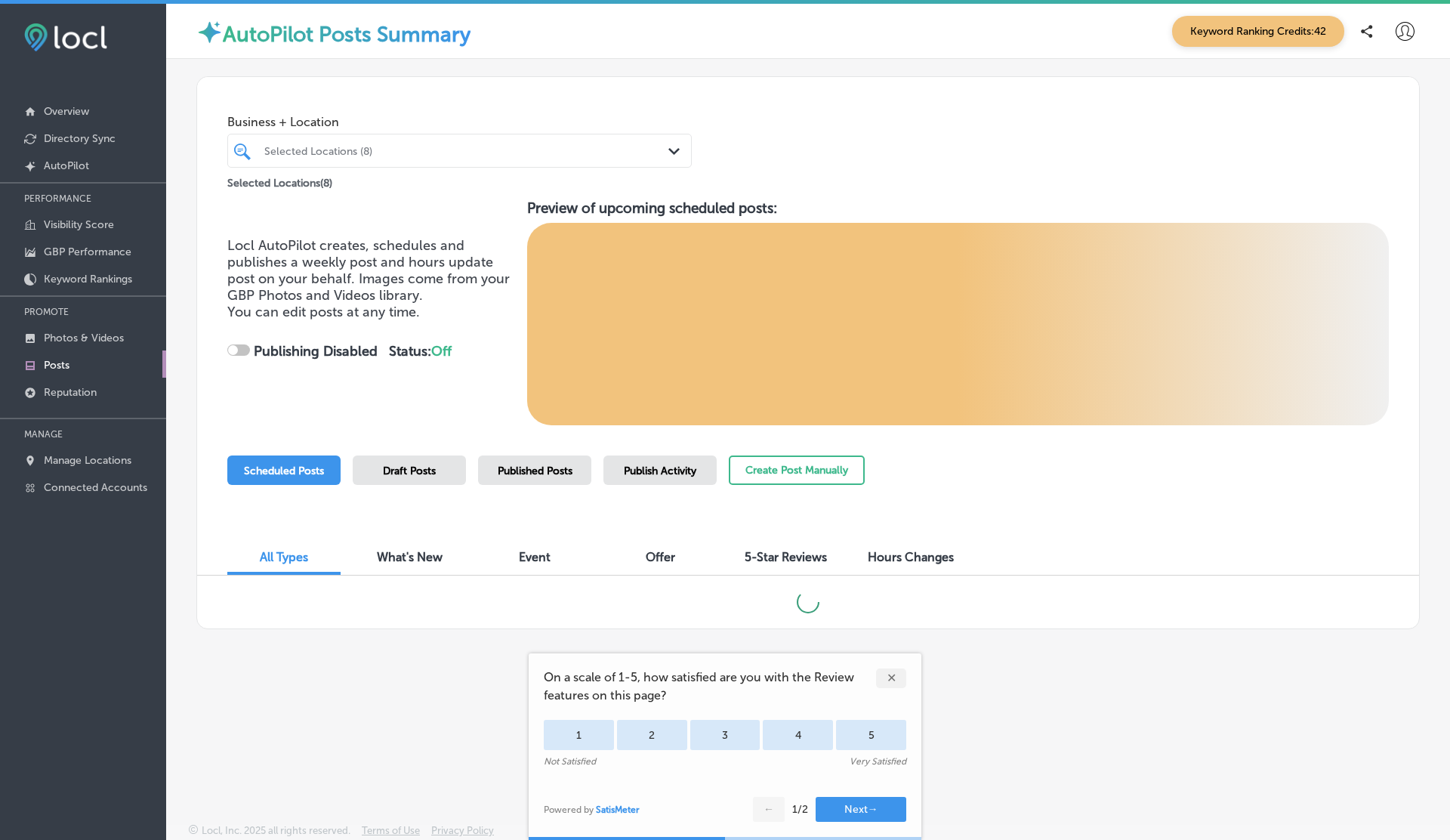
click at [773, 552] on span "5-Star Reviews" at bounding box center [785, 557] width 82 height 14
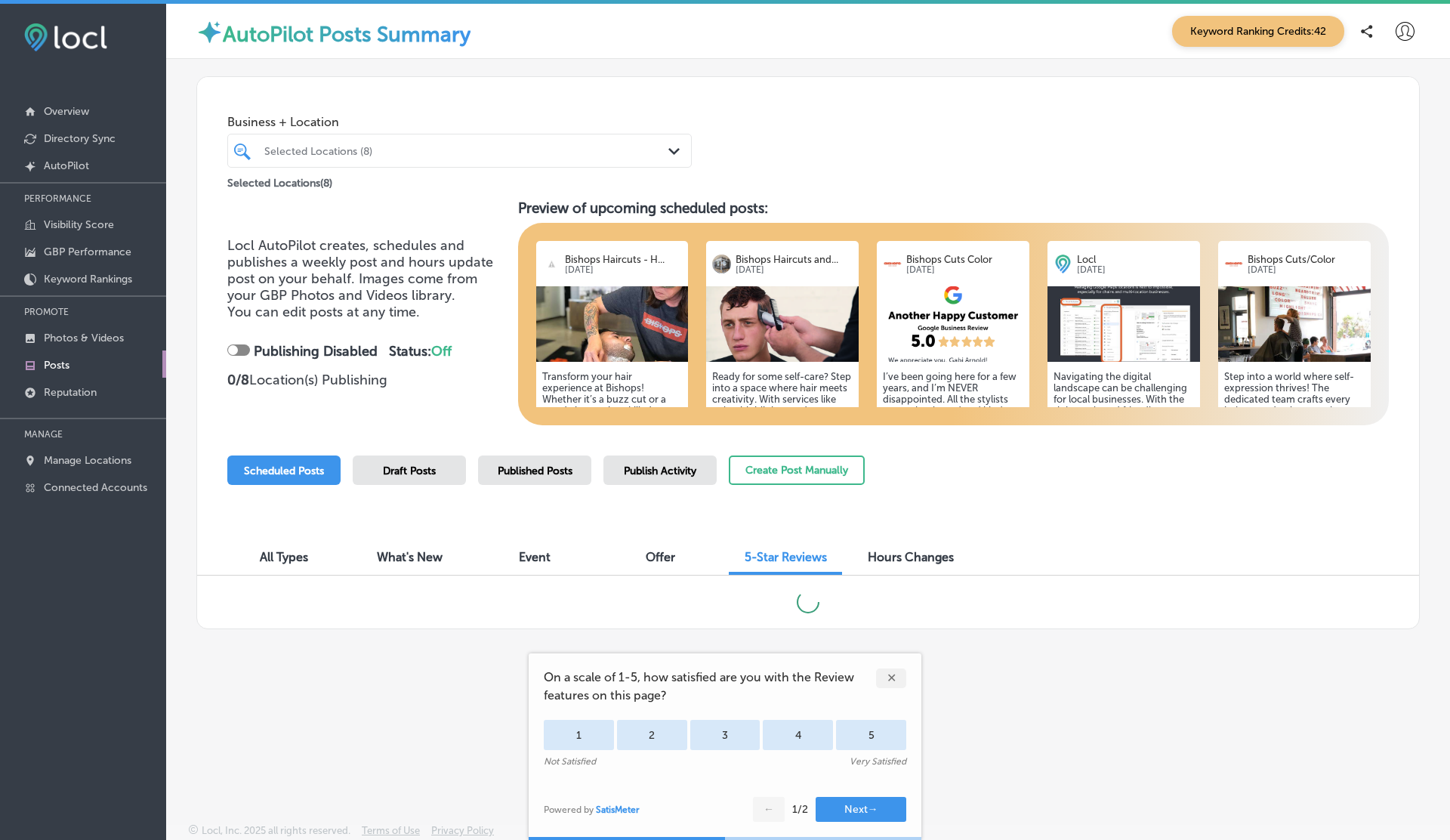
click at [243, 347] on div at bounding box center [238, 350] width 22 height 11
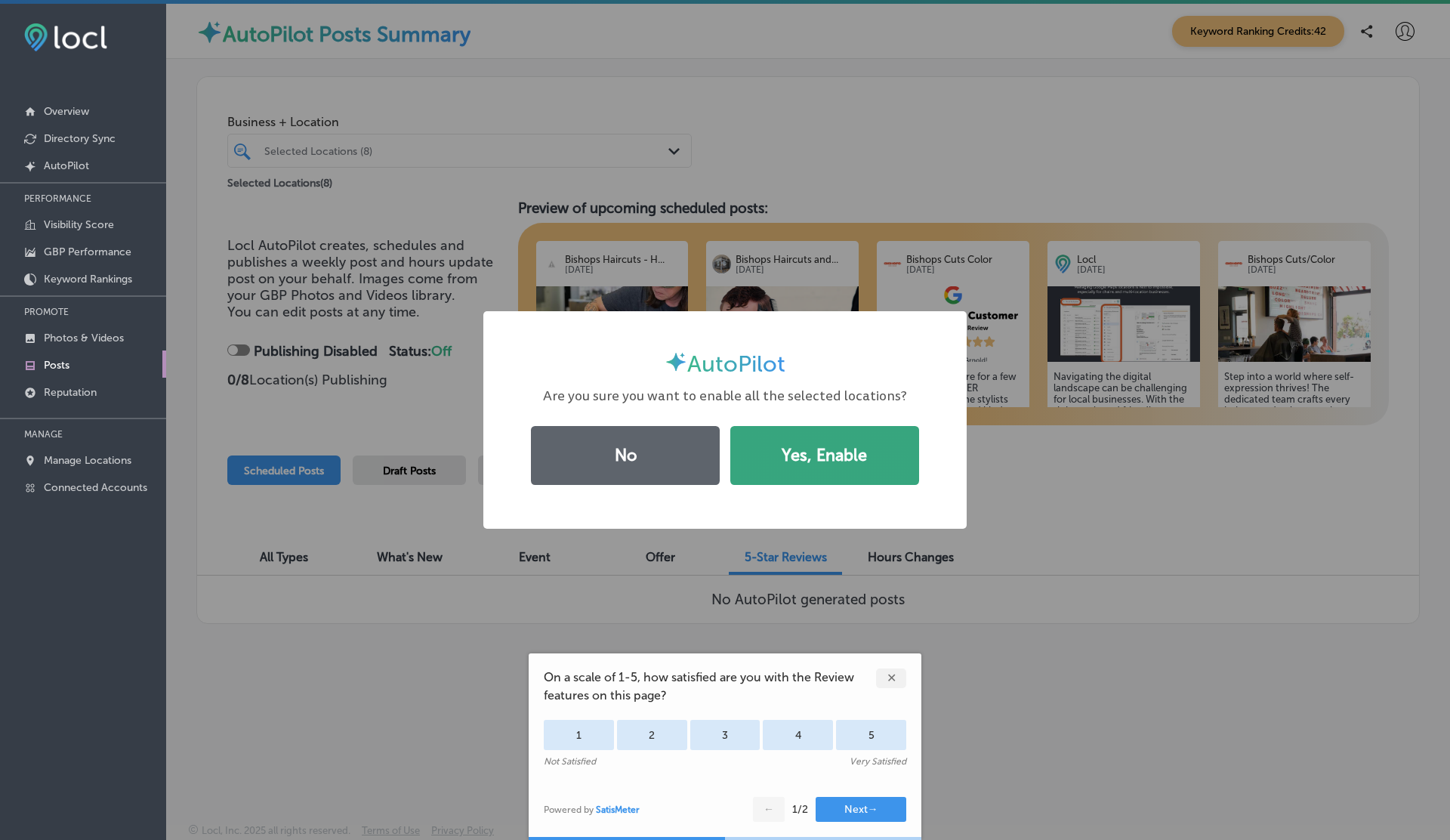
click at [836, 443] on button "Yes, Enable" at bounding box center [824, 455] width 189 height 59
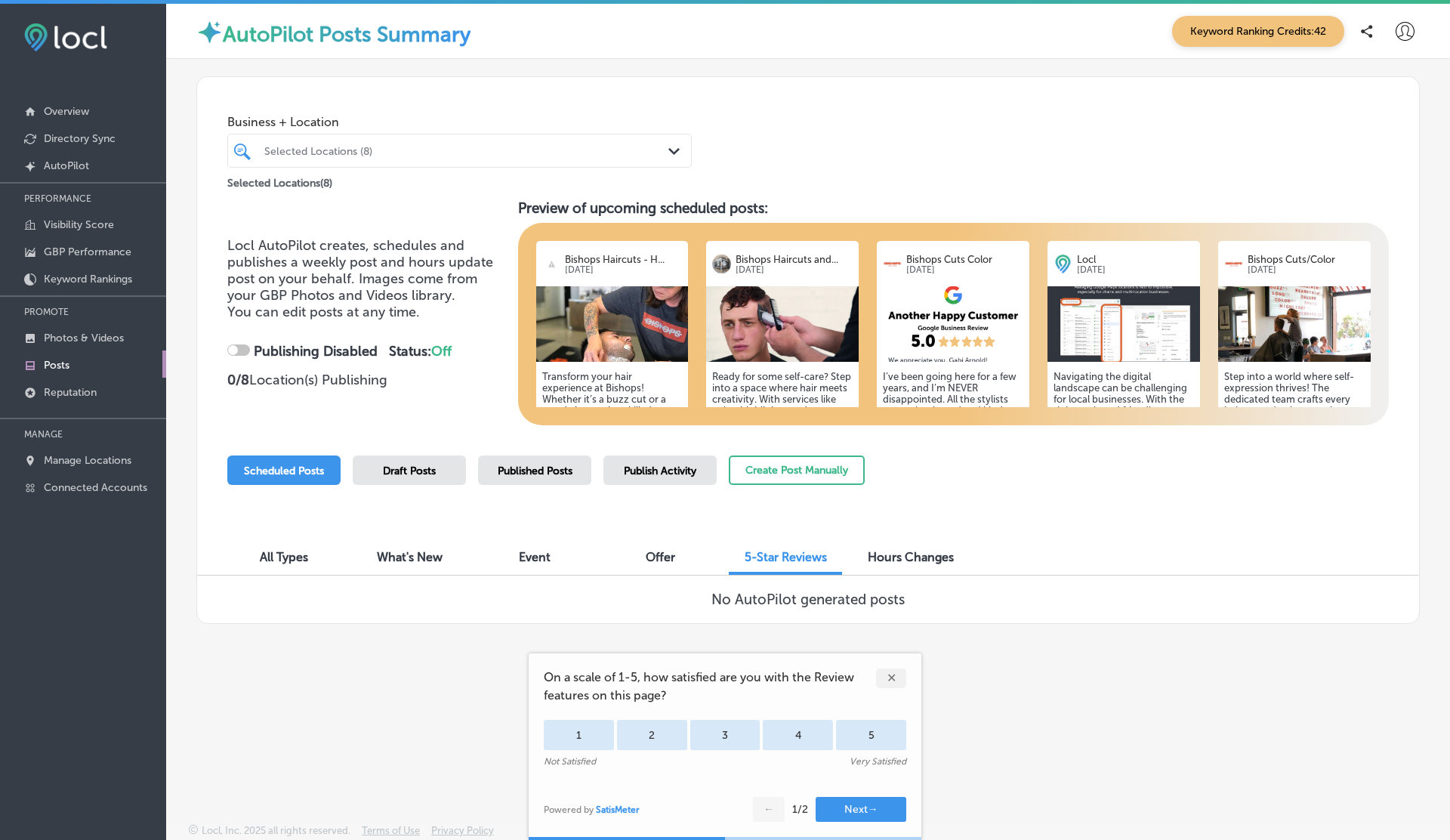
checkbox input "true"
click at [894, 669] on div "✕" at bounding box center [891, 678] width 30 height 20
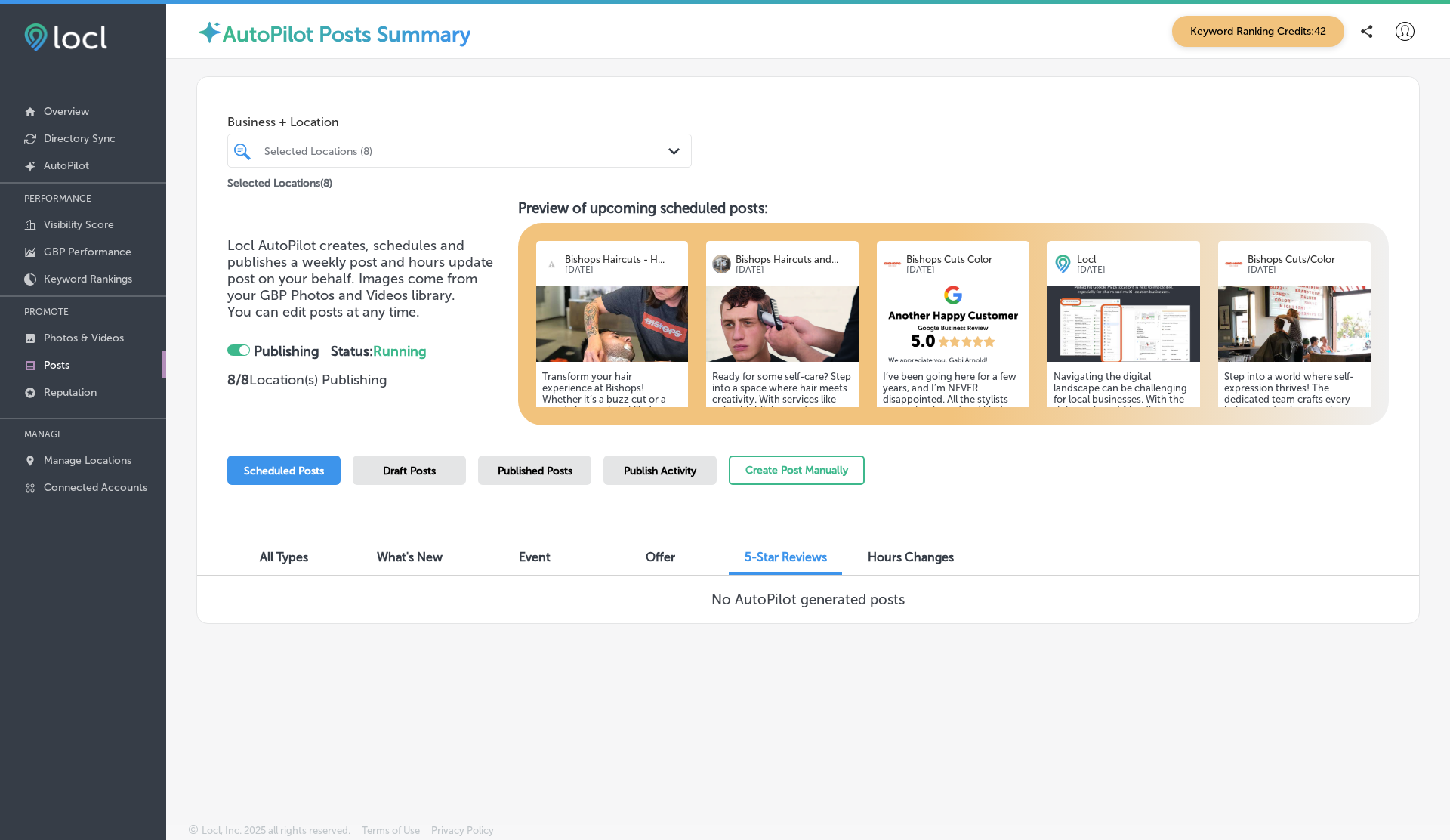
click at [287, 549] on div "All Types" at bounding box center [283, 558] width 113 height 33
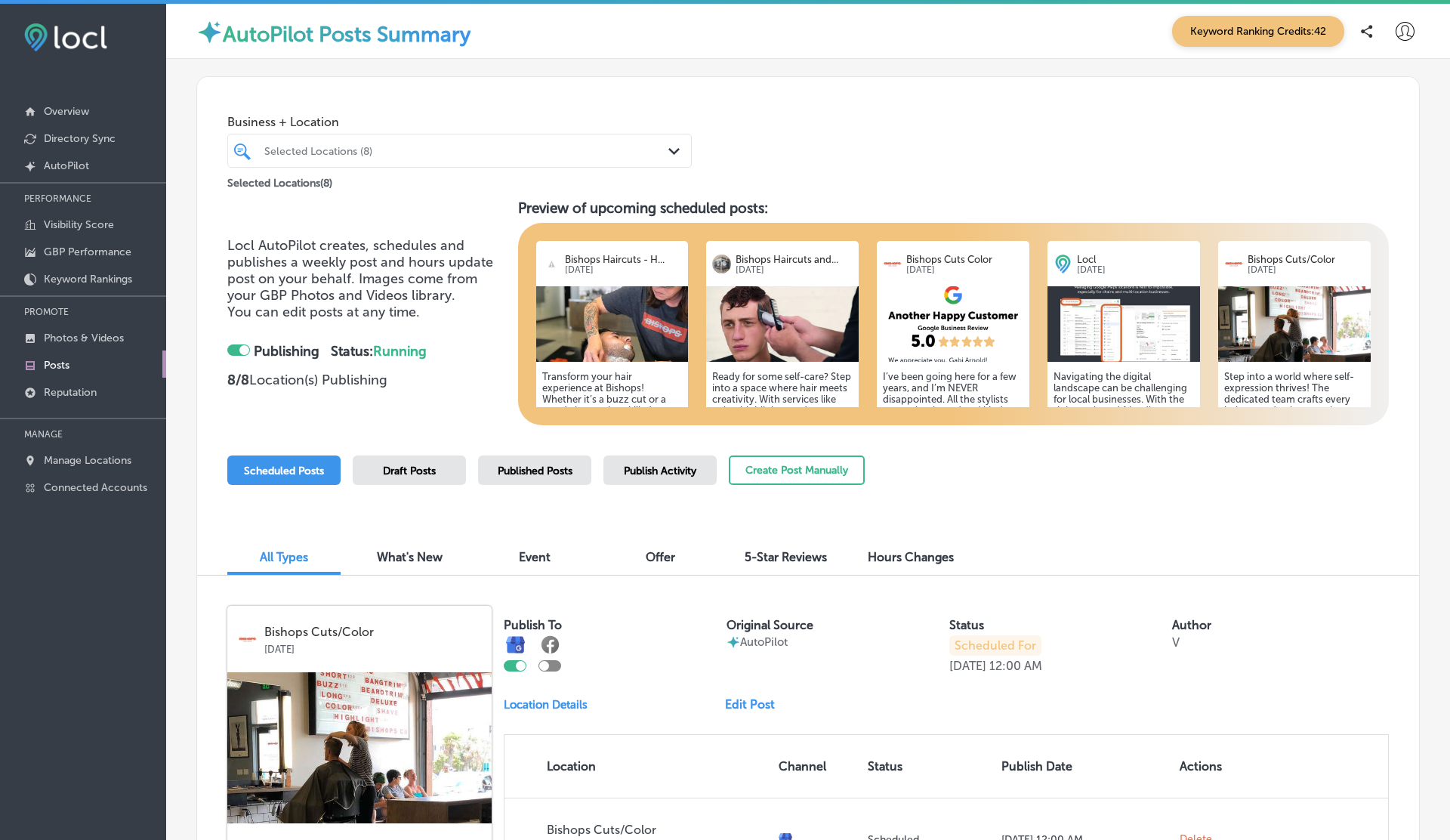
click at [754, 550] on span "5-Star Reviews" at bounding box center [785, 557] width 82 height 14
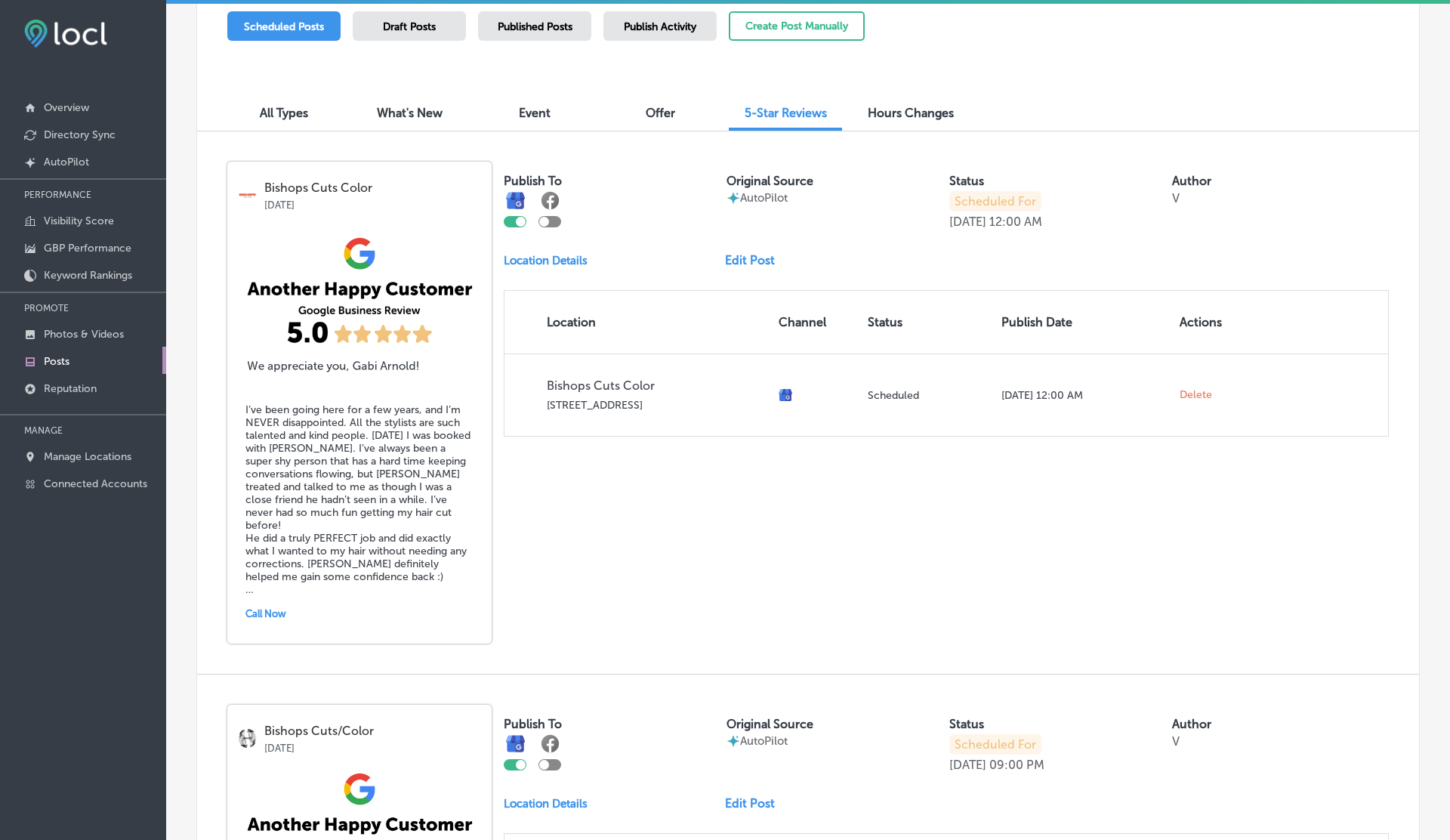
scroll to position [441, 0]
click at [746, 260] on link "Edit Post" at bounding box center [756, 260] width 62 height 14
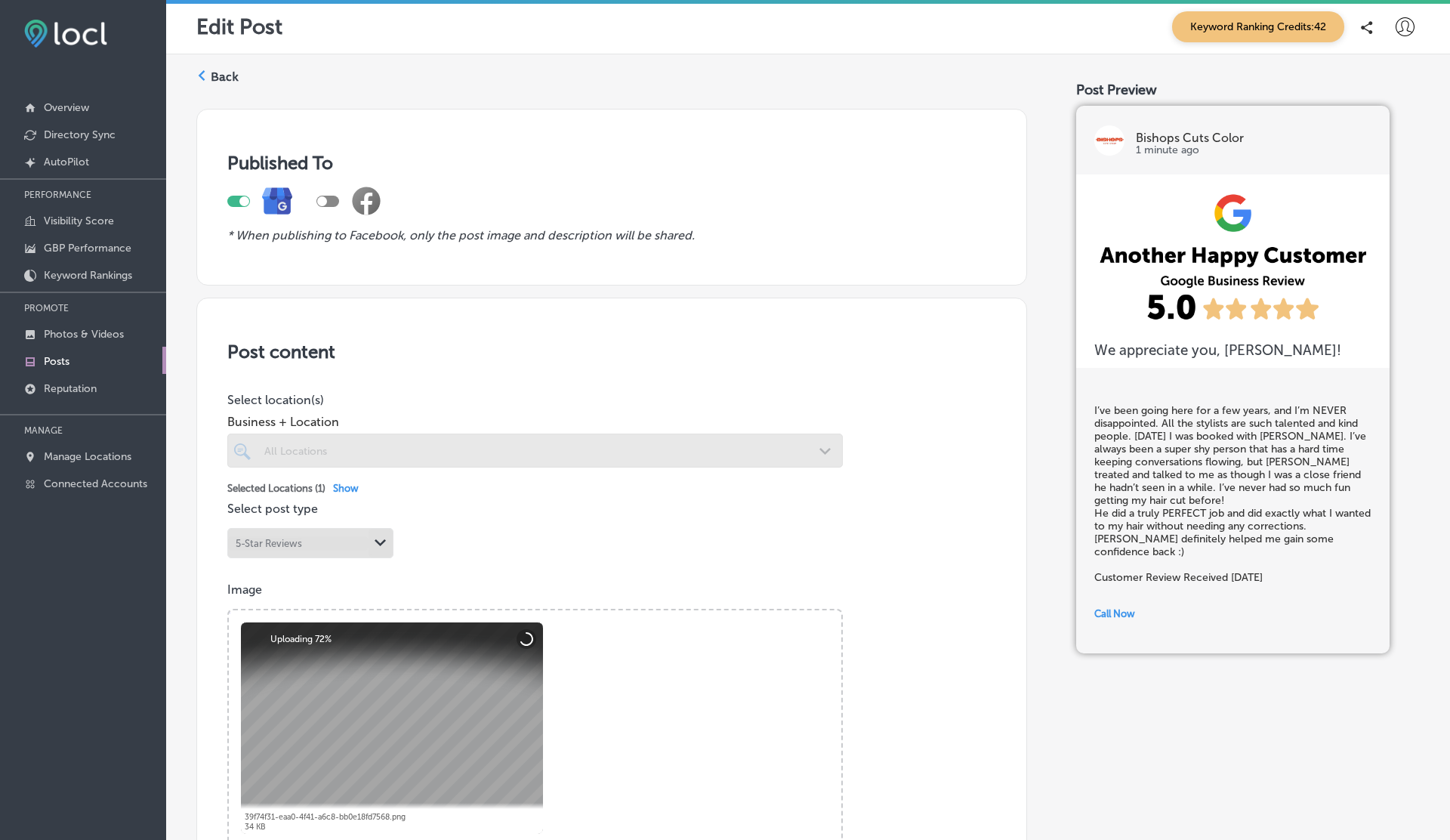
click at [341, 486] on span "Show" at bounding box center [346, 488] width 25 height 11
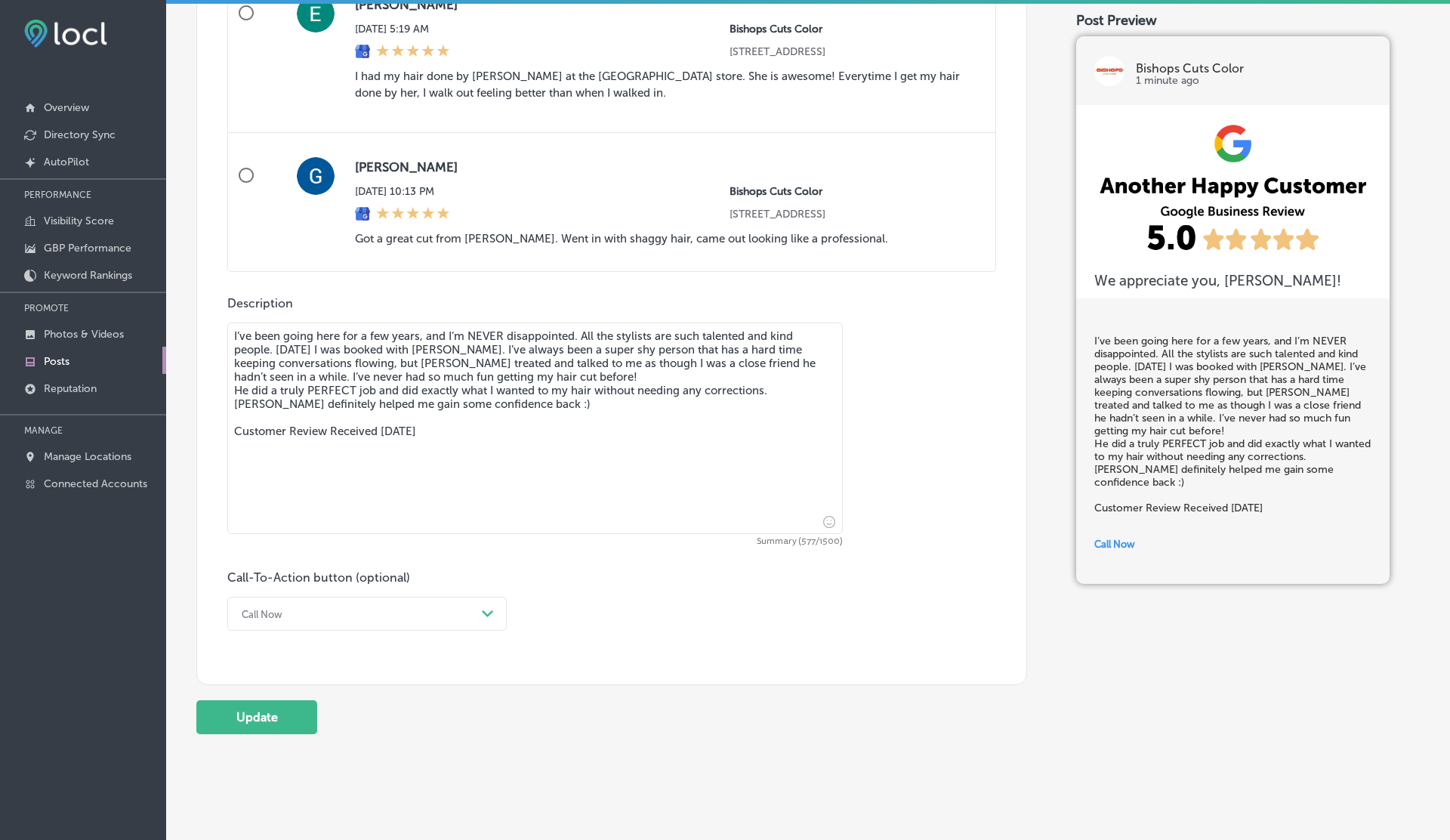
scroll to position [983, 0]
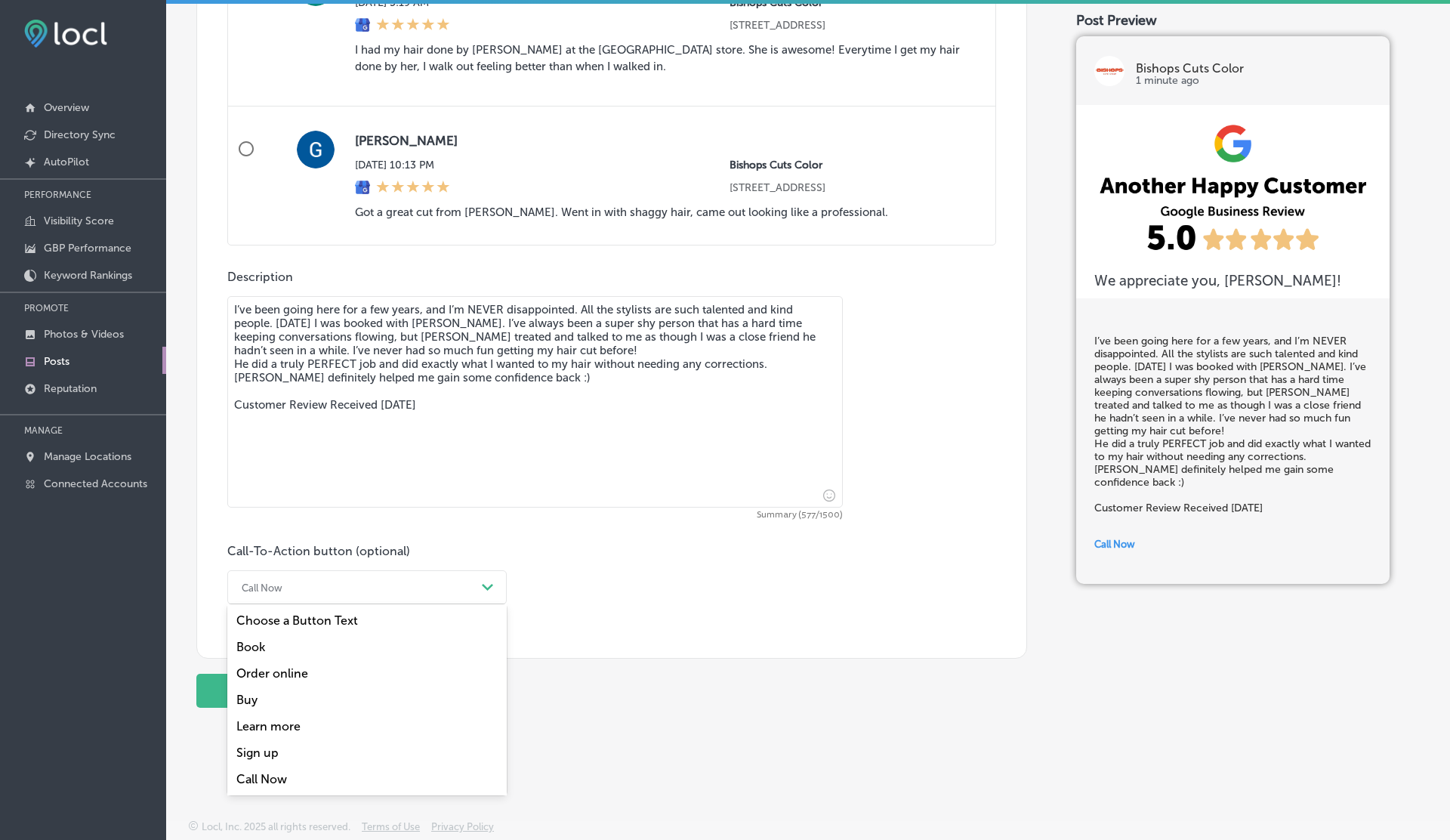
click at [272, 584] on div "Call Now" at bounding box center [262, 587] width 41 height 11
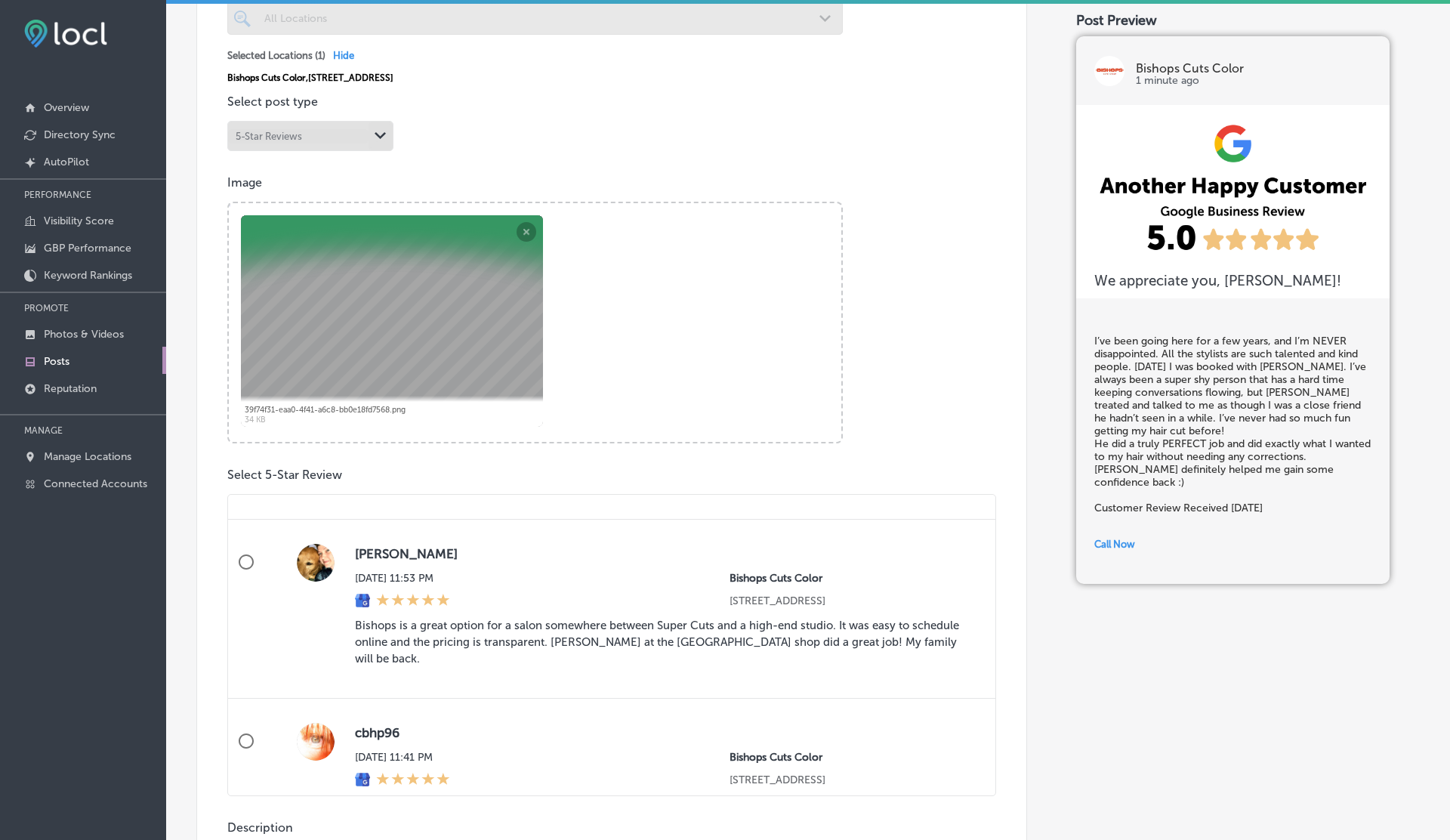
scroll to position [781, 0]
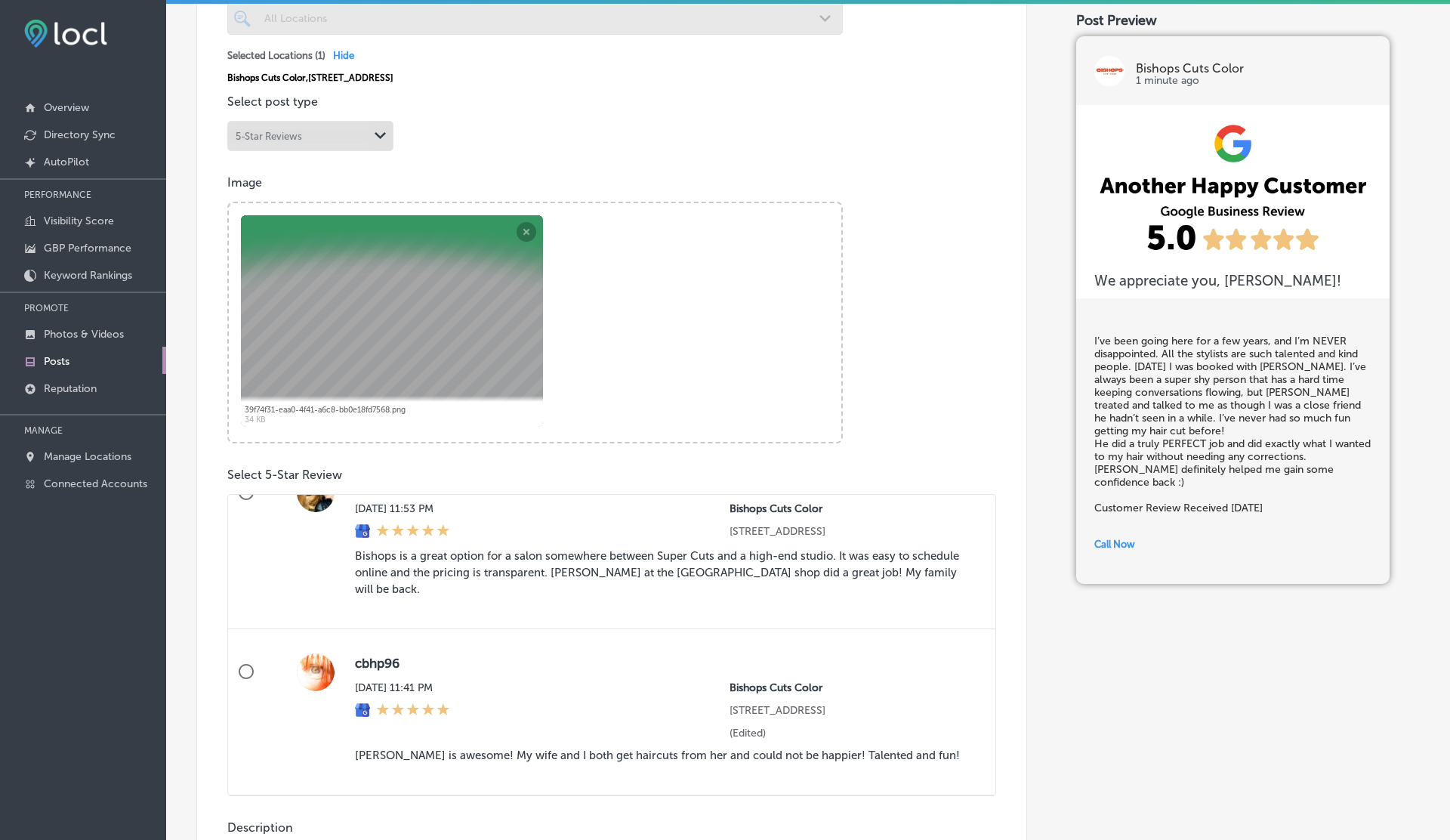
click at [527, 232] on div "Powered by PQINA Browse Or drag and drop a photo 39f74f31-eaa0-4f41-a6c8-bb0e18…" at bounding box center [534, 322] width 616 height 242
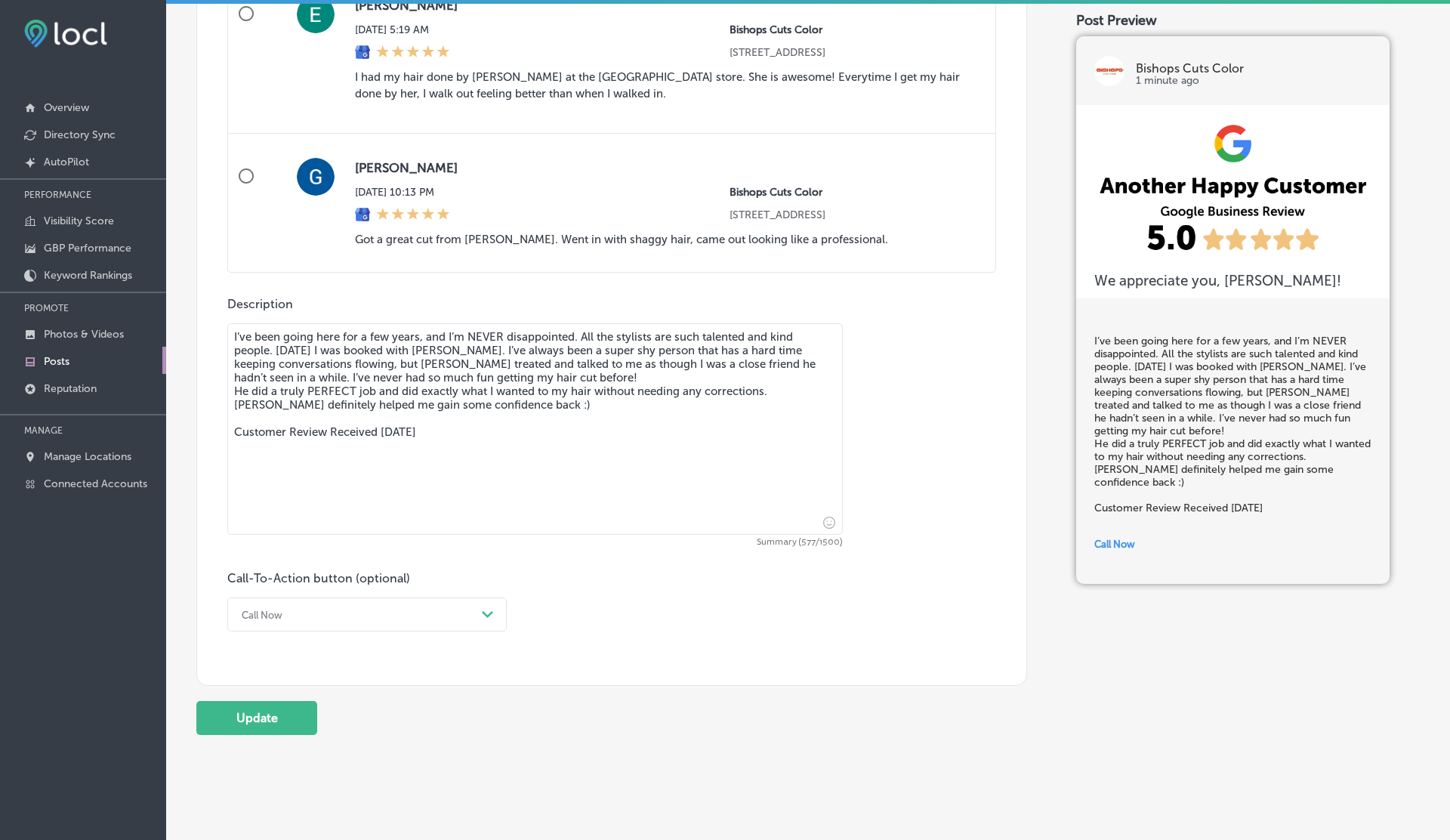
scroll to position [983, 0]
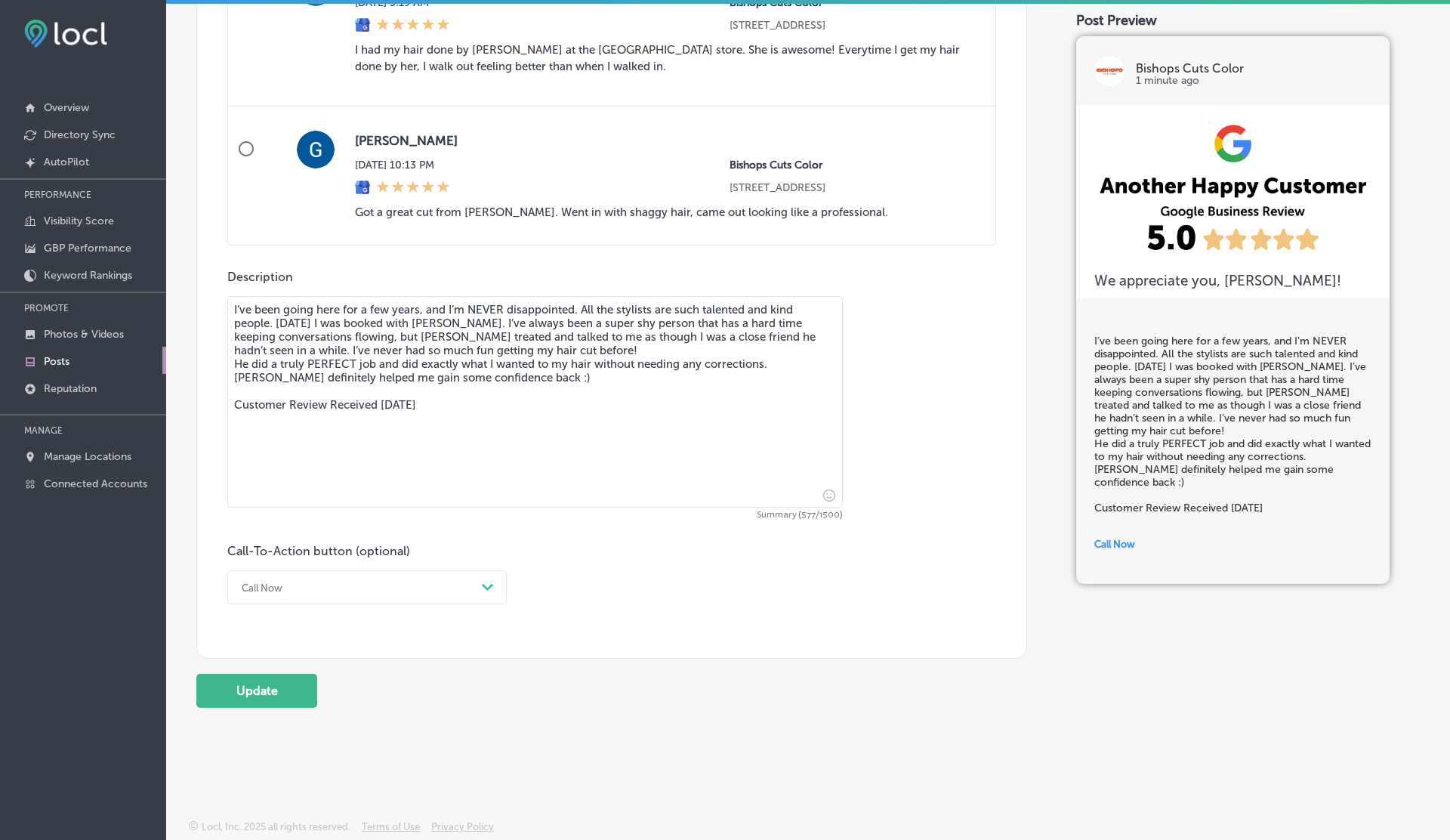
click at [363, 589] on div "Call Now" at bounding box center [355, 587] width 242 height 23
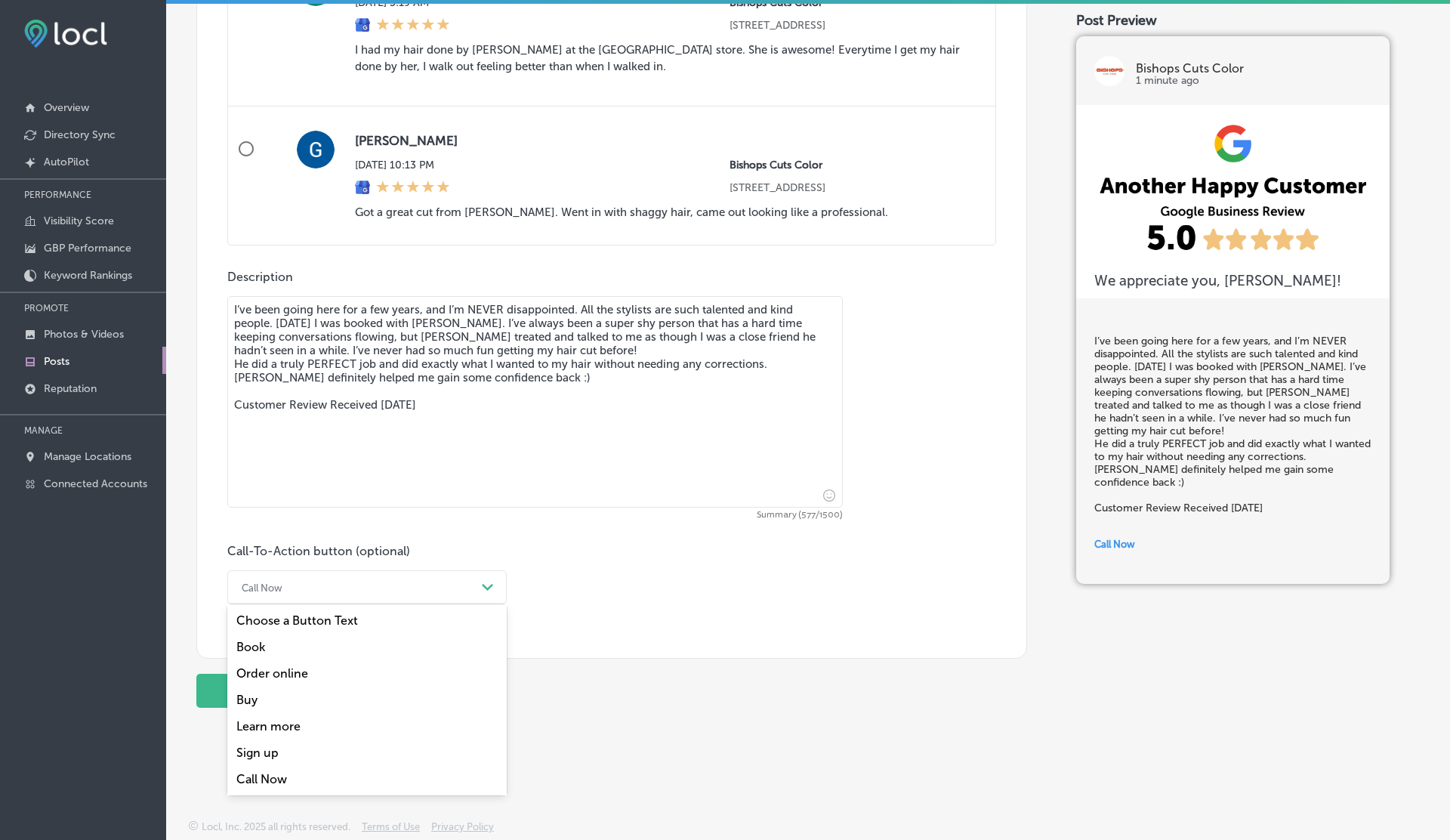
click at [300, 666] on div "Order online" at bounding box center [366, 673] width 279 height 26
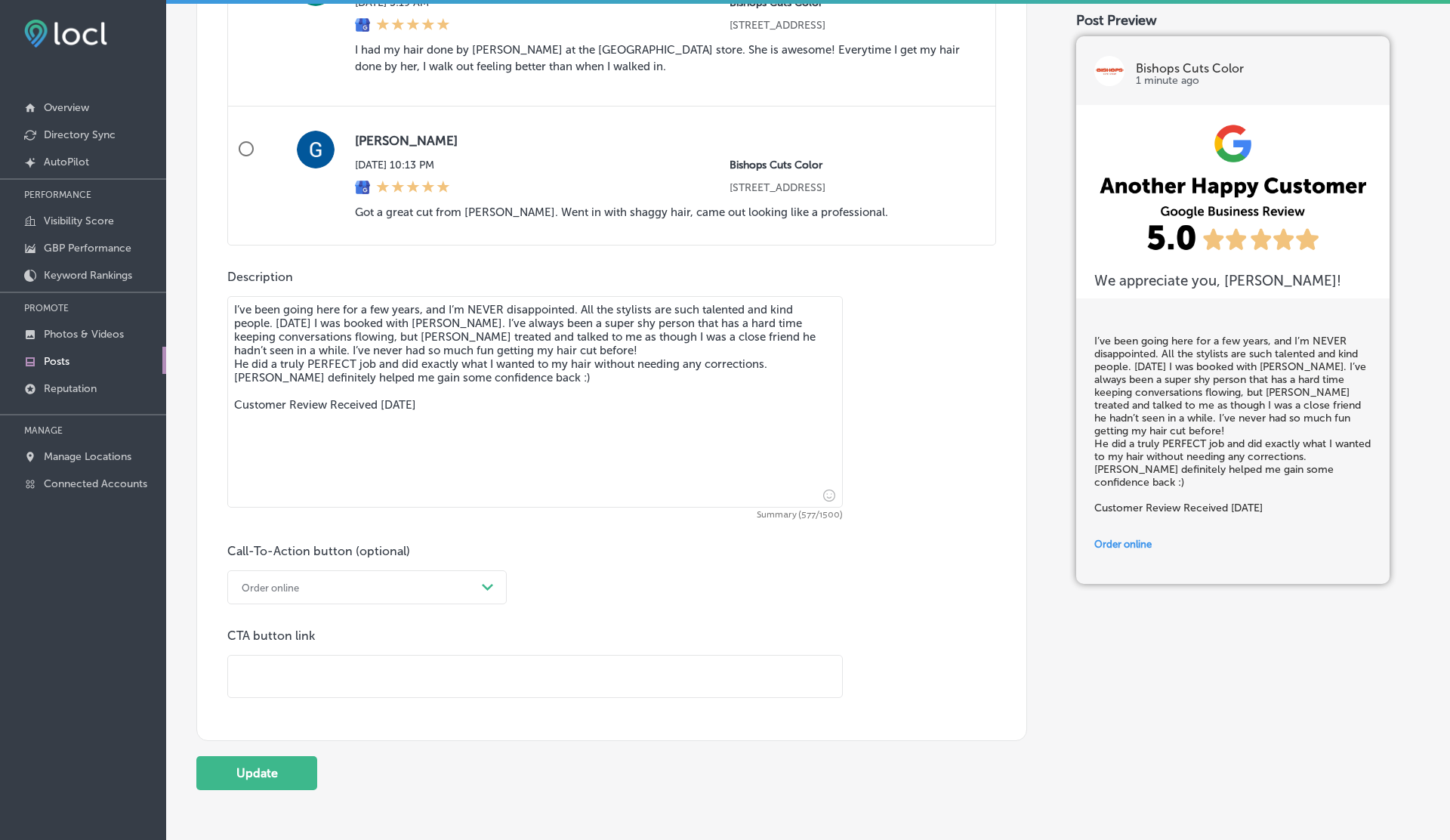
click at [313, 588] on div "Order online" at bounding box center [355, 587] width 242 height 23
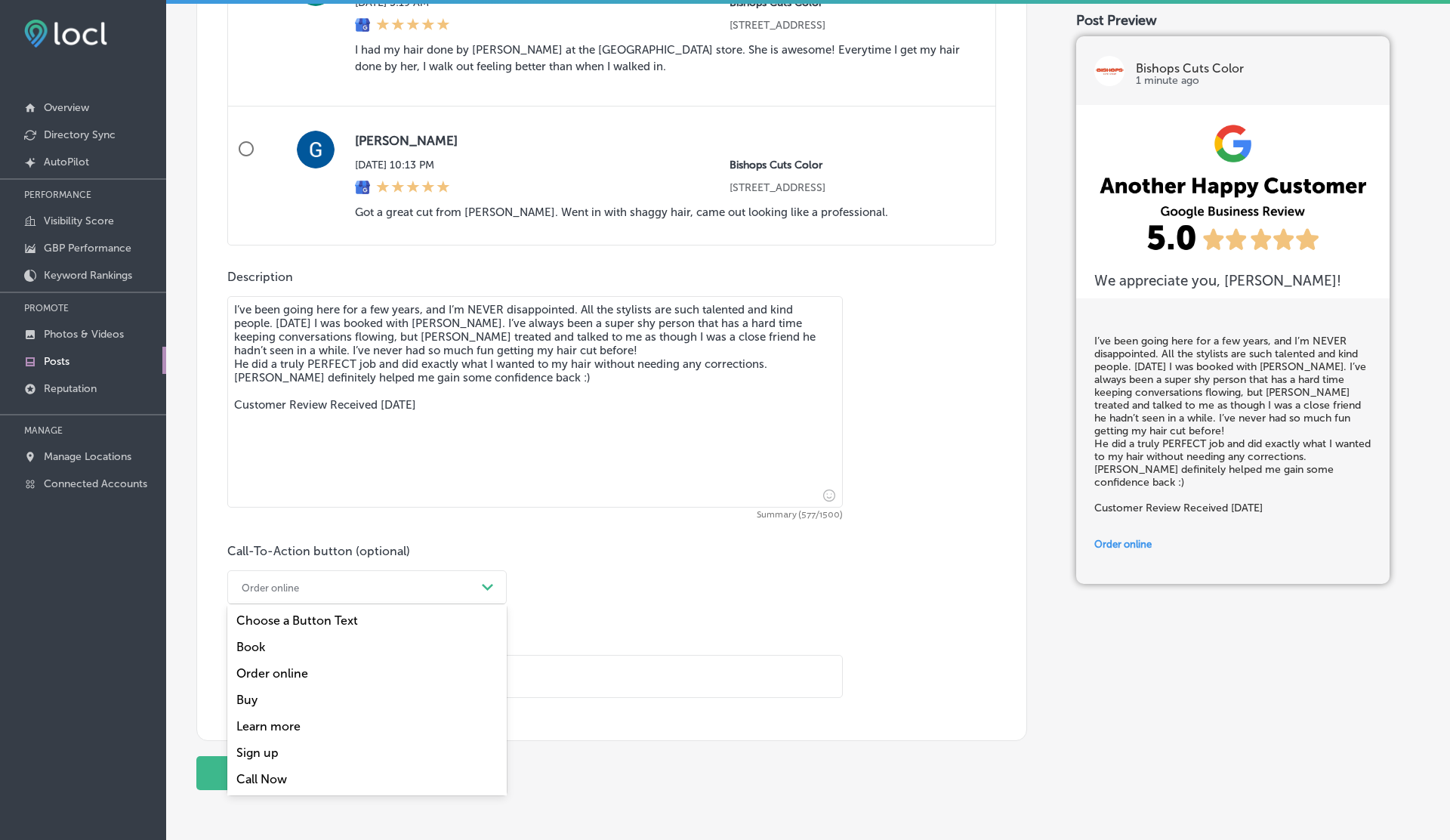
click at [266, 725] on div "Learn more" at bounding box center [366, 725] width 279 height 26
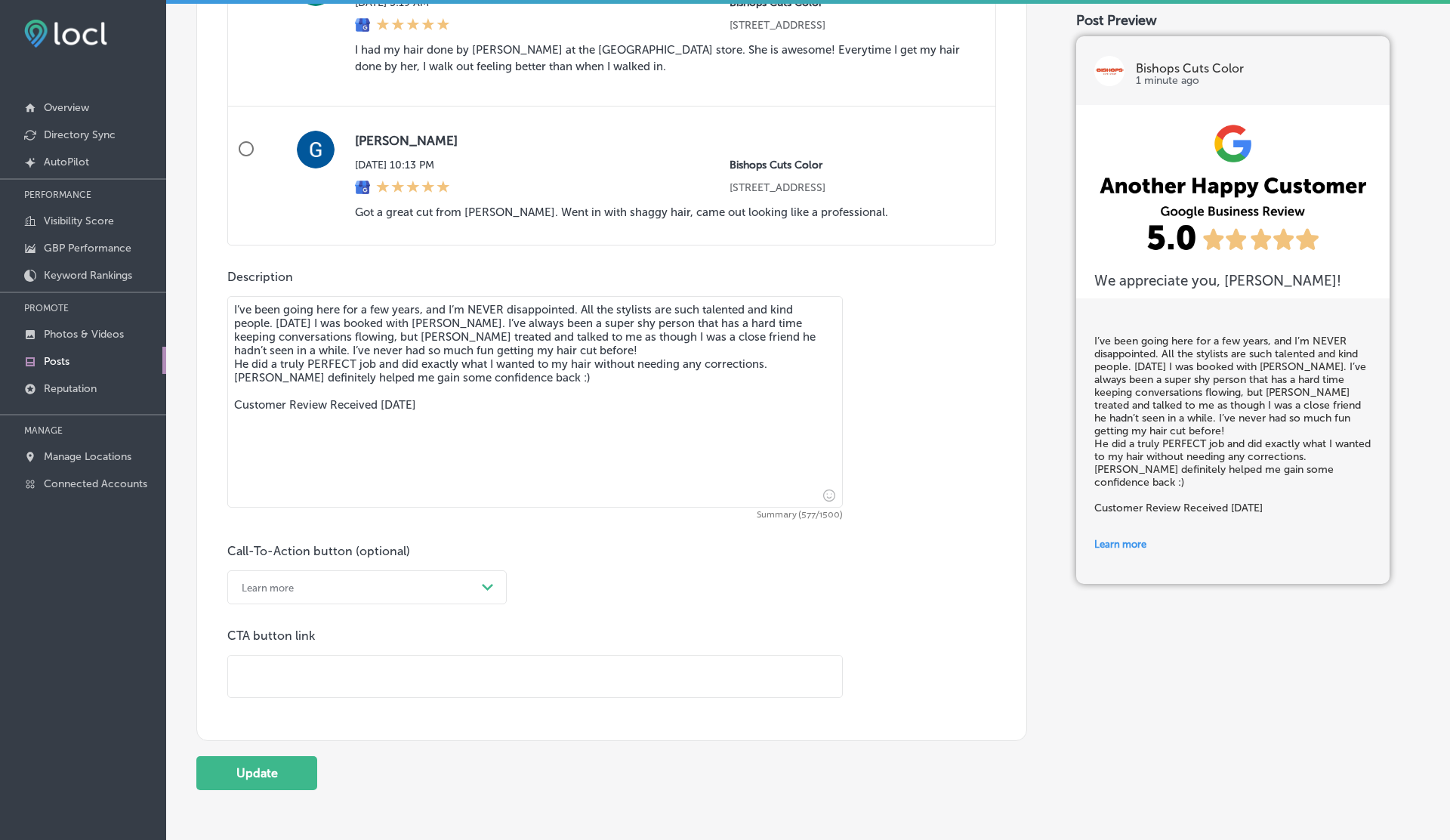
click at [283, 684] on input "text" at bounding box center [534, 676] width 614 height 41
type input "https://esketchers.com/contacts/"
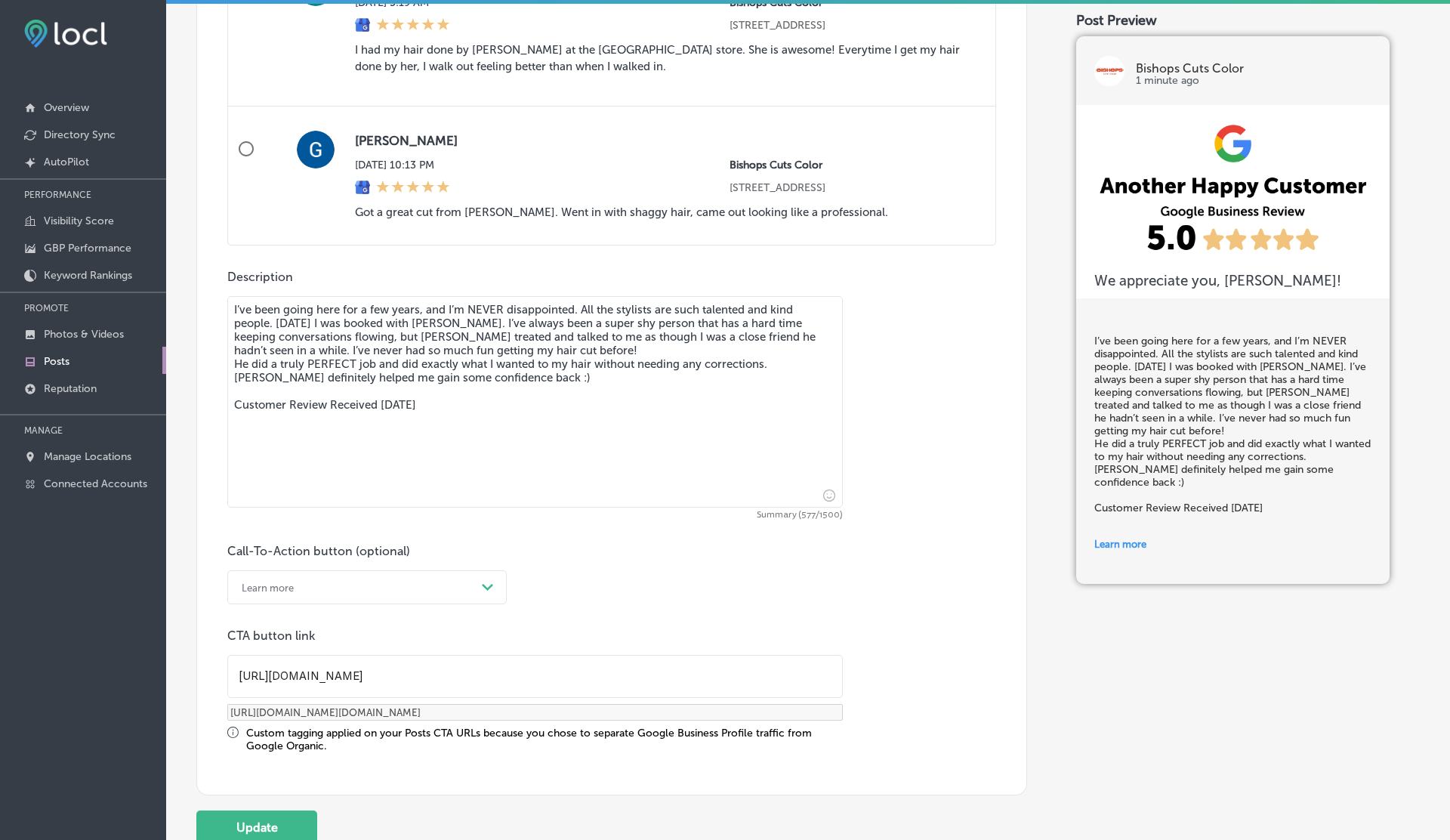
scroll to position [1119, 0]
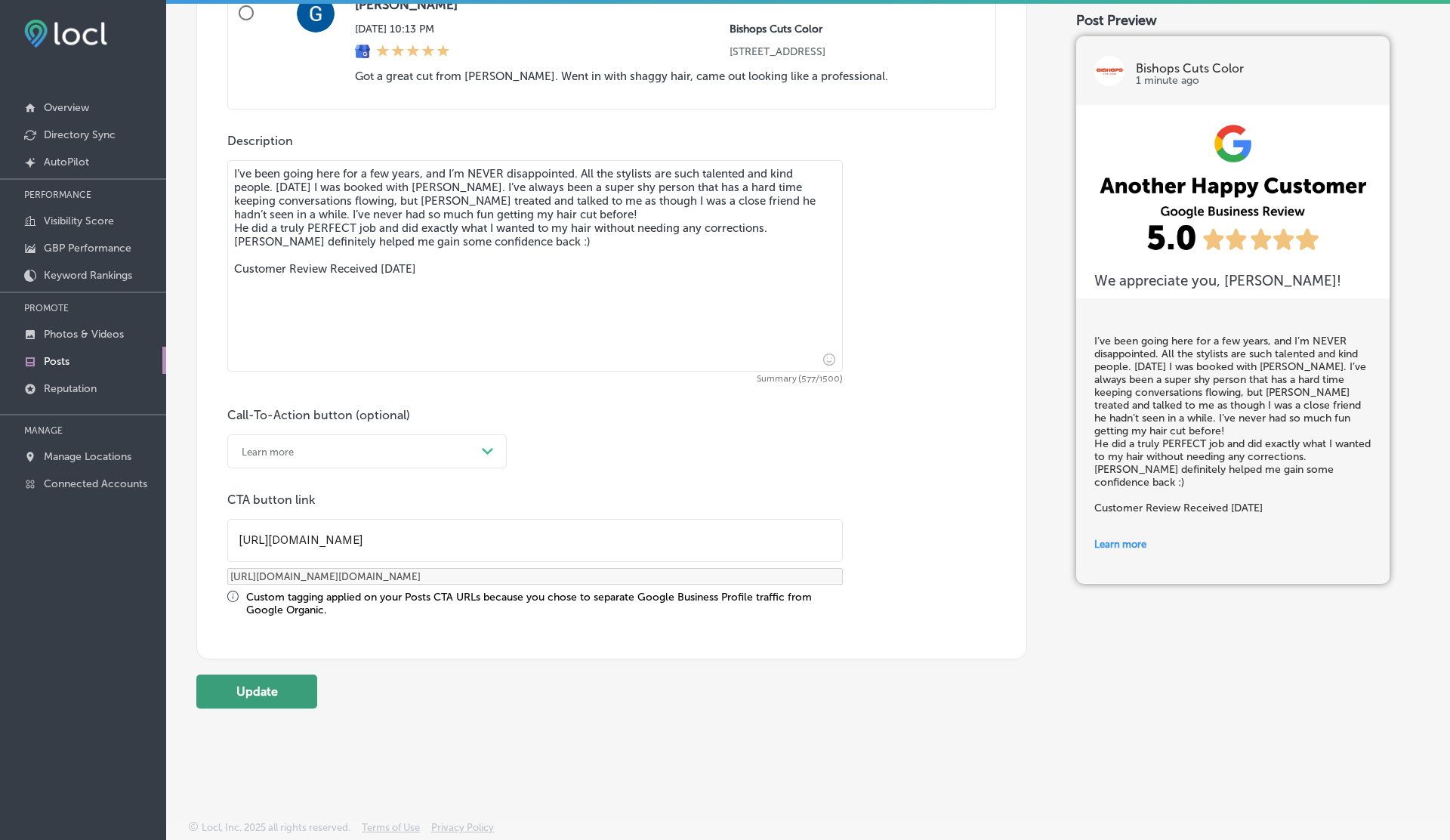
click at [243, 690] on button "Update" at bounding box center [257, 691] width 121 height 34
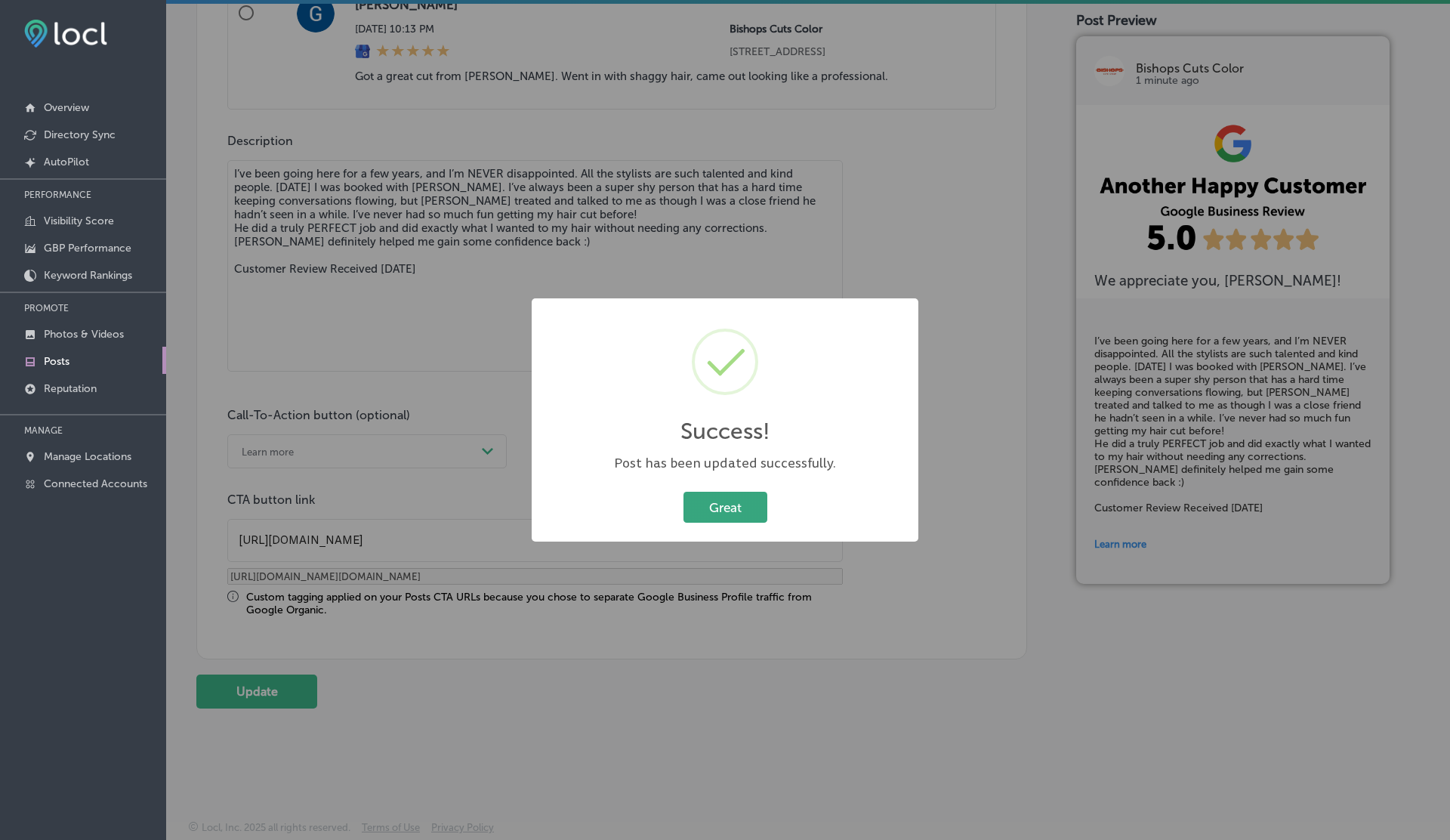
click at [739, 511] on button "Great" at bounding box center [725, 506] width 84 height 31
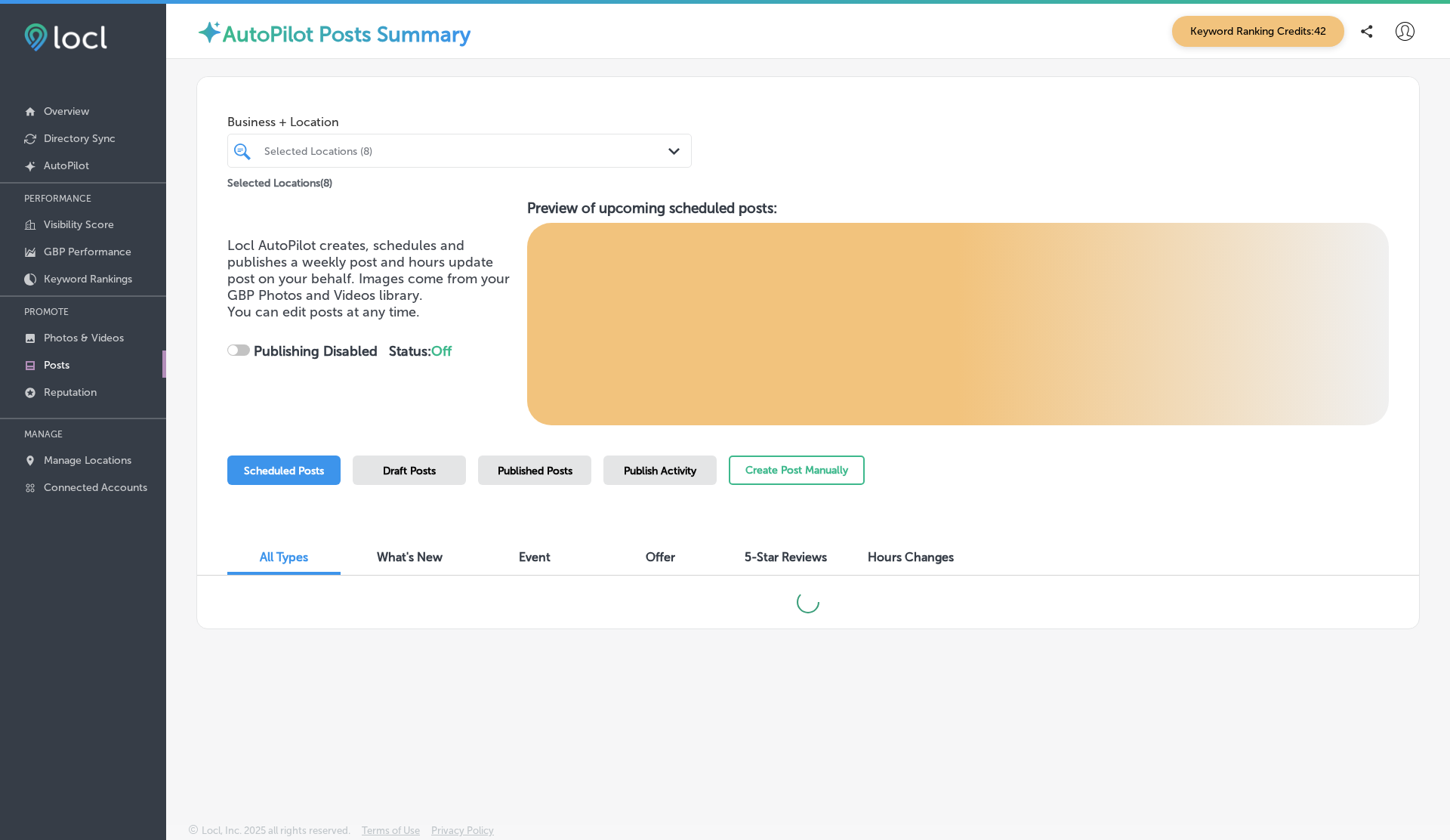
checkbox input "true"
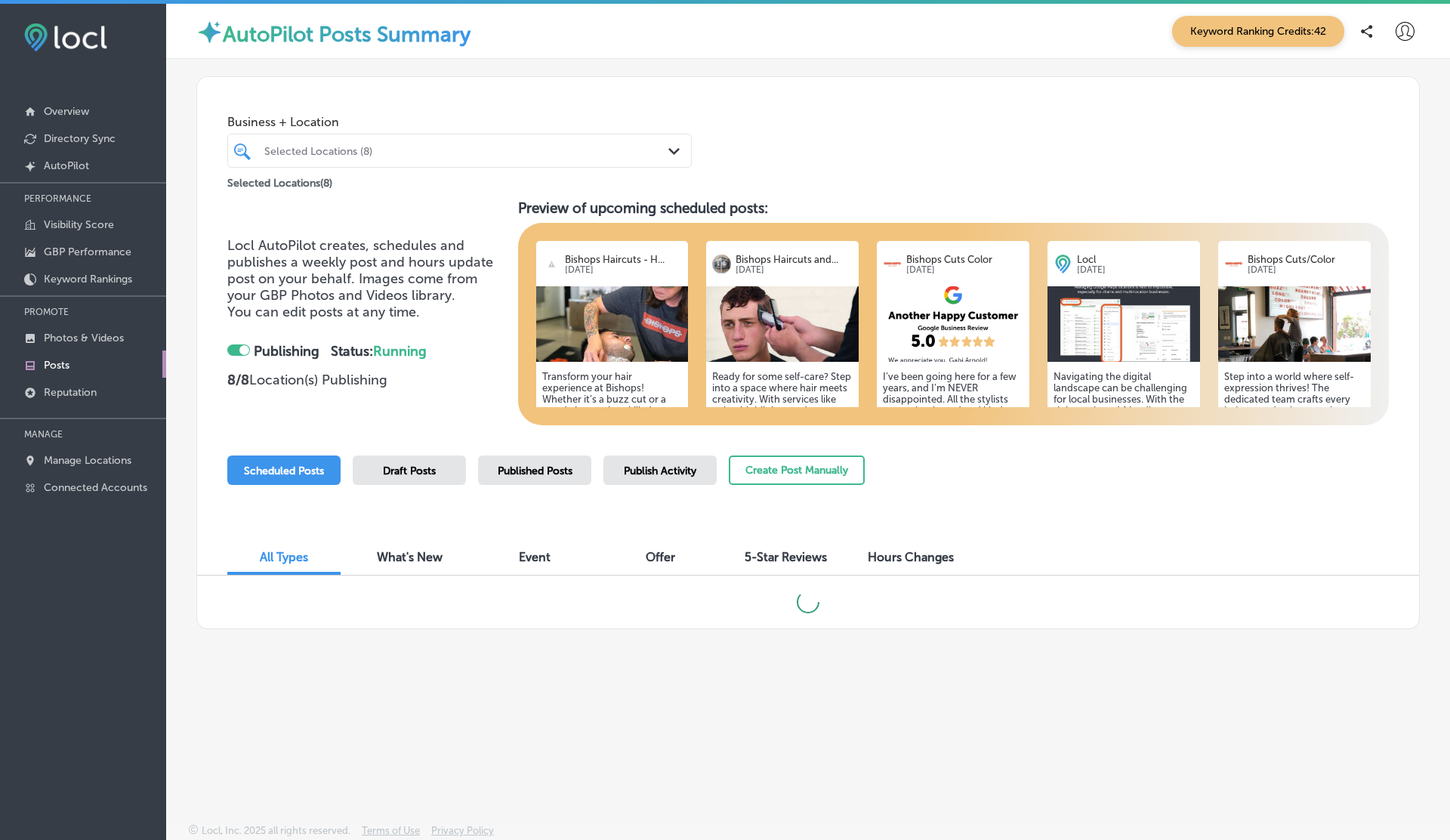
click at [763, 561] on span "5-Star Reviews" at bounding box center [785, 557] width 82 height 14
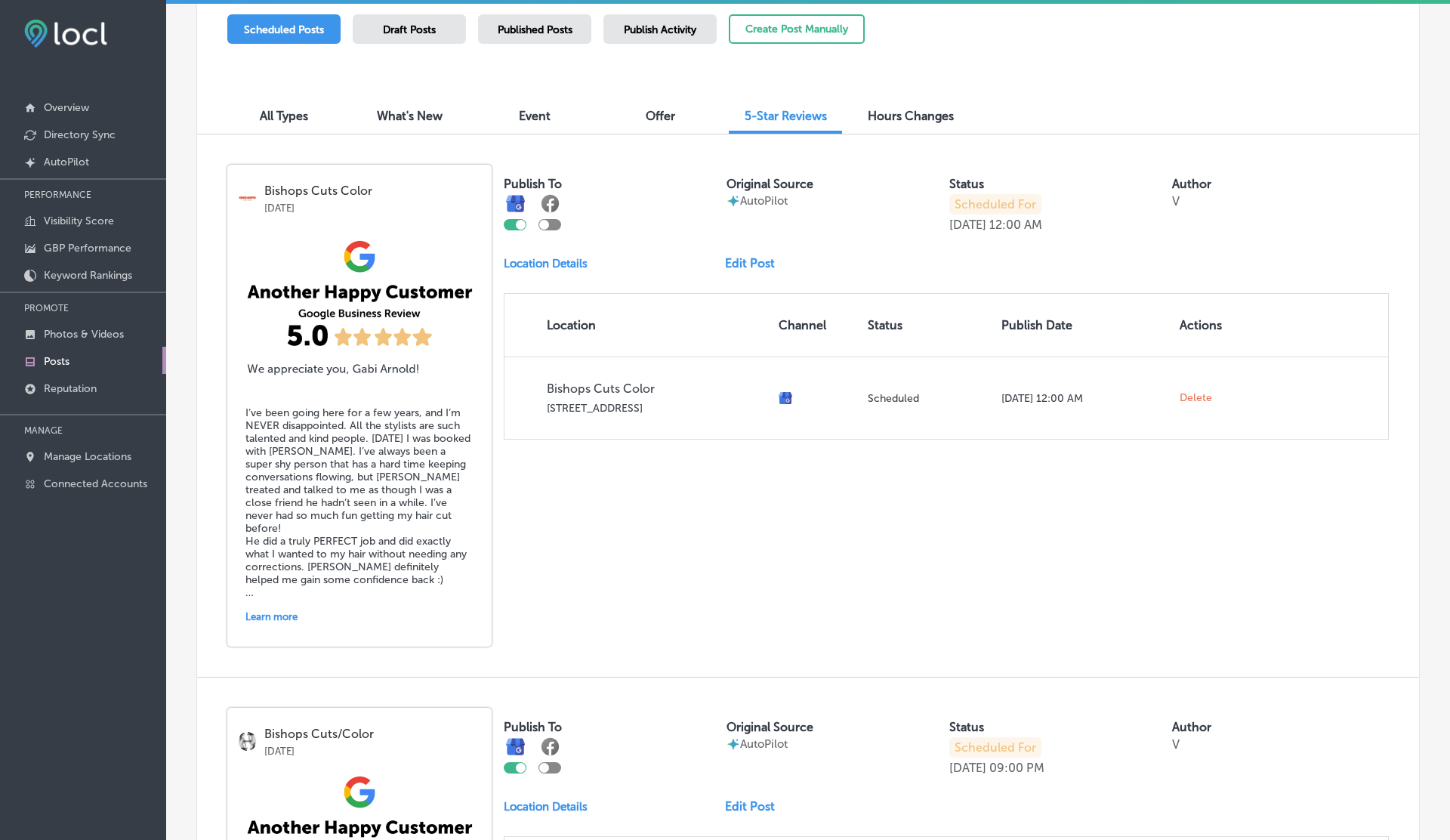
scroll to position [438, 0]
click at [329, 463] on h5 "I’ve been going here for a few years, and I’m NEVER disappointed. All the styli…" at bounding box center [359, 502] width 228 height 193
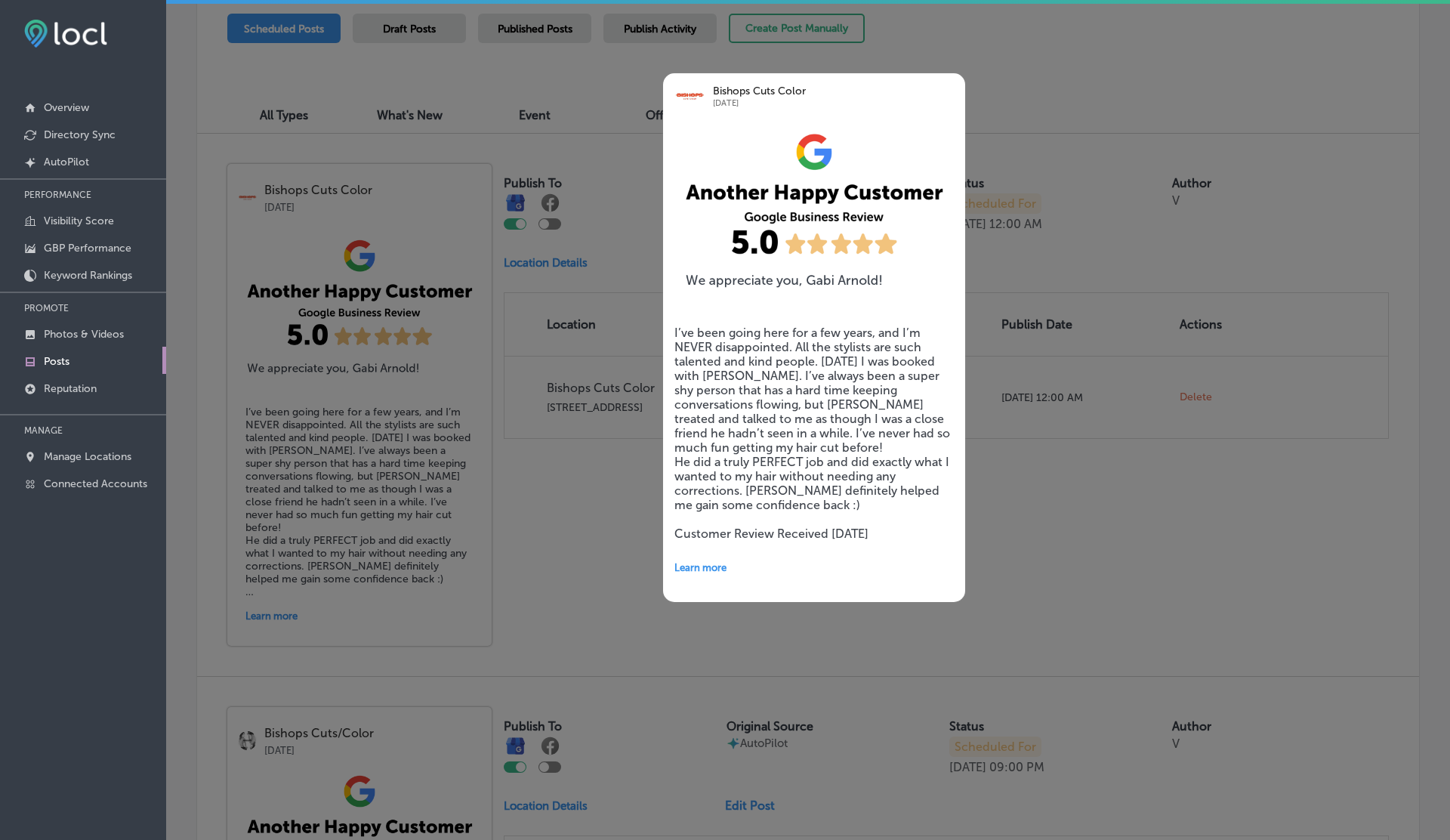
click at [581, 546] on div at bounding box center [725, 420] width 1450 height 840
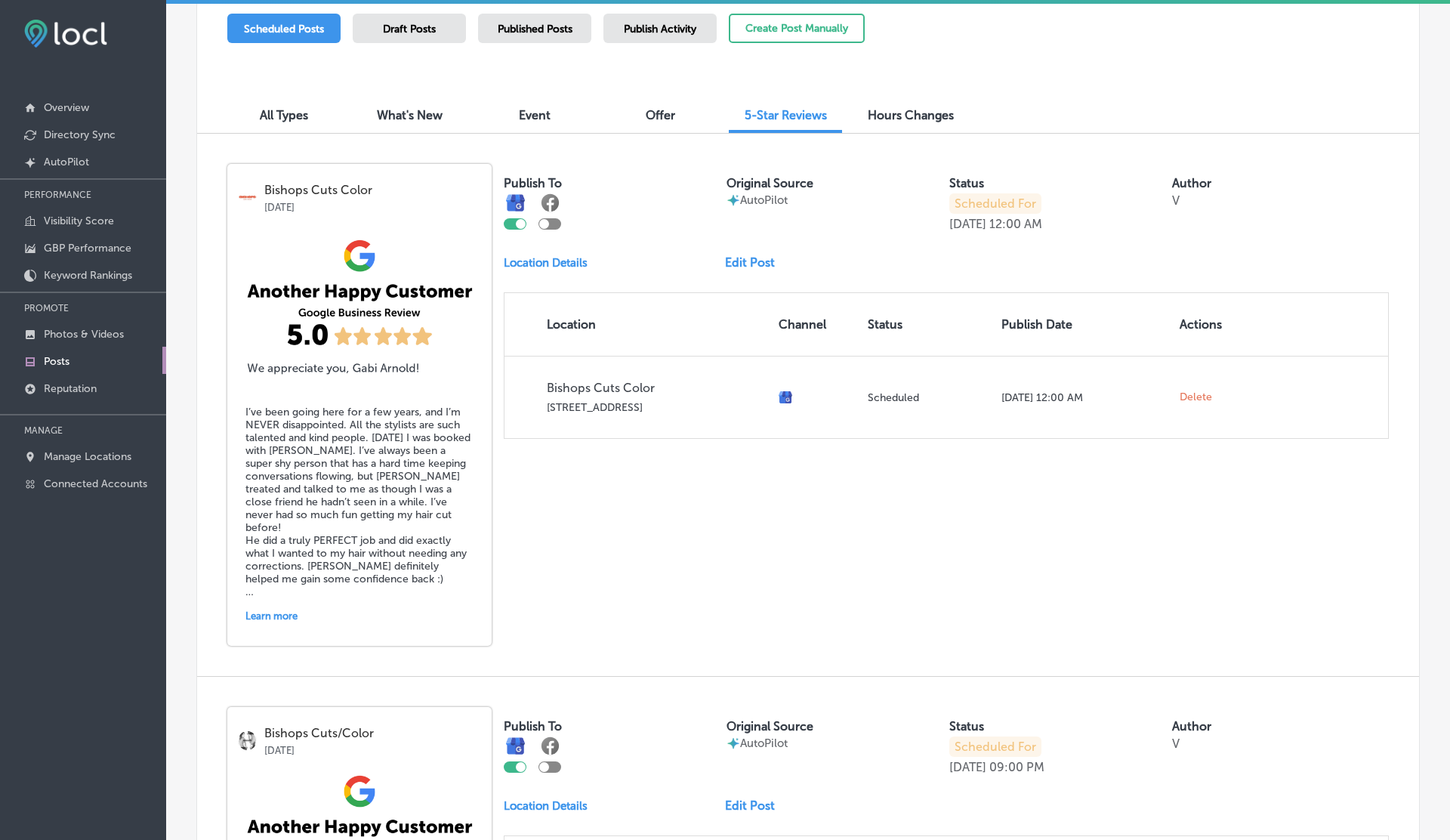
click at [737, 259] on link "Edit Post" at bounding box center [756, 263] width 62 height 14
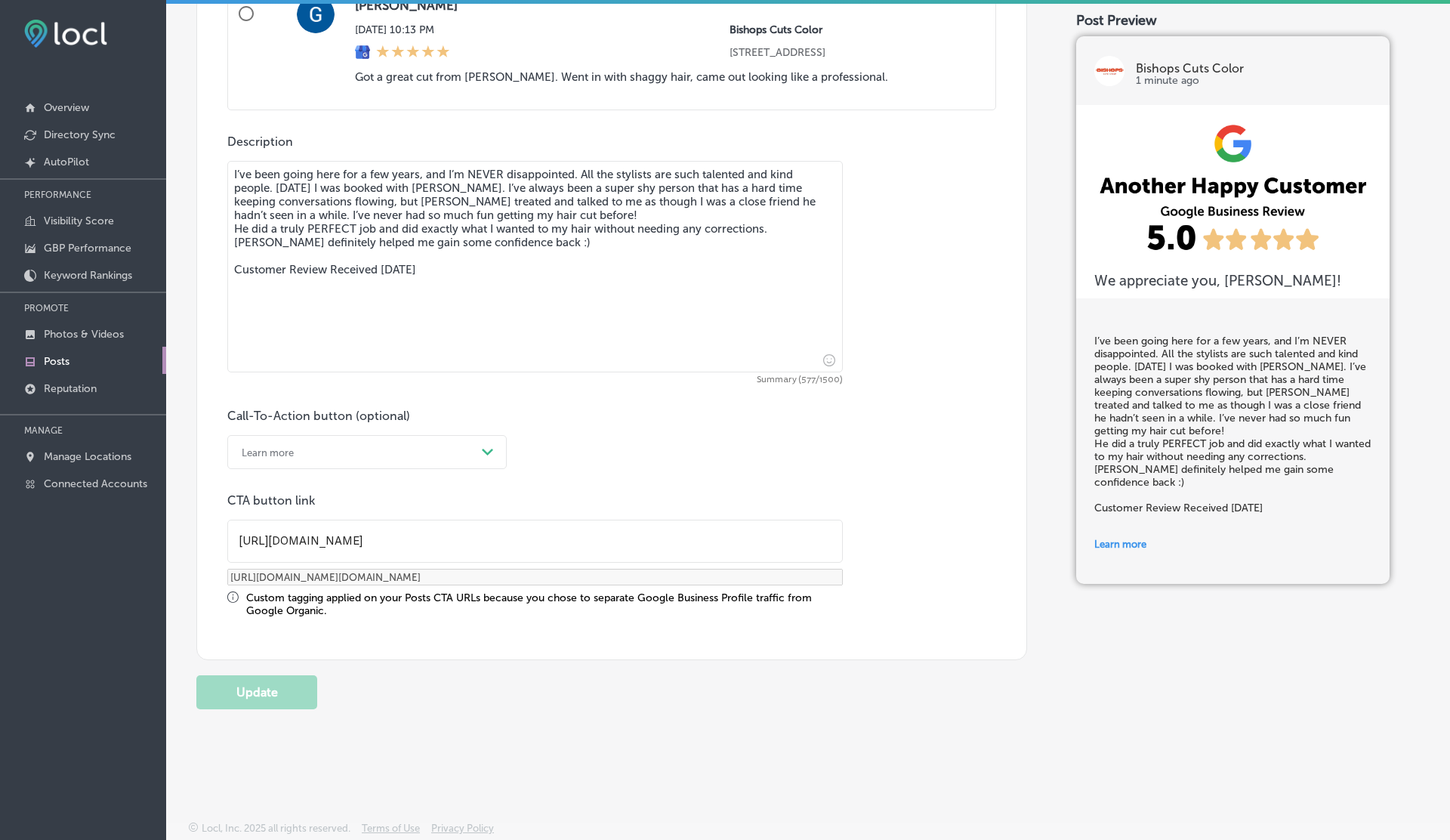
scroll to position [1081, 0]
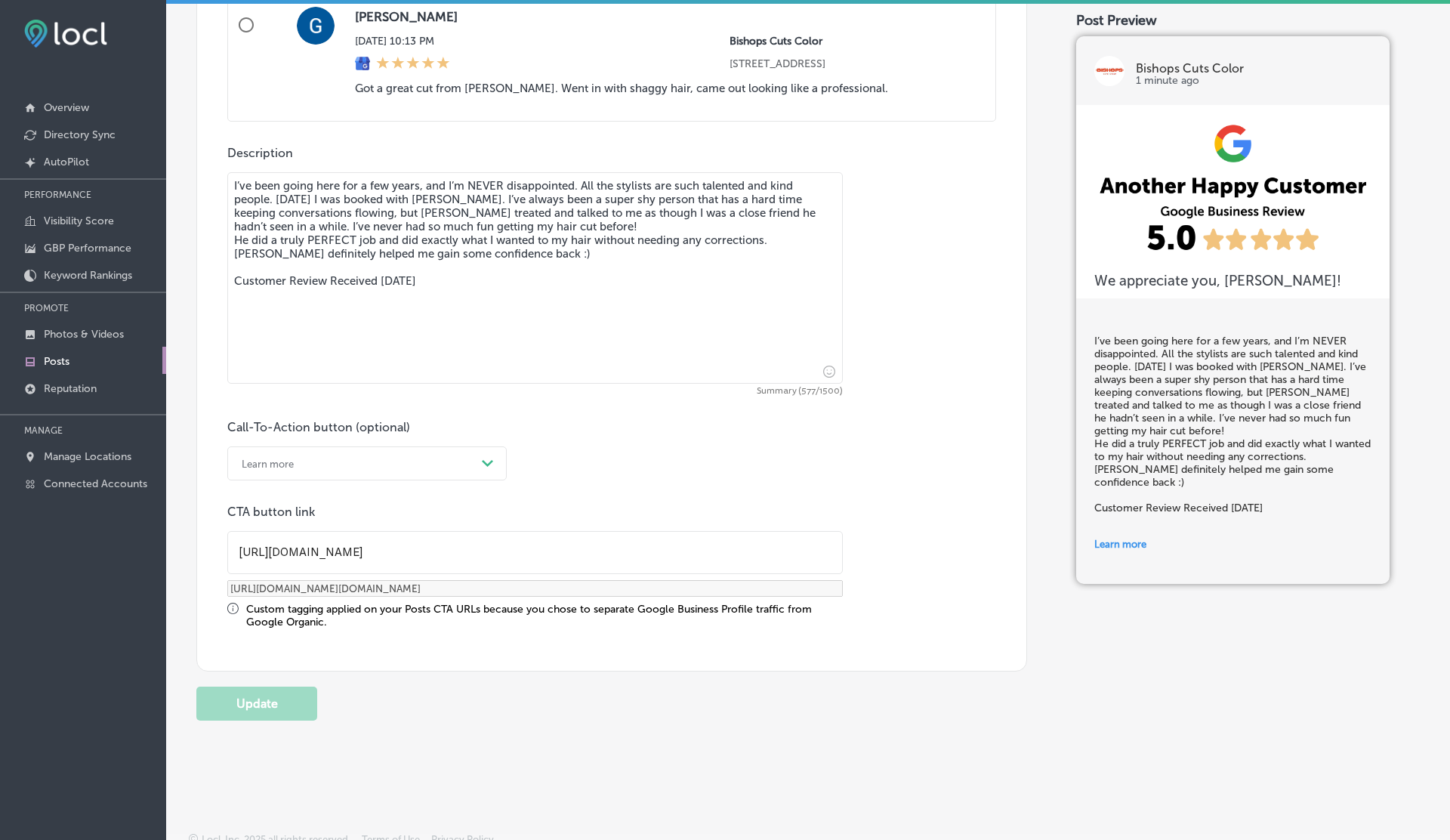
click at [339, 460] on div "Learn more" at bounding box center [355, 463] width 242 height 23
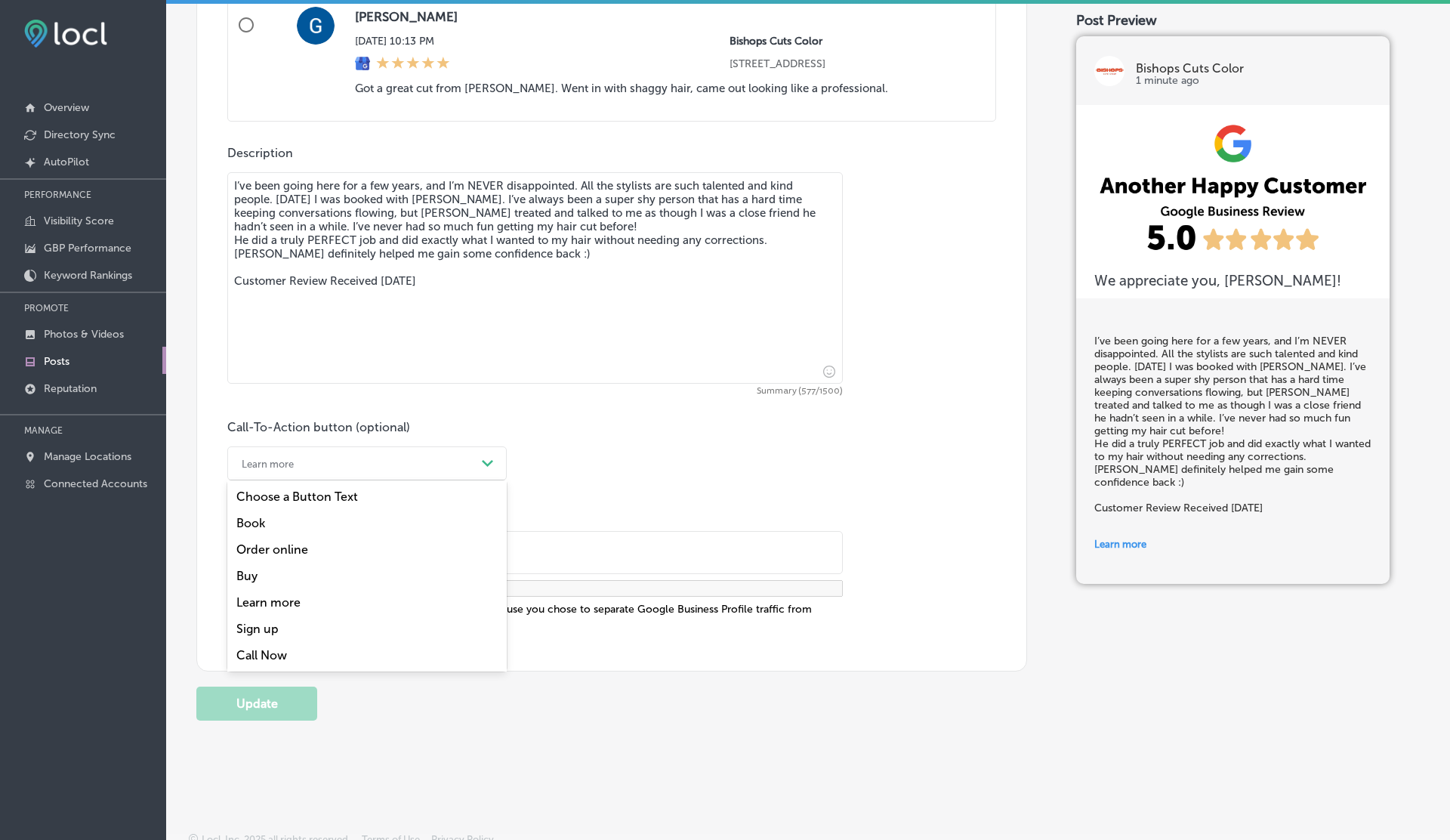
click at [702, 372] on textarea "I’ve been going here for a few years, and I’m NEVER disappointed. All the styli…" at bounding box center [534, 278] width 616 height 212
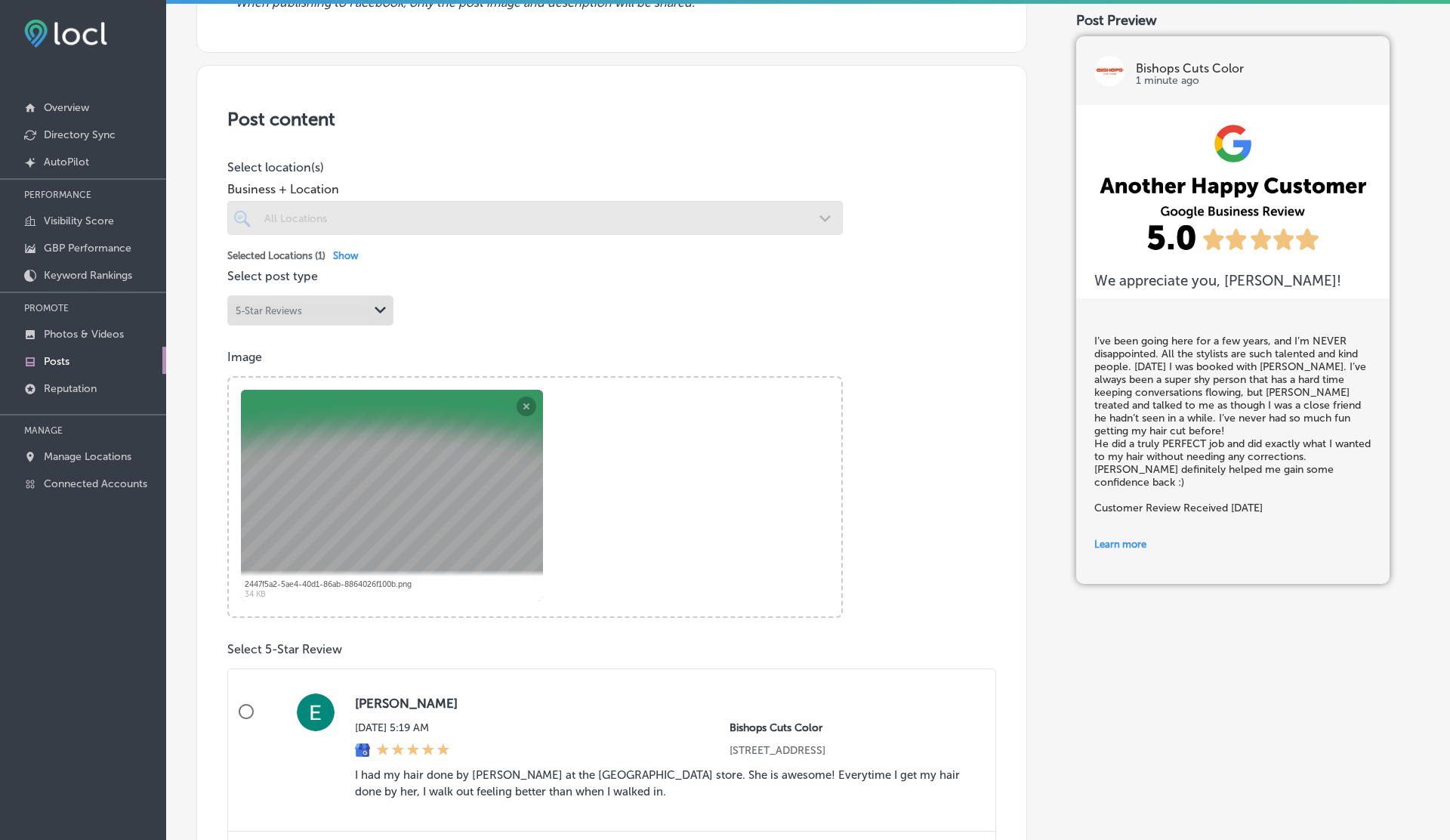
scroll to position [231, 0]
click at [344, 253] on span "Show" at bounding box center [346, 257] width 25 height 11
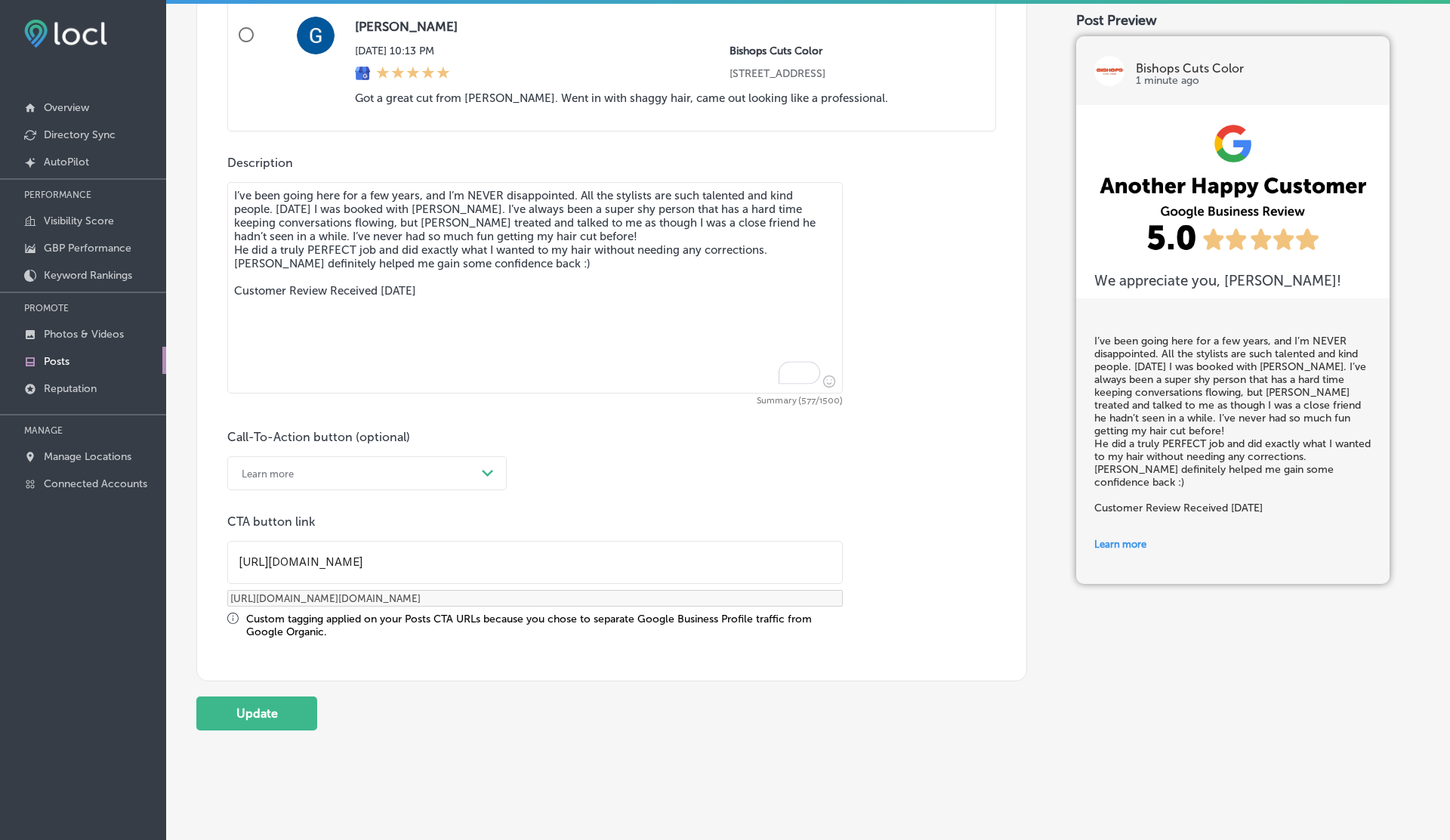
scroll to position [1119, 0]
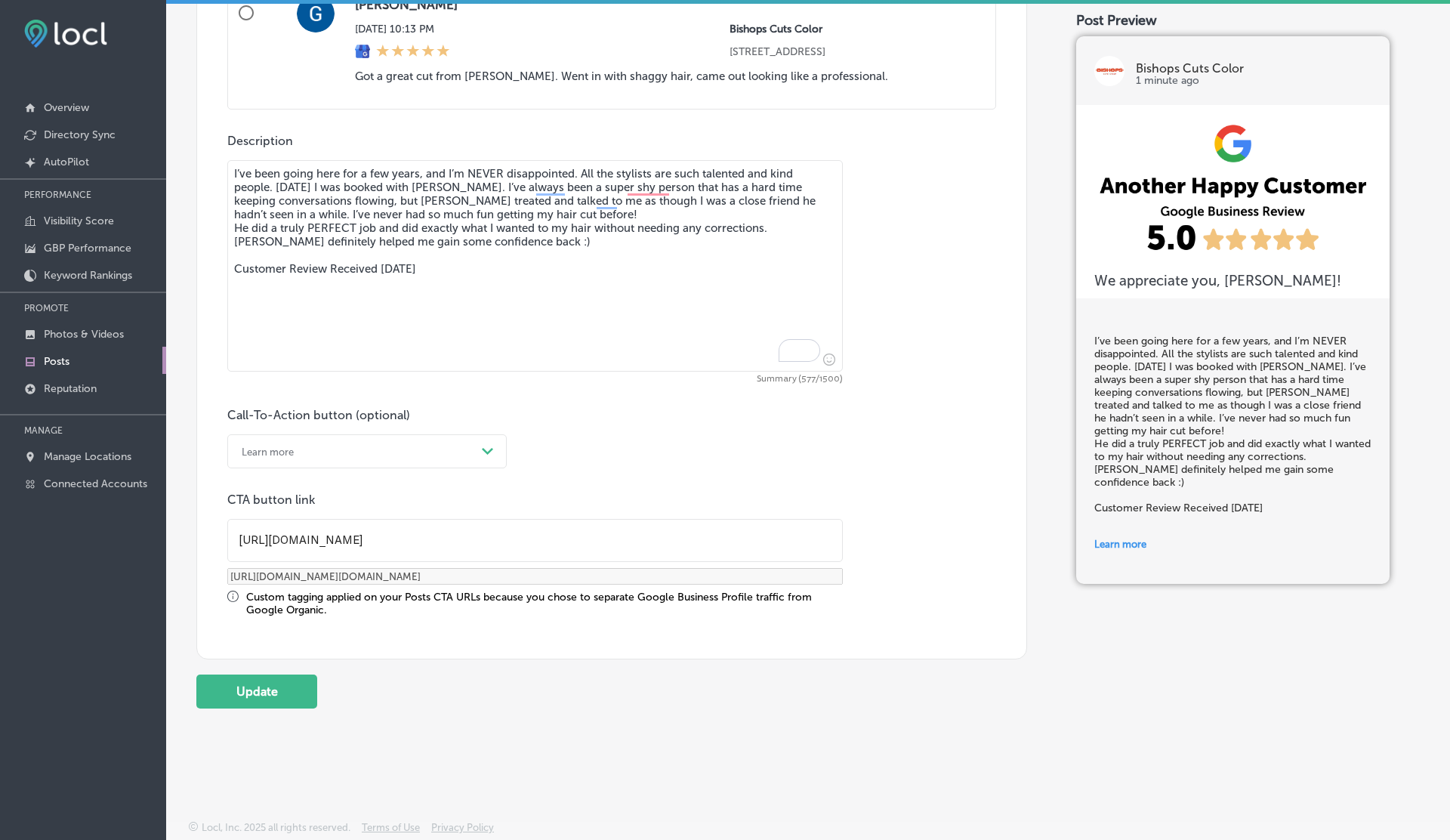
click at [360, 446] on div "Learn more" at bounding box center [355, 451] width 242 height 23
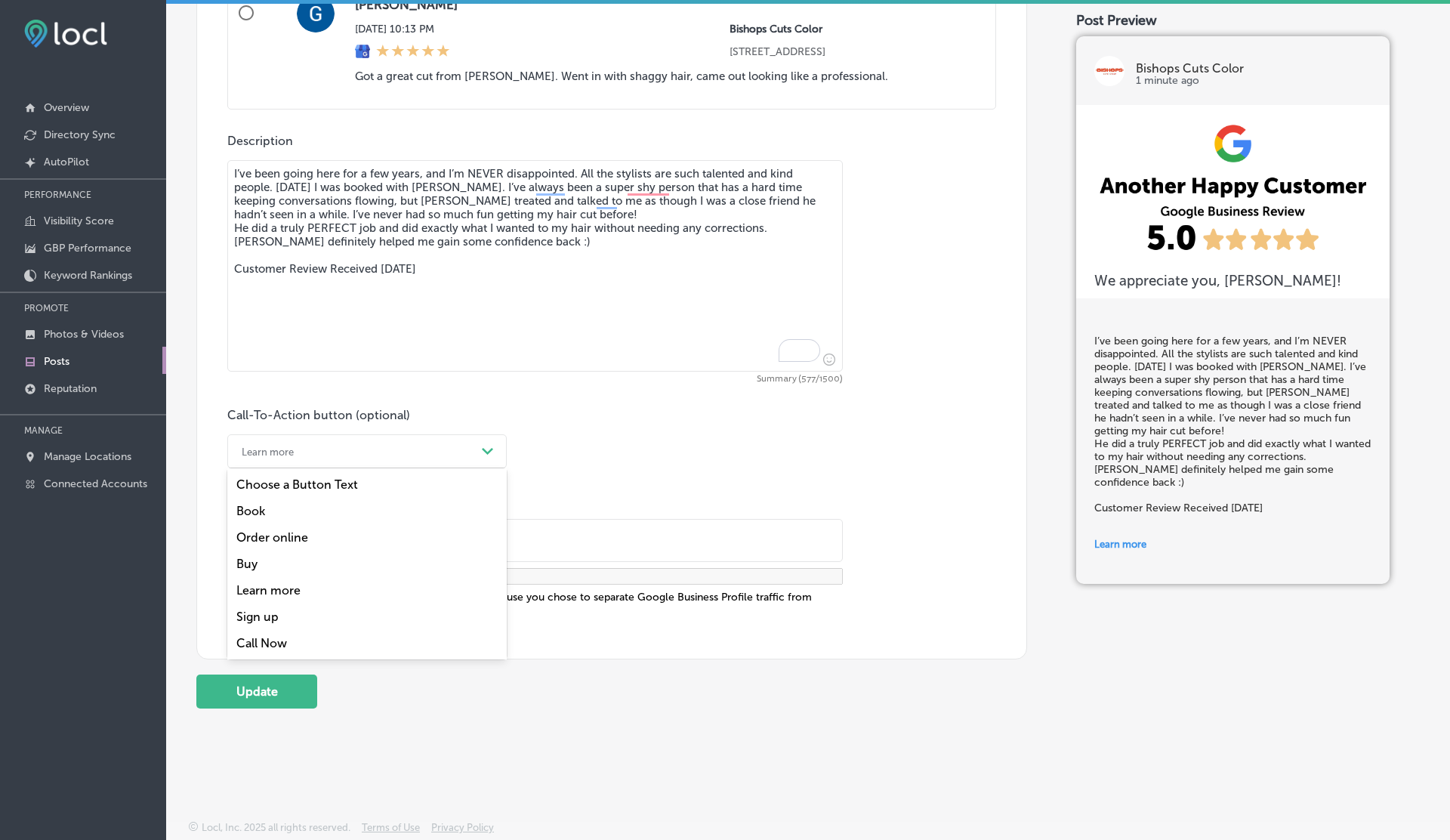
click at [261, 639] on div "Call Now" at bounding box center [366, 643] width 279 height 26
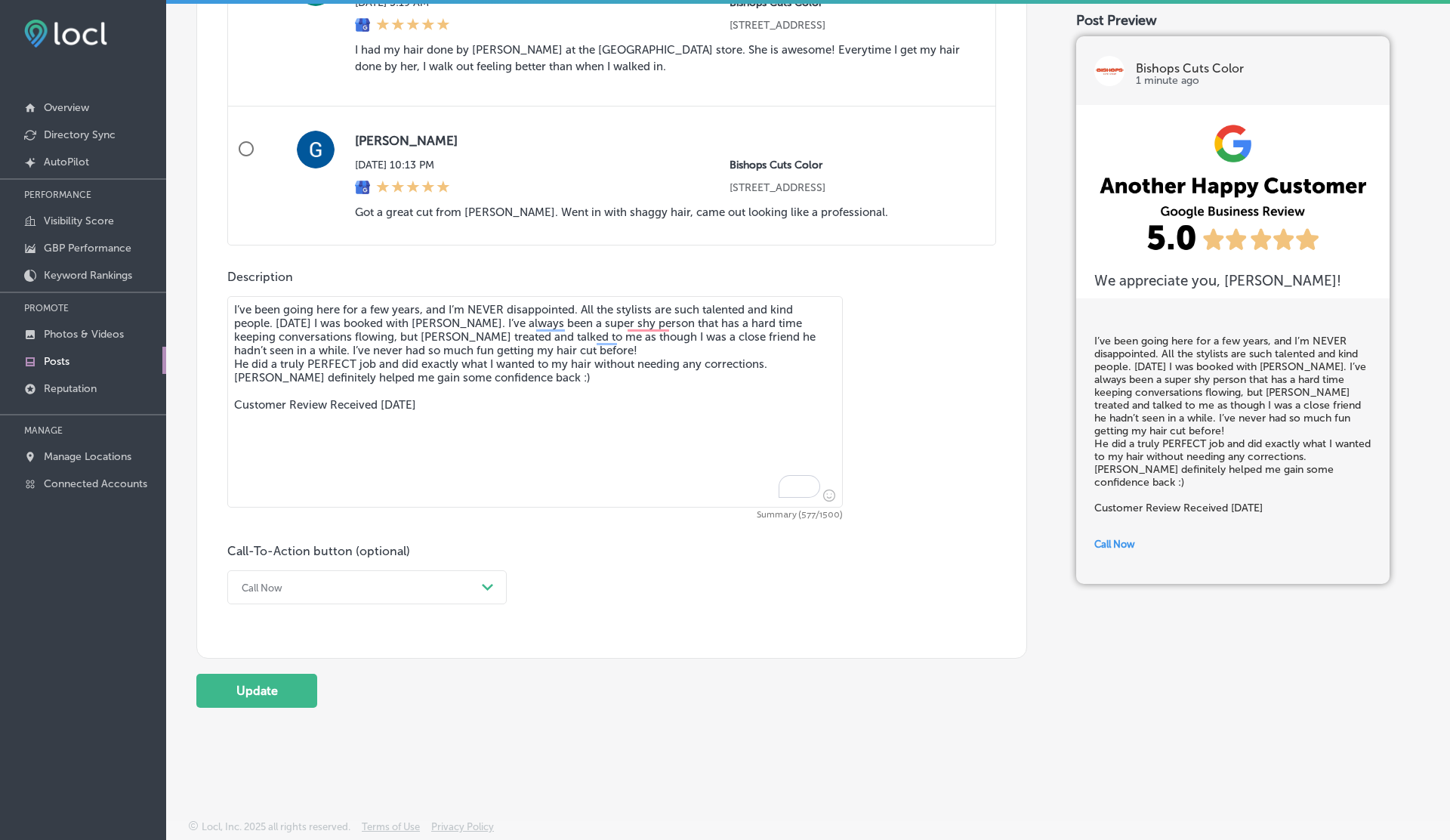
scroll to position [983, 0]
click at [260, 686] on button "Update" at bounding box center [257, 690] width 121 height 34
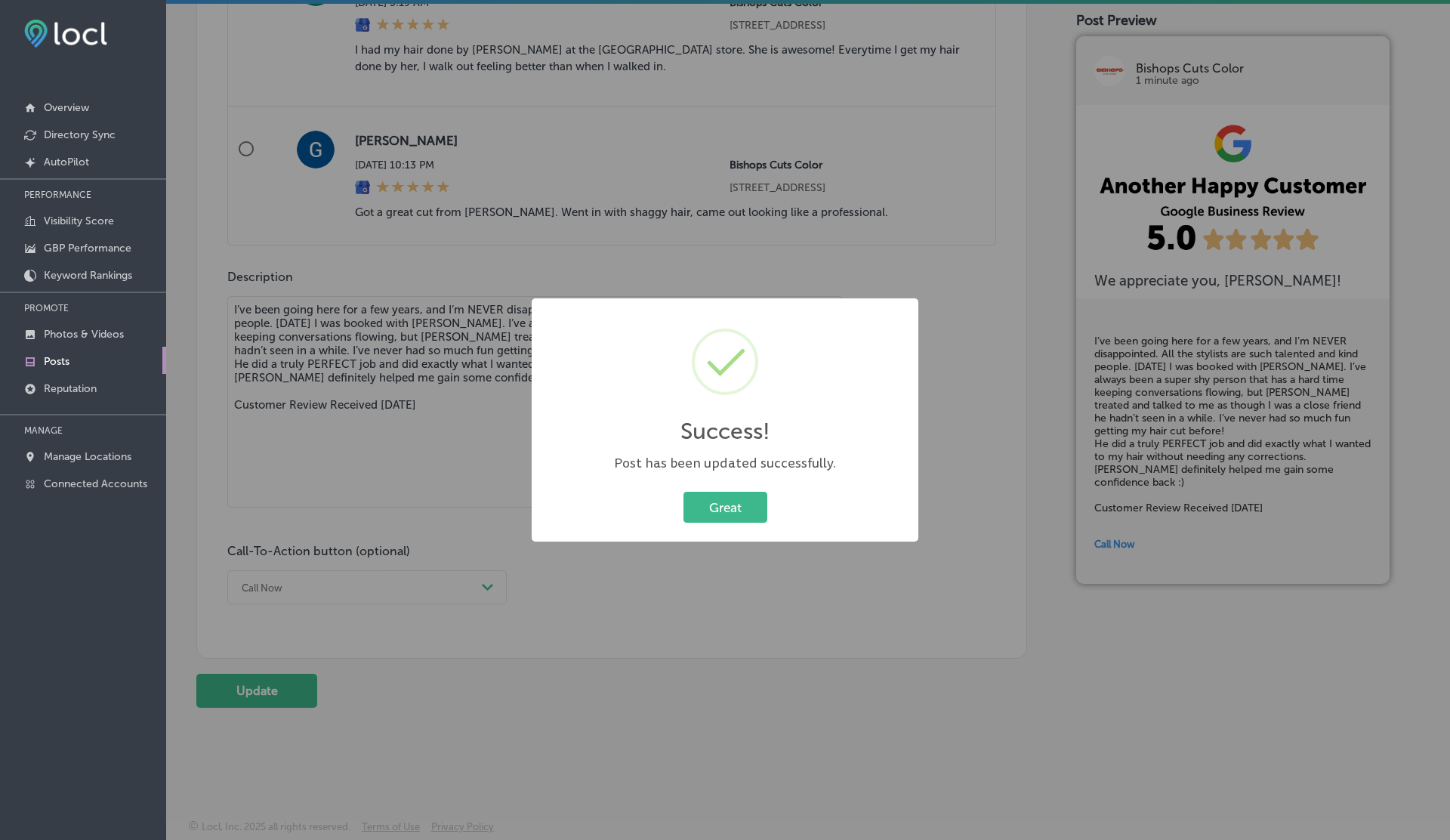
scroll to position [0, 0]
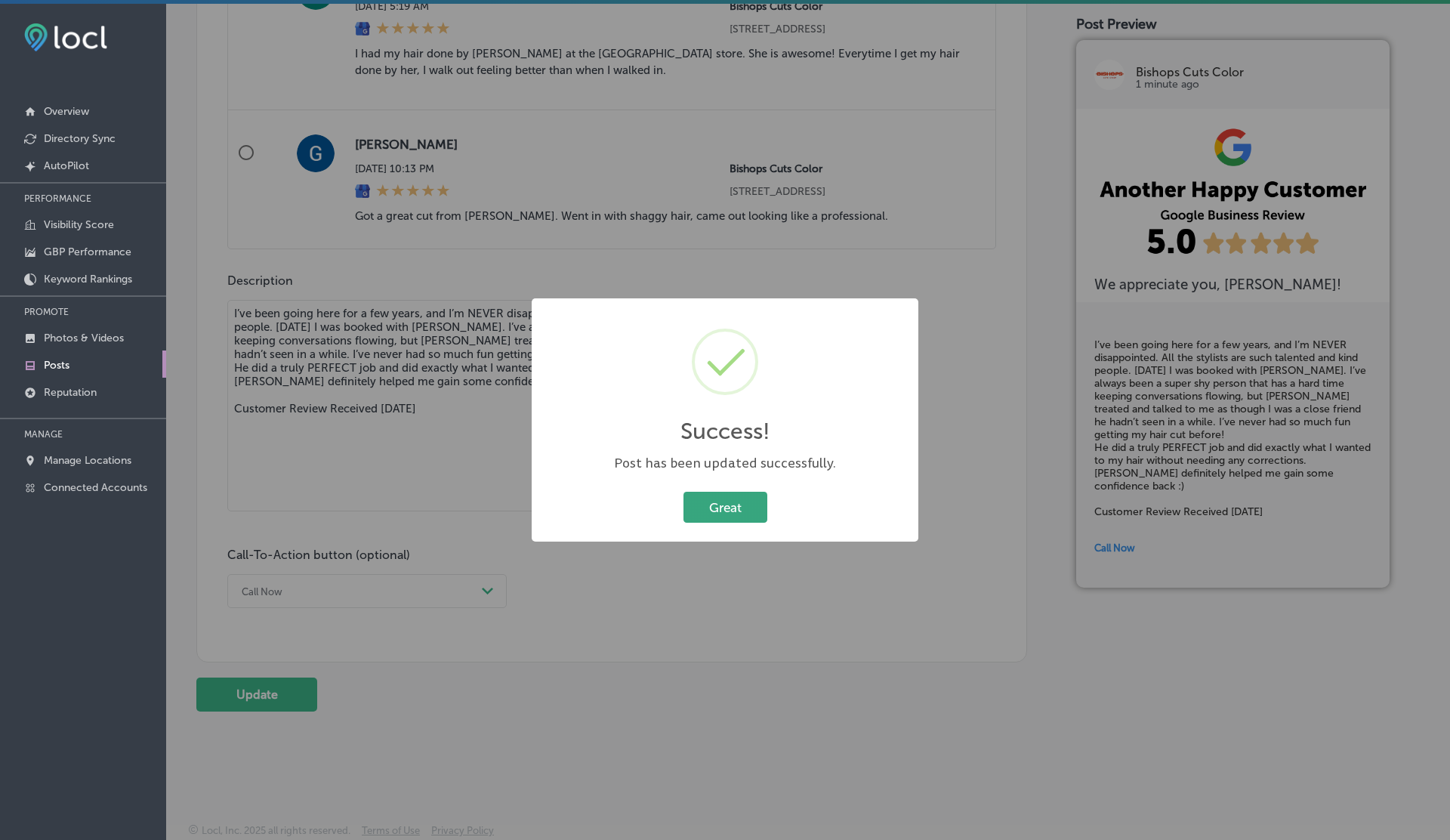
click at [742, 509] on button "Great" at bounding box center [725, 506] width 84 height 31
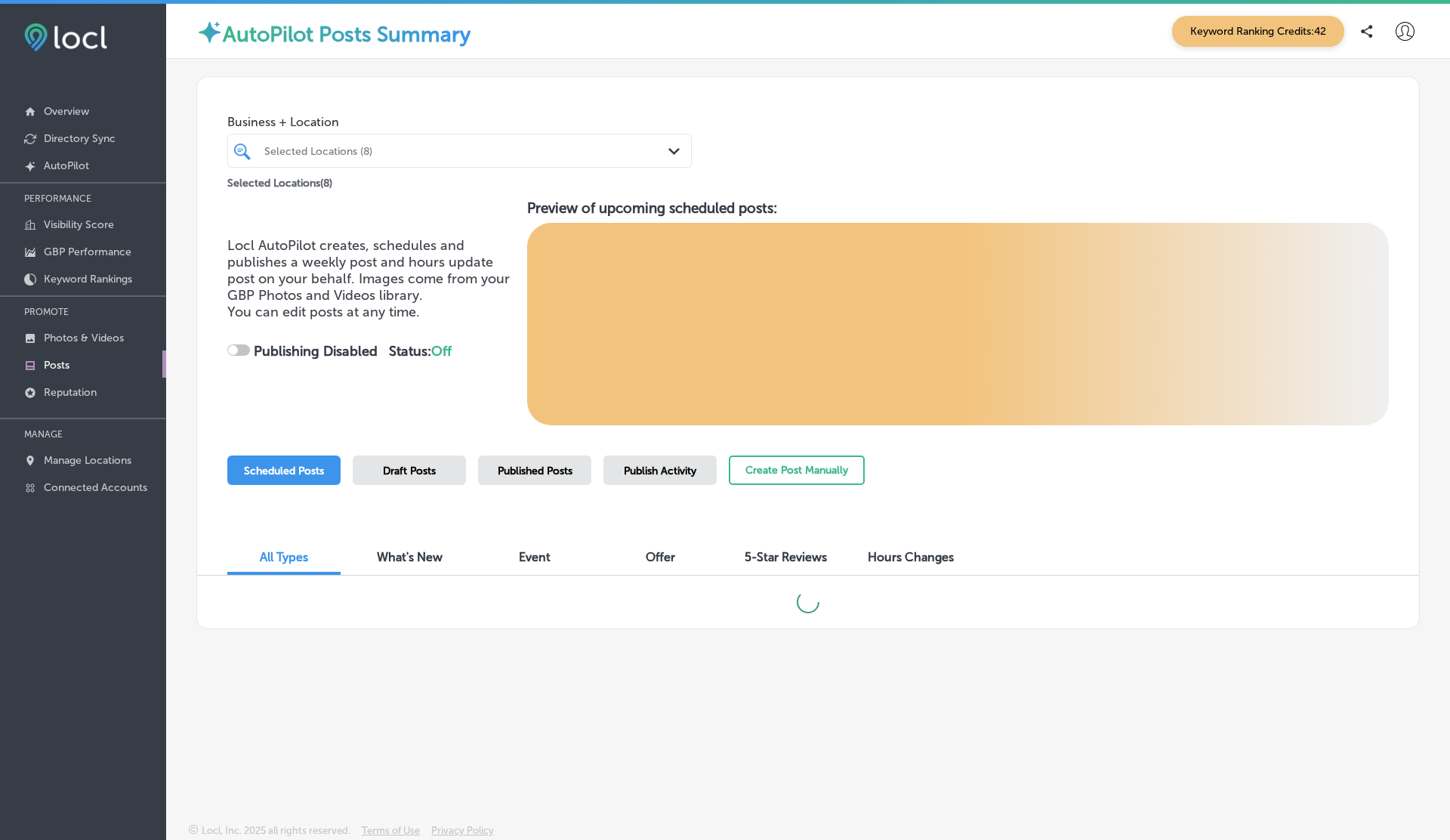
click at [758, 560] on span "5-Star Reviews" at bounding box center [785, 557] width 82 height 14
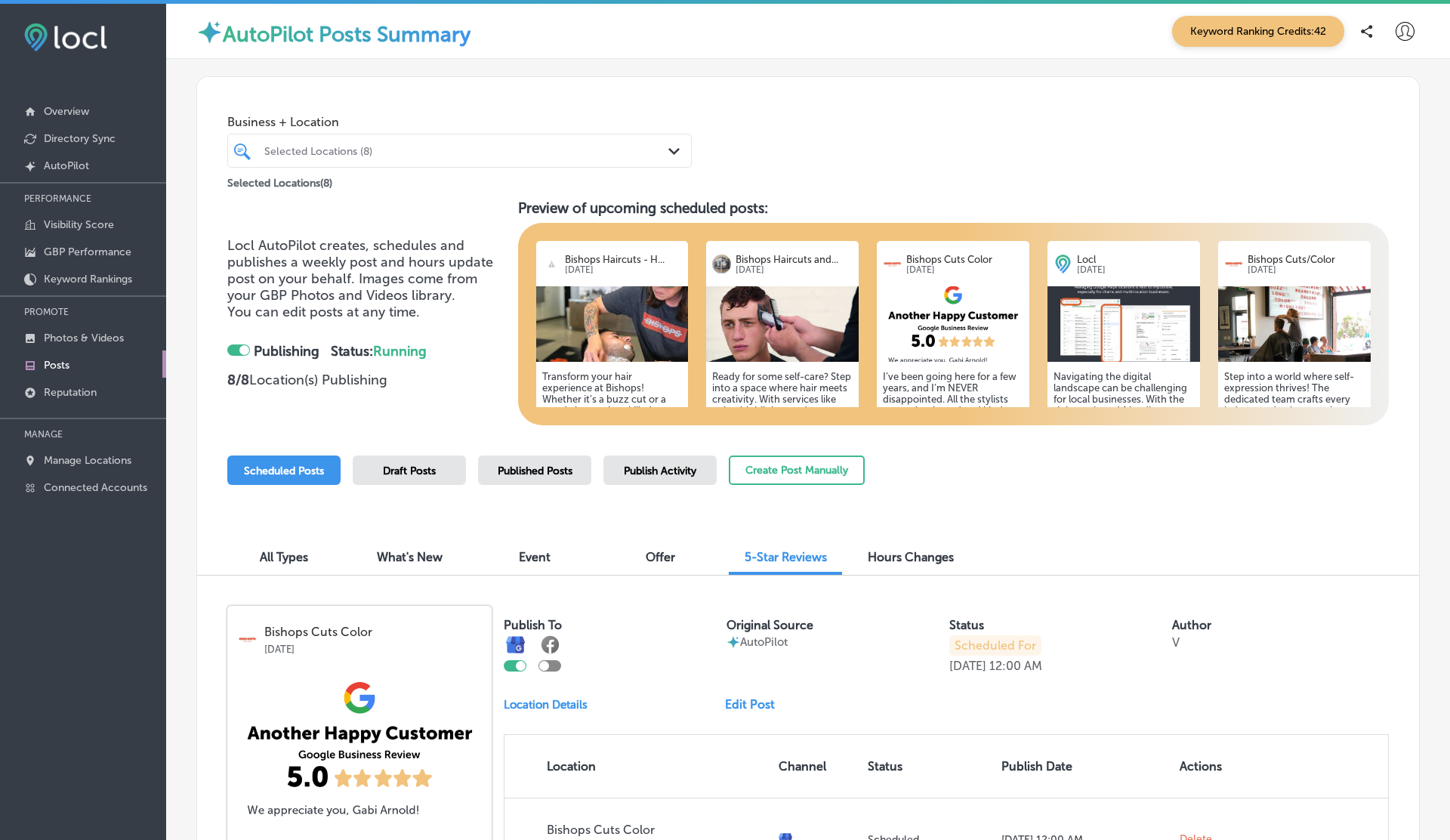
click at [244, 347] on div at bounding box center [244, 350] width 10 height 10
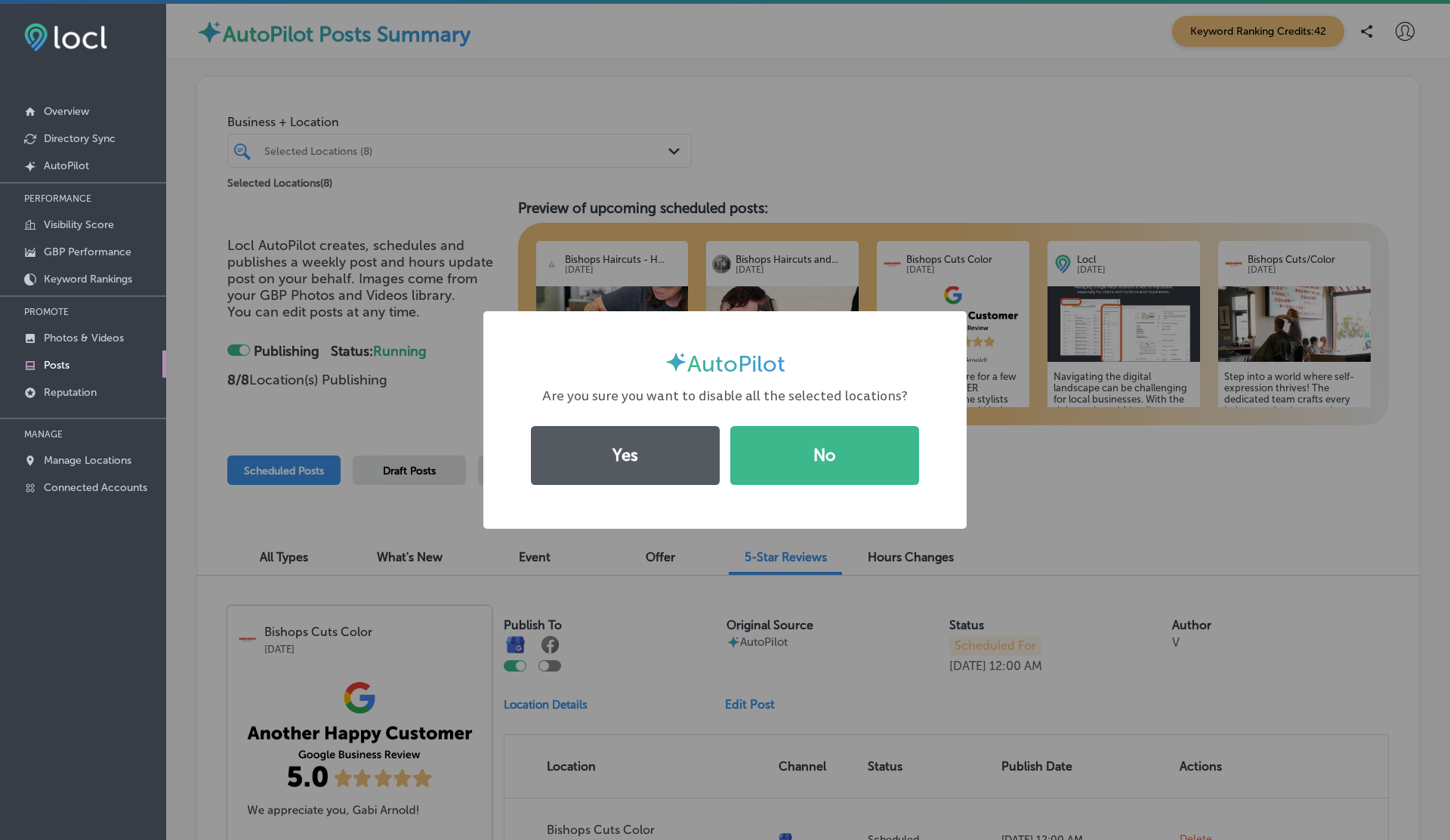
click at [691, 466] on button "Yes" at bounding box center [625, 455] width 189 height 59
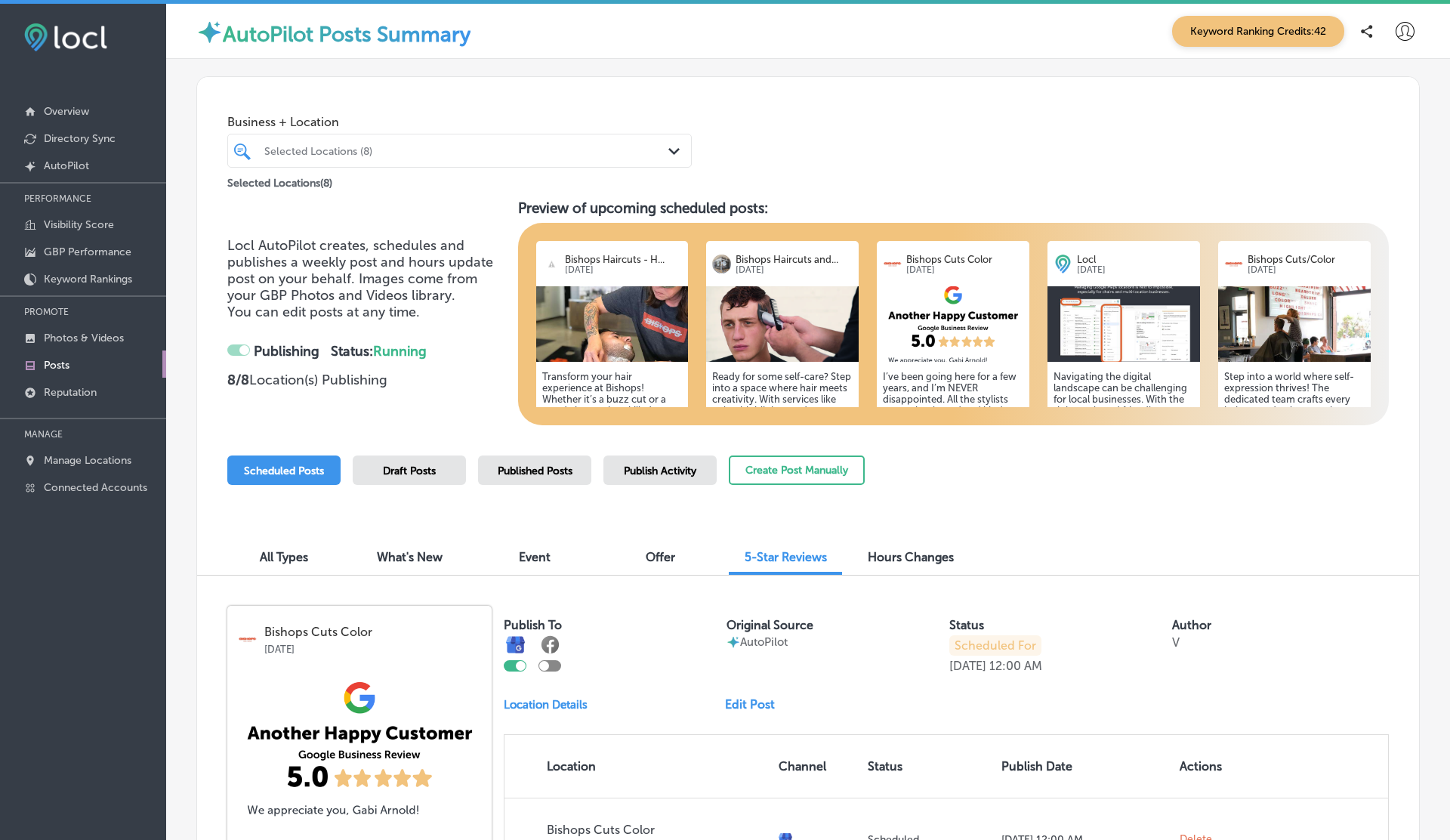
checkbox input "false"
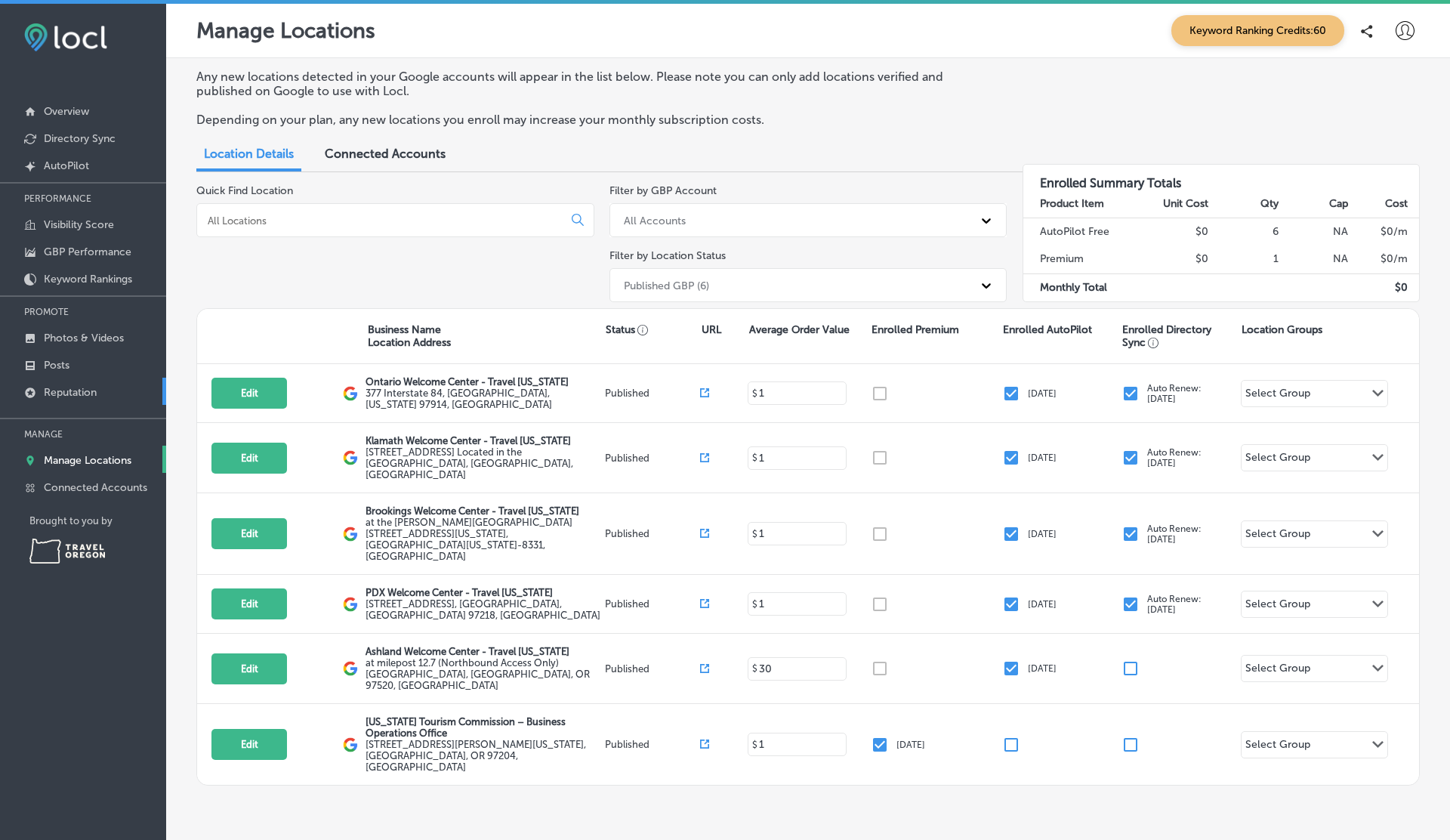
click at [69, 390] on p "Reputation" at bounding box center [70, 393] width 53 height 13
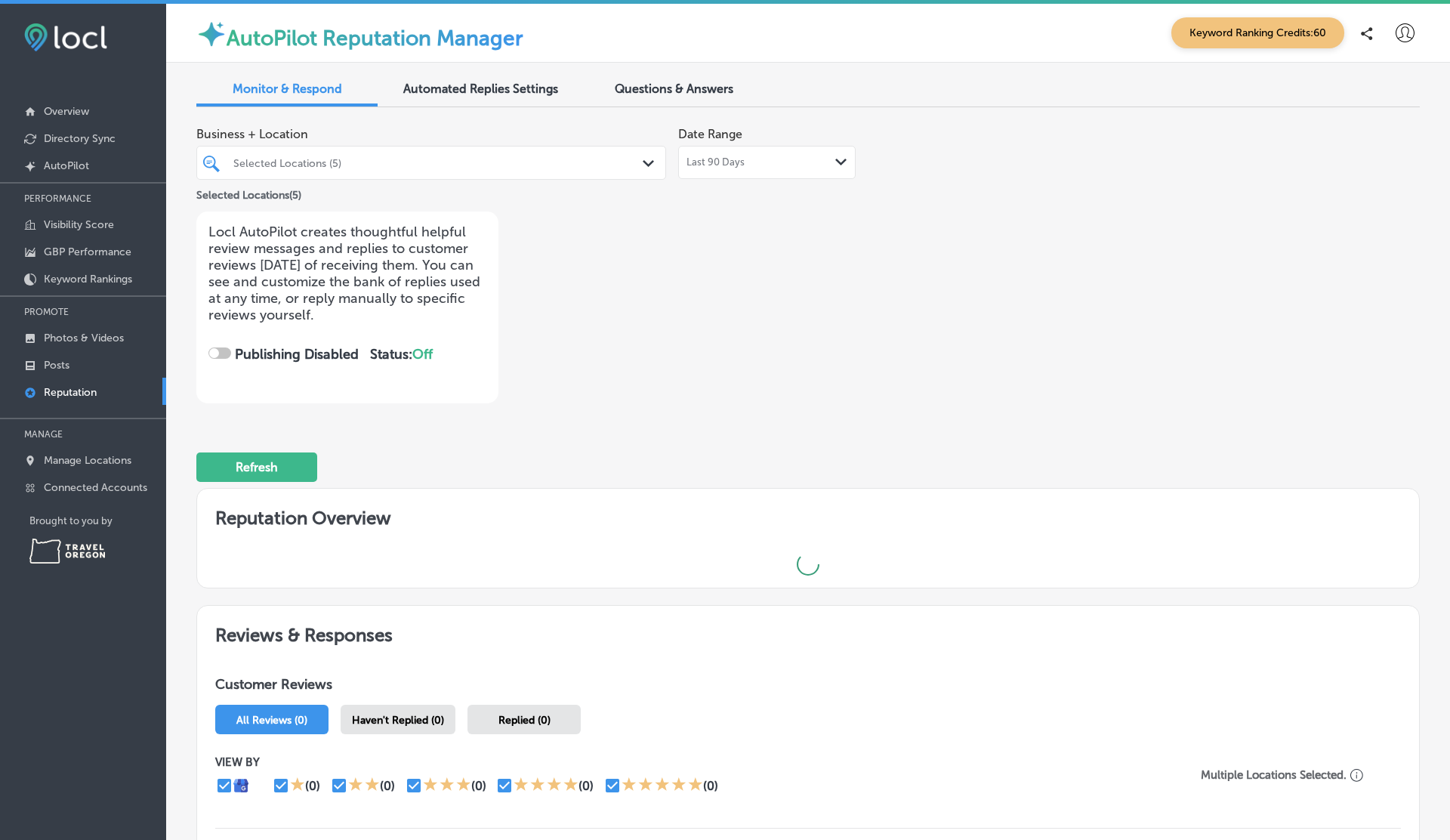
click at [370, 150] on div "Selected Locations (5) Path Created with Sketch." at bounding box center [432, 162] width 470 height 34
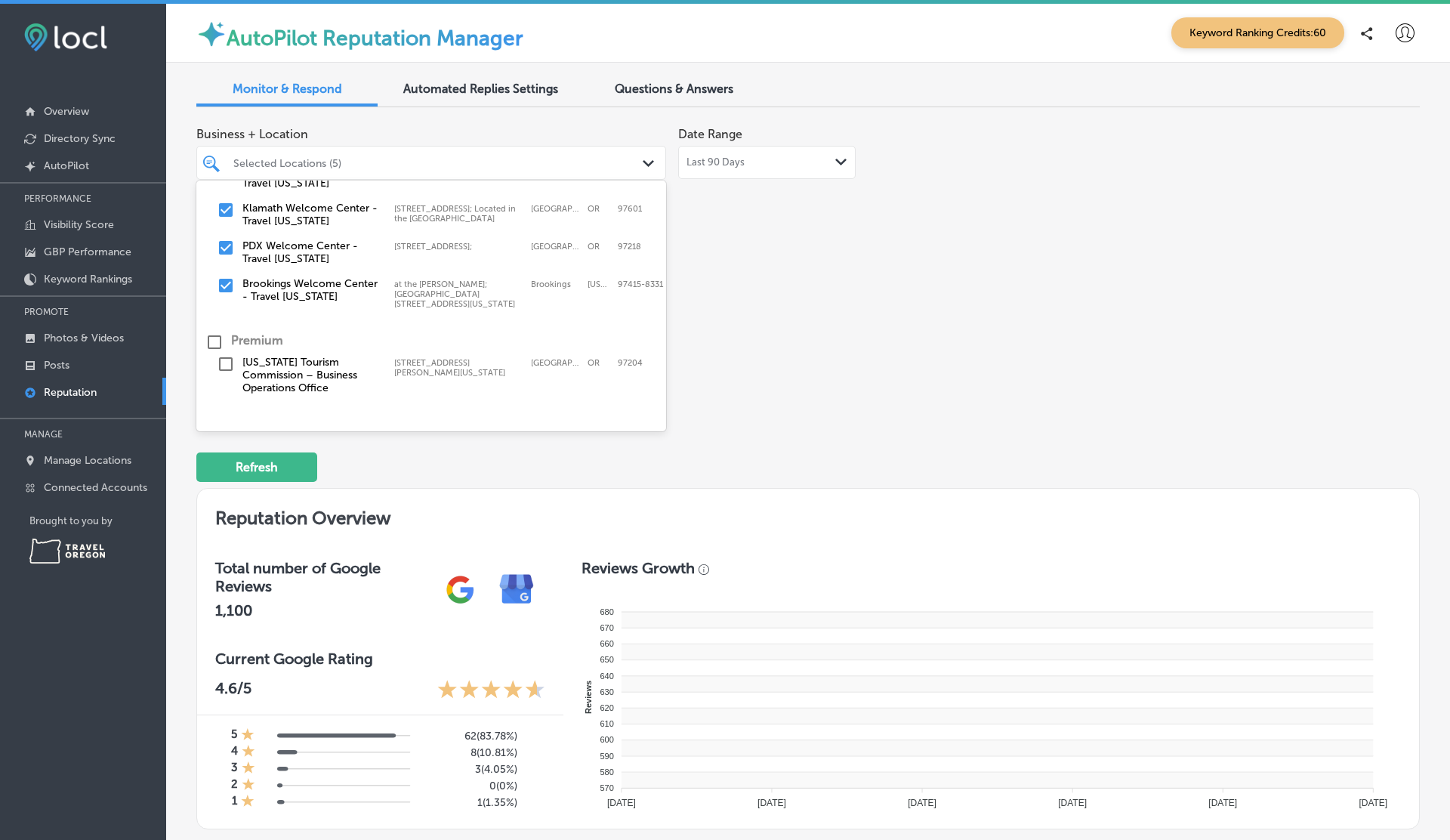
checkbox input "true"
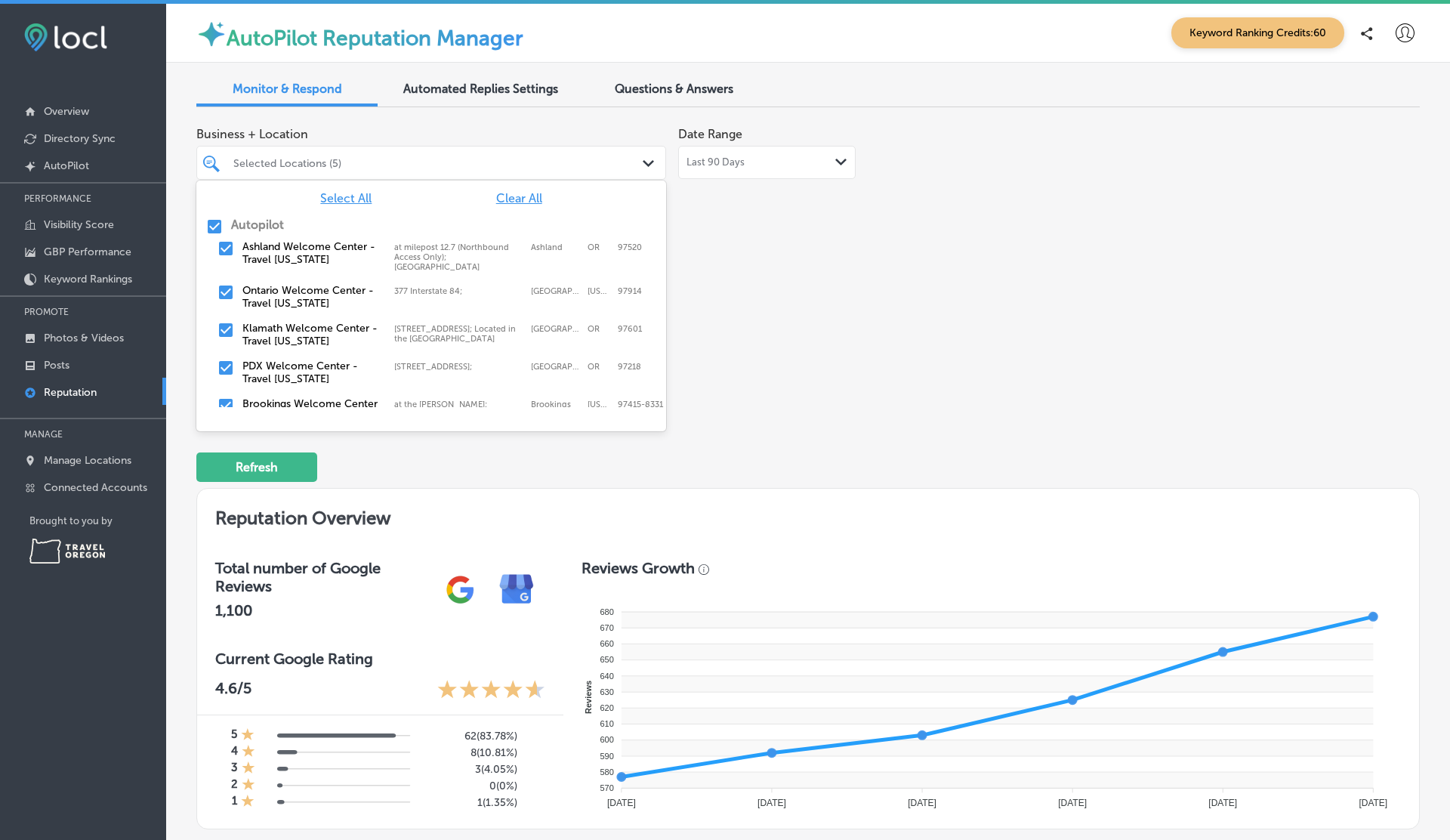
click at [220, 226] on input "checkbox" at bounding box center [214, 226] width 18 height 18
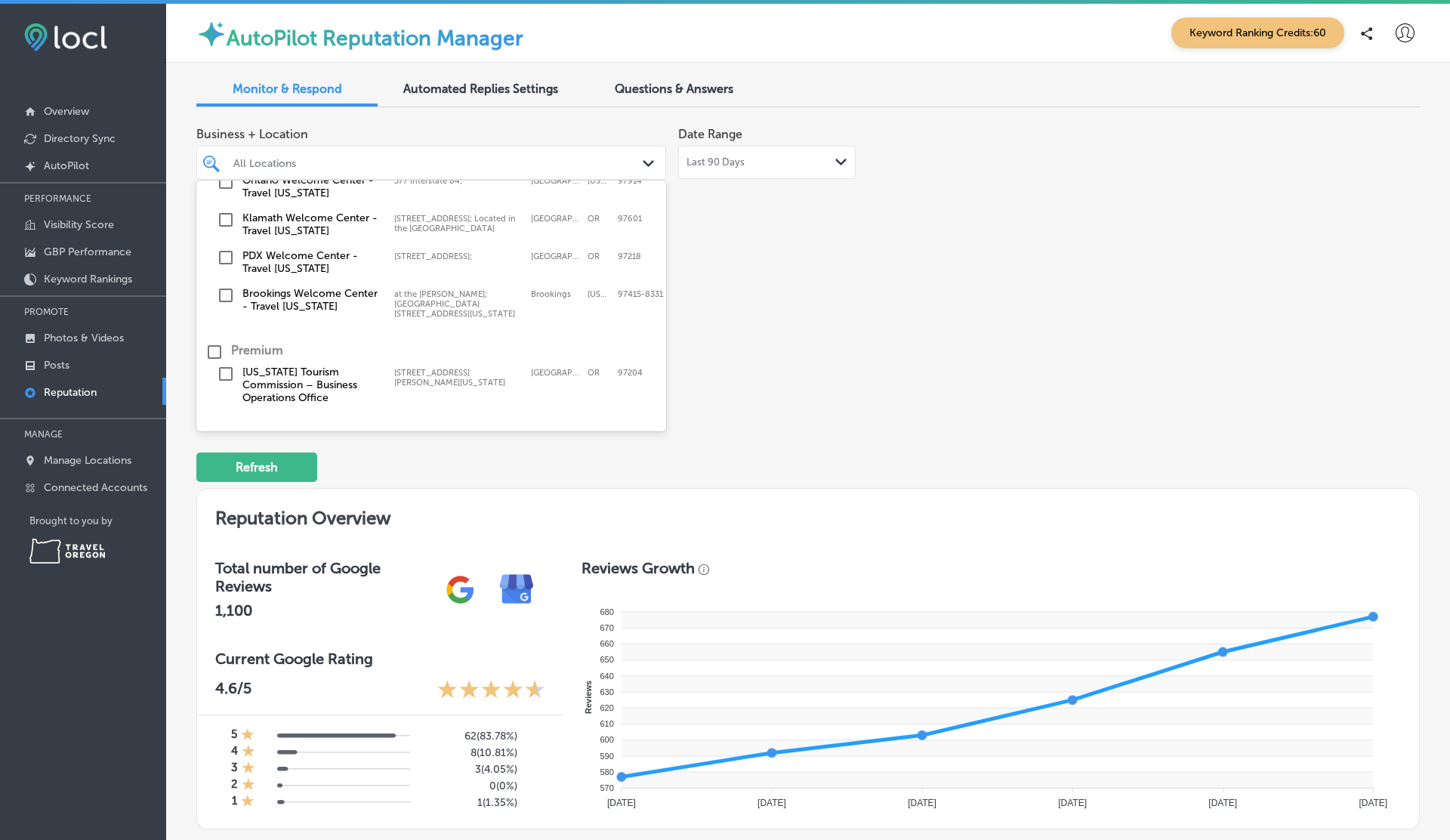
scroll to position [110, 0]
click at [298, 287] on label "Brookings Welcome Center - Travel [US_STATE]" at bounding box center [311, 299] width 137 height 25
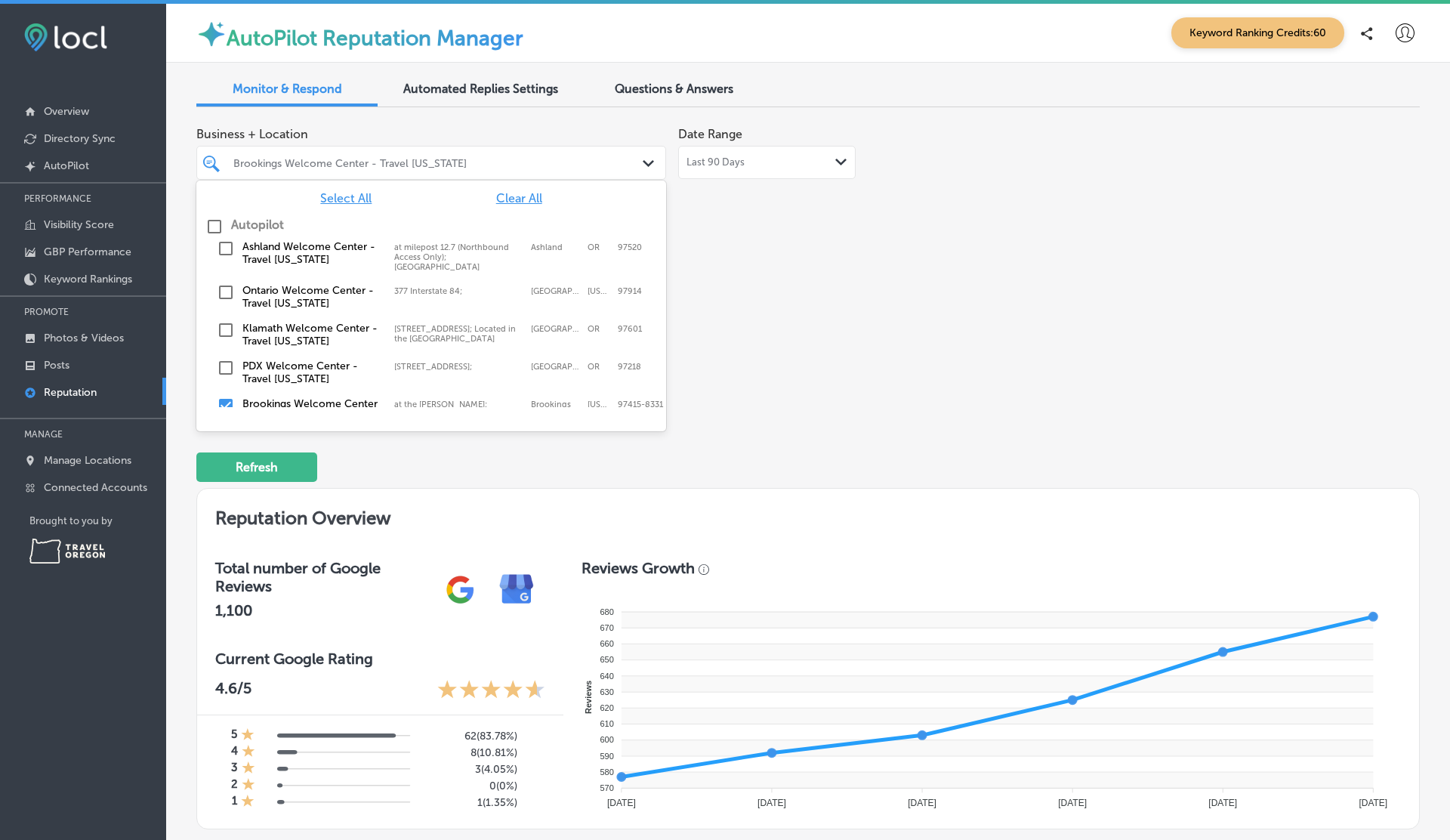
click at [842, 303] on div "Business + Location option at the [PERSON_NAME]; Field State Recreation Site 83…" at bounding box center [564, 261] width 734 height 284
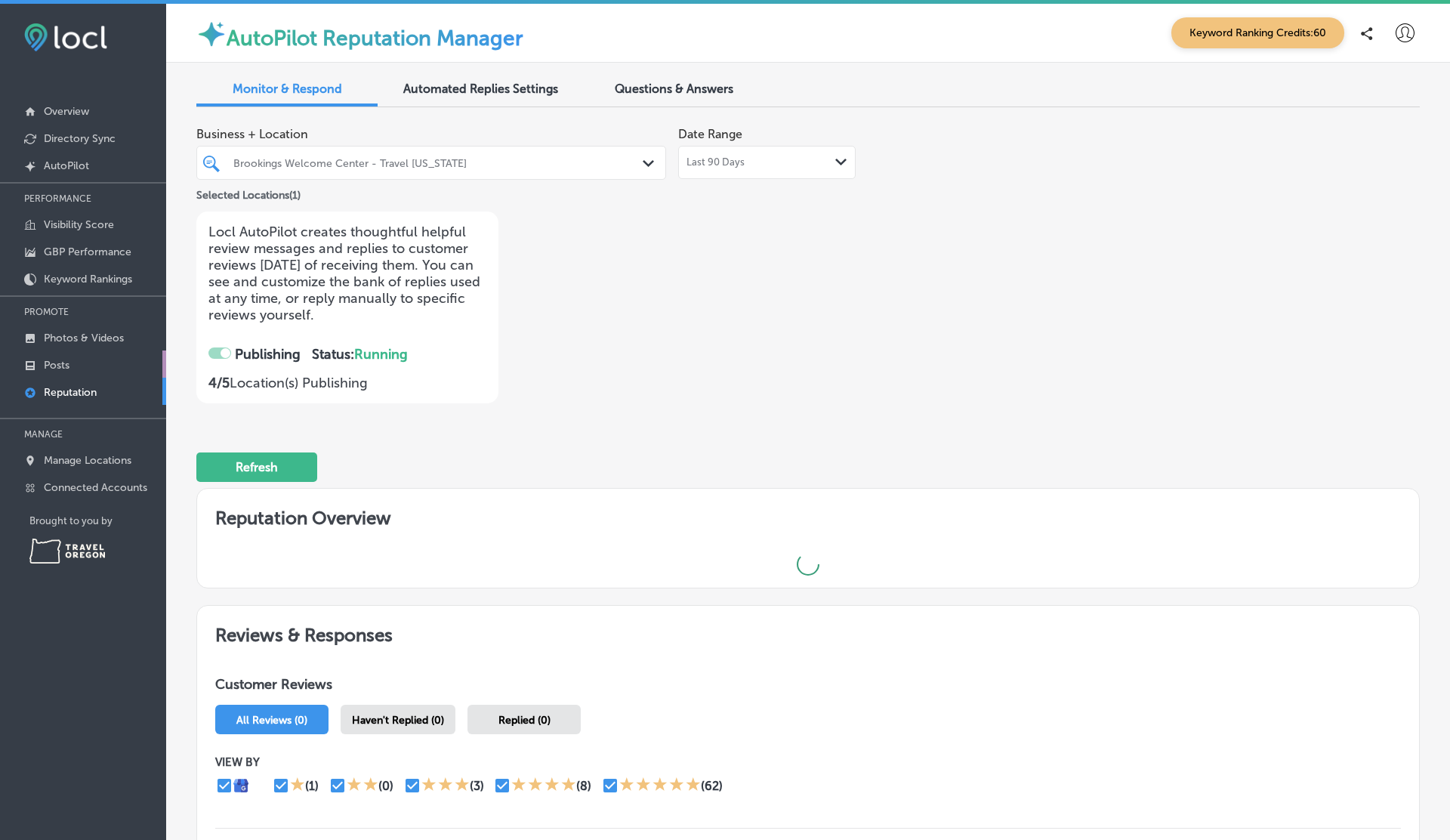
click at [50, 368] on p "Posts" at bounding box center [57, 365] width 25 height 13
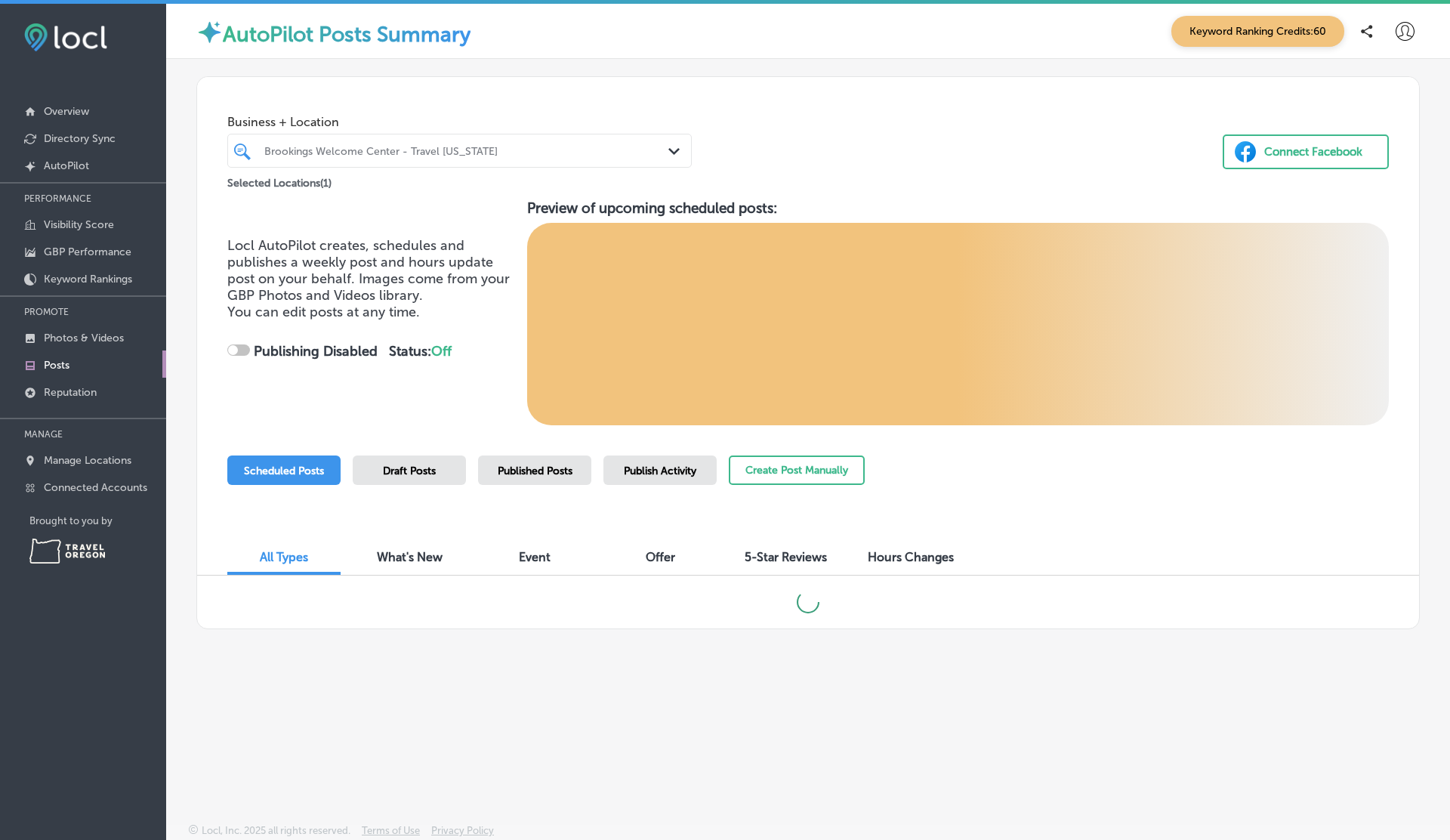
click at [783, 550] on span "5-Star Reviews" at bounding box center [785, 557] width 82 height 14
checkbox input "true"
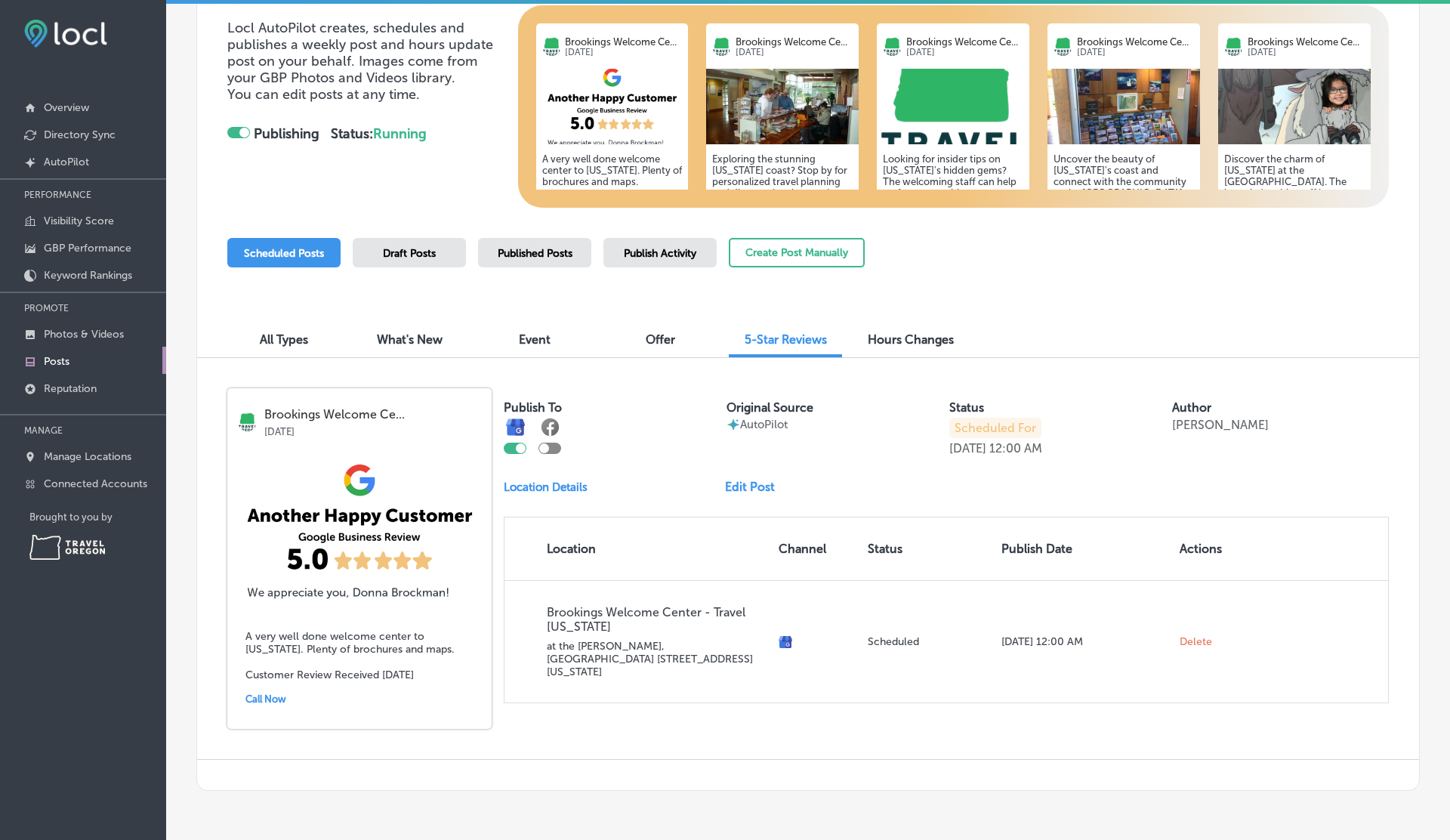
scroll to position [234, 0]
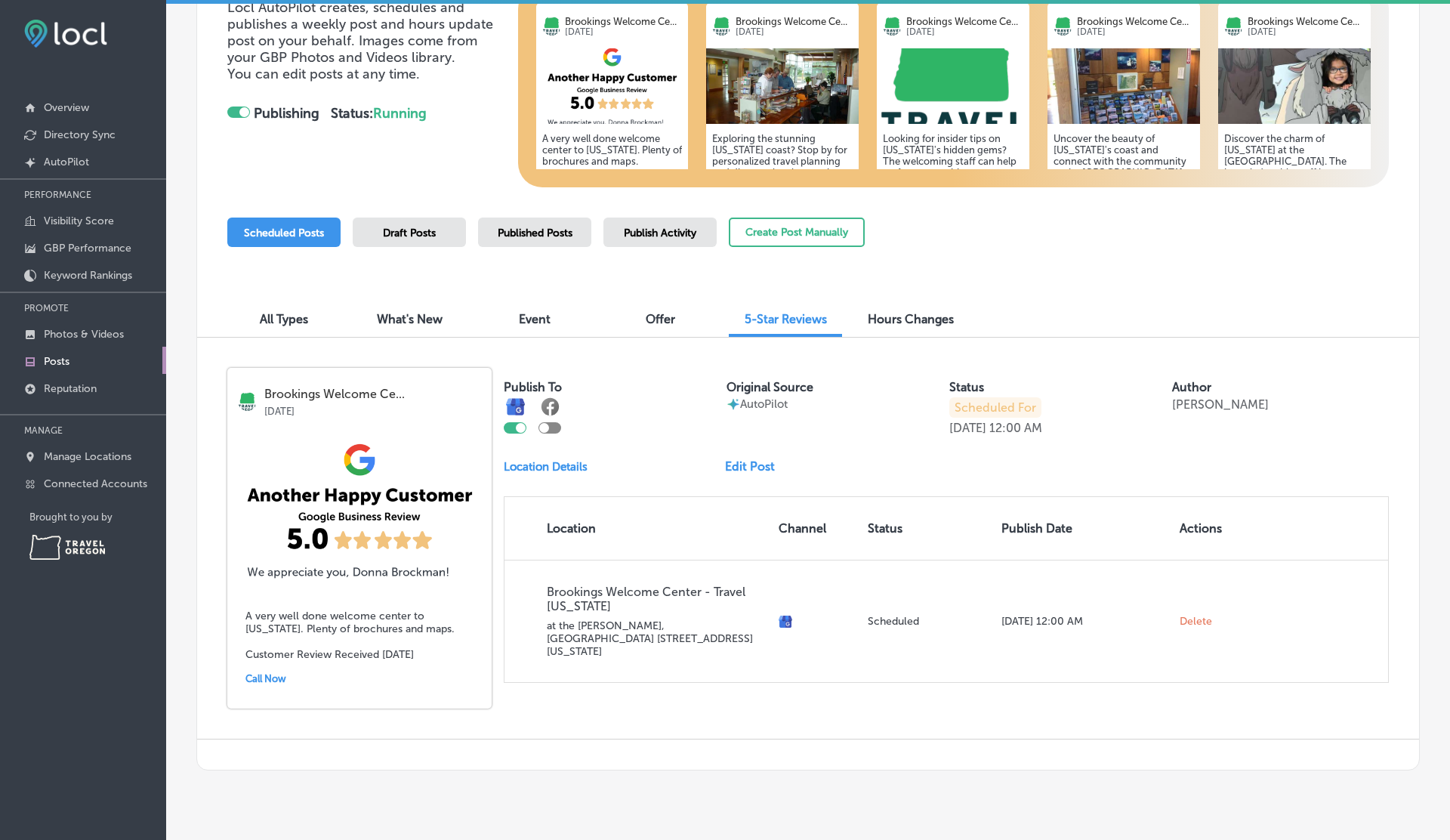
click at [764, 475] on div "Publish To Original Source AutoPilot Status Scheduled For [DATE] 12:00 AM Autho…" at bounding box center [947, 525] width 885 height 315
click at [745, 464] on link "Edit Post" at bounding box center [756, 467] width 62 height 14
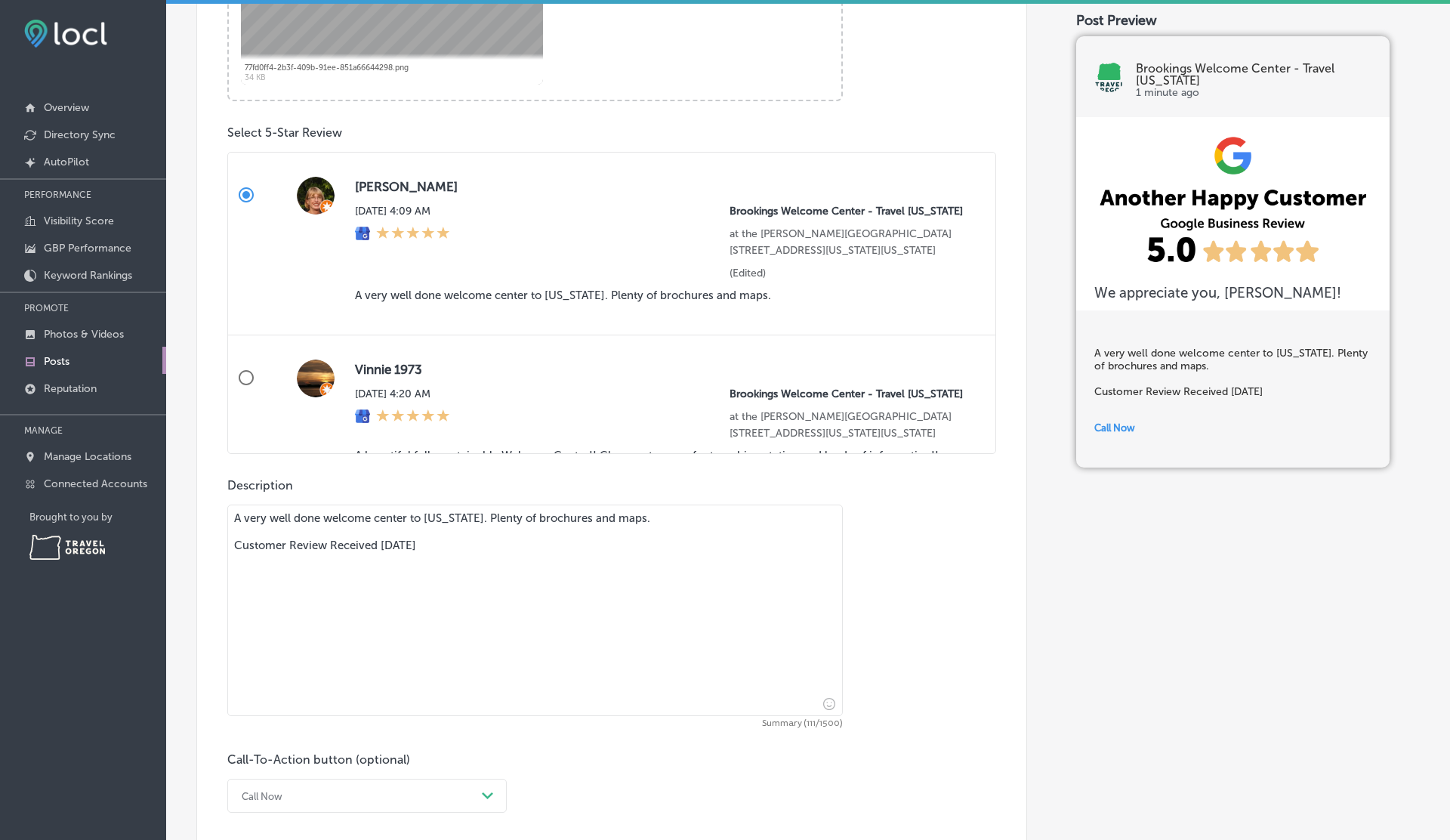
scroll to position [957, 0]
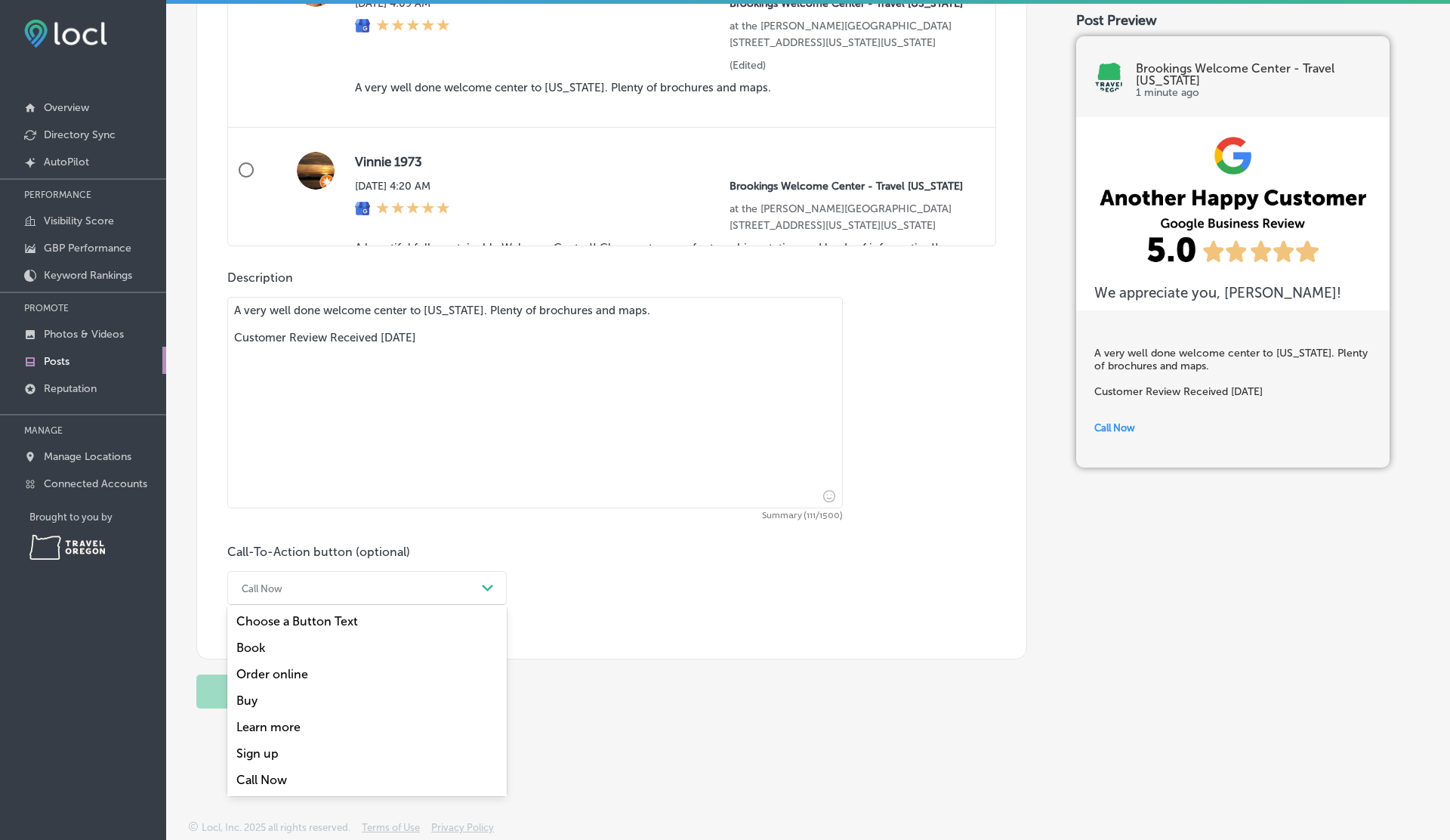
click at [332, 579] on div "Call Now" at bounding box center [355, 588] width 242 height 23
click at [268, 673] on div "Order online" at bounding box center [366, 674] width 279 height 26
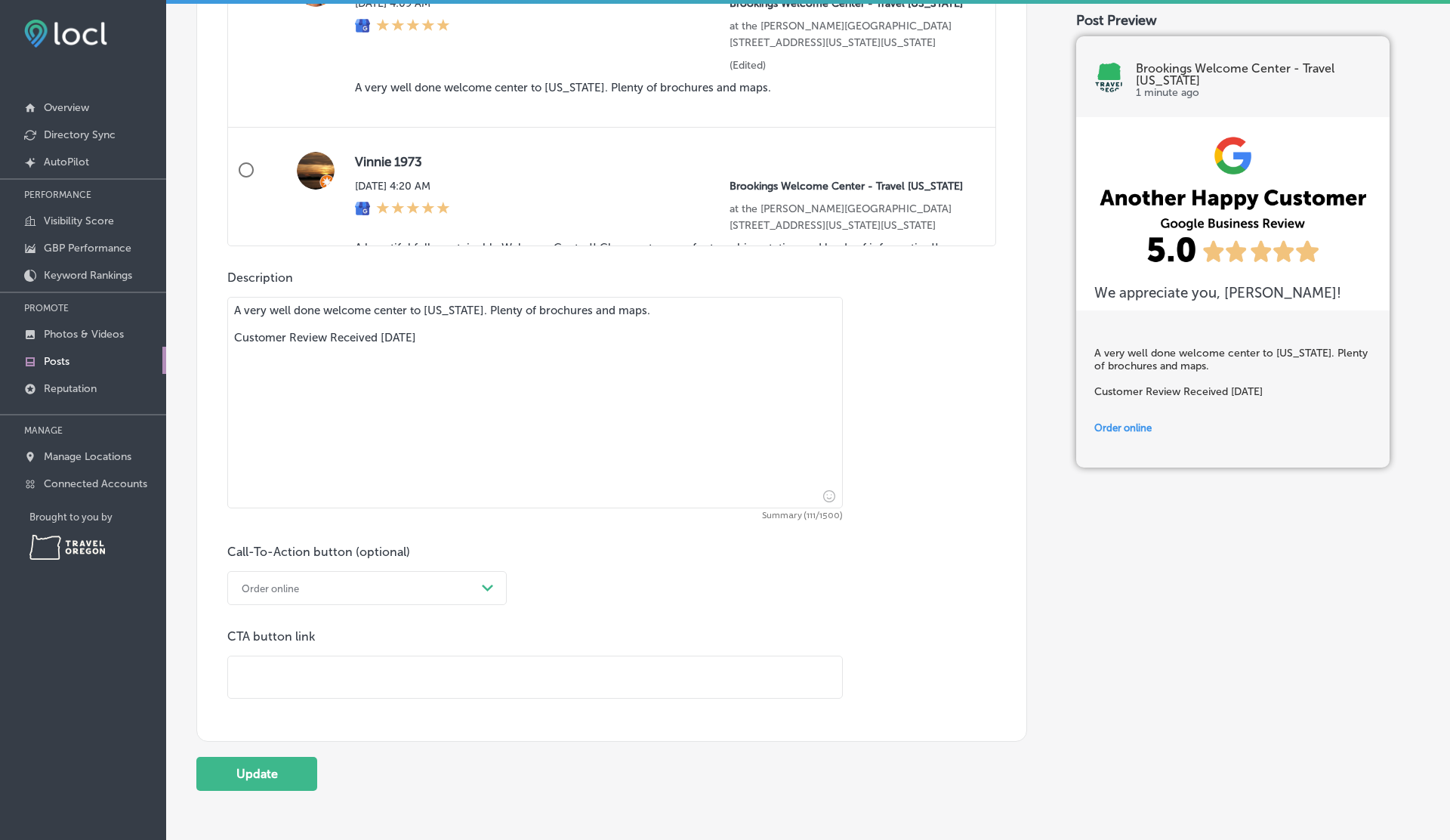
click at [311, 657] on input "text" at bounding box center [534, 677] width 614 height 41
type input "[URL][DOMAIN_NAME]"
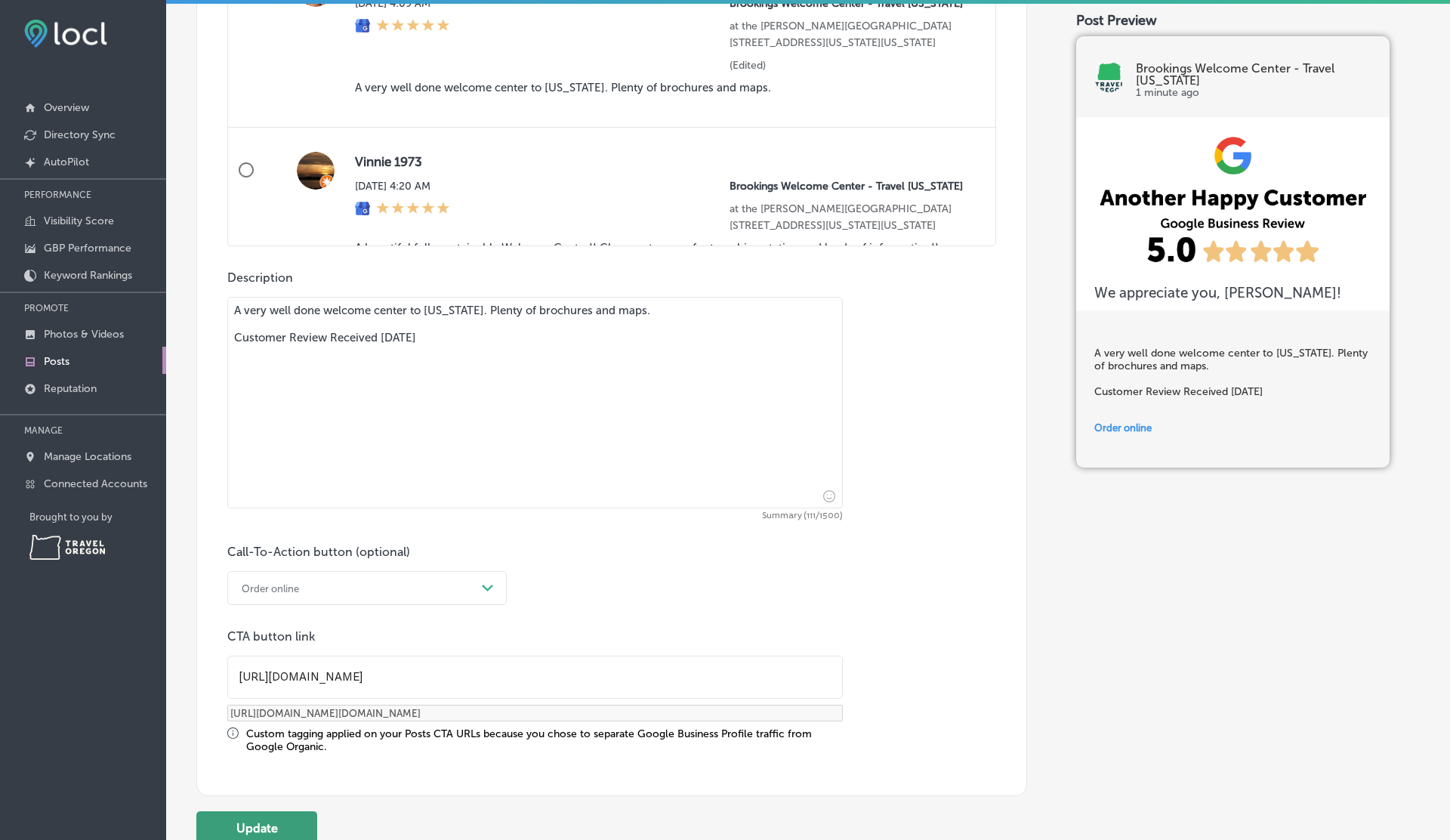
click at [275, 826] on button "Update" at bounding box center [257, 828] width 121 height 34
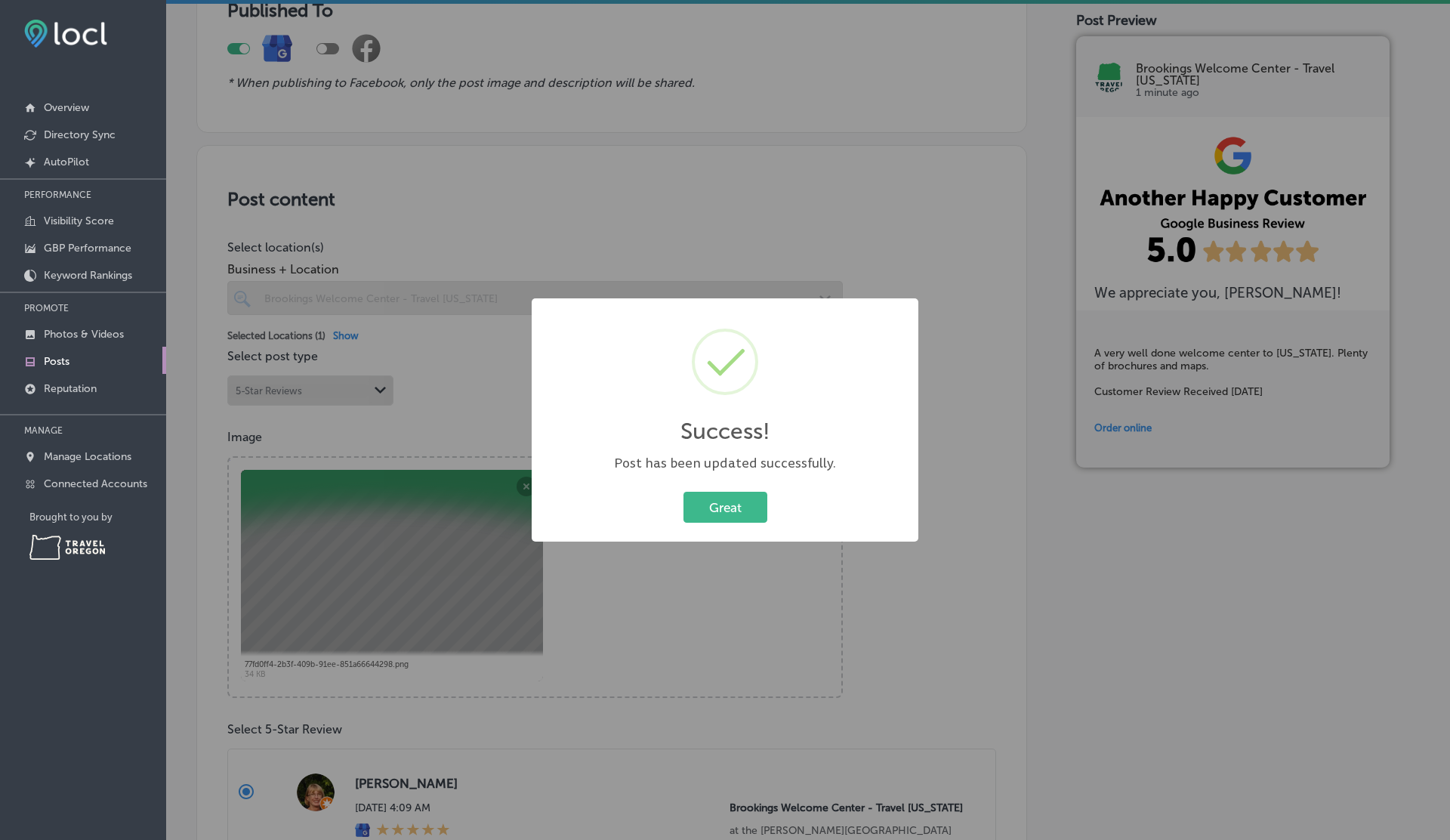
scroll to position [141, 0]
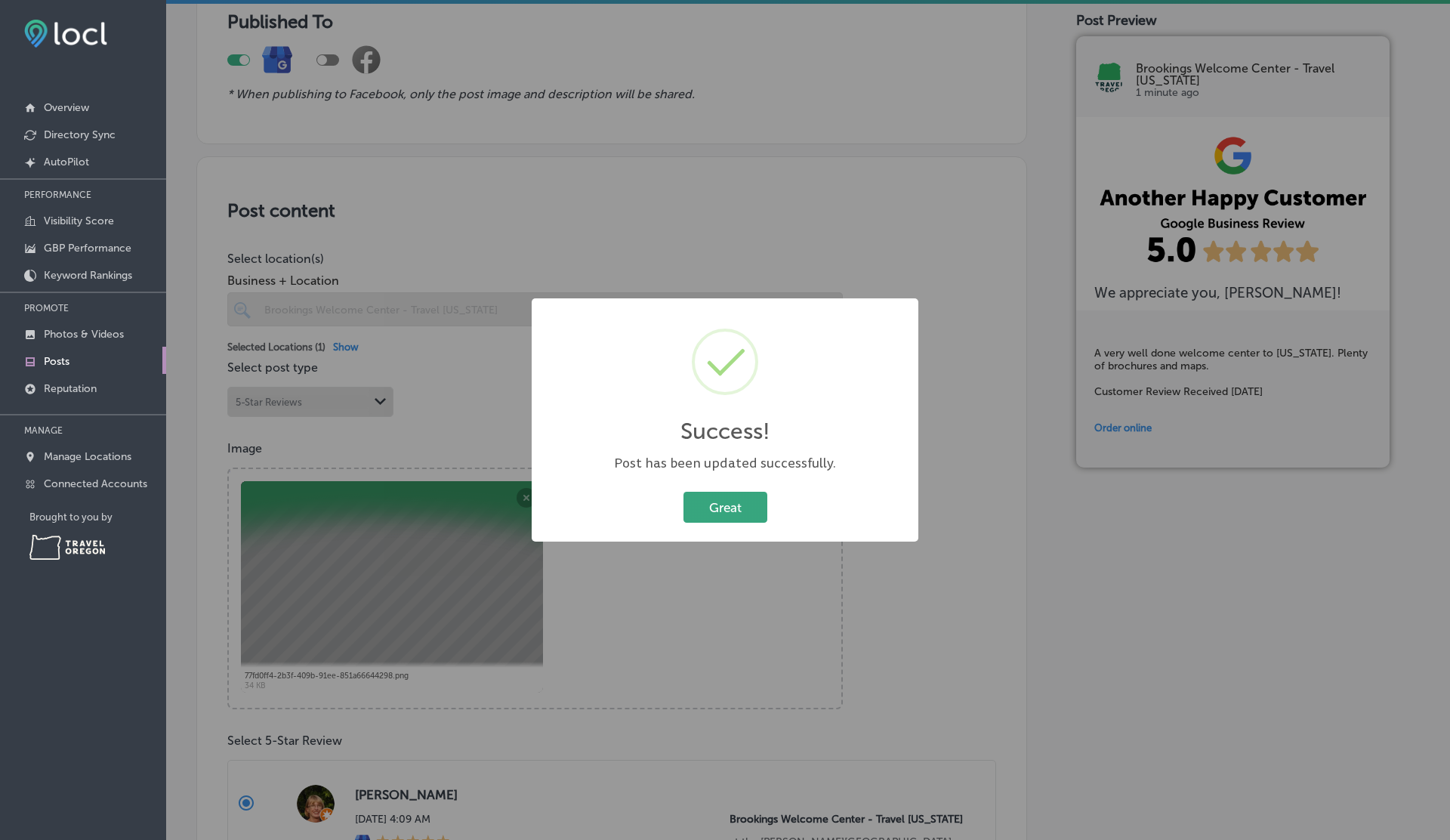
click at [705, 502] on button "Great" at bounding box center [725, 506] width 84 height 31
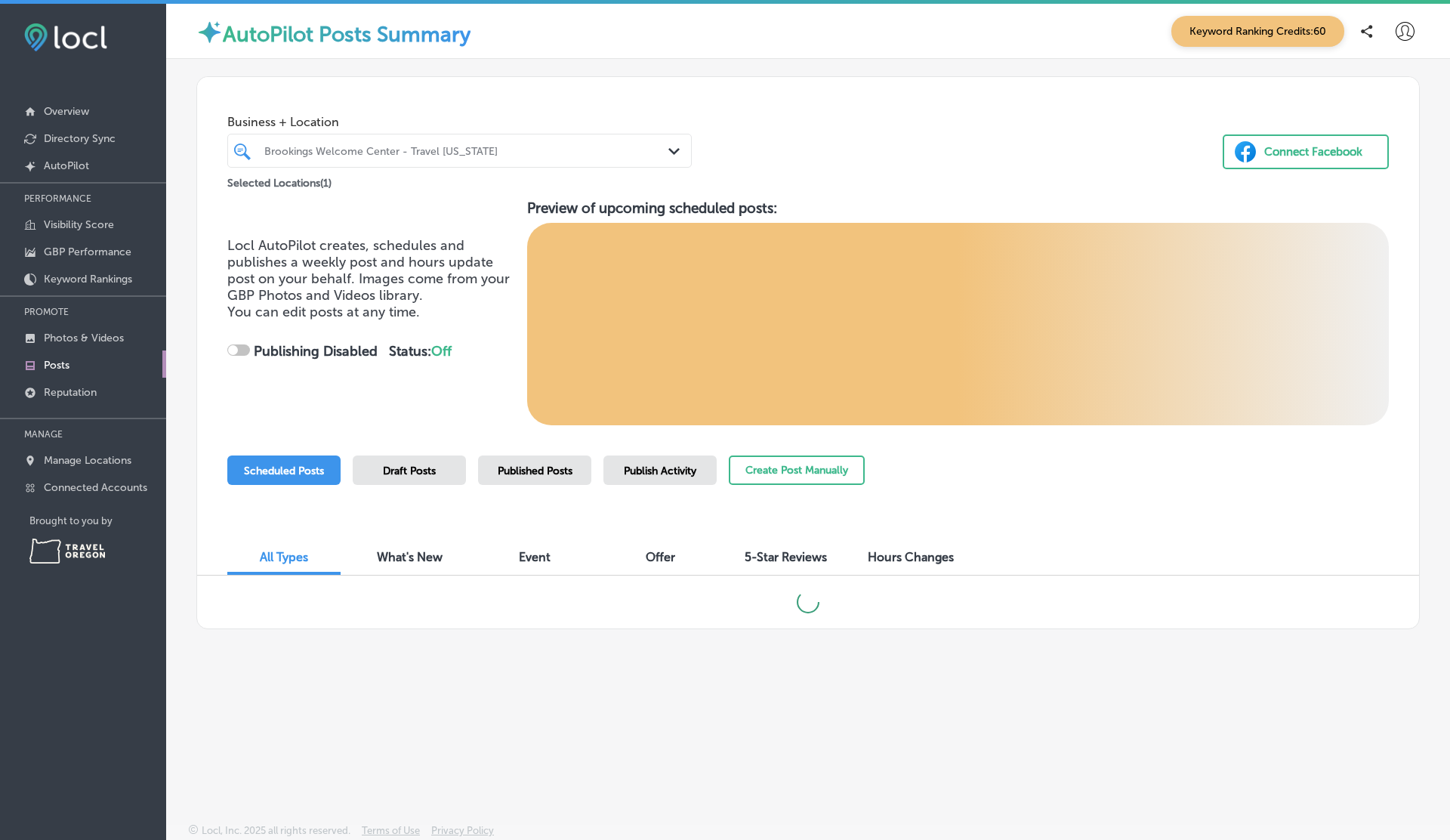
click at [771, 565] on div "5-Star Reviews" at bounding box center [785, 558] width 113 height 33
checkbox input "true"
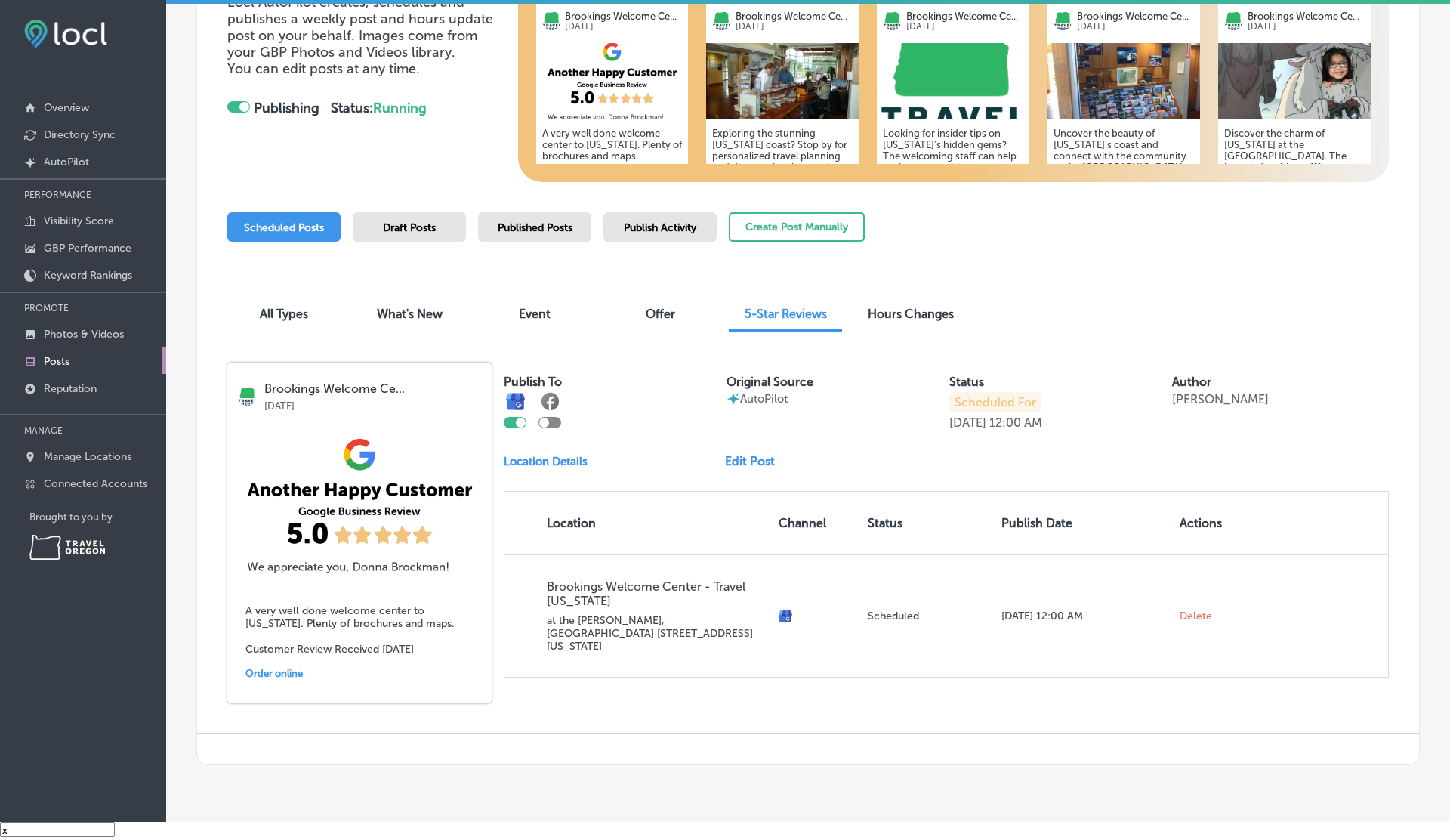
scroll to position [267, 0]
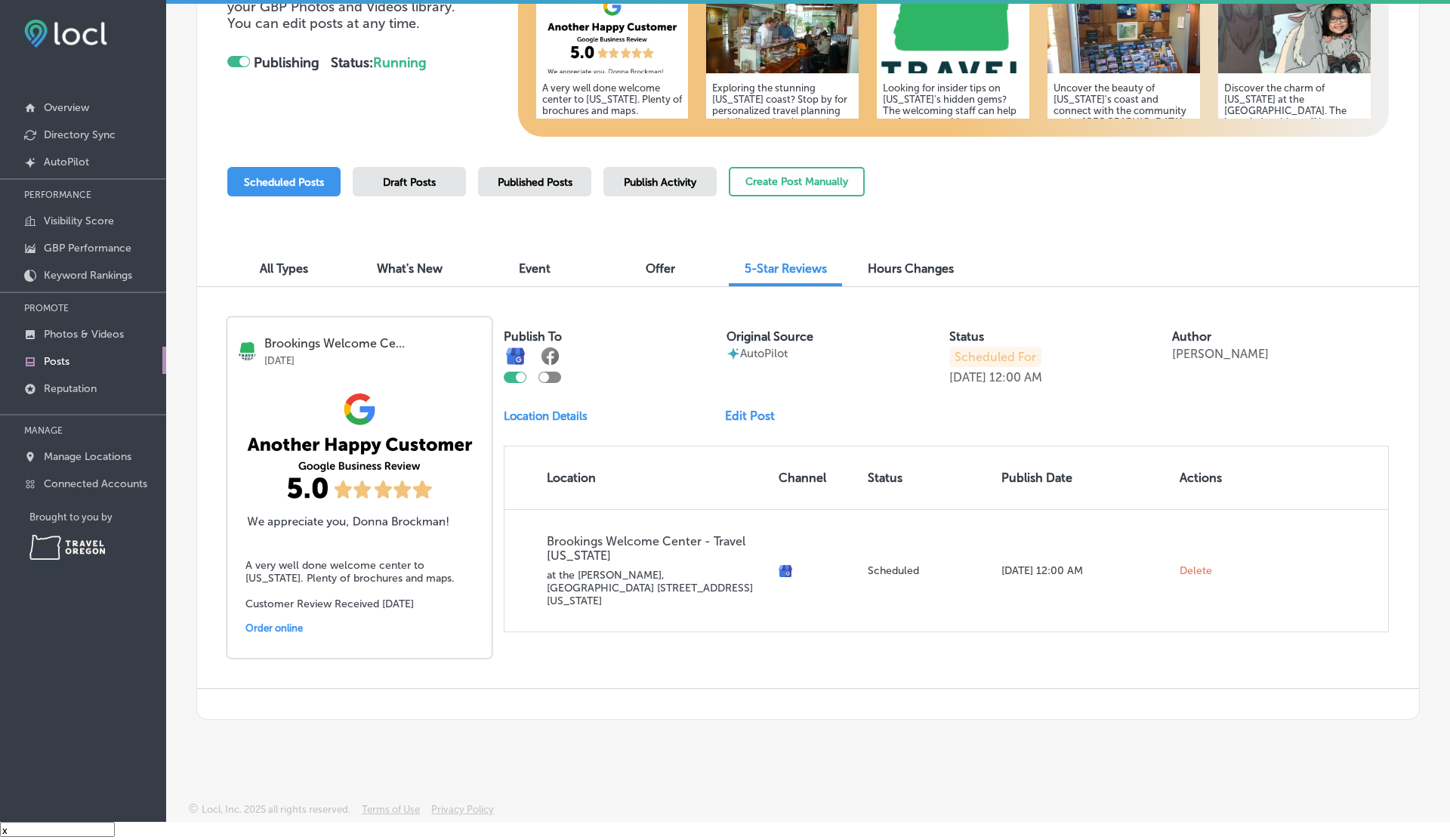
click at [337, 495] on img at bounding box center [359, 459] width 264 height 151
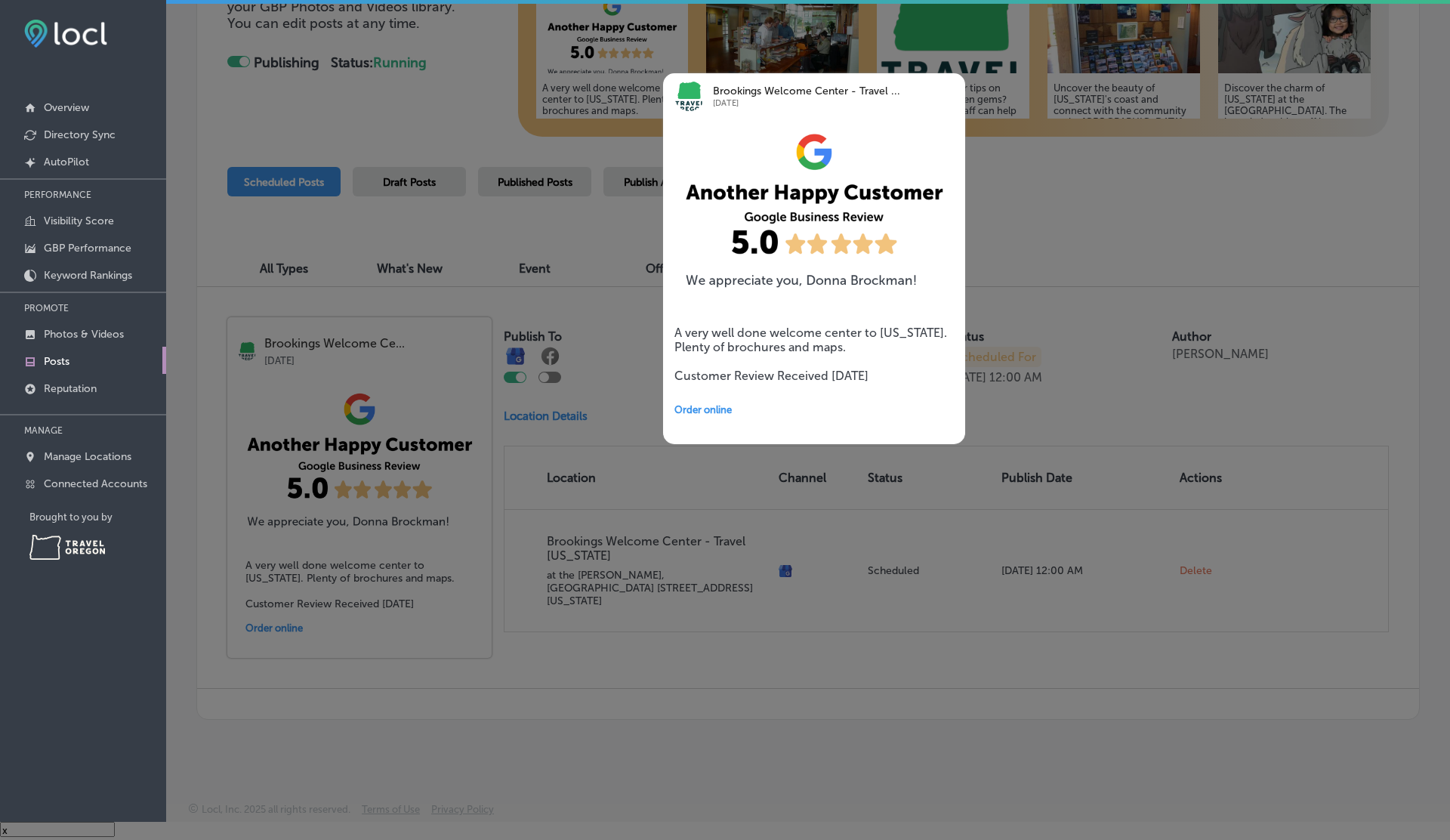
click at [1033, 645] on div at bounding box center [725, 420] width 1450 height 840
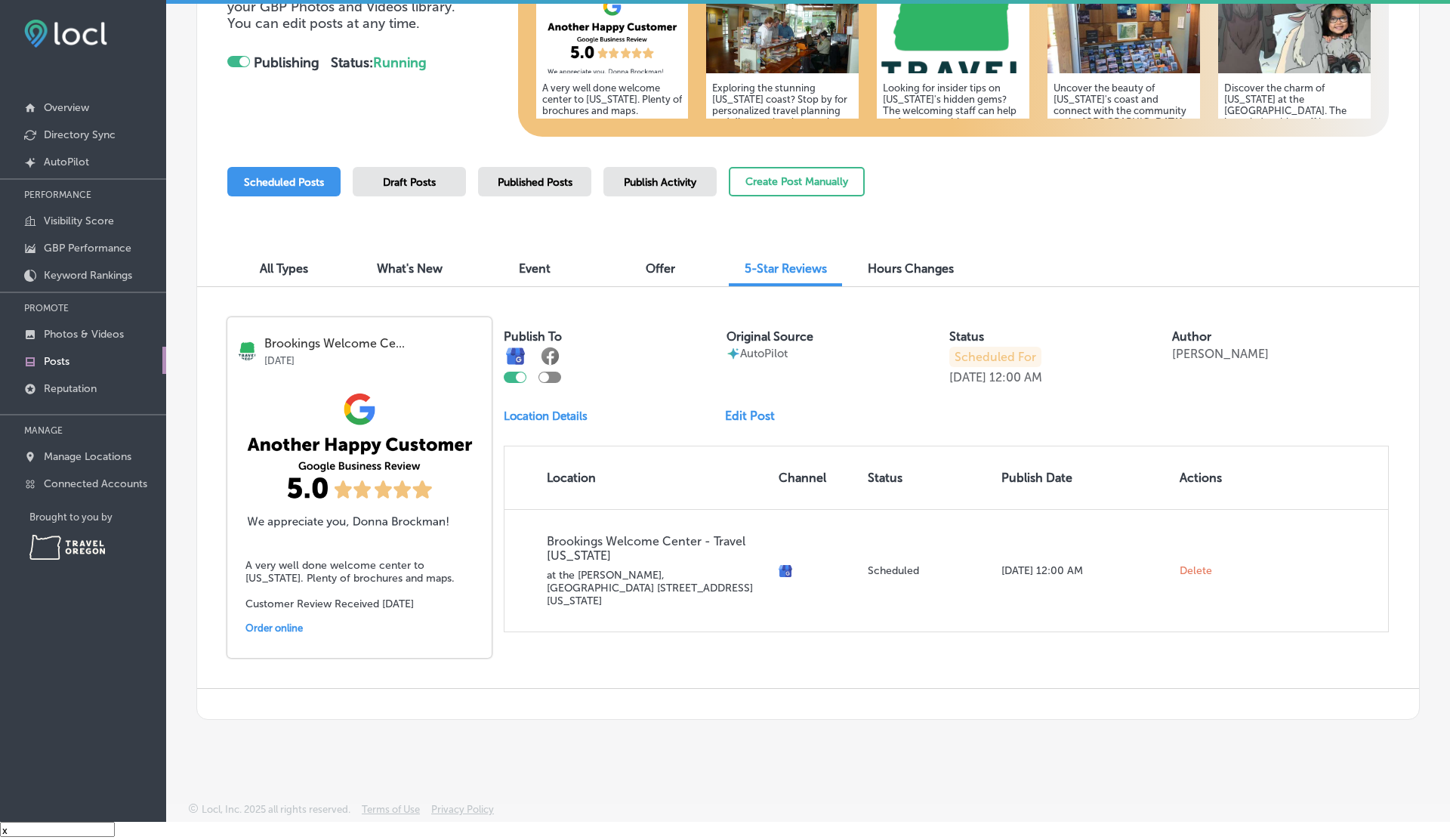
click at [741, 414] on link "Edit Post" at bounding box center [756, 416] width 62 height 14
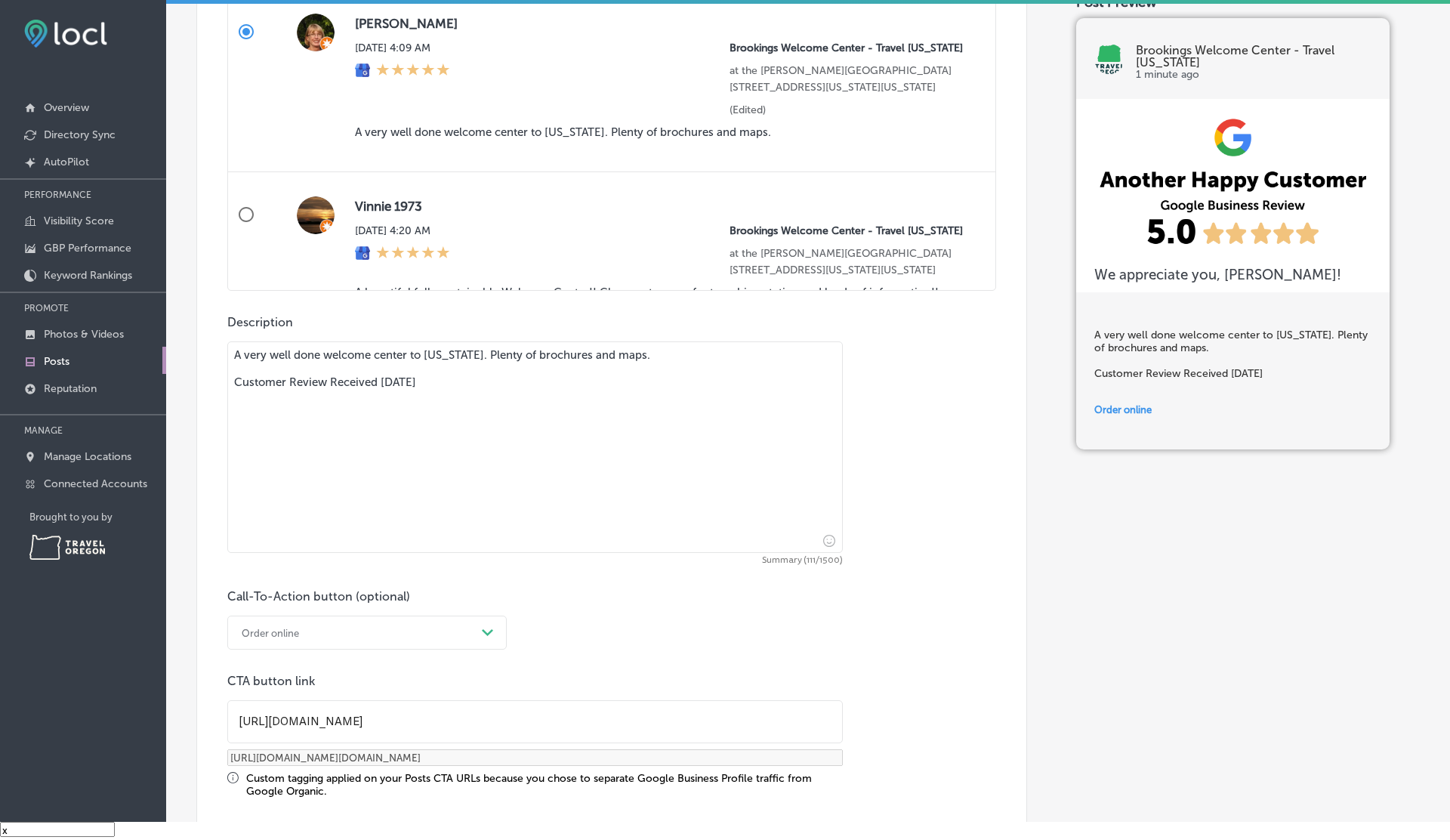
scroll to position [983, 0]
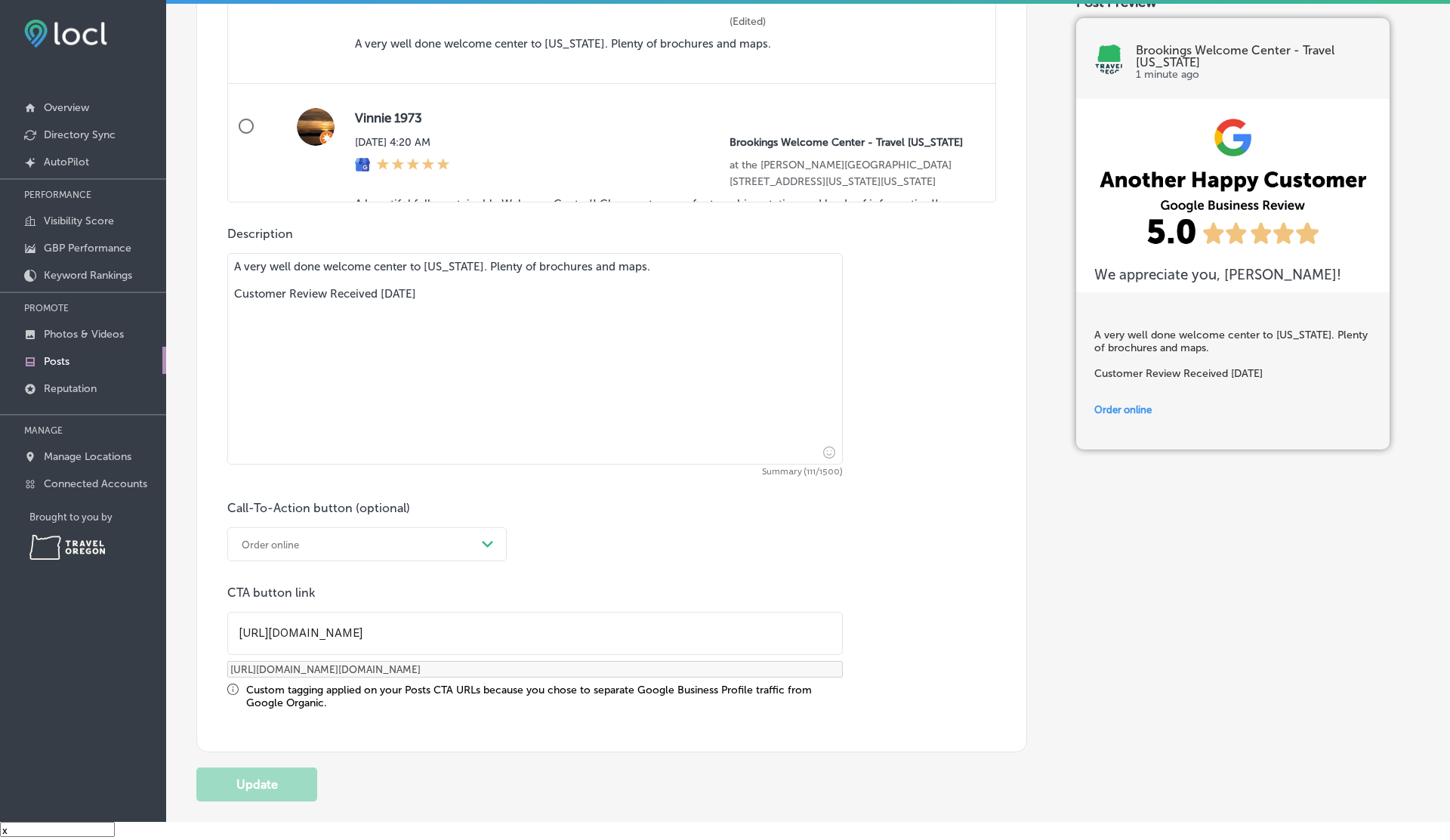
click at [271, 543] on div "Order online" at bounding box center [271, 544] width 57 height 11
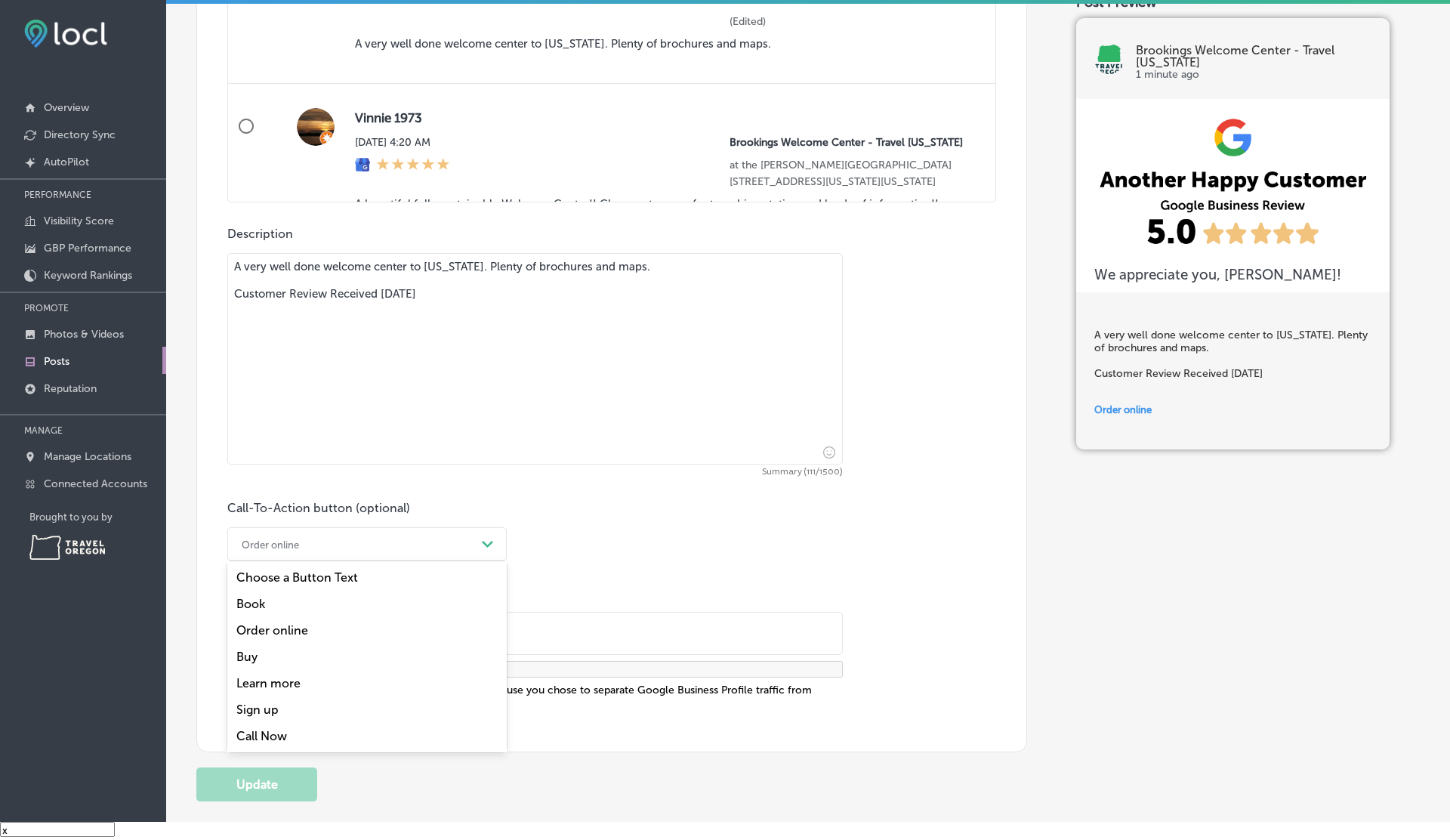
click at [264, 721] on div "Sign up" at bounding box center [366, 709] width 279 height 26
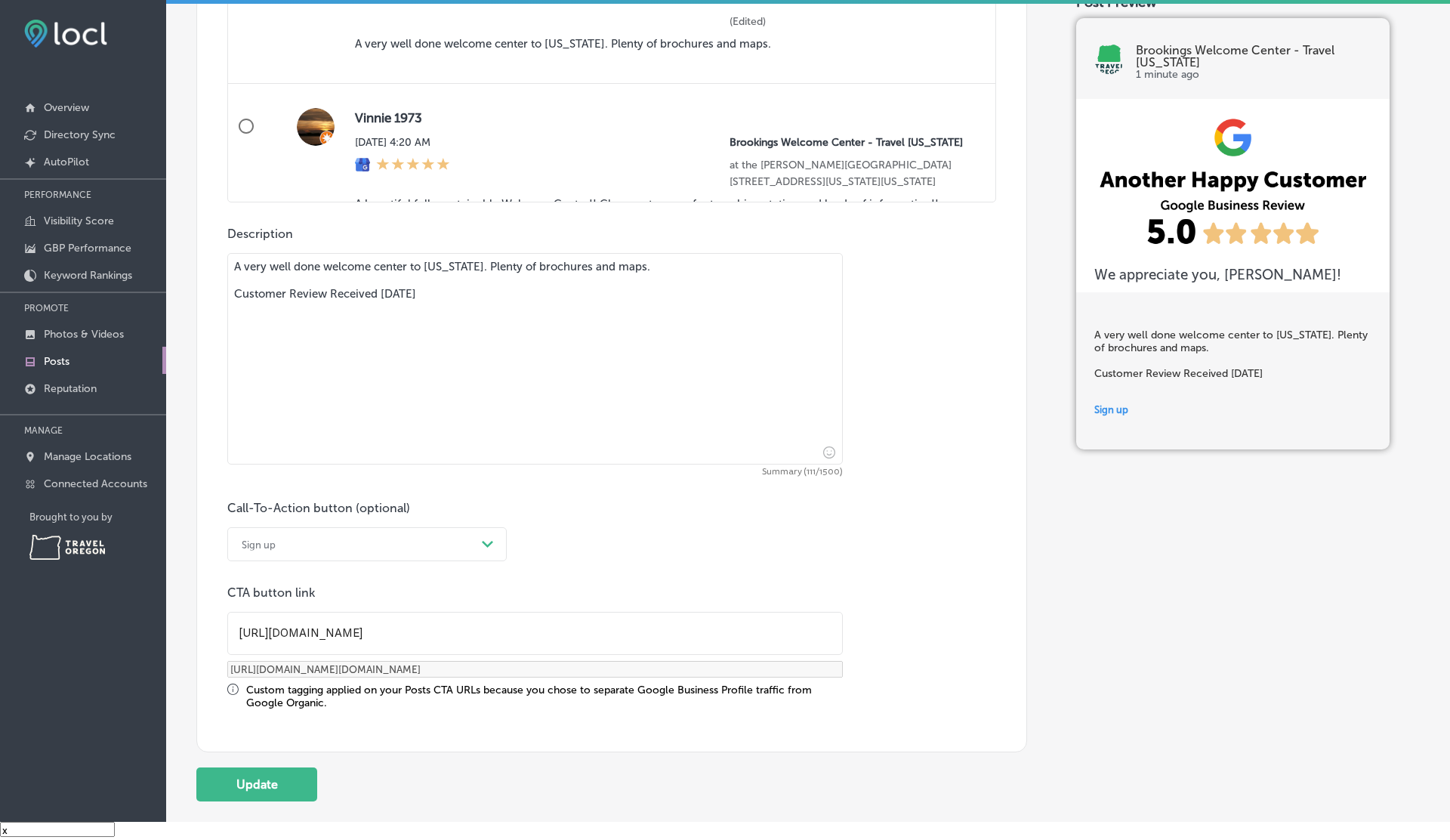
click at [303, 538] on div "Sign up" at bounding box center [355, 544] width 242 height 23
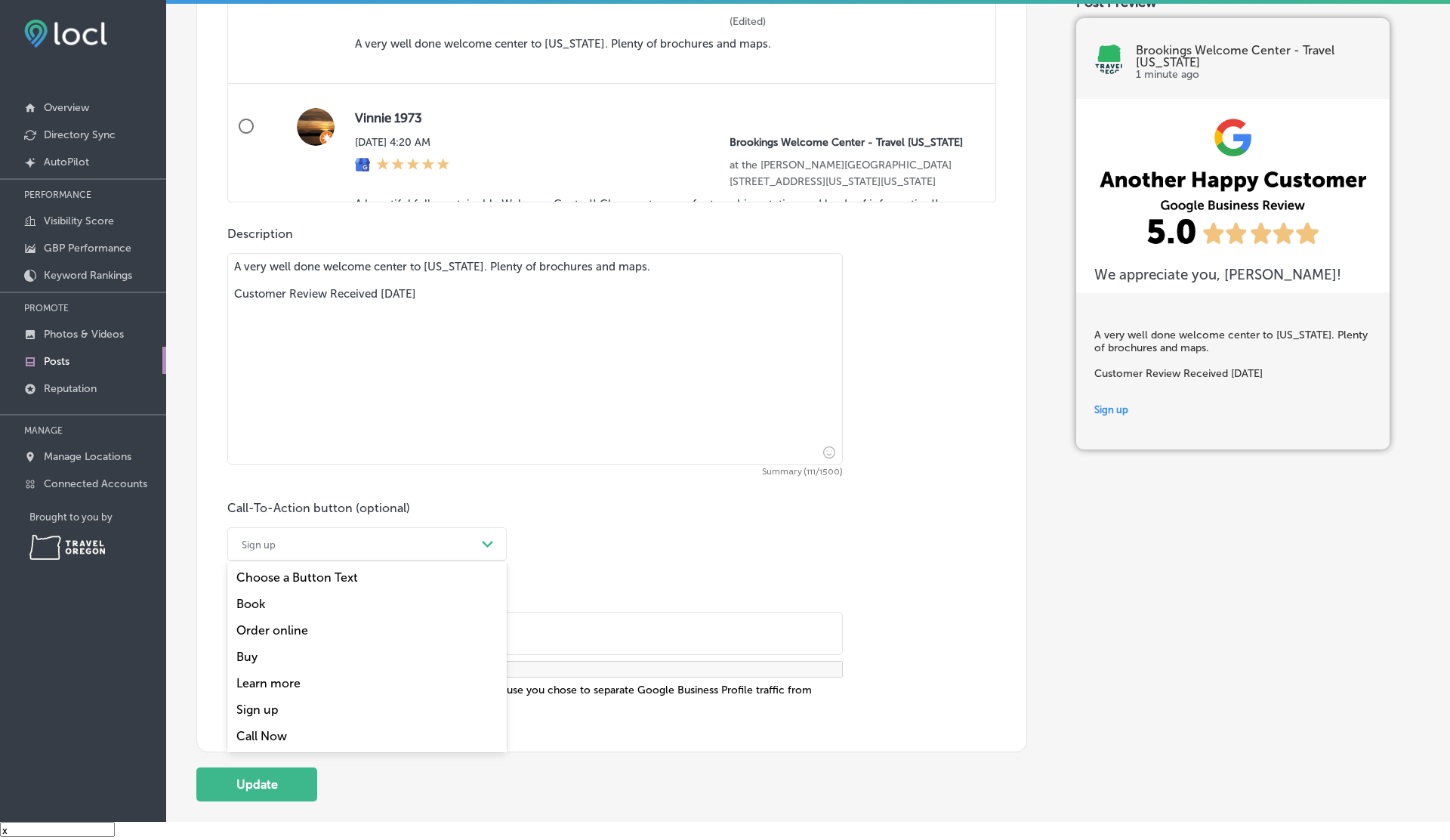
click at [279, 724] on div "Call Now" at bounding box center [366, 736] width 279 height 26
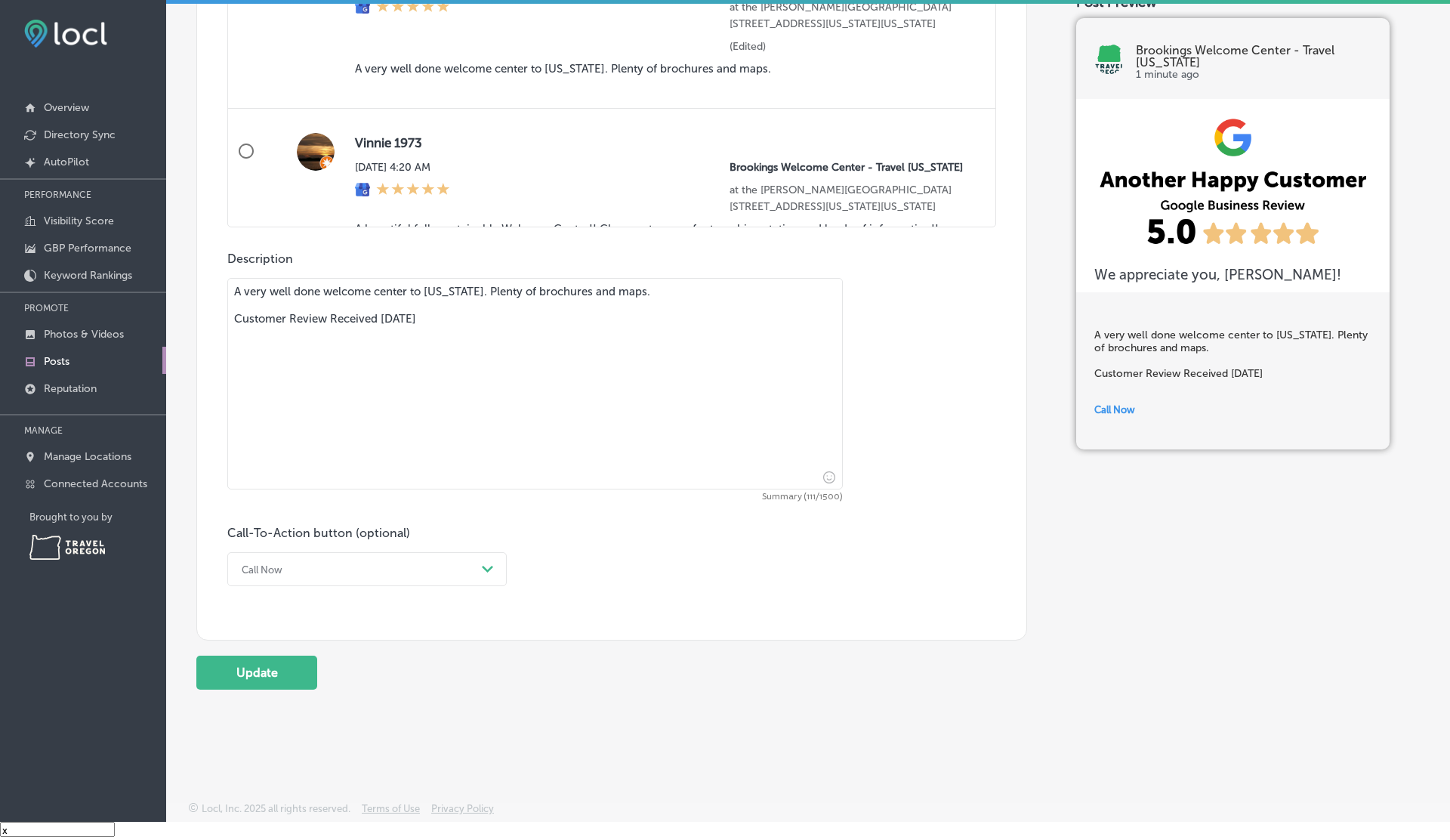
scroll to position [957, 0]
click at [283, 666] on button "Update" at bounding box center [257, 673] width 121 height 34
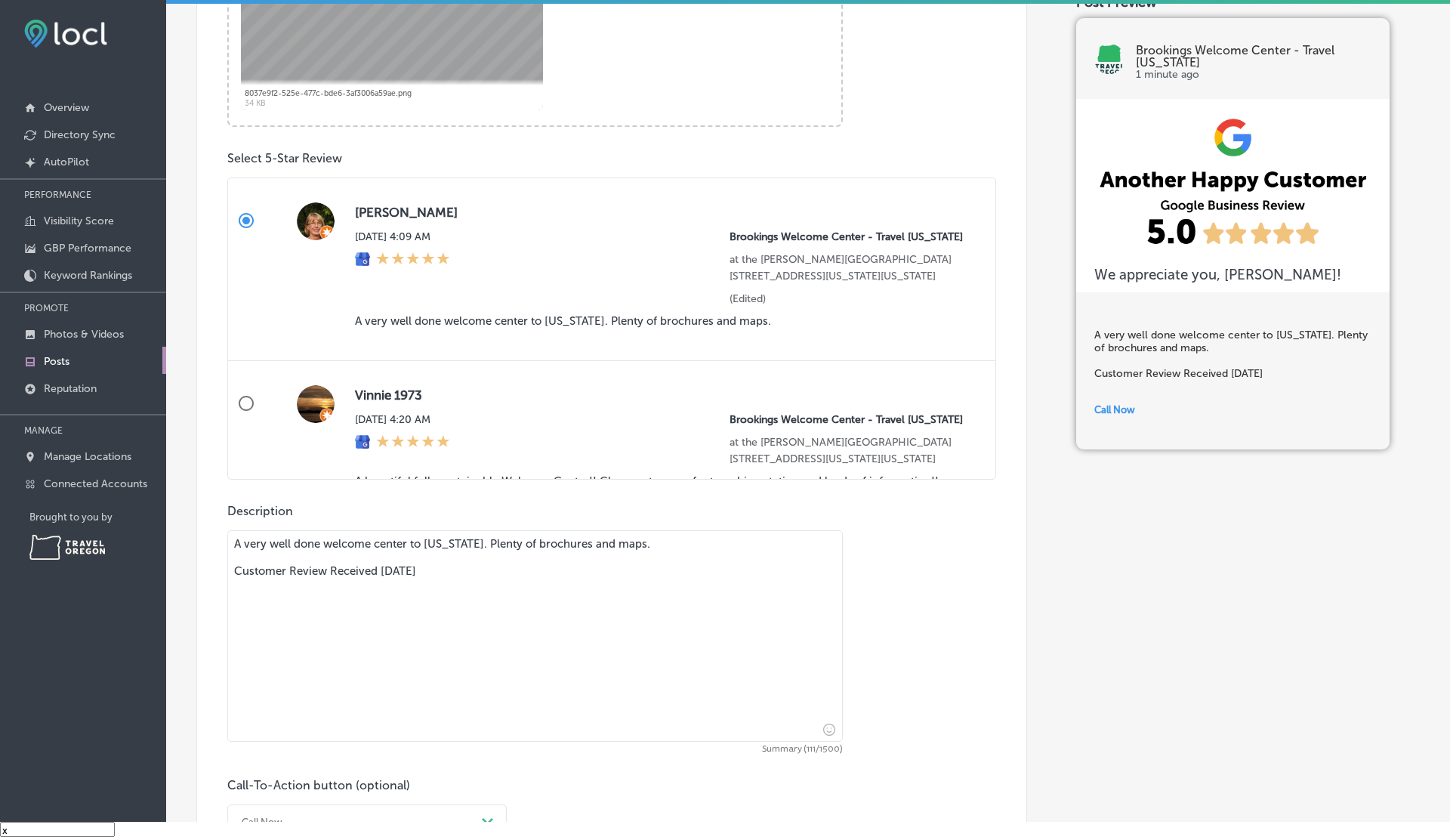
scroll to position [0, 0]
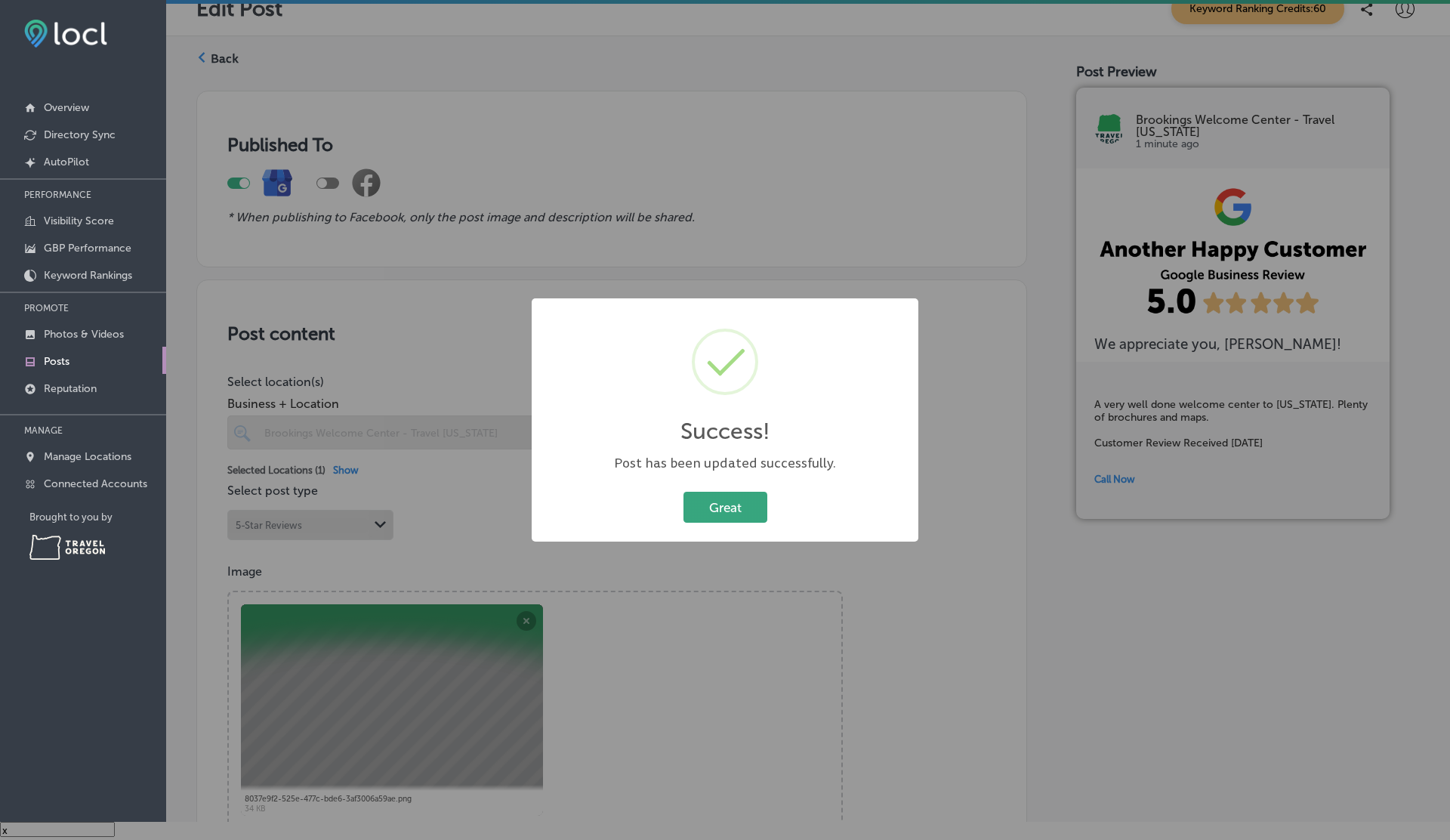
click at [722, 505] on button "Great" at bounding box center [725, 506] width 84 height 31
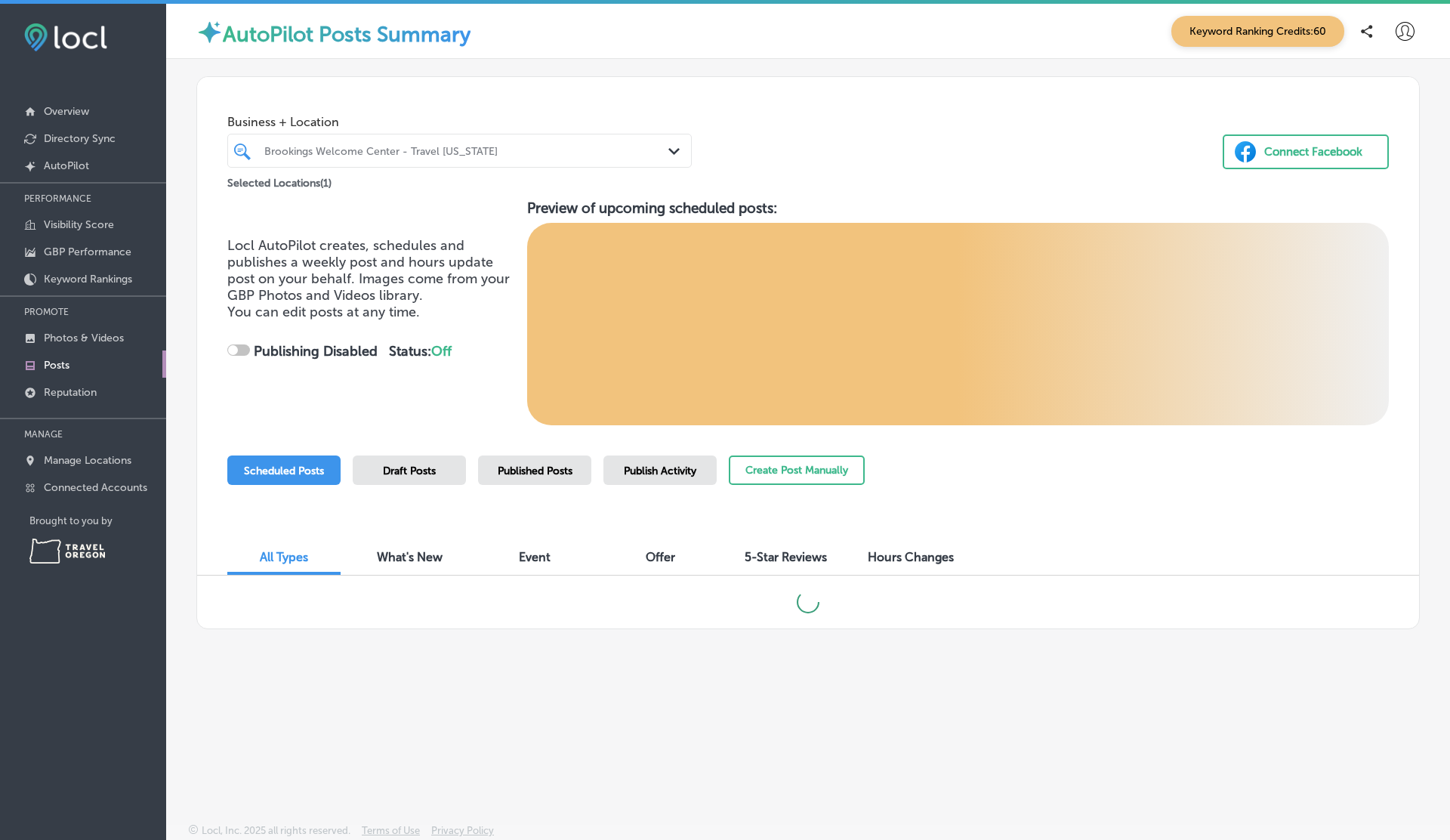
click at [768, 552] on span "5-Star Reviews" at bounding box center [785, 557] width 82 height 14
checkbox input "true"
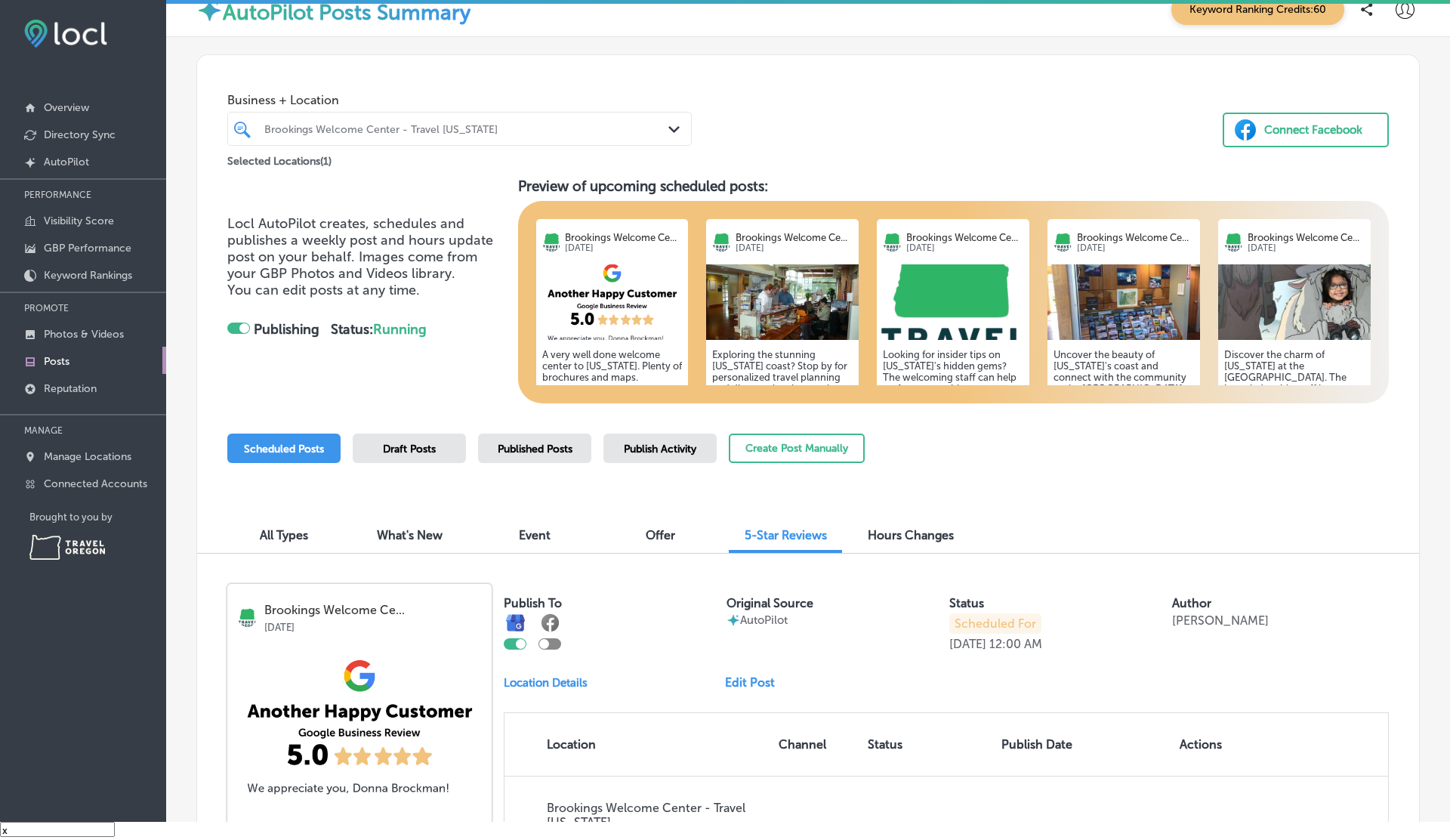
click at [1409, 10] on icon at bounding box center [1405, 10] width 19 height 19
click at [1383, 164] on p "Log Out" at bounding box center [1372, 162] width 45 height 18
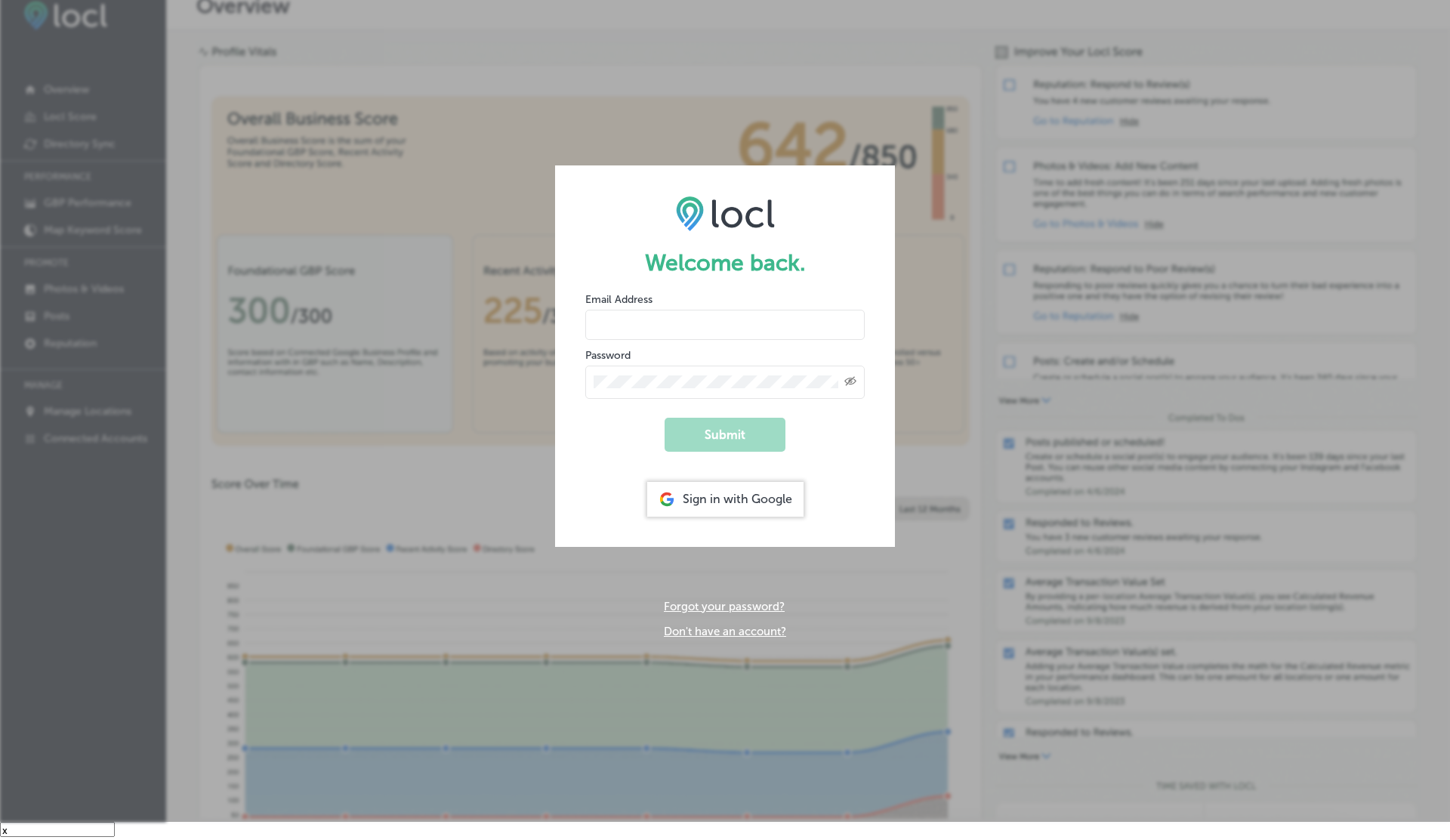
scroll to position [18, 0]
click at [607, 307] on div "Email Address" at bounding box center [725, 315] width 279 height 49
click at [608, 322] on input "email" at bounding box center [725, 325] width 279 height 30
type input "[EMAIL_ADDRESS][DOMAIN_NAME]"
click at [665, 417] on button "Submit" at bounding box center [725, 434] width 121 height 34
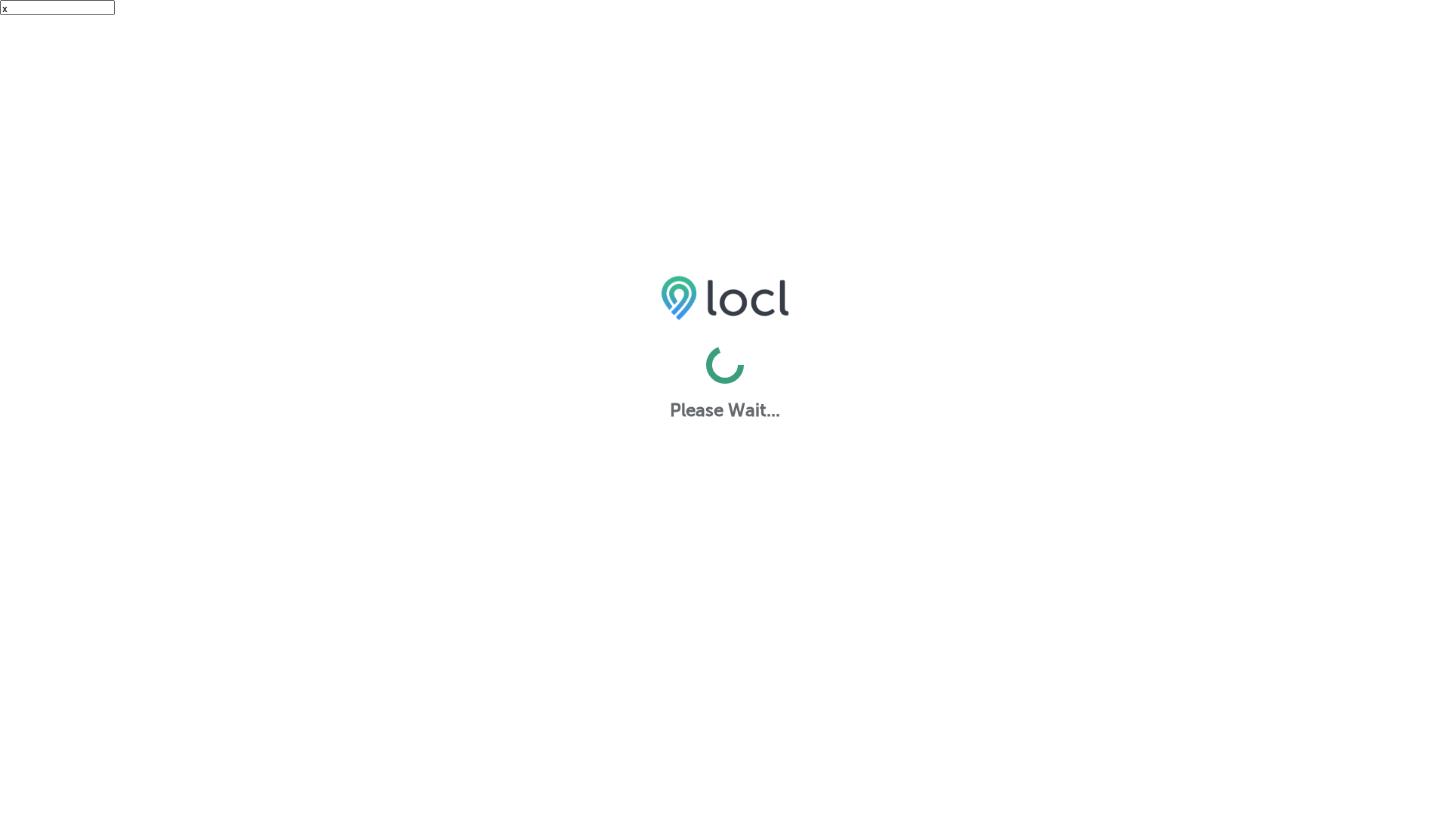
scroll to position [0, 0]
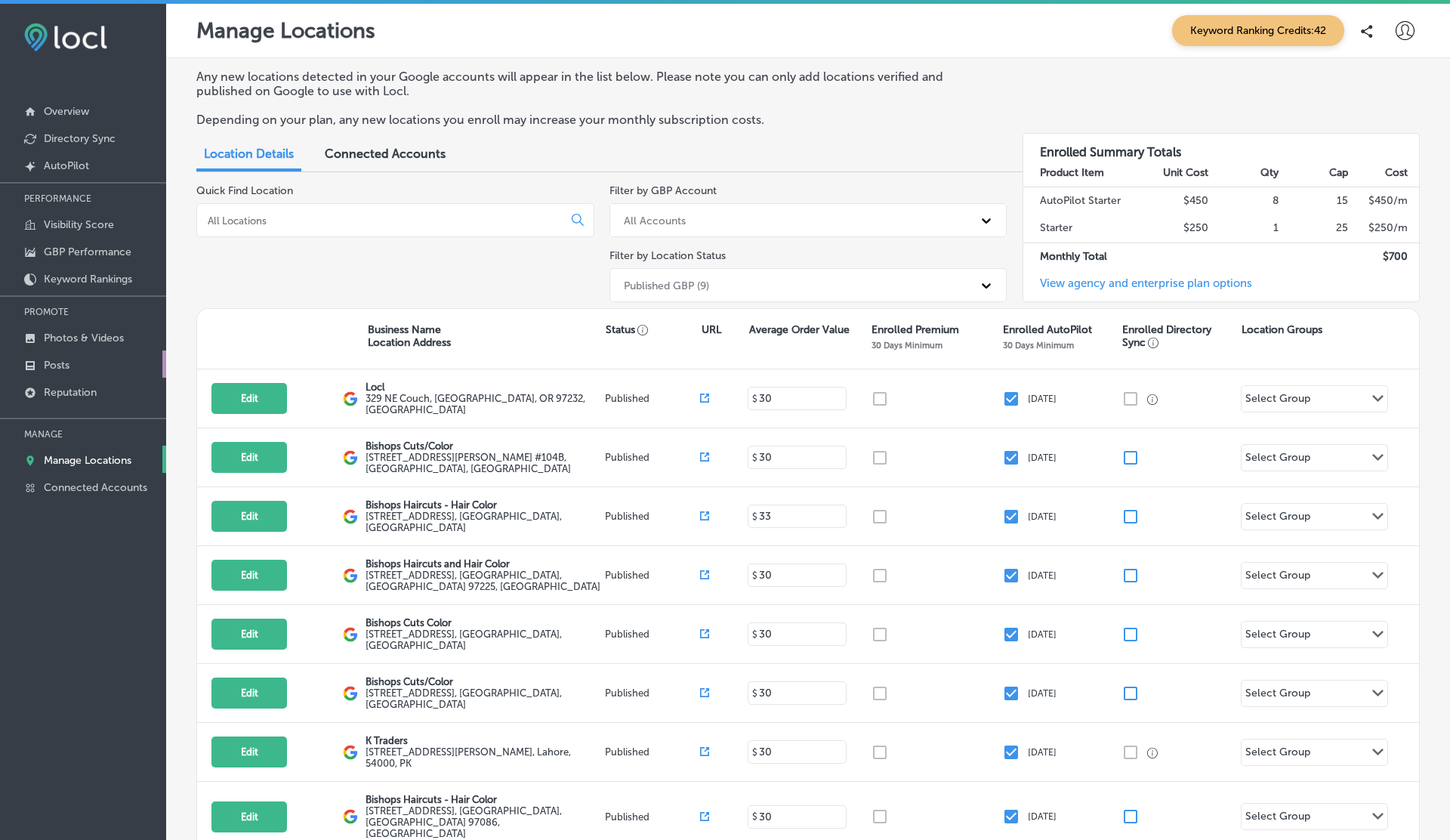
click at [62, 361] on p "Posts" at bounding box center [57, 365] width 25 height 13
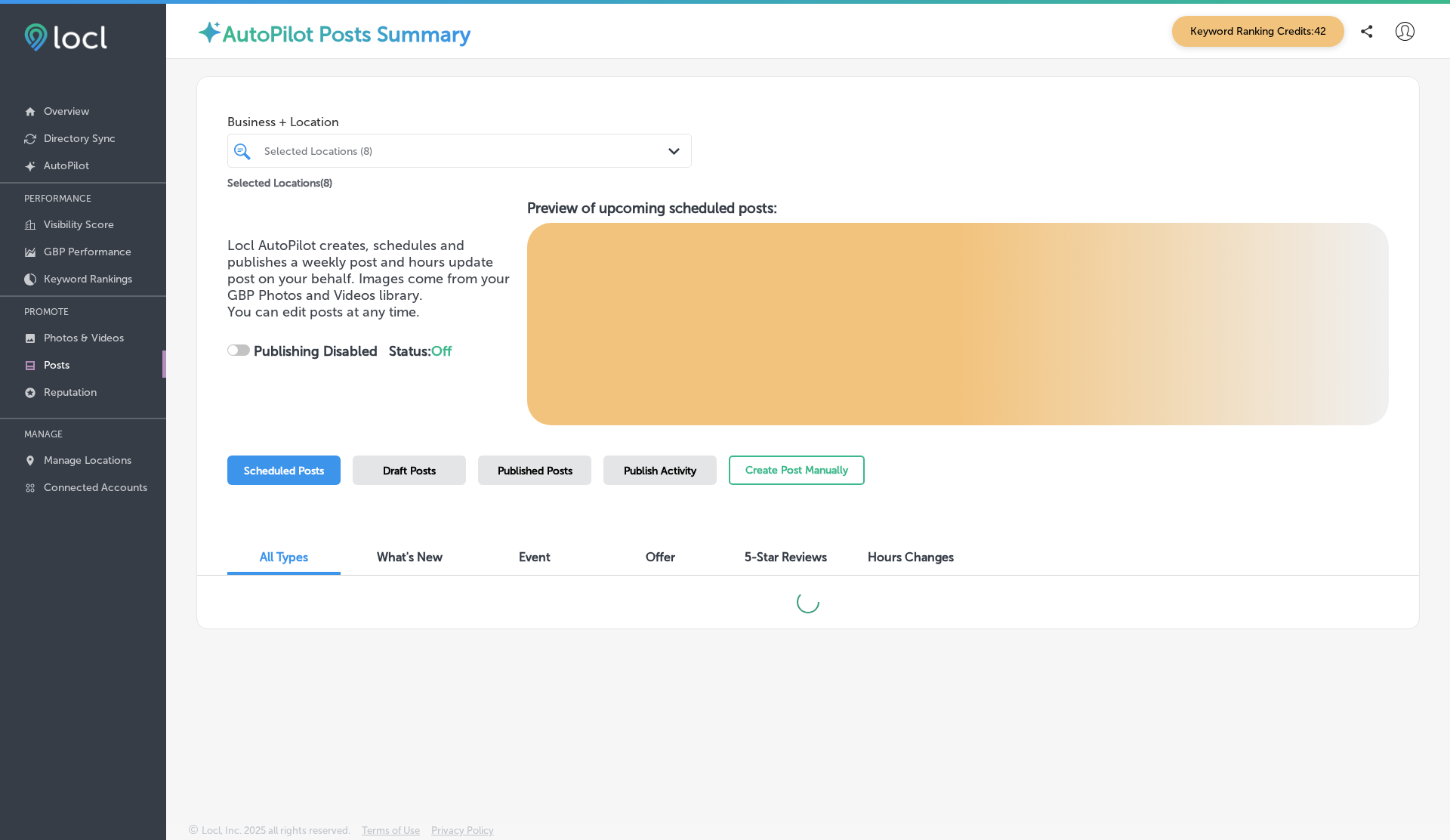
click at [455, 464] on div "Draft Posts" at bounding box center [409, 470] width 113 height 29
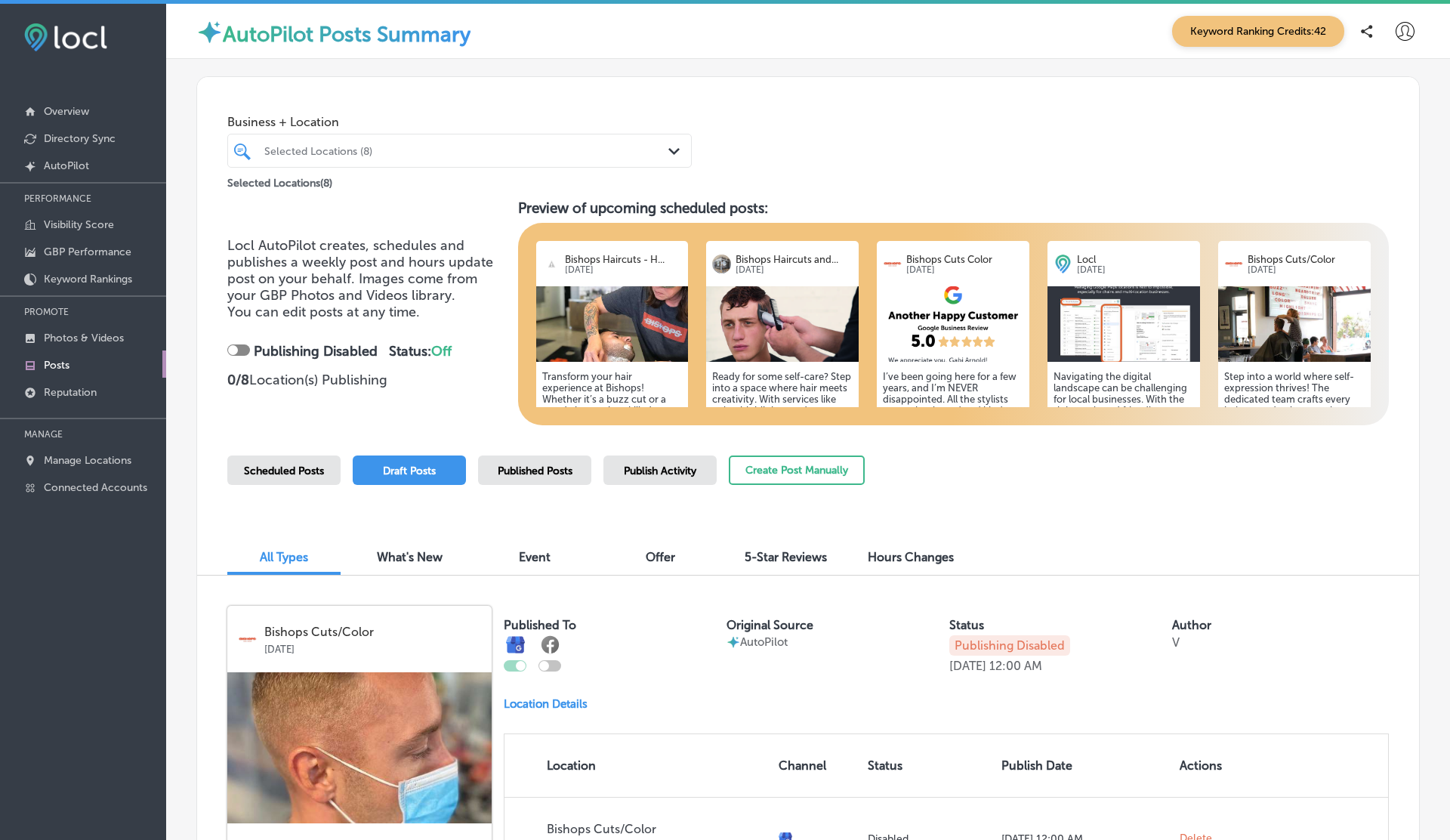
click at [287, 478] on div "Scheduled Posts" at bounding box center [283, 470] width 113 height 29
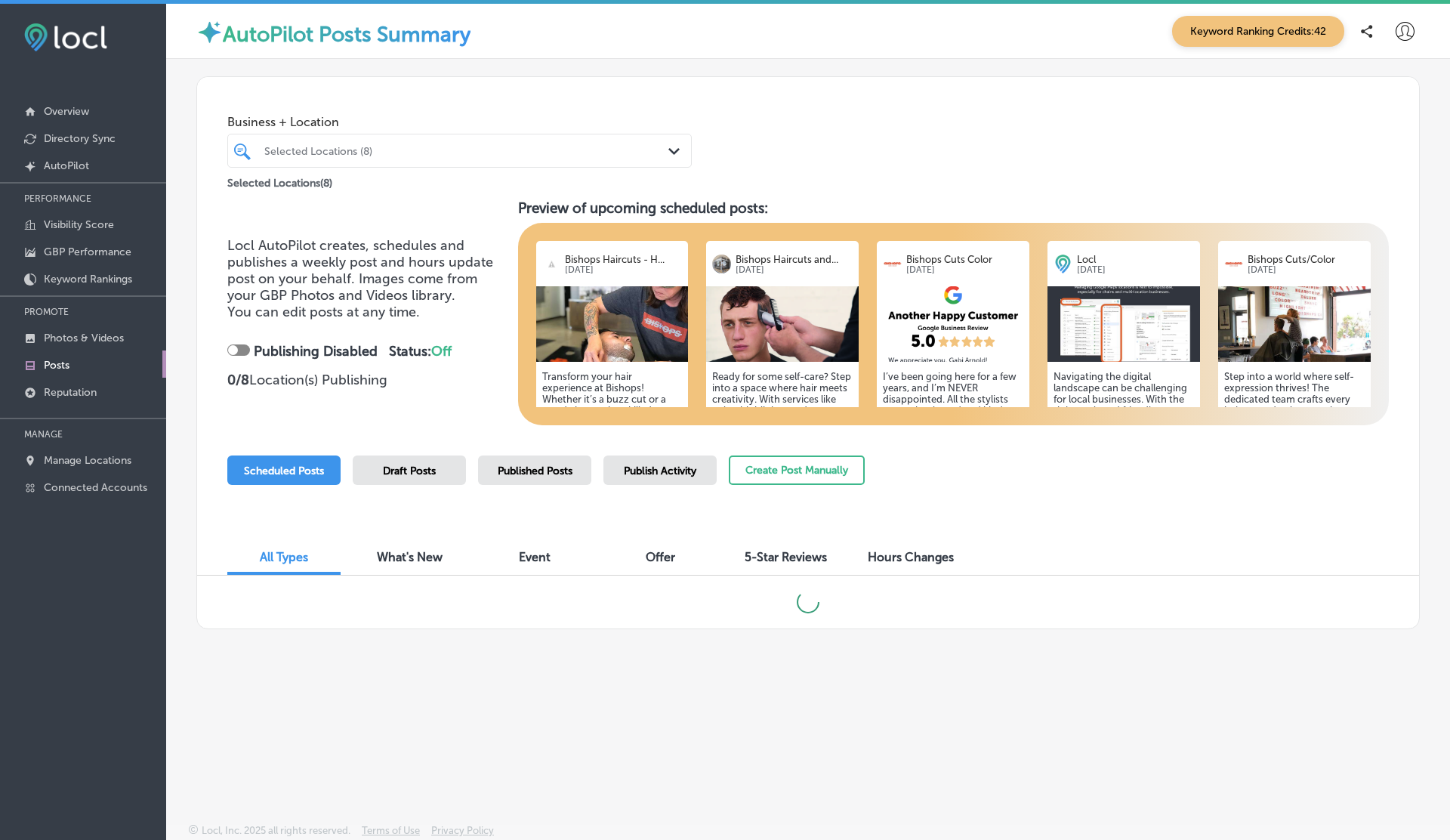
click at [235, 353] on div at bounding box center [233, 350] width 10 height 10
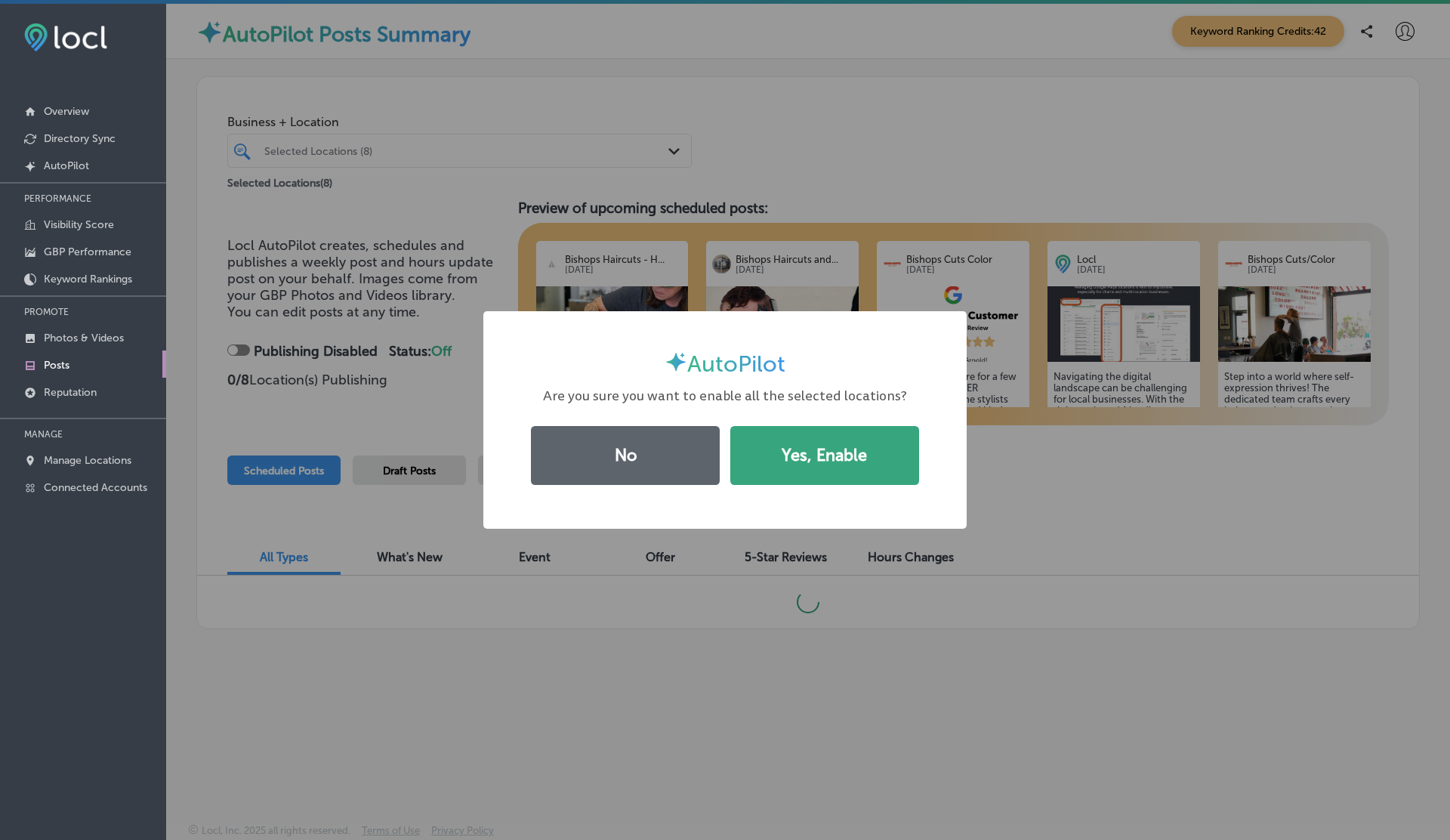
click at [834, 446] on button "Yes, Enable" at bounding box center [824, 455] width 189 height 59
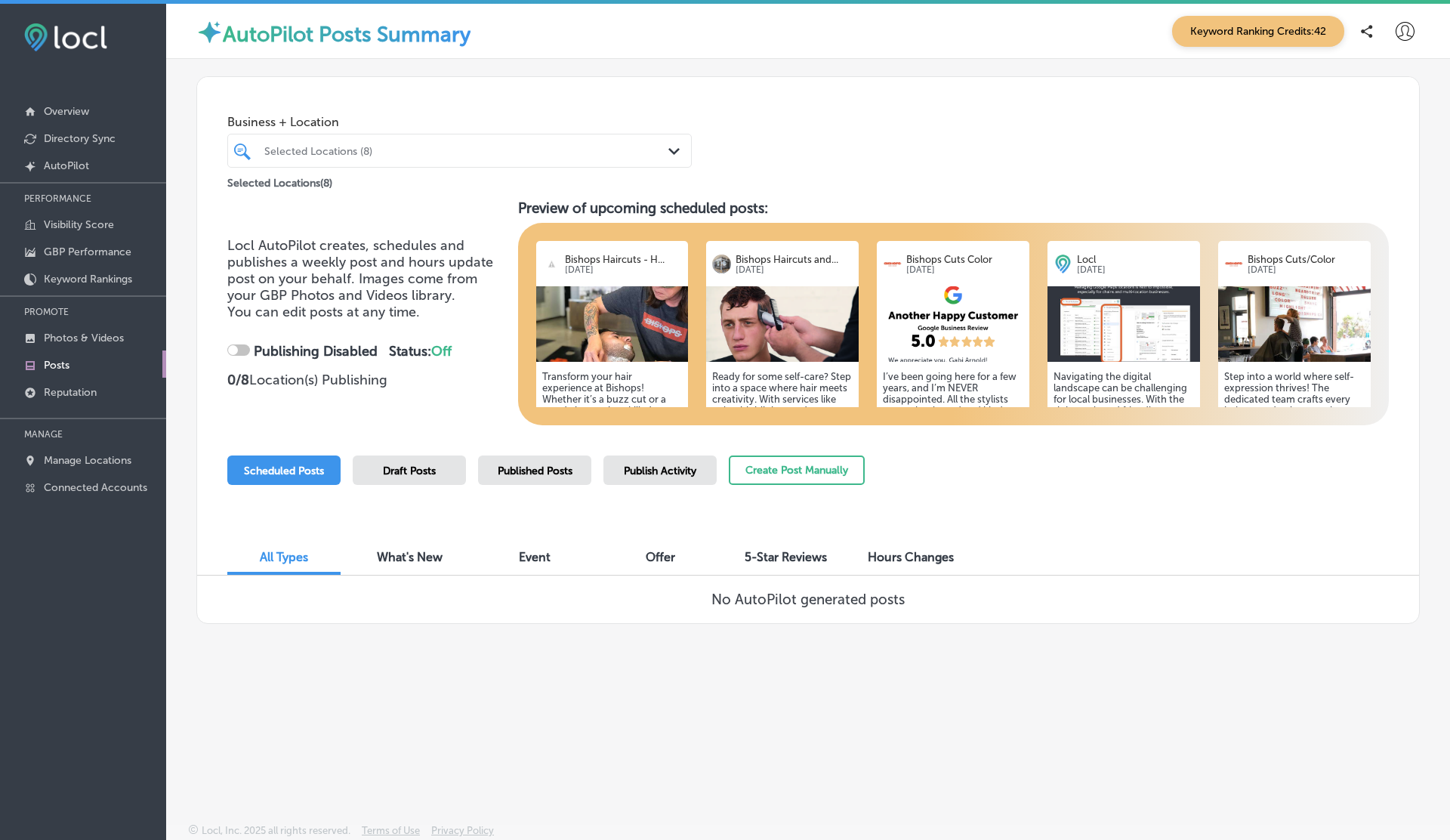
checkbox input "true"
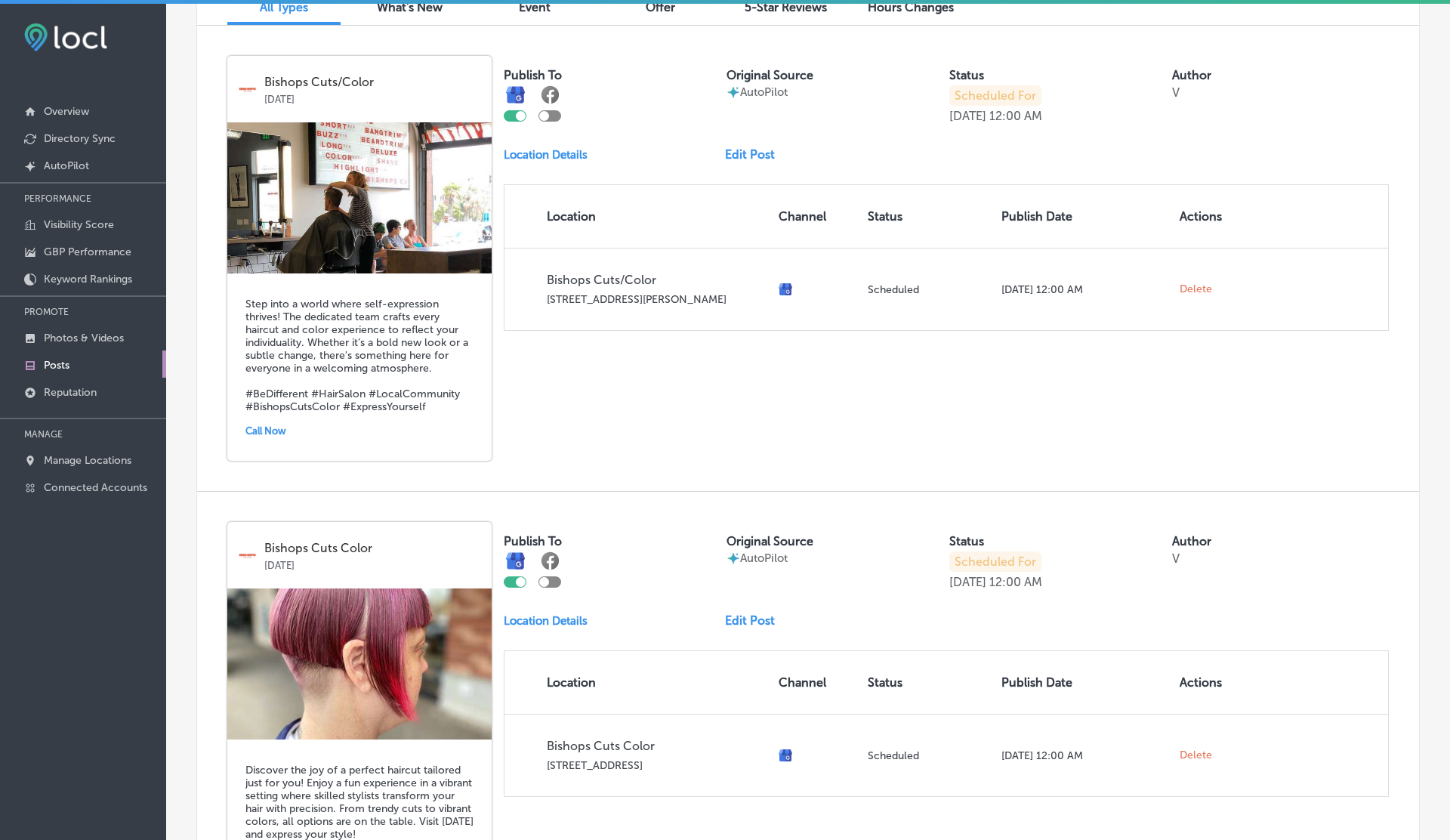
scroll to position [546, 0]
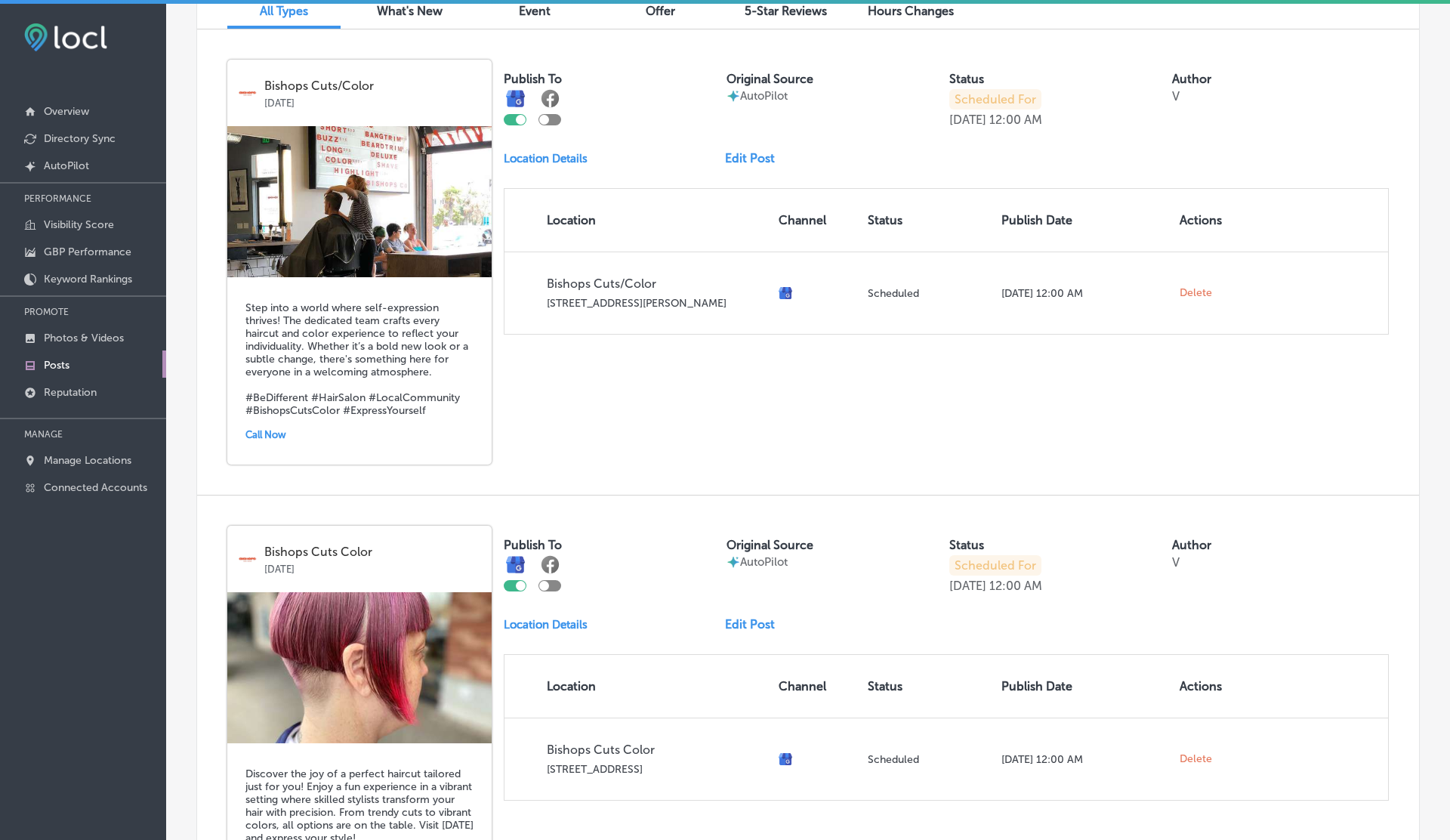
click at [743, 157] on link "Edit Post" at bounding box center [756, 158] width 62 height 14
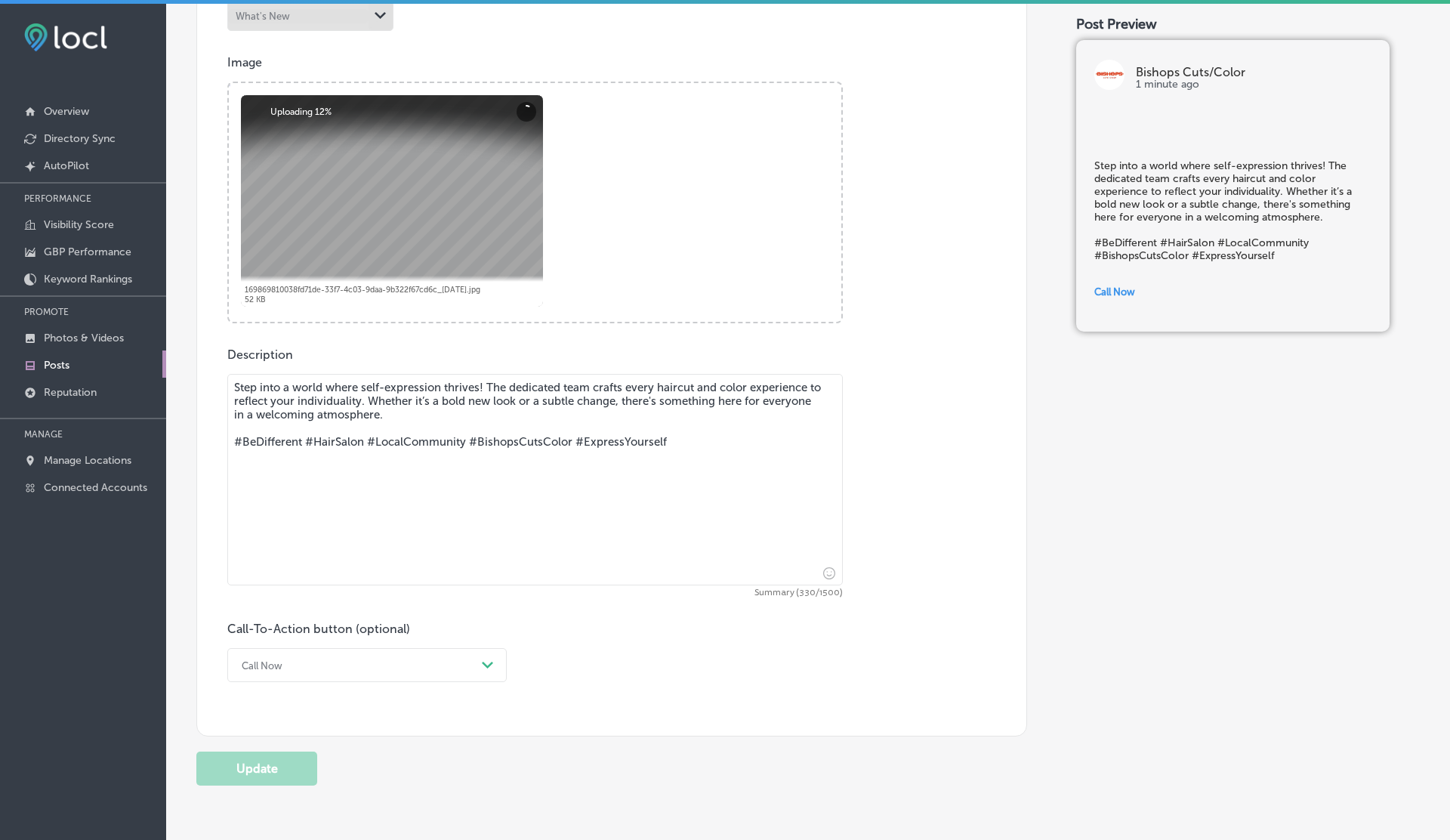
scroll to position [604, 0]
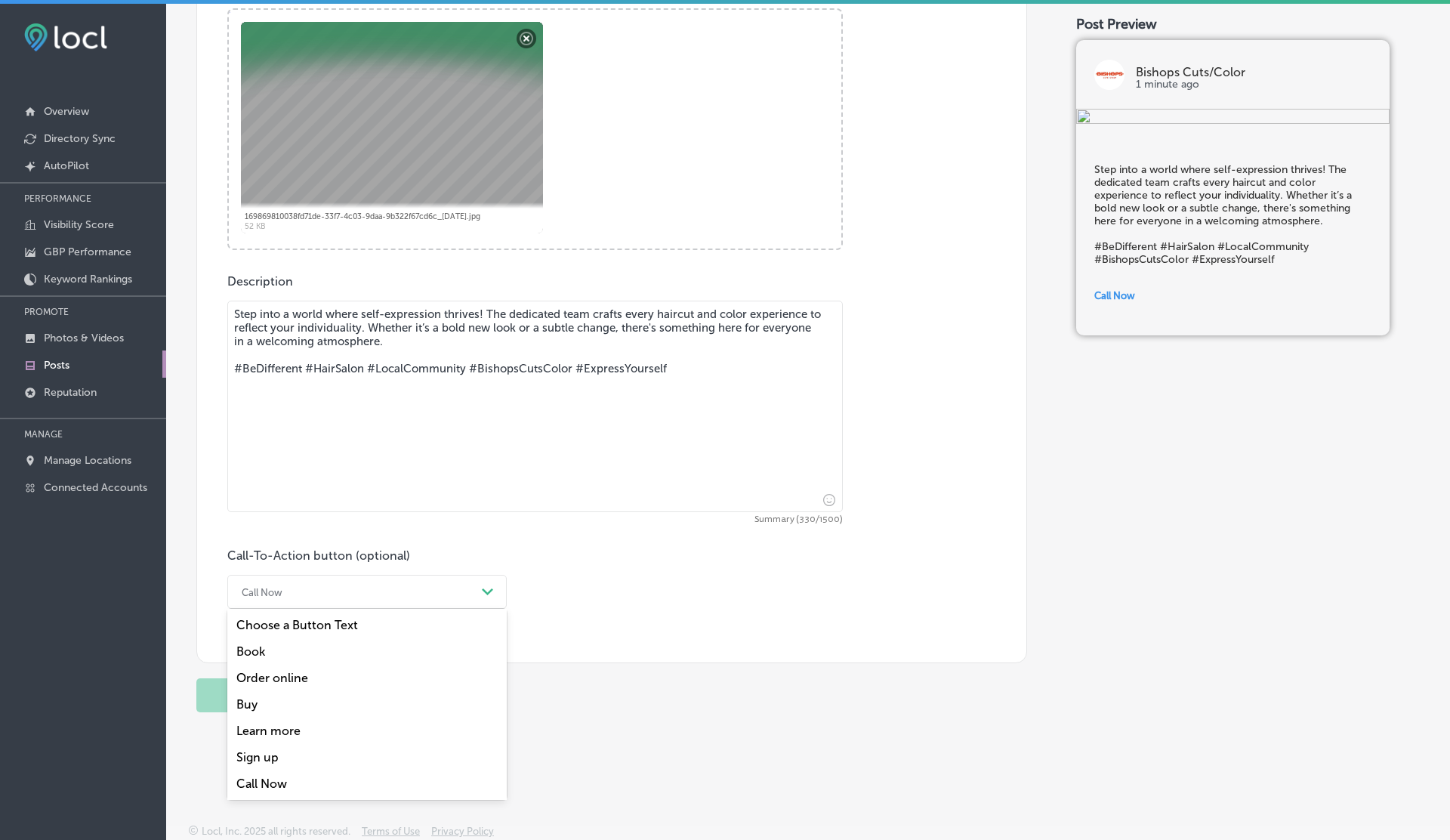
click at [278, 580] on div "Call Now" at bounding box center [355, 591] width 242 height 23
click at [295, 681] on div "Order online" at bounding box center [366, 678] width 279 height 26
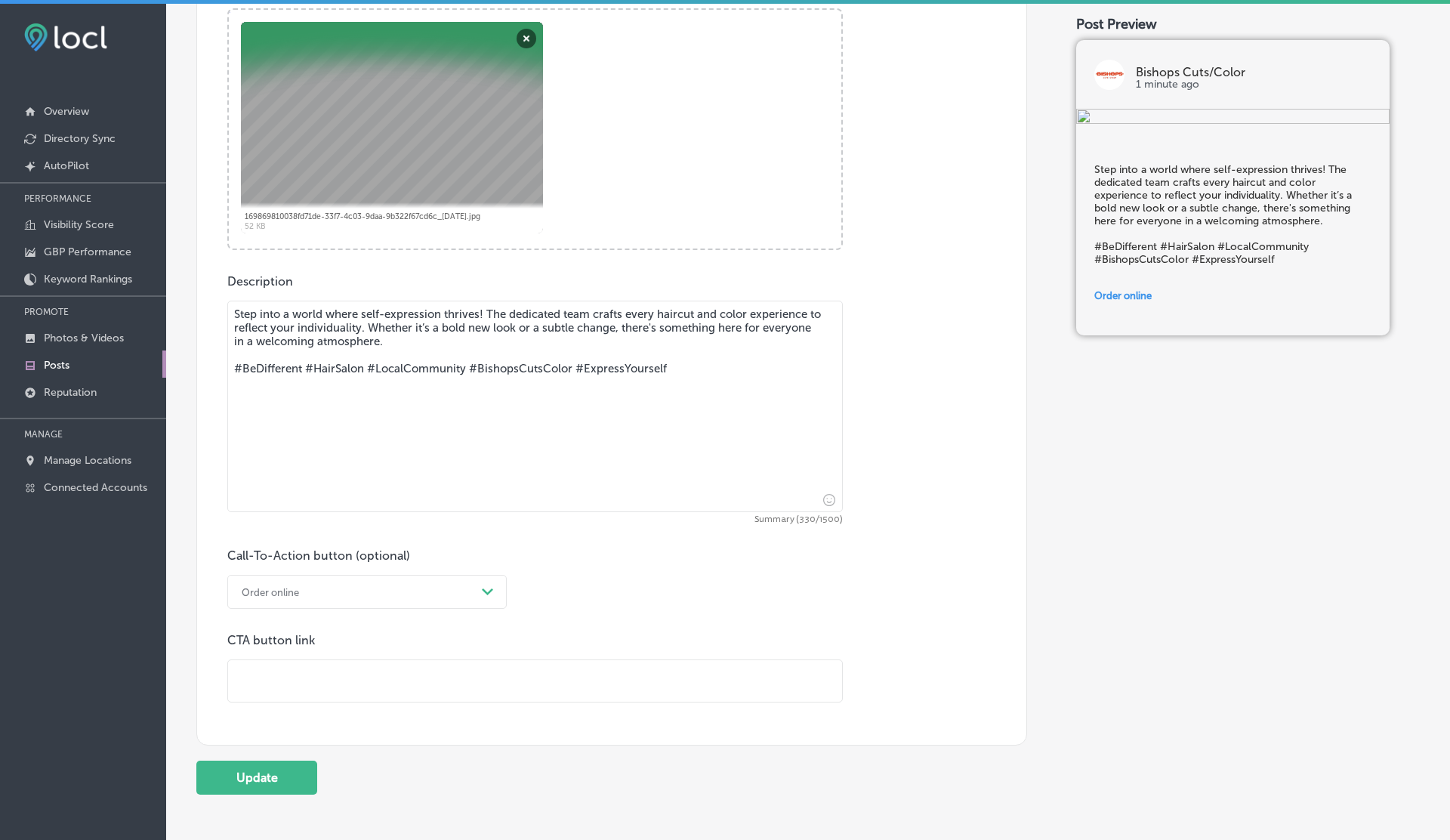
click at [377, 587] on div "Order online" at bounding box center [355, 591] width 242 height 23
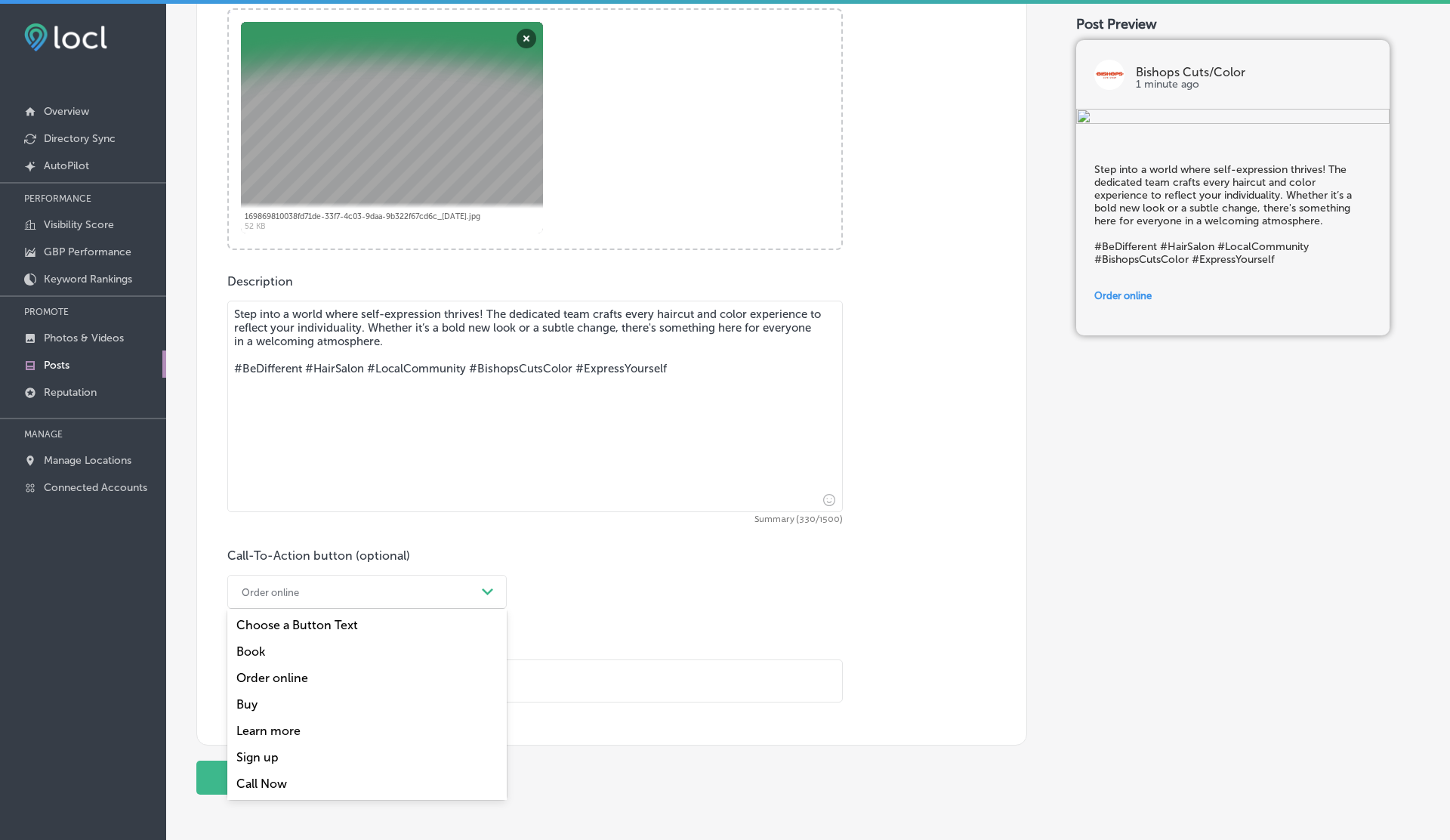
click at [327, 764] on div "Sign up" at bounding box center [366, 756] width 279 height 26
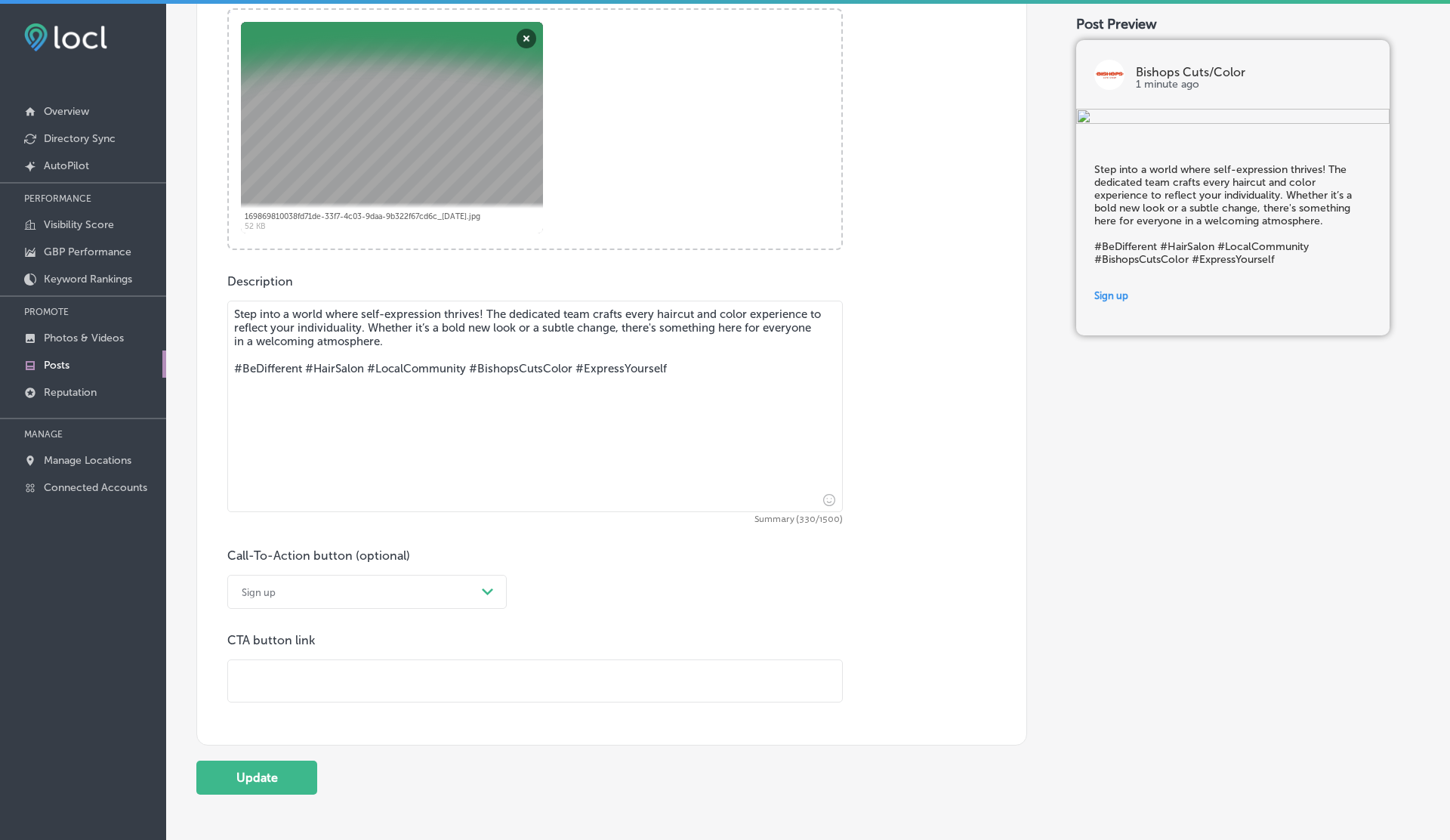
click at [315, 682] on input "text" at bounding box center [534, 681] width 614 height 41
type input "[URL][DOMAIN_NAME]"
click at [273, 772] on button "Update" at bounding box center [257, 777] width 121 height 34
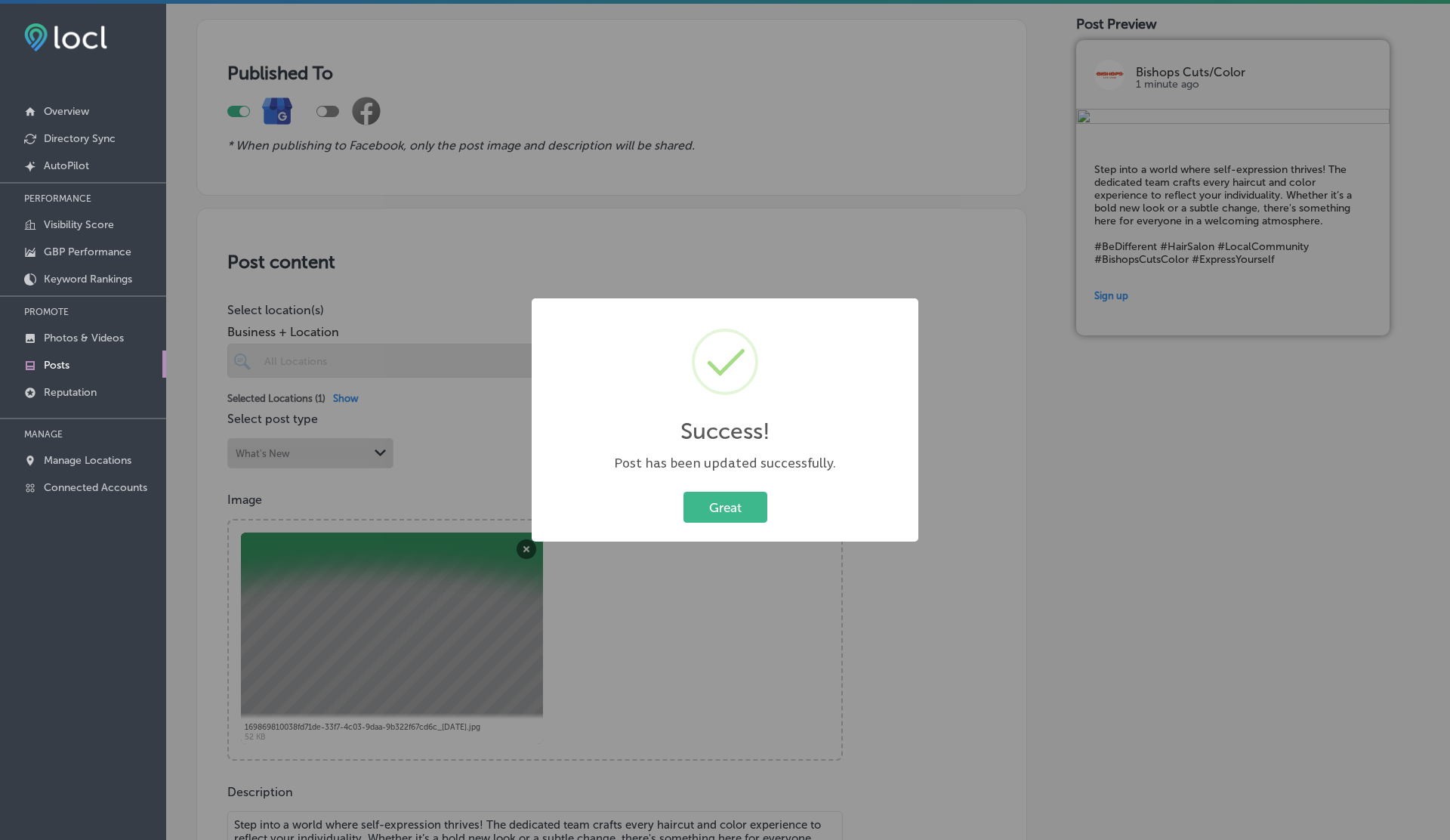
scroll to position [0, 0]
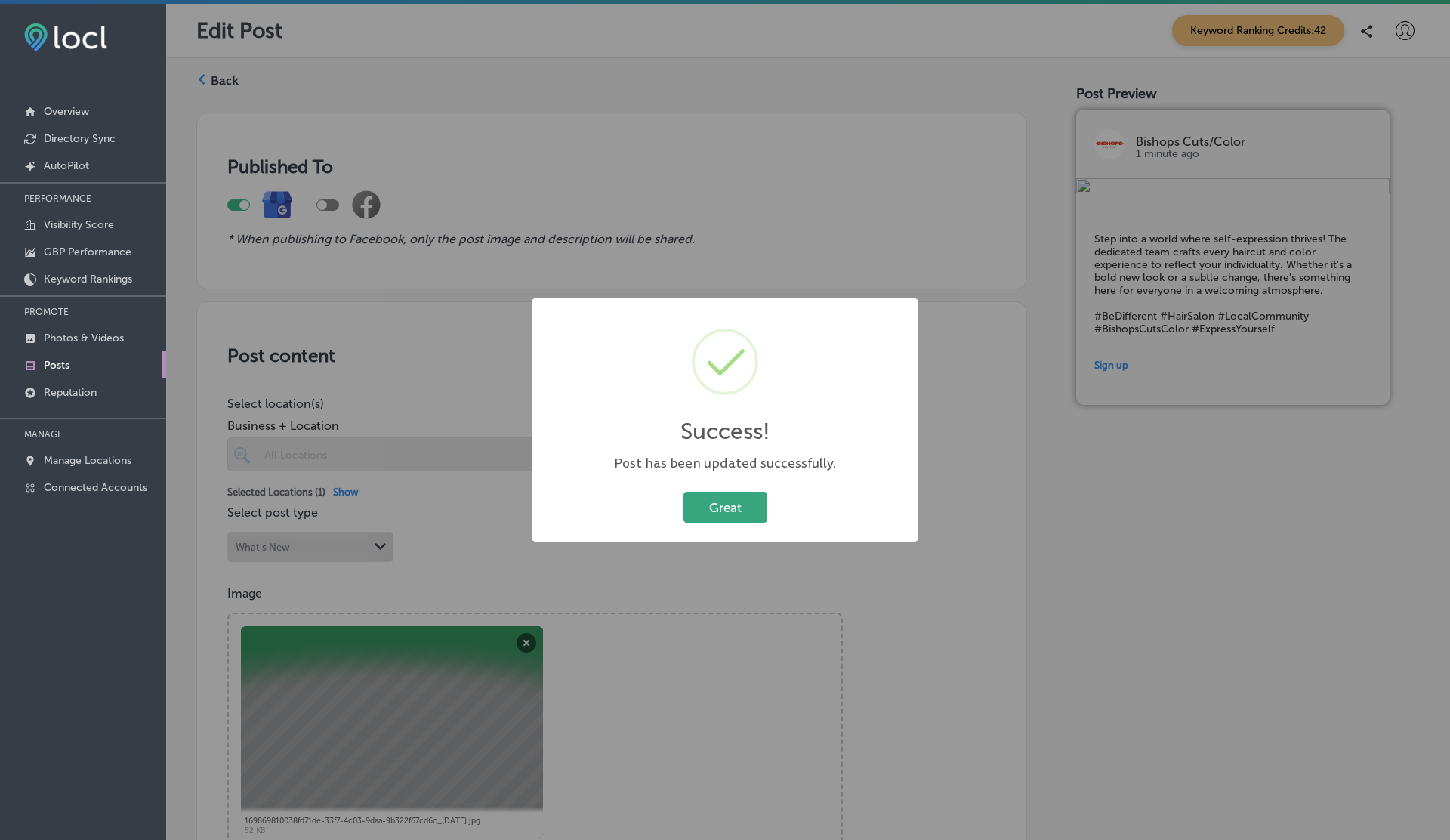
click at [729, 511] on button "Great" at bounding box center [725, 506] width 84 height 31
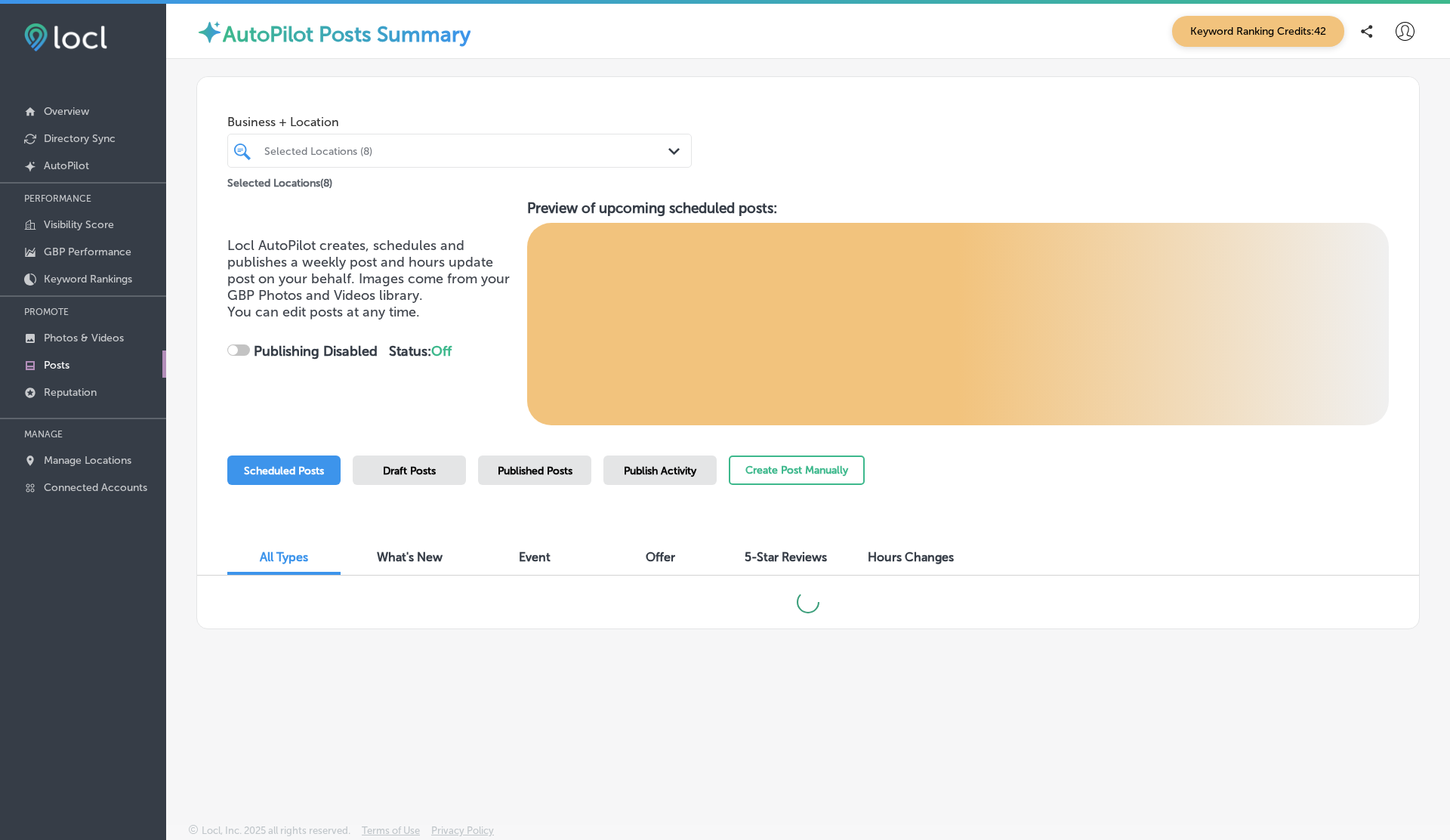
checkbox input "true"
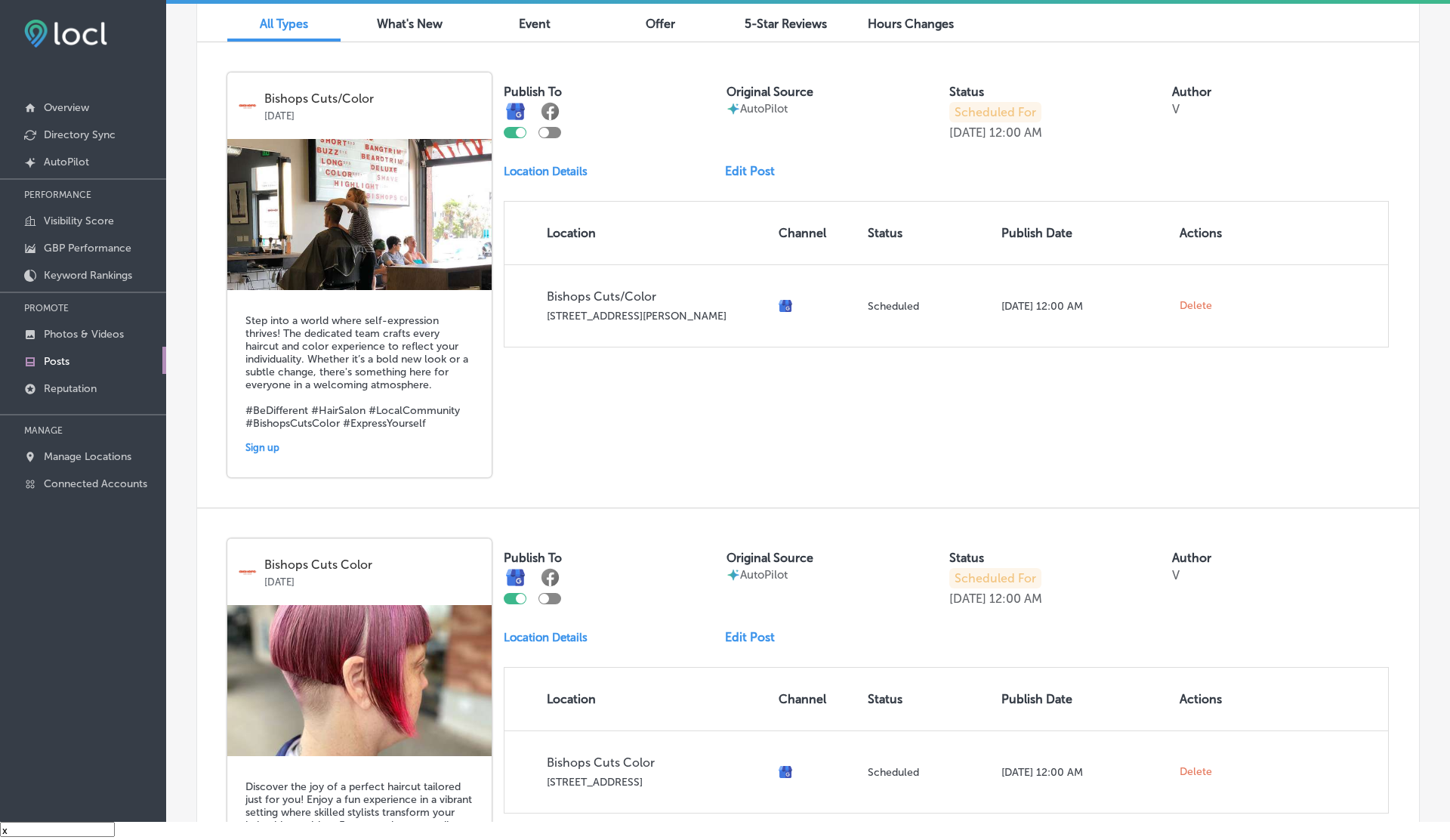
scroll to position [527, 0]
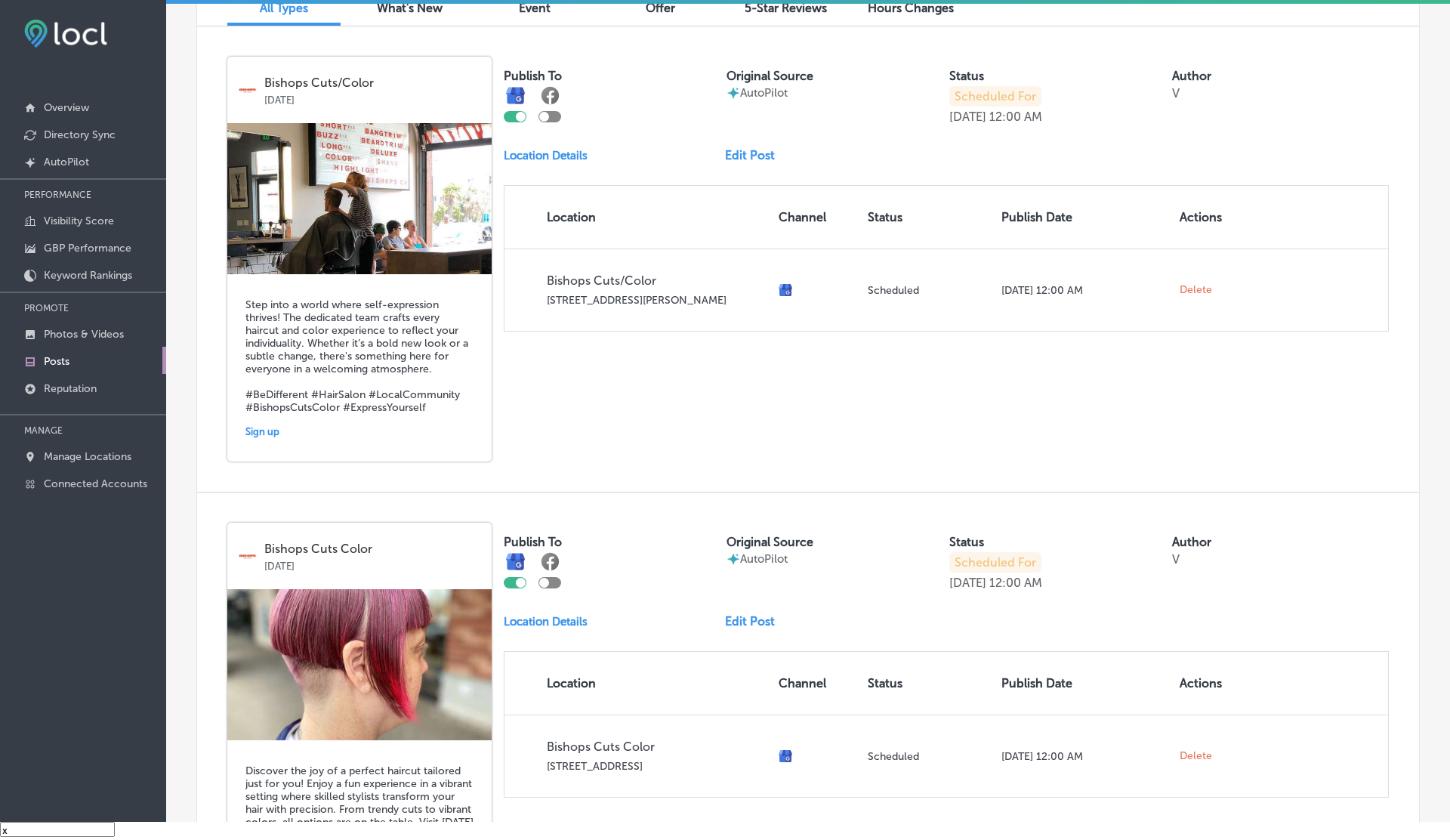
click at [315, 355] on h5 "Step into a world where self-expression thrives! The dedicated team crafts ever…" at bounding box center [359, 356] width 228 height 115
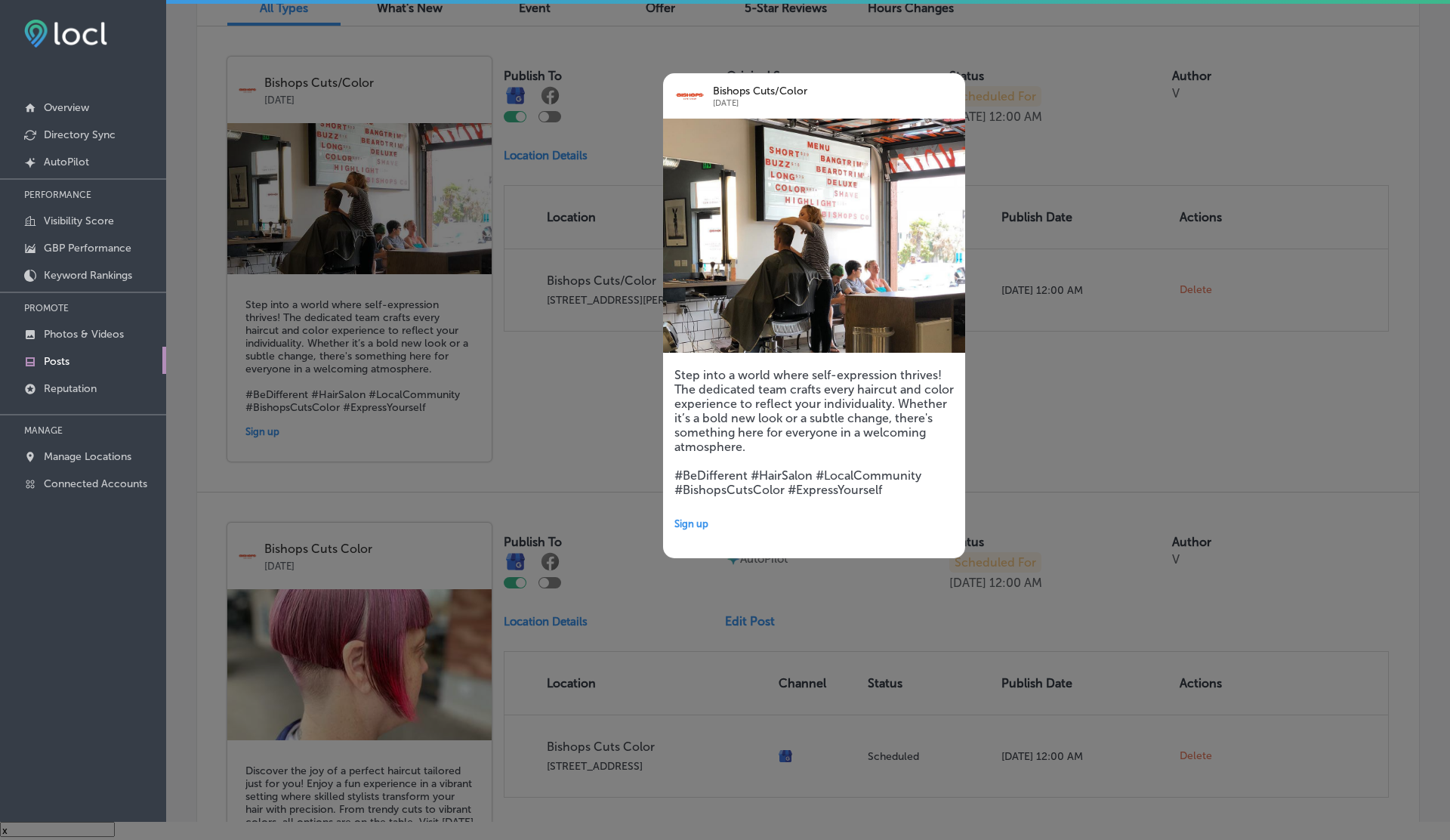
click at [1030, 538] on div at bounding box center [725, 420] width 1450 height 840
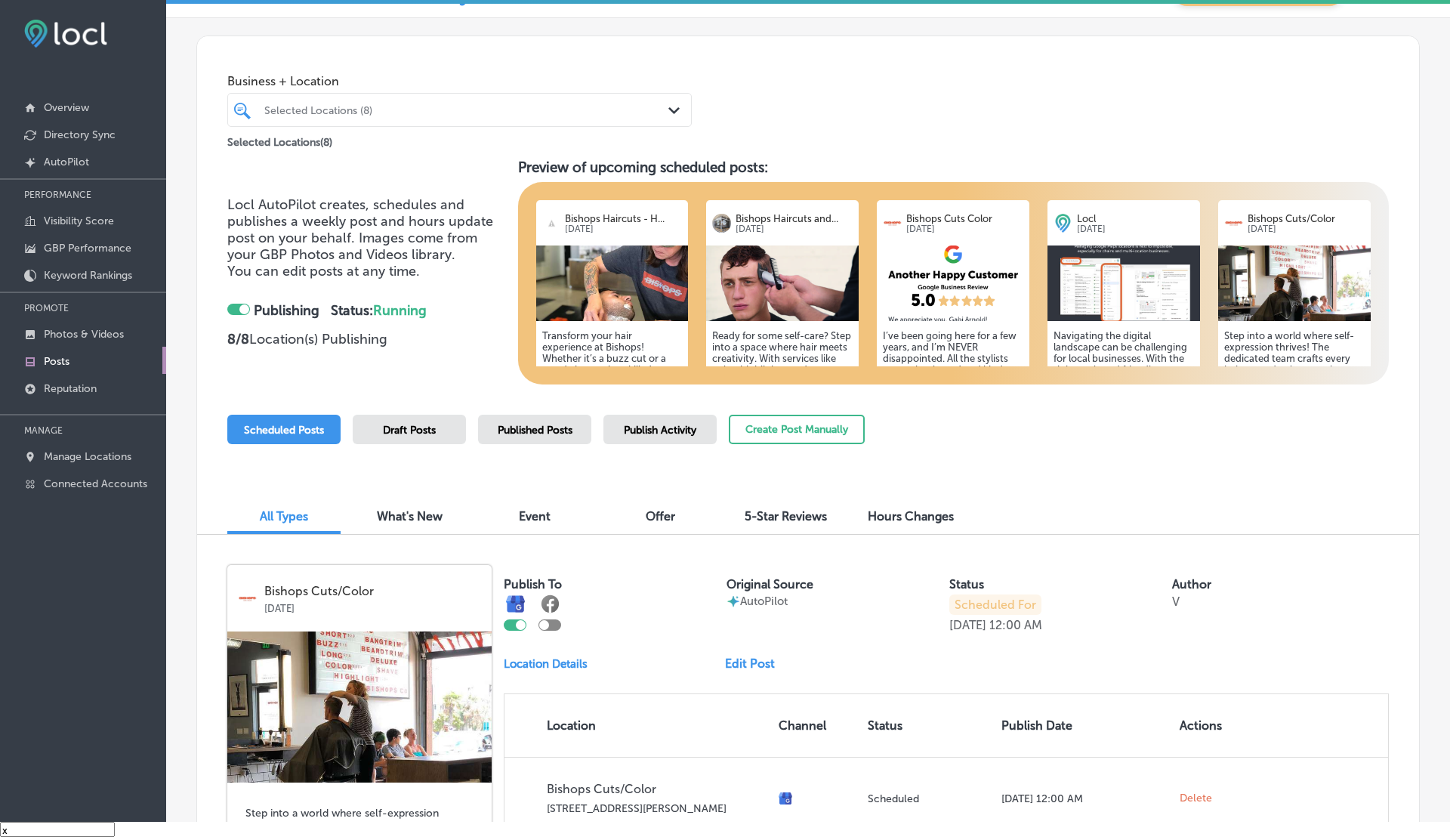
scroll to position [0, 0]
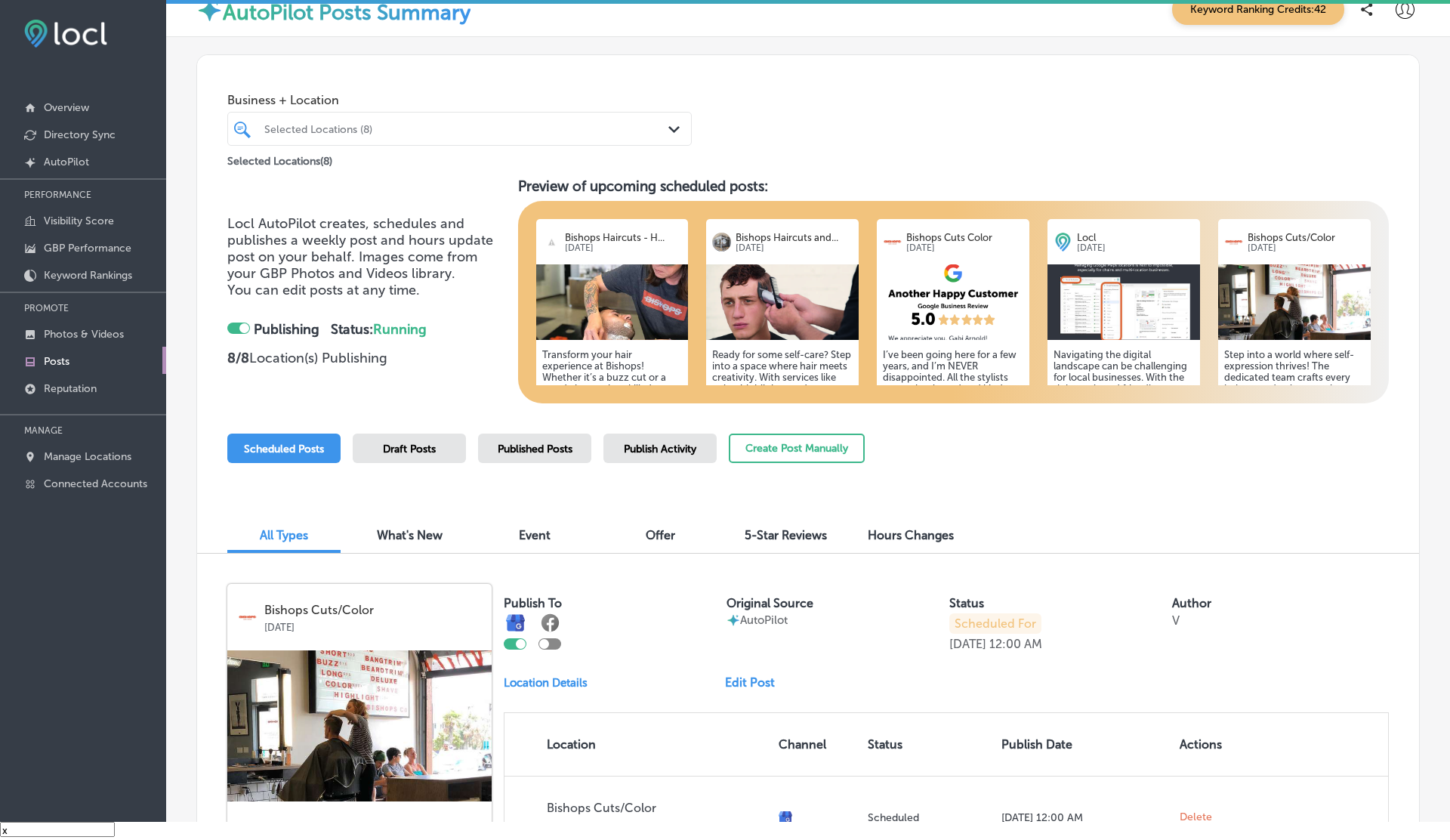
click at [741, 682] on link "Edit Post" at bounding box center [756, 682] width 62 height 14
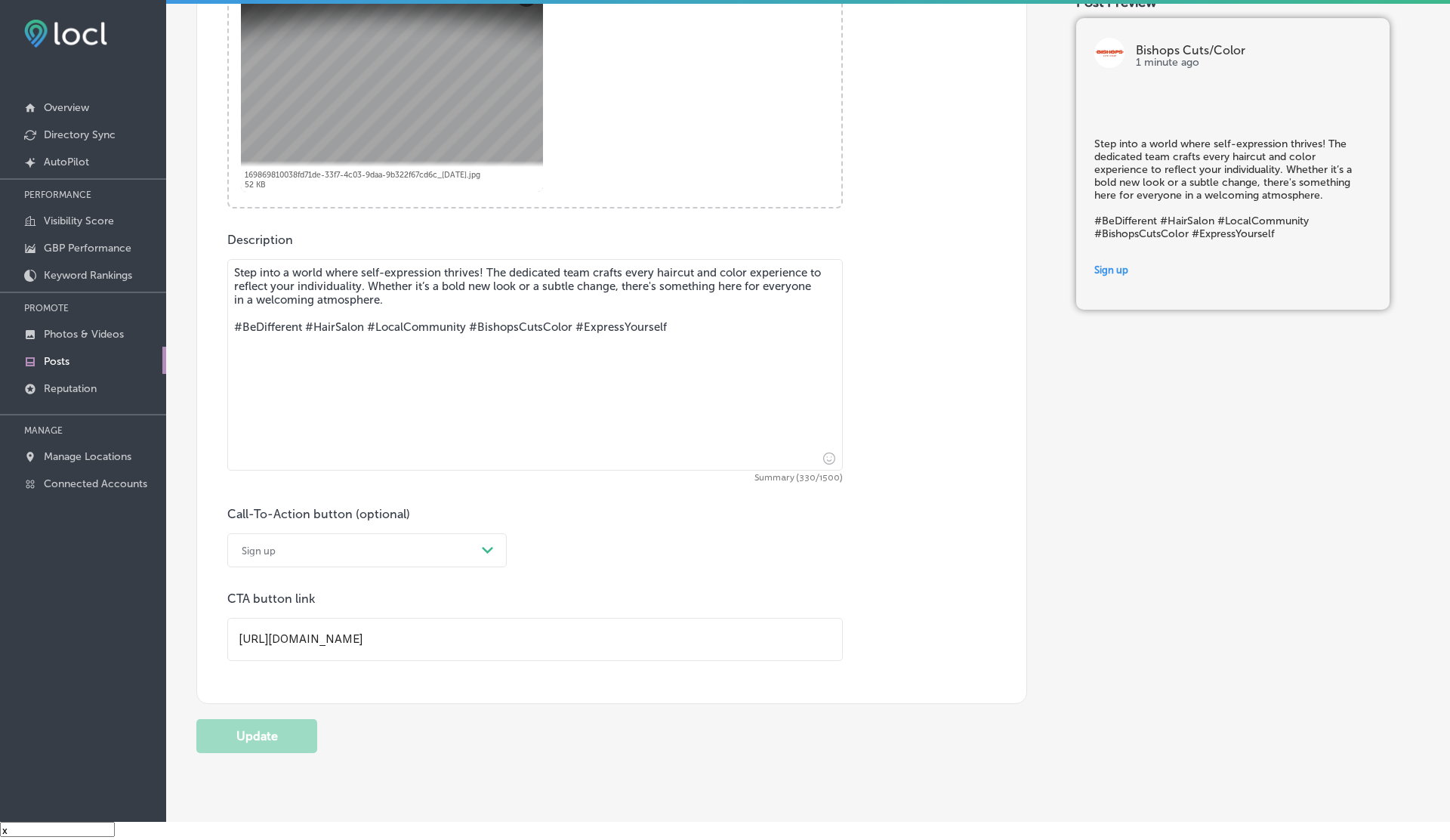
scroll to position [686, 0]
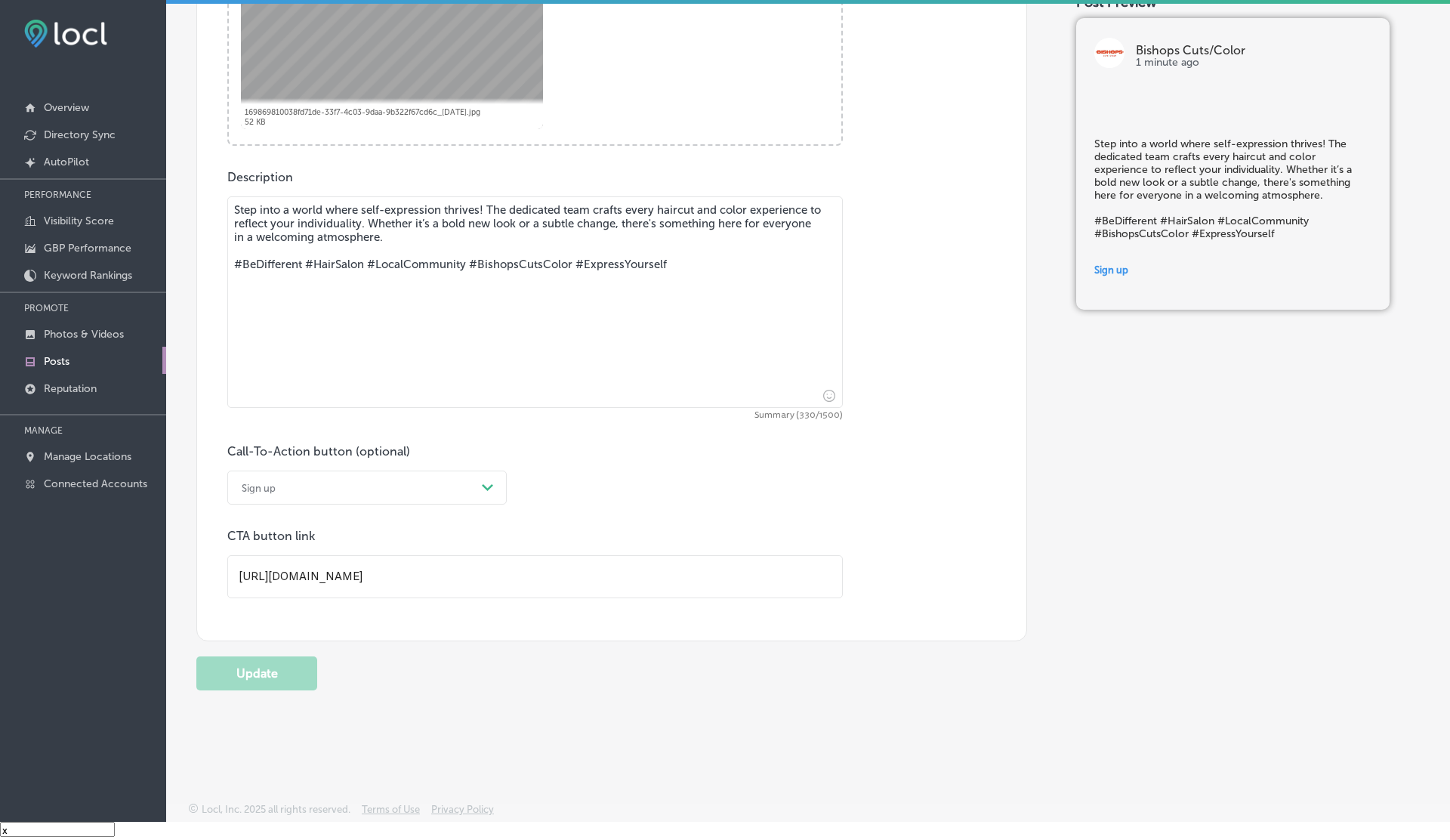
click at [297, 499] on div "Sign up Path Created with Sketch." at bounding box center [366, 487] width 279 height 34
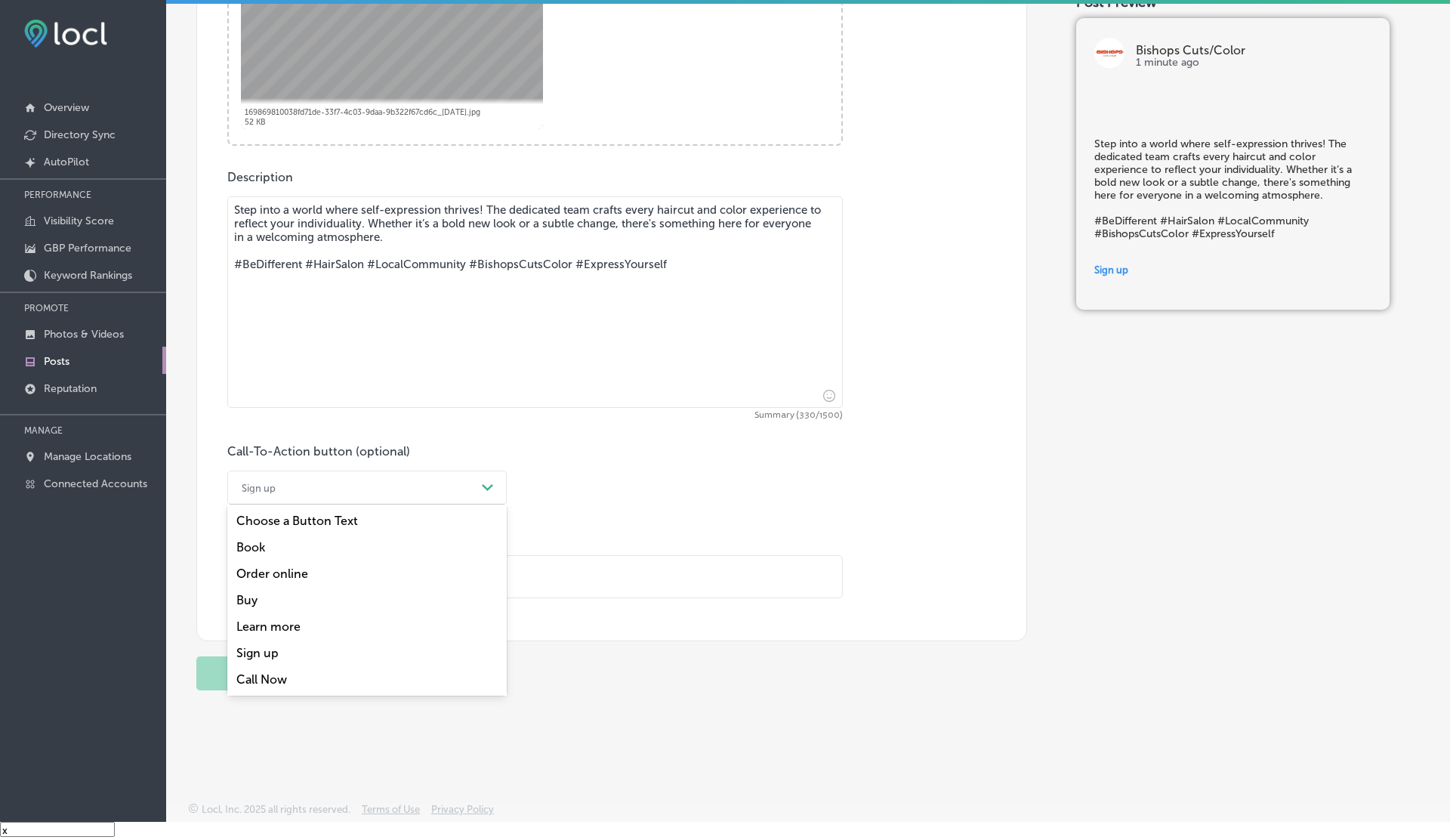
click at [264, 674] on div "Call Now" at bounding box center [366, 679] width 279 height 26
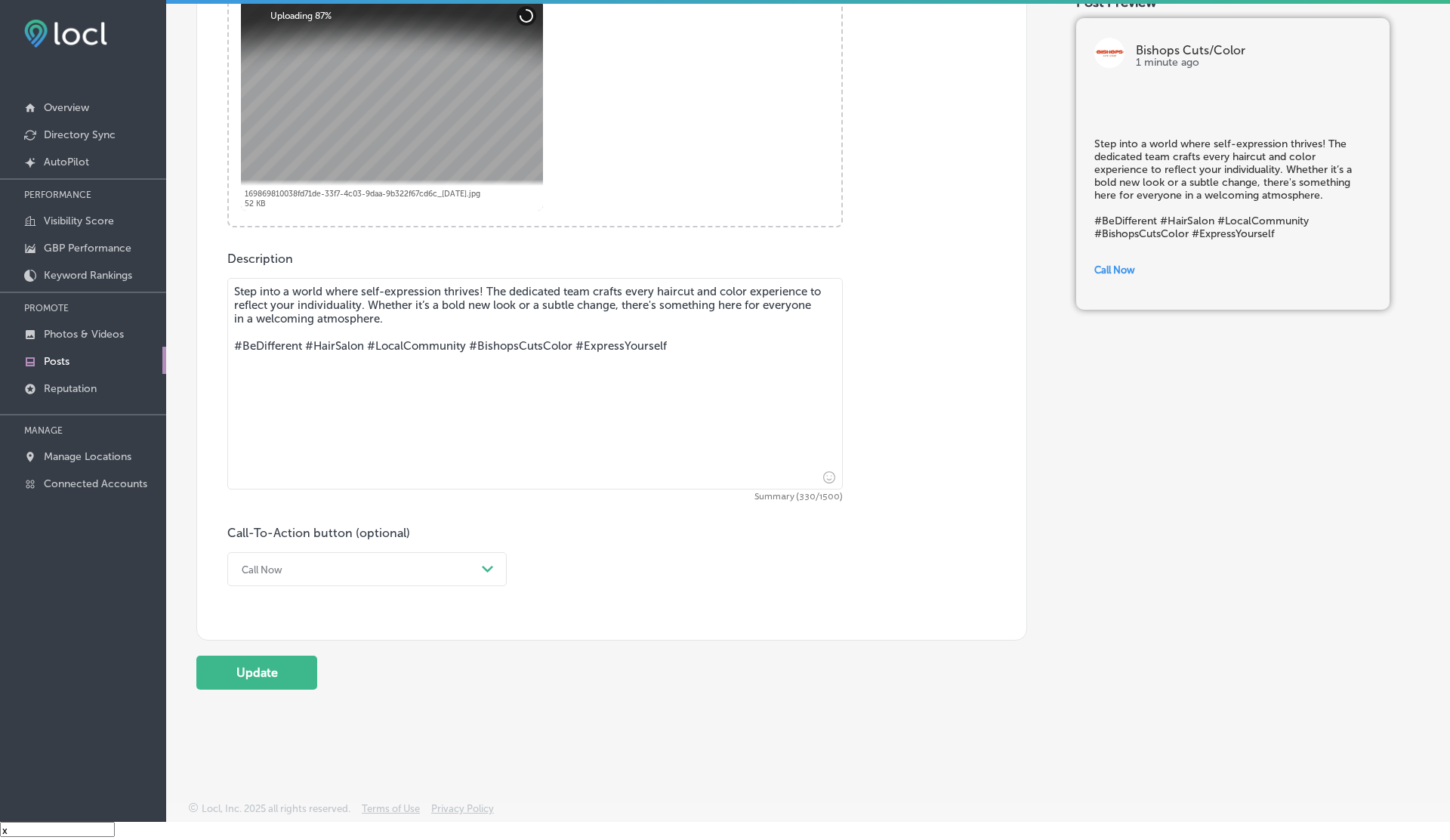
scroll to position [604, 0]
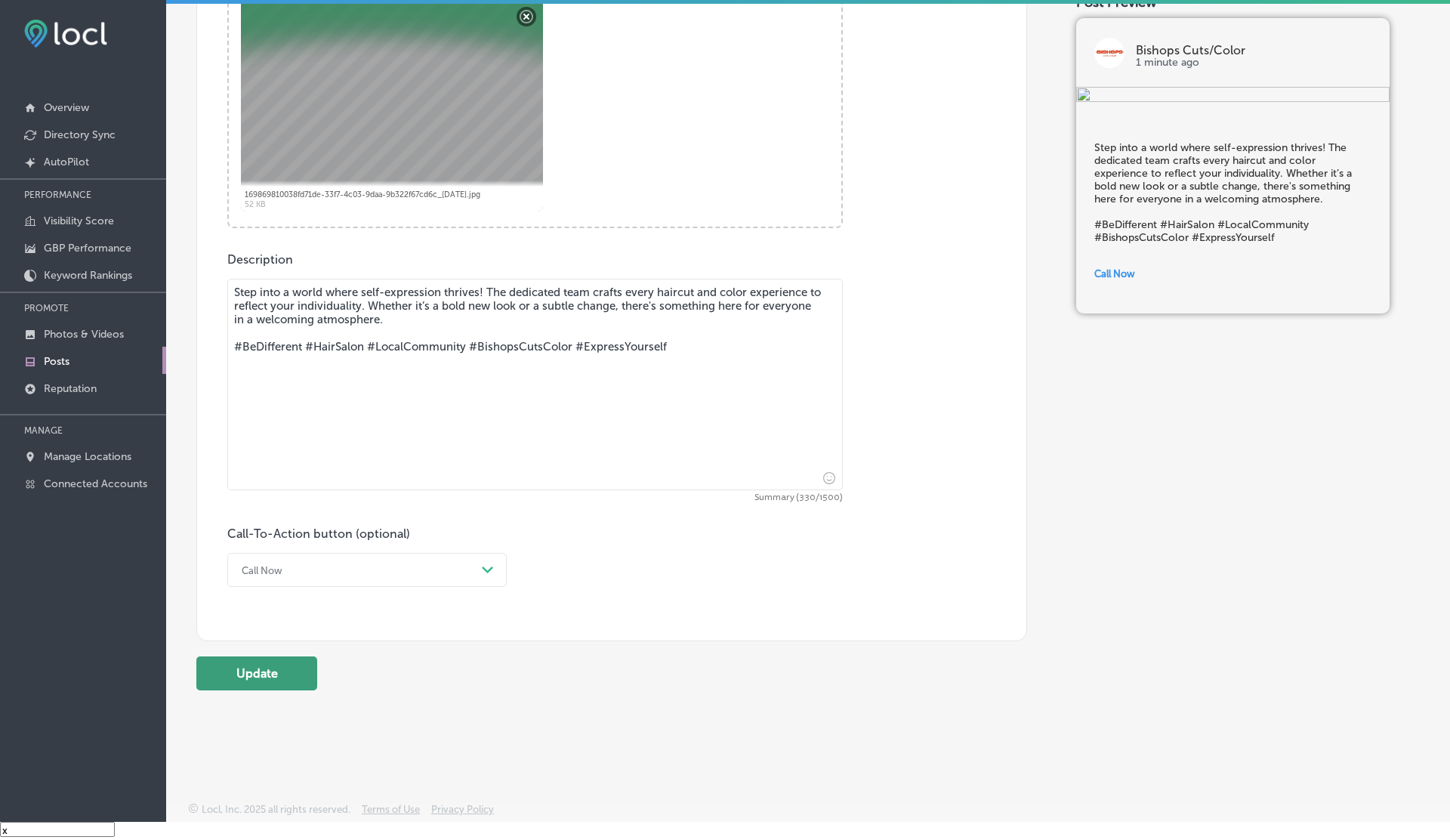
click at [264, 676] on button "Update" at bounding box center [257, 673] width 121 height 34
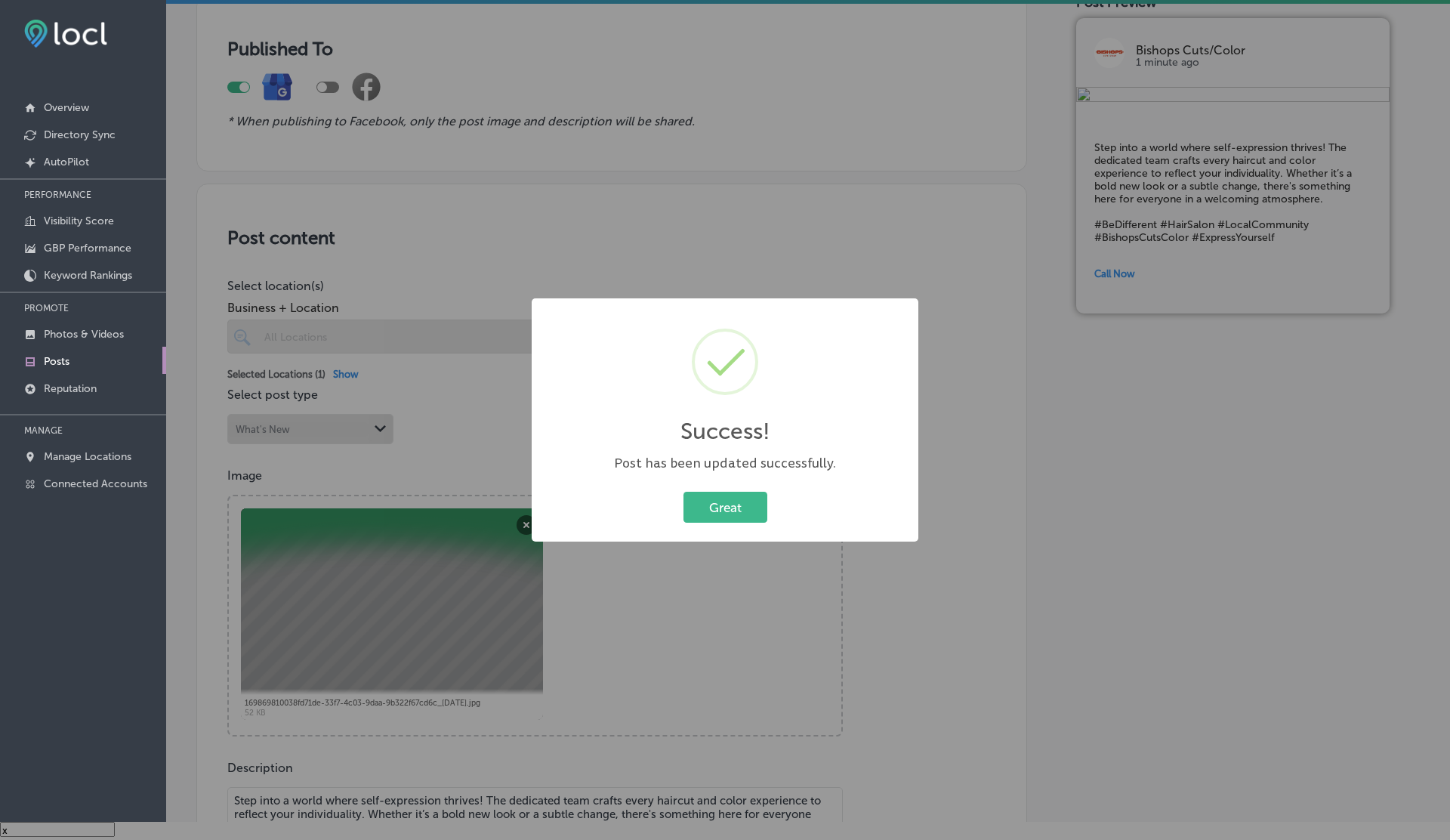
scroll to position [0, 0]
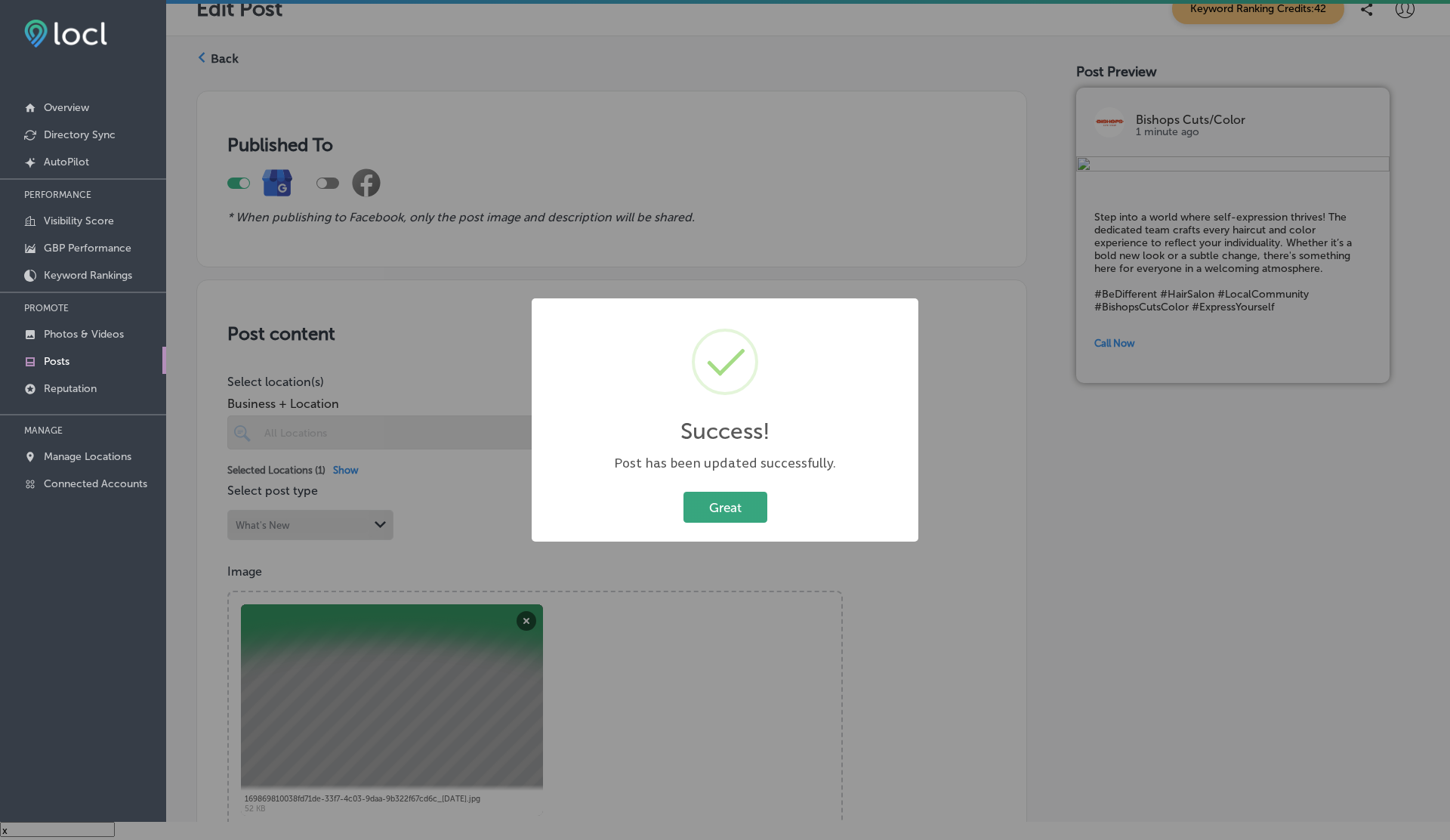
click at [746, 517] on button "Great" at bounding box center [725, 506] width 84 height 31
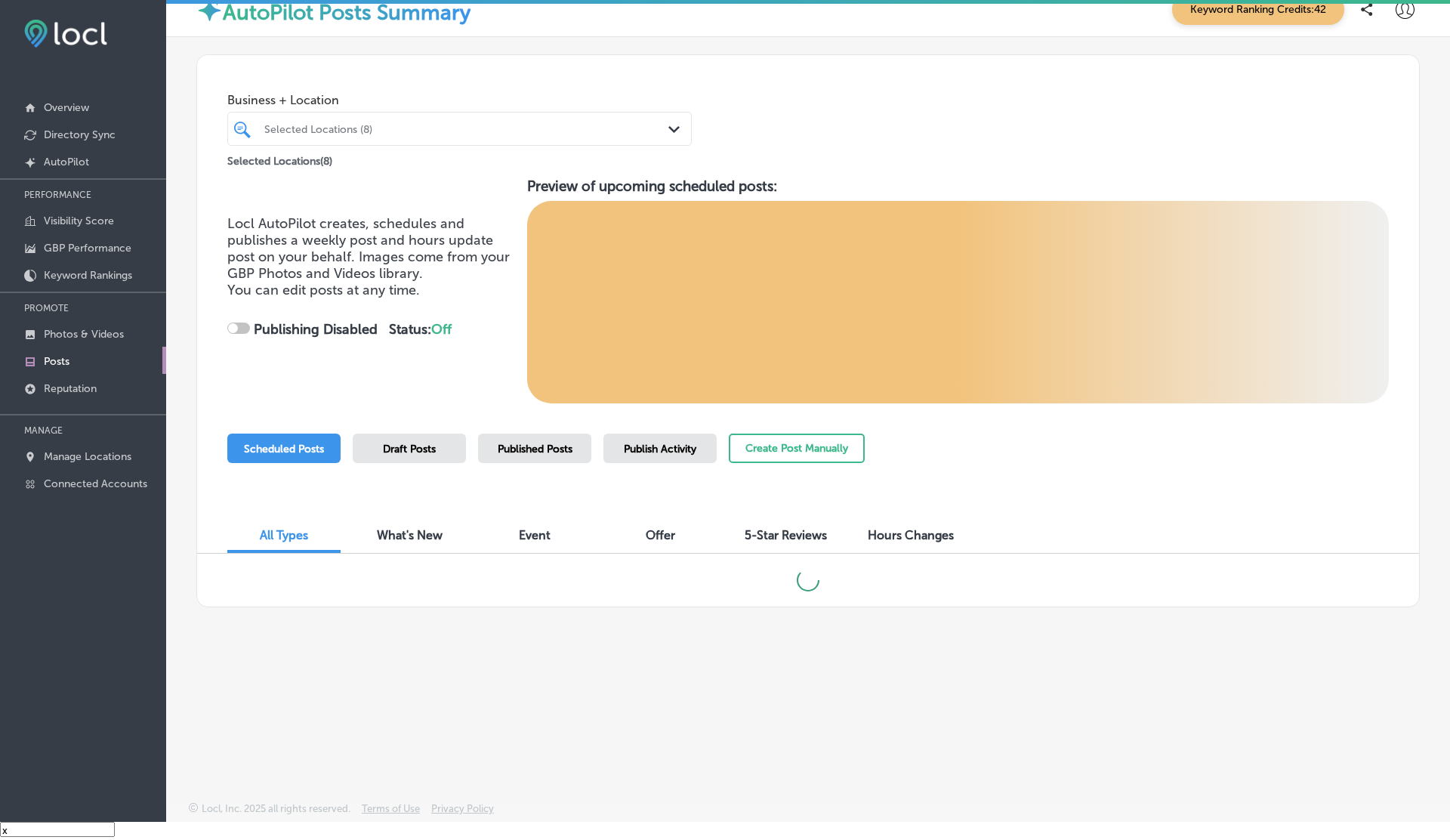
checkbox input "true"
